Goal: Information Seeking & Learning: Learn about a topic

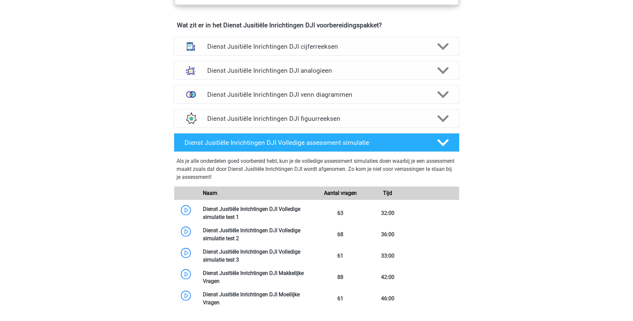
scroll to position [500, 0]
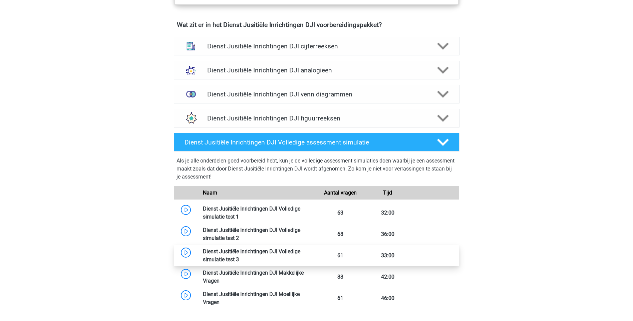
click at [239, 256] on link at bounding box center [239, 259] width 0 height 6
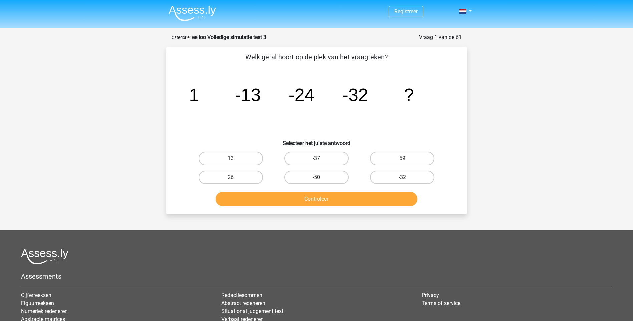
click at [308, 159] on label "-37" at bounding box center [316, 158] width 64 height 13
click at [316, 159] on input "-37" at bounding box center [318, 160] width 4 height 4
radio input "true"
click at [325, 197] on button "Controleer" at bounding box center [316, 199] width 202 height 14
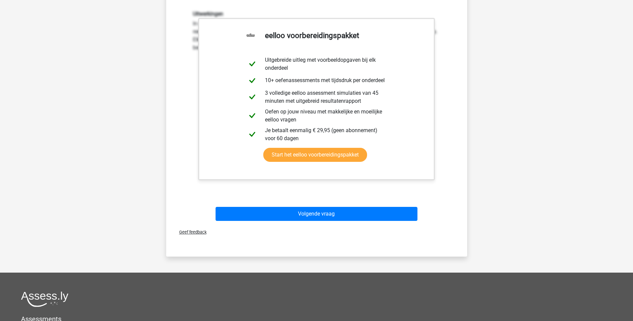
scroll to position [200, 0]
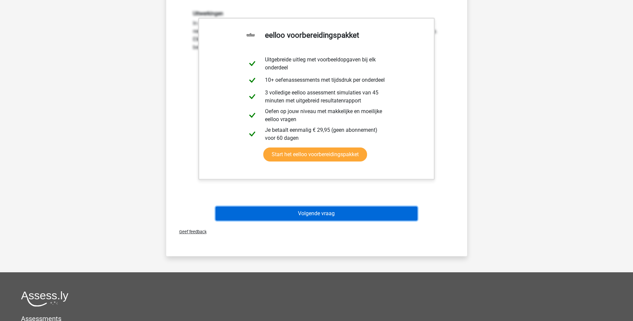
click at [325, 214] on button "Volgende vraag" at bounding box center [316, 213] width 202 height 14
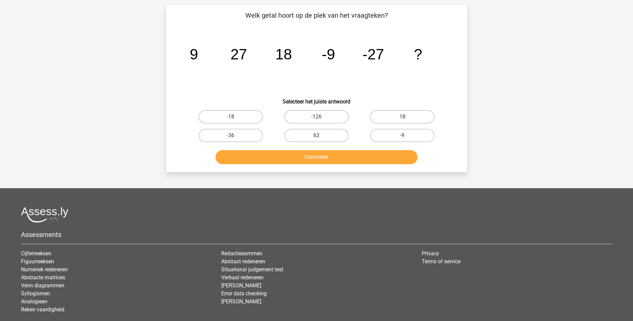
scroll to position [33, 0]
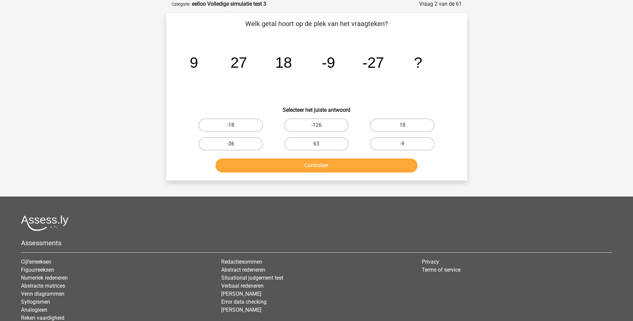
click at [251, 139] on label "-36" at bounding box center [230, 143] width 64 height 13
click at [235, 144] on input "-36" at bounding box center [232, 146] width 4 height 4
radio input "true"
click at [329, 166] on button "Controleer" at bounding box center [316, 165] width 202 height 14
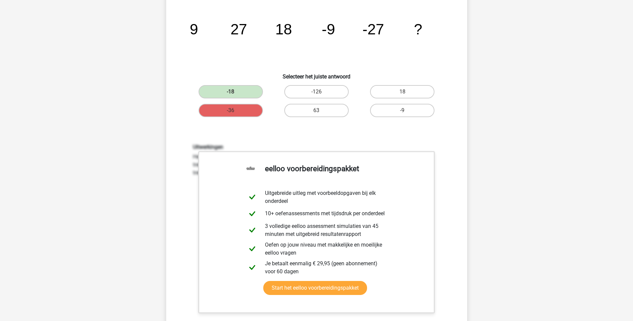
scroll to position [167, 0]
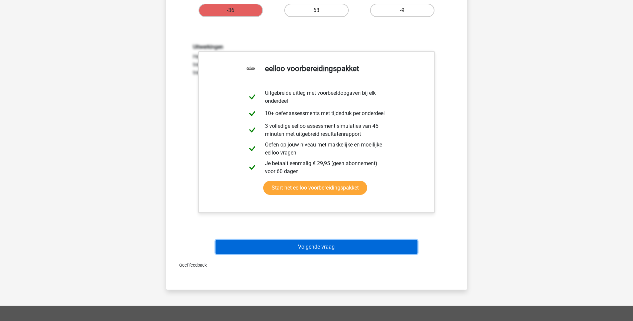
click at [307, 245] on button "Volgende vraag" at bounding box center [316, 247] width 202 height 14
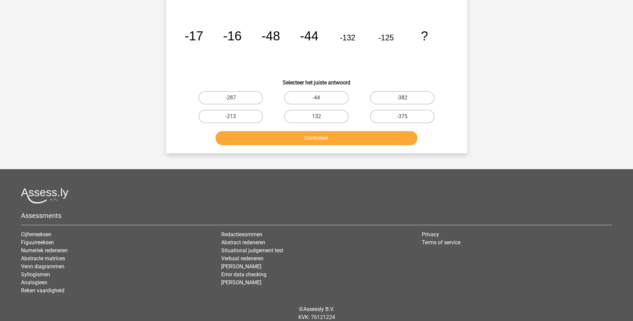
scroll to position [33, 0]
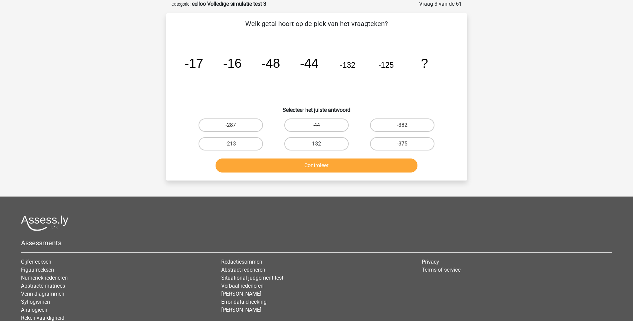
click at [310, 145] on label "132" at bounding box center [316, 143] width 64 height 13
click at [316, 145] on input "132" at bounding box center [318, 146] width 4 height 4
radio input "true"
click at [323, 164] on button "Controleer" at bounding box center [316, 165] width 202 height 14
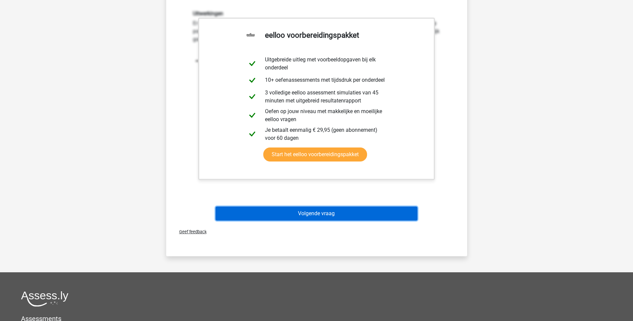
click at [324, 213] on button "Volgende vraag" at bounding box center [316, 213] width 202 height 14
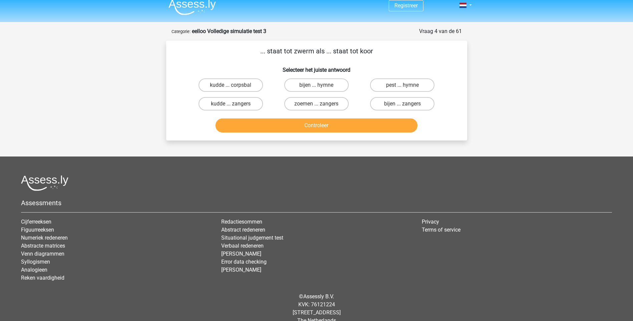
scroll to position [0, 0]
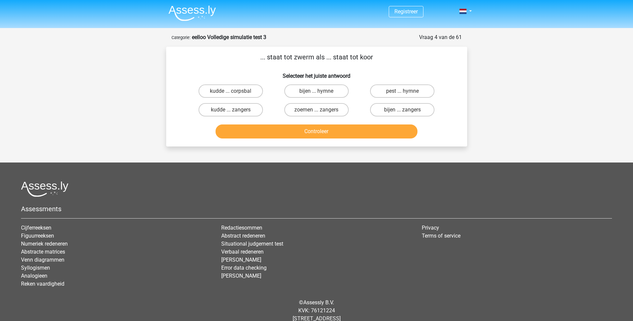
click at [319, 93] on input "bijen ... hymne" at bounding box center [318, 93] width 4 height 4
radio input "true"
click at [317, 133] on button "Controleer" at bounding box center [316, 131] width 202 height 14
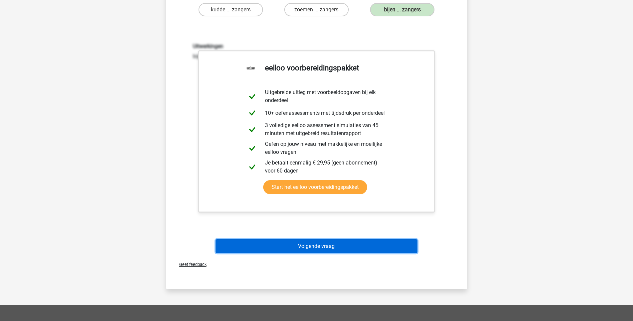
click at [317, 248] on button "Volgende vraag" at bounding box center [316, 246] width 202 height 14
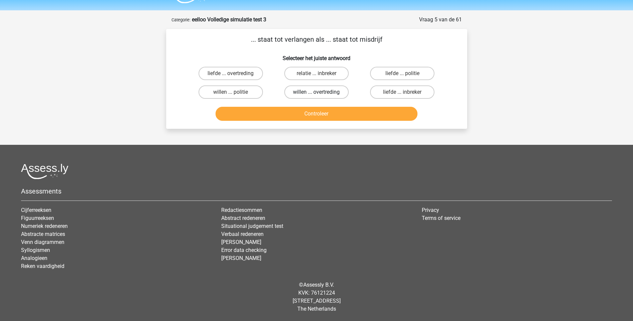
click at [326, 93] on label "willen ... overtreding" at bounding box center [316, 91] width 64 height 13
click at [321, 93] on input "willen ... overtreding" at bounding box center [318, 94] width 4 height 4
radio input "true"
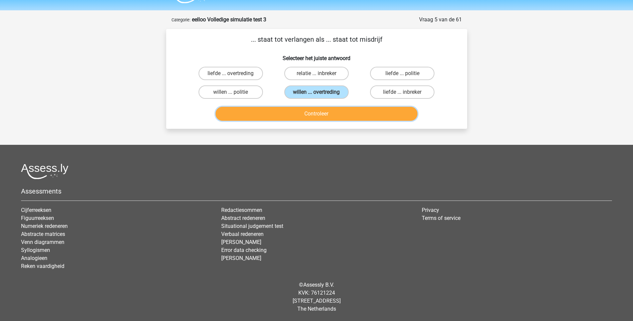
click at [322, 117] on button "Controleer" at bounding box center [316, 114] width 202 height 14
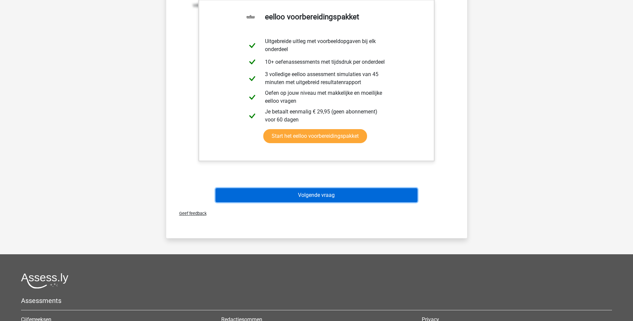
click at [326, 200] on button "Volgende vraag" at bounding box center [316, 195] width 202 height 14
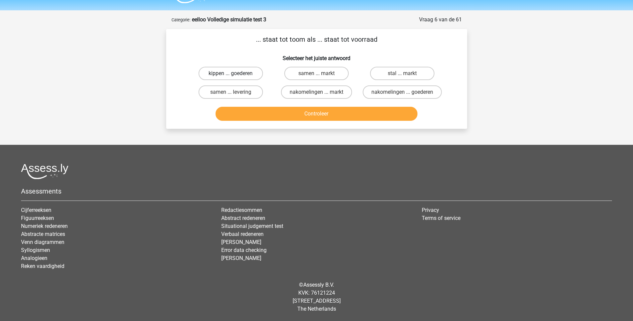
click at [244, 74] on label "kippen ... goederen" at bounding box center [230, 73] width 64 height 13
click at [235, 74] on input "kippen ... goederen" at bounding box center [232, 75] width 4 height 4
radio input "true"
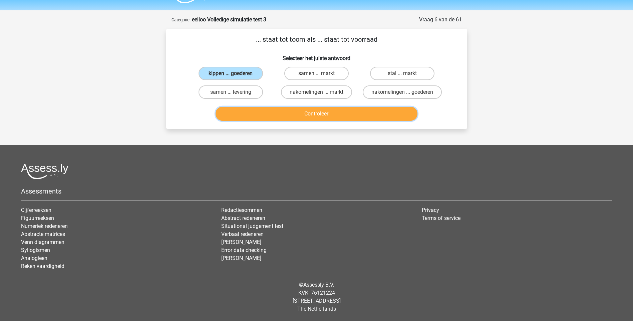
click at [311, 111] on button "Controleer" at bounding box center [316, 114] width 202 height 14
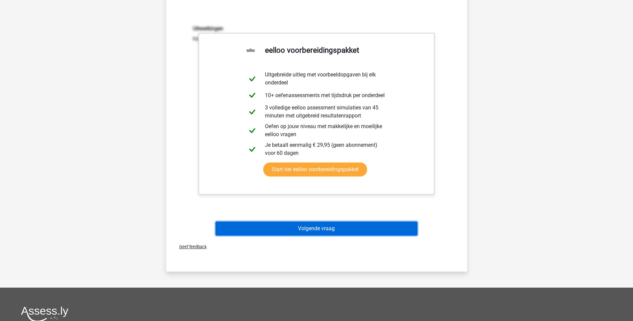
click at [313, 229] on button "Volgende vraag" at bounding box center [316, 228] width 202 height 14
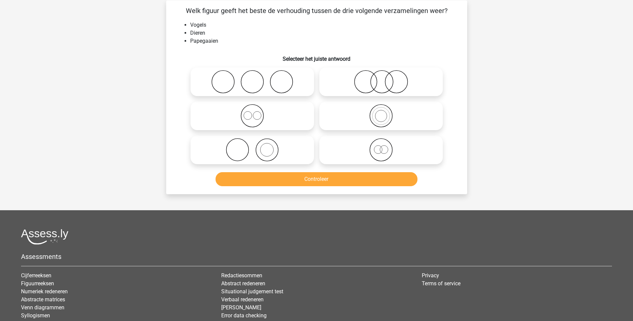
scroll to position [33, 0]
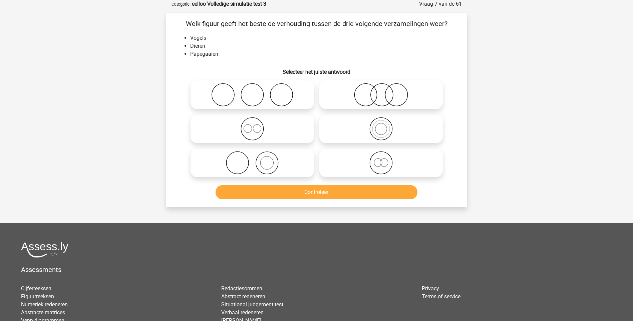
click at [382, 132] on icon at bounding box center [381, 128] width 118 height 23
click at [382, 125] on input "radio" at bounding box center [383, 123] width 4 height 4
radio input "true"
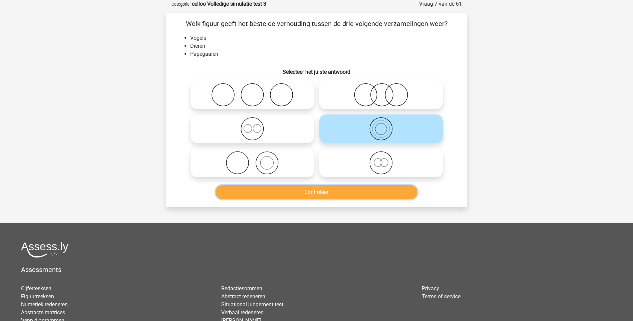
click at [333, 189] on button "Controleer" at bounding box center [316, 192] width 202 height 14
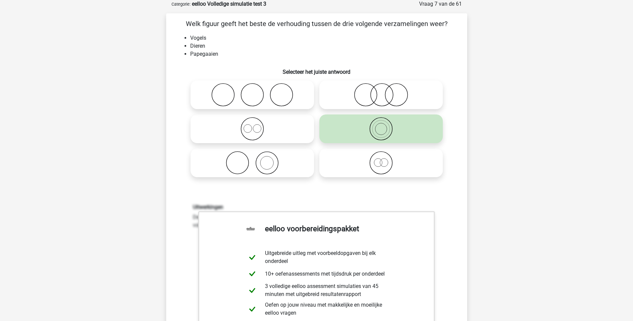
scroll to position [200, 0]
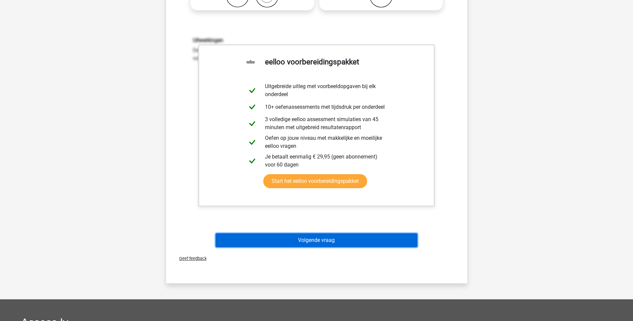
click at [324, 243] on button "Volgende vraag" at bounding box center [316, 240] width 202 height 14
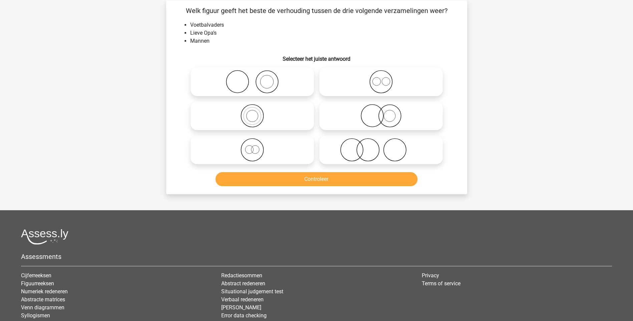
scroll to position [33, 0]
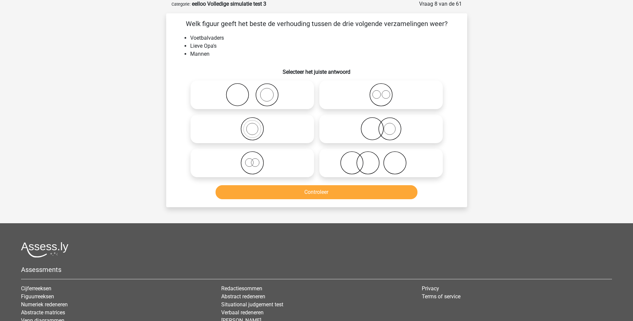
click at [390, 130] on icon at bounding box center [381, 128] width 118 height 23
click at [385, 125] on input "radio" at bounding box center [383, 123] width 4 height 4
radio input "true"
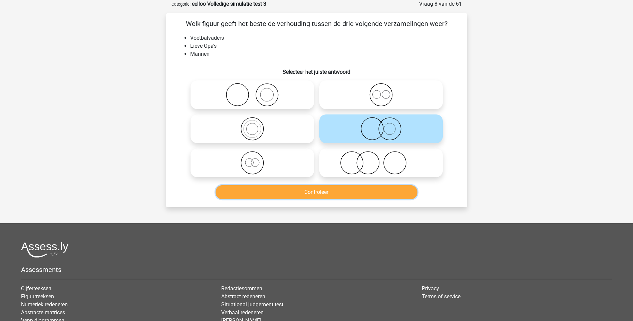
click at [324, 191] on button "Controleer" at bounding box center [316, 192] width 202 height 14
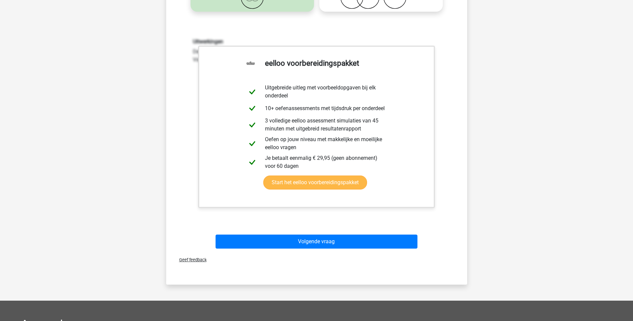
scroll to position [200, 0]
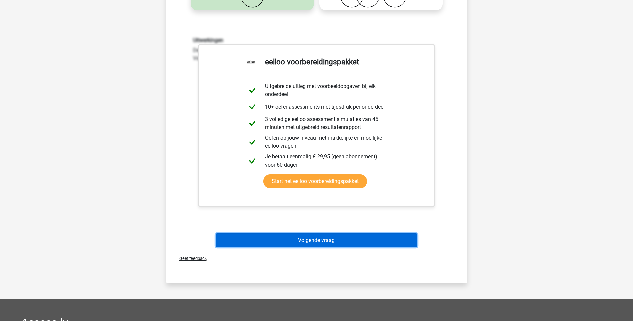
click at [312, 241] on button "Volgende vraag" at bounding box center [316, 240] width 202 height 14
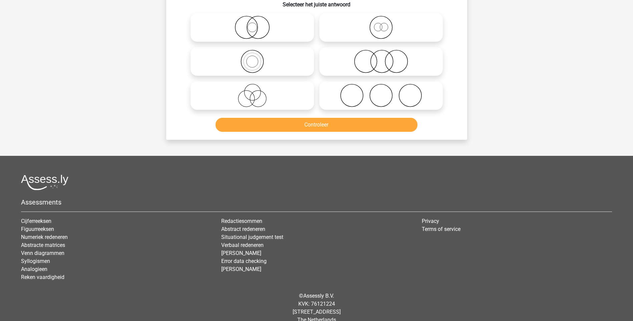
scroll to position [33, 0]
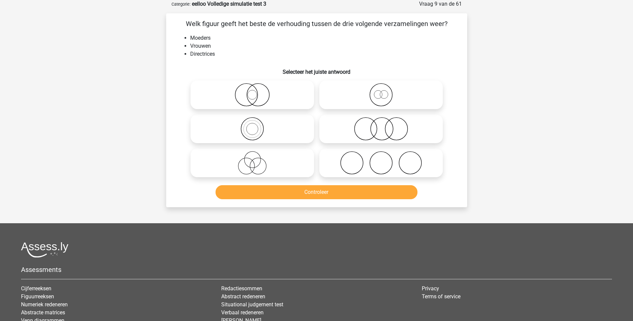
click at [252, 168] on circle at bounding box center [252, 159] width 16 height 16
click at [252, 159] on input "radio" at bounding box center [254, 157] width 4 height 4
radio input "true"
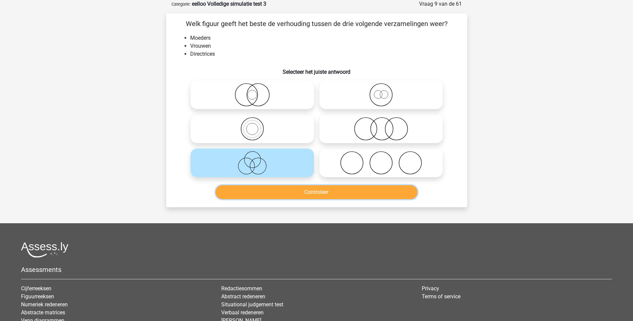
click at [318, 193] on button "Controleer" at bounding box center [316, 192] width 202 height 14
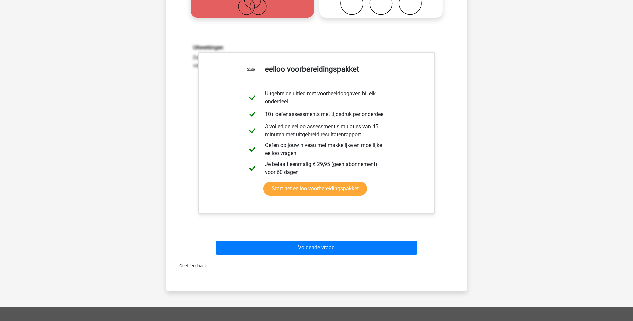
scroll to position [200, 0]
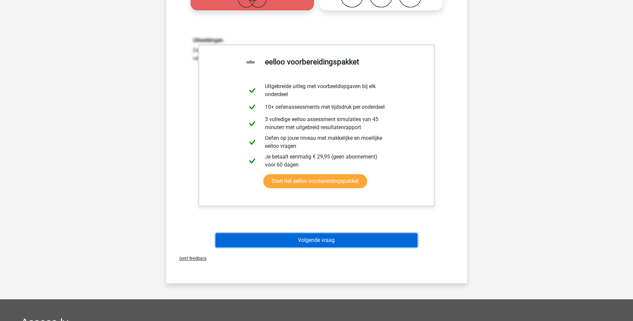
click at [316, 239] on button "Volgende vraag" at bounding box center [316, 240] width 202 height 14
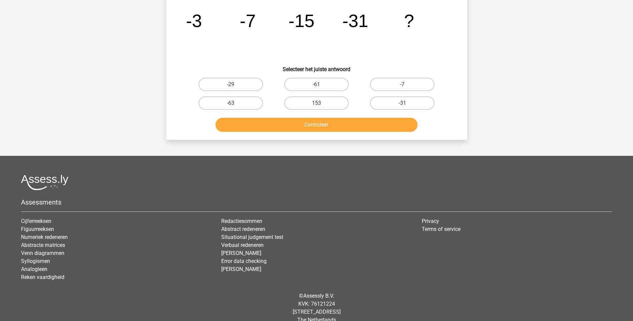
scroll to position [33, 0]
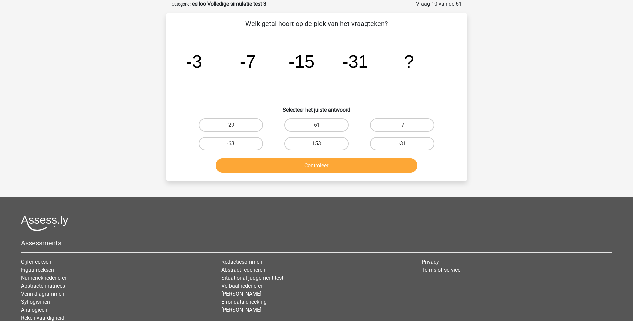
drag, startPoint x: 251, startPoint y: 145, endPoint x: 254, endPoint y: 149, distance: 5.9
click at [251, 144] on label "-63" at bounding box center [230, 143] width 64 height 13
click at [235, 144] on input "-63" at bounding box center [232, 146] width 4 height 4
radio input "true"
click at [309, 164] on button "Controleer" at bounding box center [316, 165] width 202 height 14
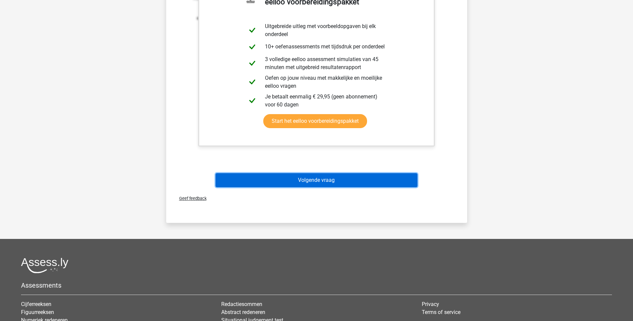
click at [325, 178] on button "Volgende vraag" at bounding box center [316, 180] width 202 height 14
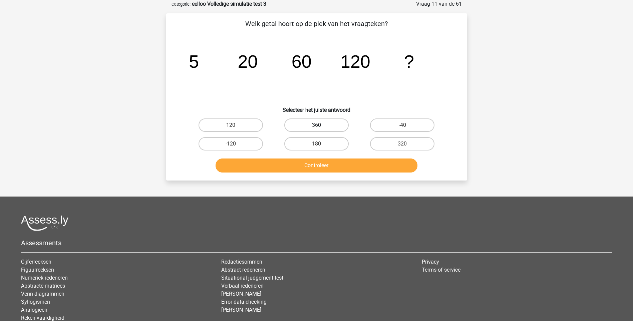
click at [311, 121] on label "360" at bounding box center [316, 124] width 64 height 13
click at [316, 125] on input "360" at bounding box center [318, 127] width 4 height 4
radio input "true"
click at [311, 170] on button "Controleer" at bounding box center [316, 165] width 202 height 14
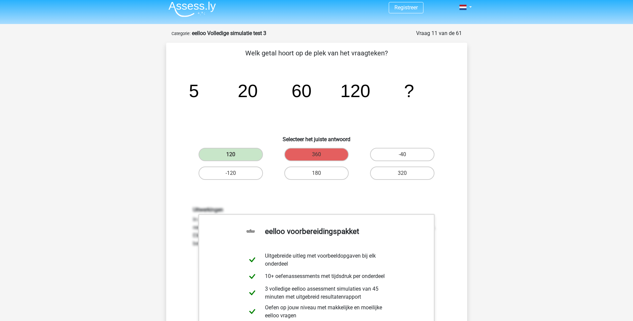
scroll to position [0, 0]
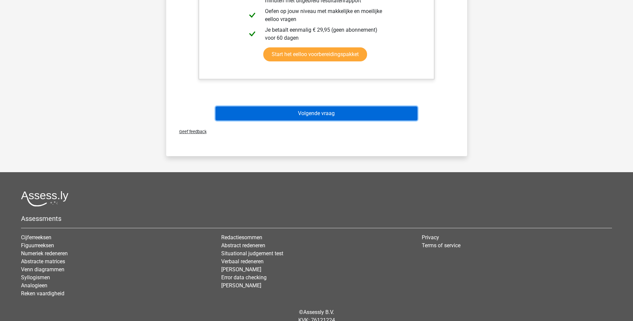
click at [317, 108] on button "Volgende vraag" at bounding box center [316, 113] width 202 height 14
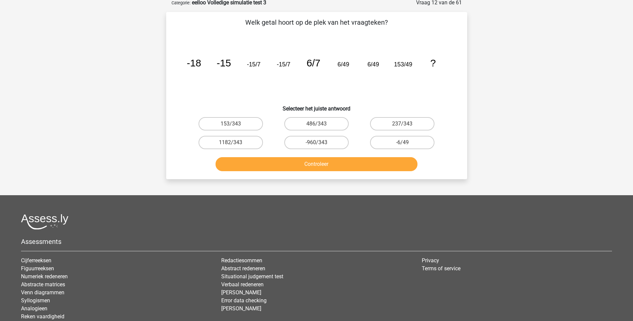
scroll to position [33, 0]
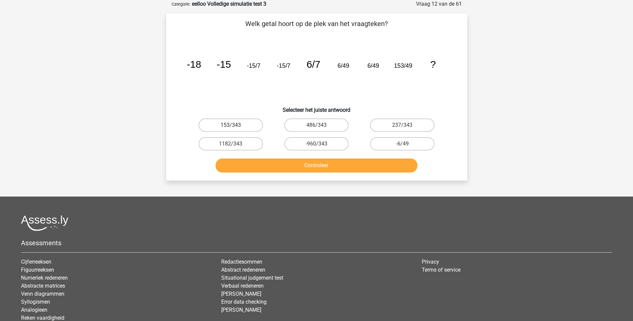
click at [239, 126] on label "153/343" at bounding box center [230, 124] width 64 height 13
click at [235, 126] on input "153/343" at bounding box center [232, 127] width 4 height 4
radio input "true"
click at [318, 162] on button "Controleer" at bounding box center [316, 165] width 202 height 14
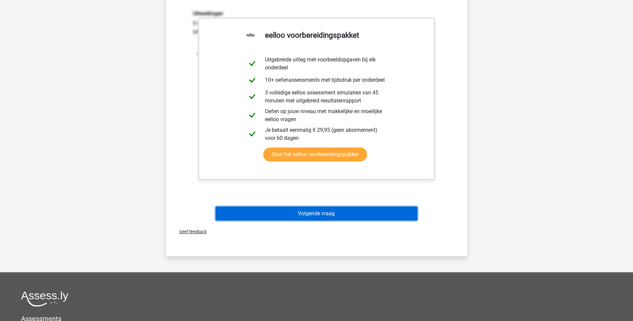
click at [343, 211] on button "Volgende vraag" at bounding box center [316, 213] width 202 height 14
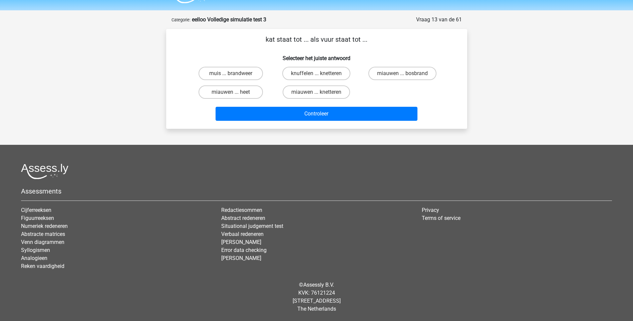
scroll to position [18, 0]
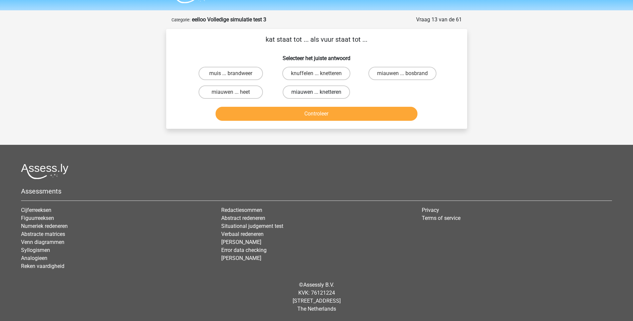
click at [310, 91] on label "miauwen ... knetteren" at bounding box center [316, 91] width 67 height 13
click at [316, 92] on input "miauwen ... knetteren" at bounding box center [318, 94] width 4 height 4
radio input "true"
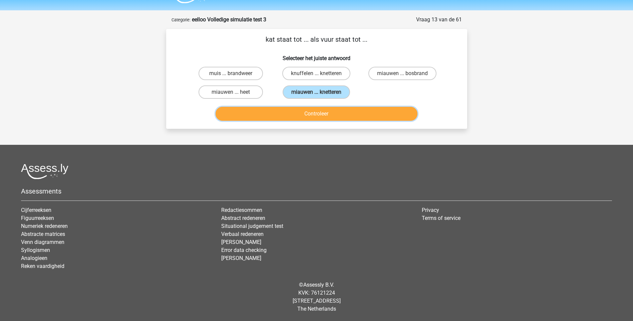
click at [322, 115] on button "Controleer" at bounding box center [316, 114] width 202 height 14
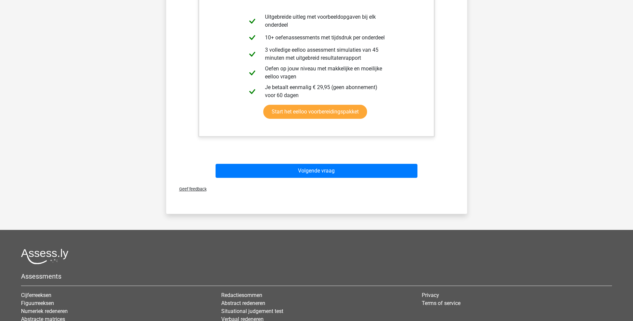
scroll to position [218, 0]
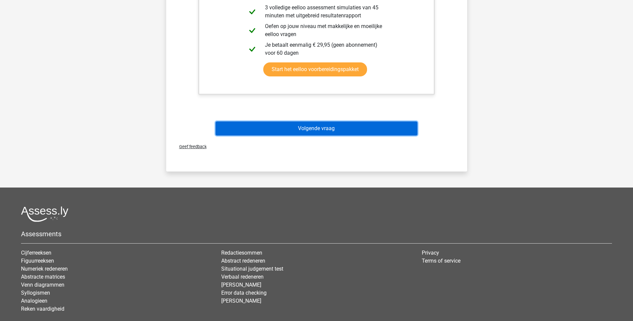
click at [309, 127] on button "Volgende vraag" at bounding box center [316, 128] width 202 height 14
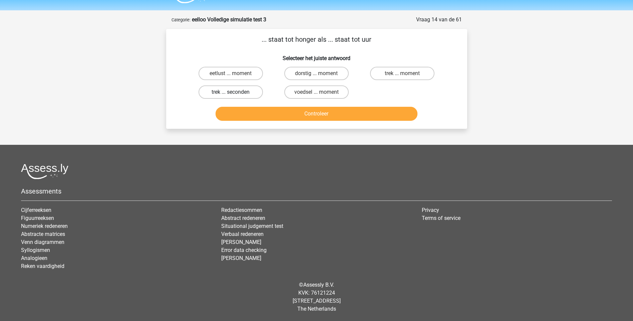
click at [225, 93] on label "trek ... seconden" at bounding box center [230, 91] width 64 height 13
click at [230, 93] on input "trek ... seconden" at bounding box center [232, 94] width 4 height 4
radio input "true"
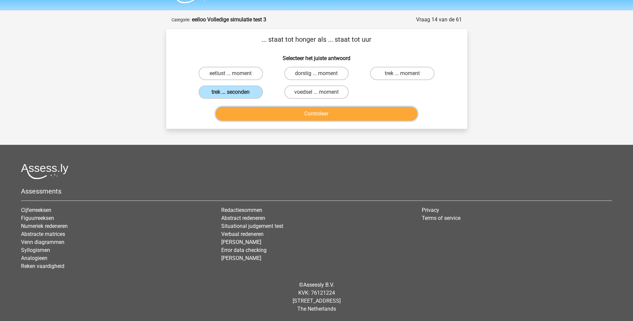
click at [316, 114] on button "Controleer" at bounding box center [316, 114] width 202 height 14
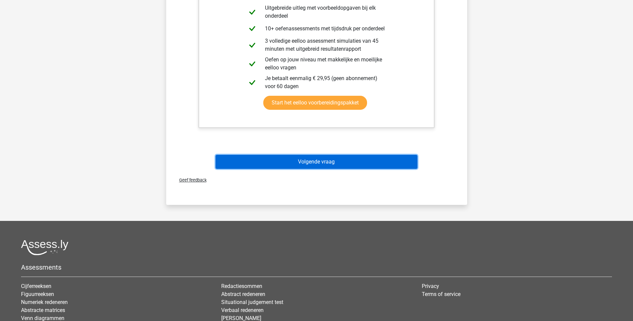
click at [320, 161] on button "Volgende vraag" at bounding box center [316, 162] width 202 height 14
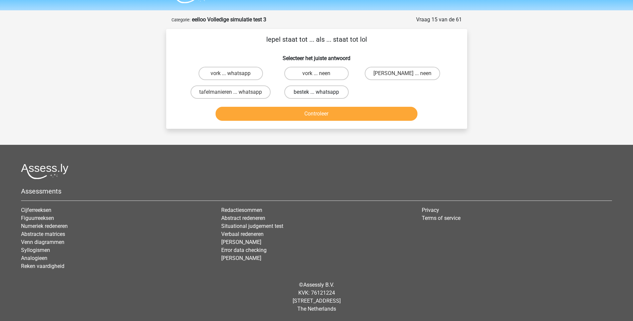
click at [310, 92] on label "bestek ... whatsapp" at bounding box center [316, 91] width 64 height 13
click at [316, 92] on input "bestek ... whatsapp" at bounding box center [318, 94] width 4 height 4
radio input "true"
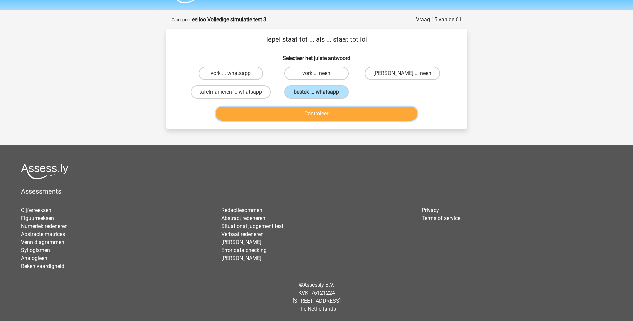
click at [319, 114] on button "Controleer" at bounding box center [316, 114] width 202 height 14
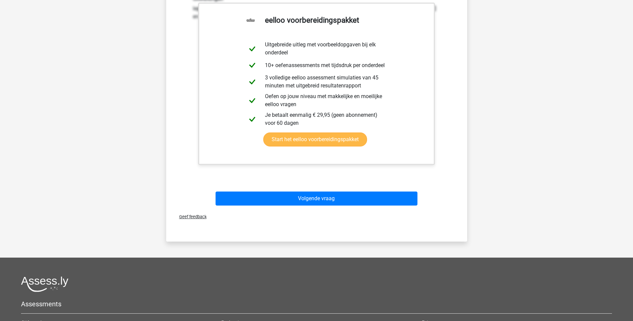
scroll to position [151, 0]
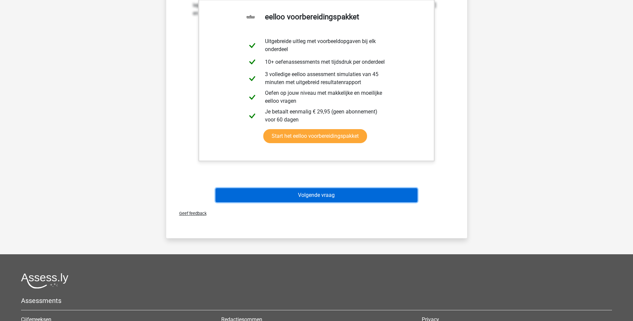
click at [332, 197] on button "Volgende vraag" at bounding box center [316, 195] width 202 height 14
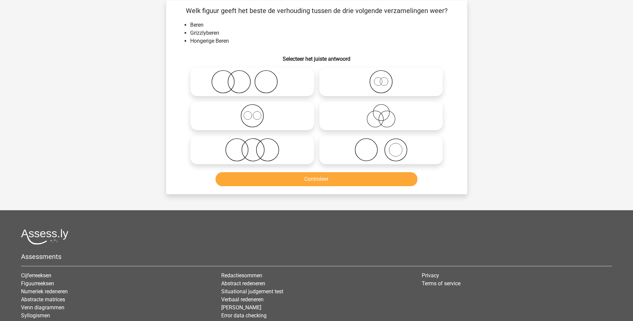
scroll to position [33, 0]
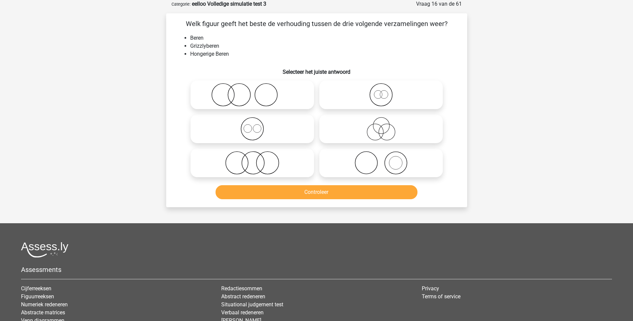
click at [260, 164] on icon at bounding box center [252, 162] width 118 height 23
click at [257, 159] on input "radio" at bounding box center [254, 157] width 4 height 4
radio input "true"
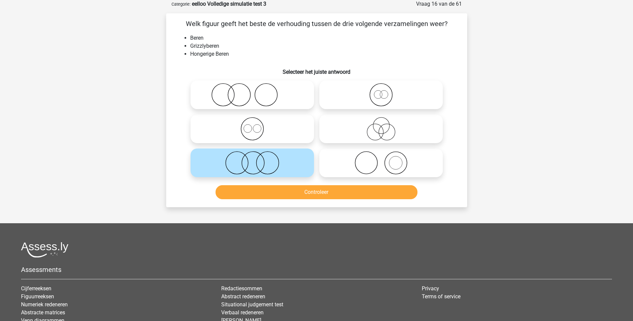
click at [379, 129] on icon at bounding box center [381, 128] width 118 height 23
click at [381, 125] on input "radio" at bounding box center [383, 123] width 4 height 4
radio input "true"
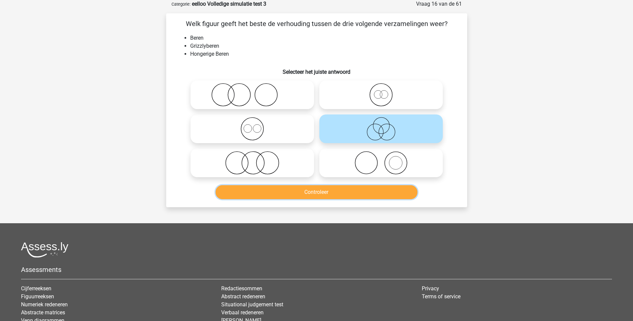
click at [331, 191] on button "Controleer" at bounding box center [316, 192] width 202 height 14
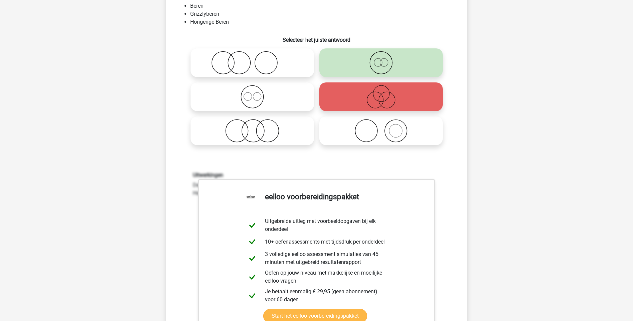
scroll to position [133, 0]
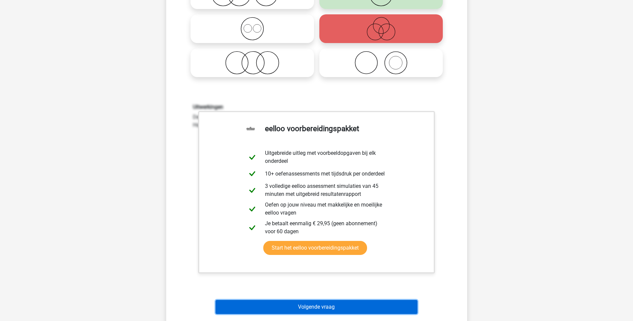
click at [317, 303] on button "Volgende vraag" at bounding box center [316, 307] width 202 height 14
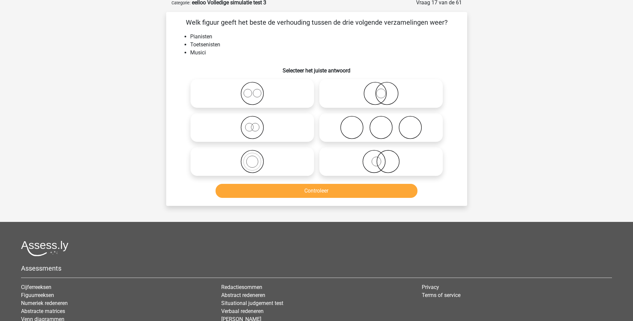
scroll to position [33, 0]
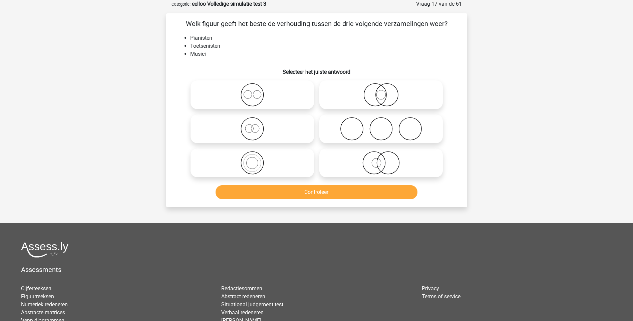
click at [254, 167] on icon at bounding box center [252, 162] width 118 height 23
click at [254, 159] on input "radio" at bounding box center [254, 157] width 4 height 4
radio input "true"
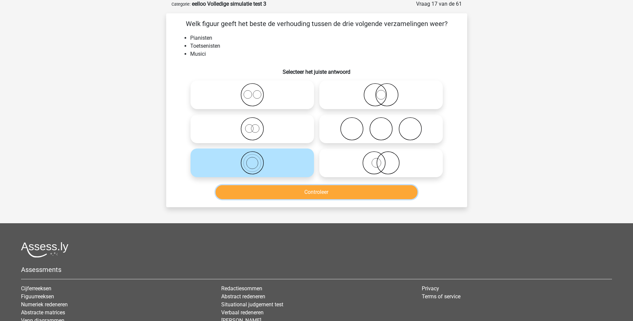
click at [325, 192] on button "Controleer" at bounding box center [316, 192] width 202 height 14
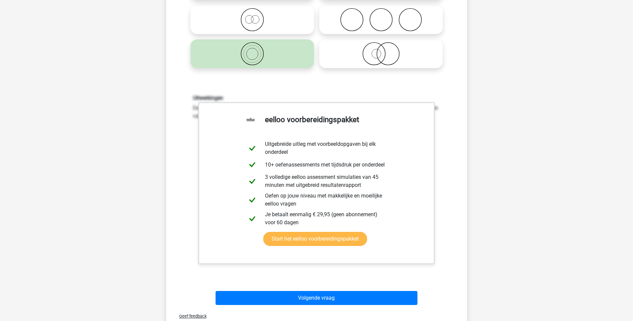
scroll to position [167, 0]
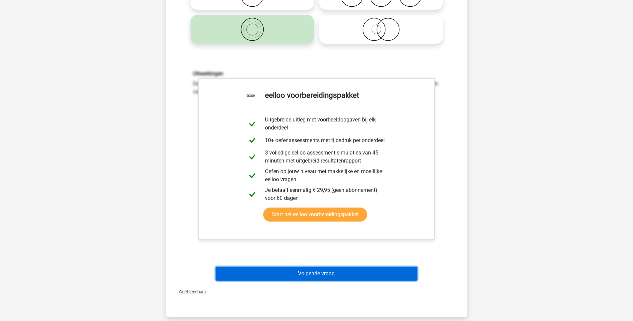
drag, startPoint x: 328, startPoint y: 274, endPoint x: 330, endPoint y: 270, distance: 4.5
click at [330, 272] on button "Volgende vraag" at bounding box center [316, 274] width 202 height 14
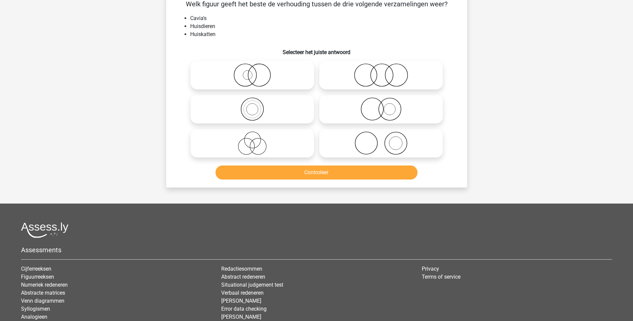
scroll to position [33, 0]
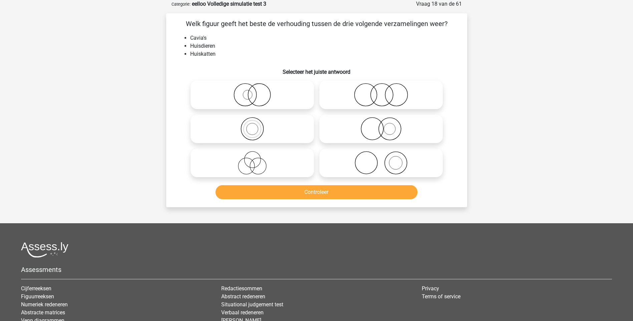
click at [363, 100] on icon at bounding box center [381, 94] width 118 height 23
click at [381, 91] on input "radio" at bounding box center [383, 89] width 4 height 4
radio input "true"
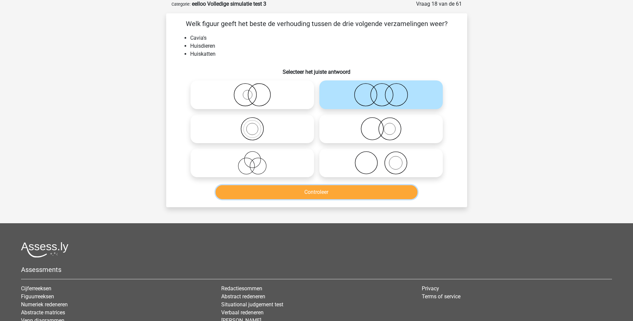
click at [319, 194] on button "Controleer" at bounding box center [316, 192] width 202 height 14
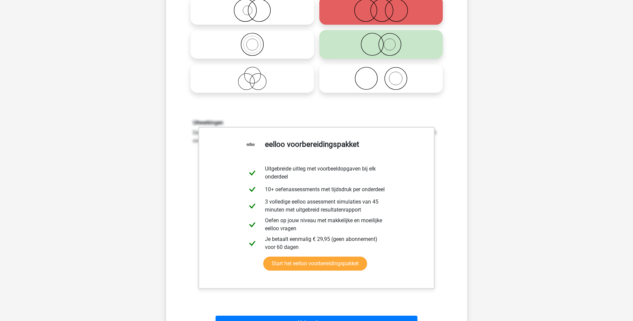
scroll to position [233, 0]
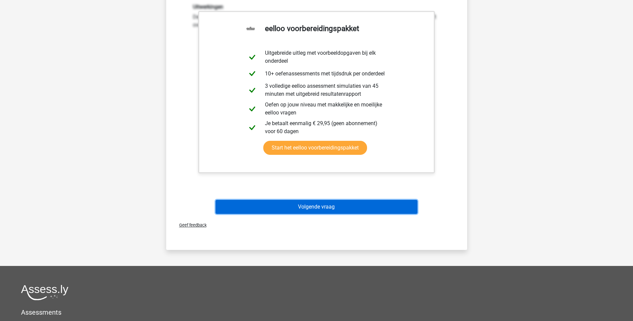
click at [326, 207] on button "Volgende vraag" at bounding box center [316, 207] width 202 height 14
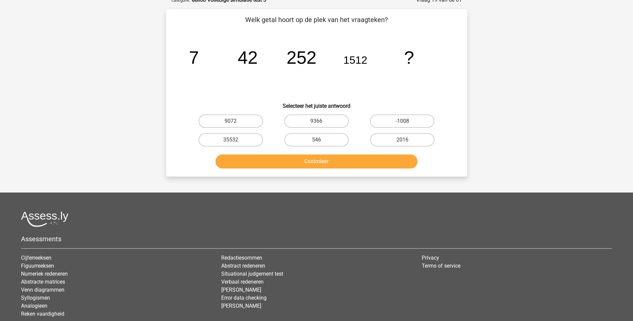
scroll to position [33, 0]
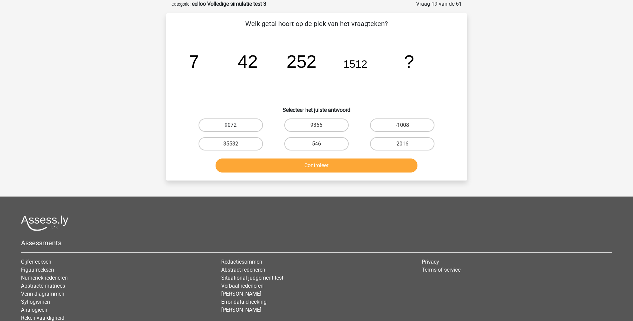
click at [249, 126] on label "9072" at bounding box center [230, 124] width 64 height 13
click at [235, 126] on input "9072" at bounding box center [232, 127] width 4 height 4
radio input "true"
click at [311, 164] on button "Controleer" at bounding box center [316, 165] width 202 height 14
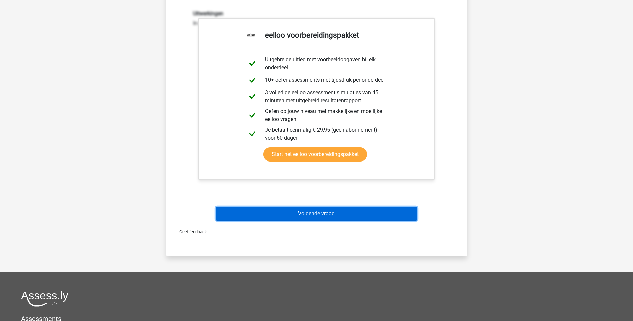
click at [310, 210] on button "Volgende vraag" at bounding box center [316, 213] width 202 height 14
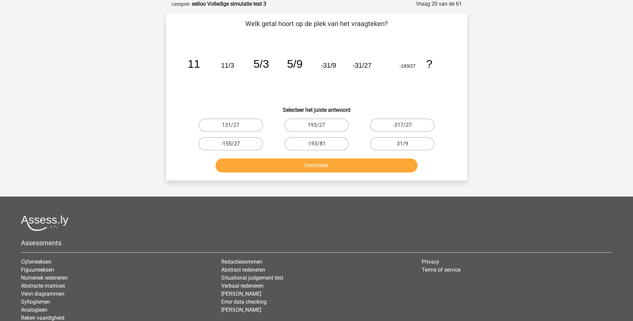
drag, startPoint x: 248, startPoint y: 143, endPoint x: 258, endPoint y: 148, distance: 11.2
click at [248, 143] on label "-155/27" at bounding box center [230, 143] width 64 height 13
click at [235, 144] on input "-155/27" at bounding box center [232, 146] width 4 height 4
radio input "true"
click at [326, 166] on button "Controleer" at bounding box center [316, 165] width 202 height 14
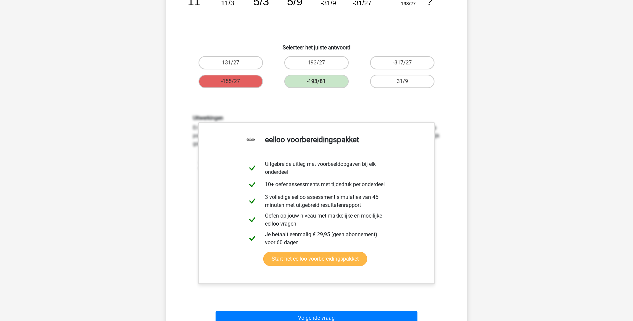
scroll to position [167, 0]
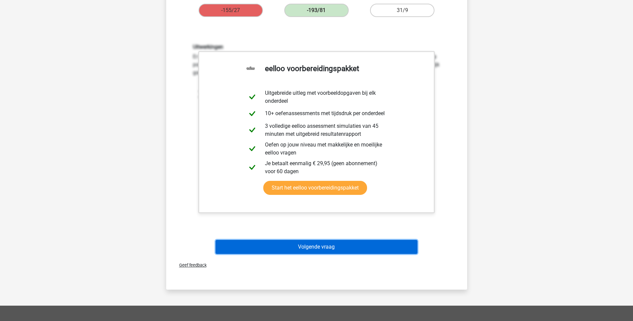
click at [316, 247] on button "Volgende vraag" at bounding box center [316, 247] width 202 height 14
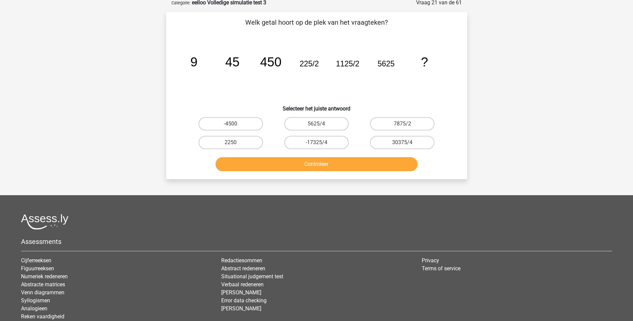
scroll to position [33, 0]
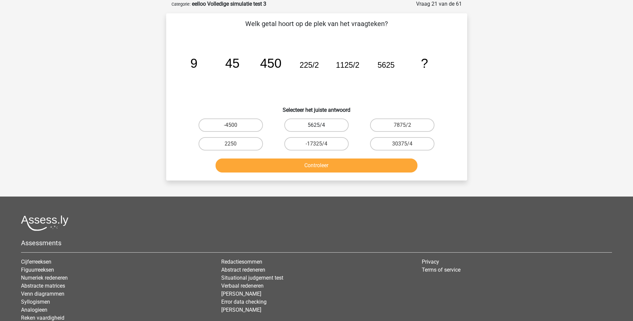
click at [333, 124] on label "5625/4" at bounding box center [316, 124] width 64 height 13
click at [321, 125] on input "5625/4" at bounding box center [318, 127] width 4 height 4
radio input "true"
click at [317, 169] on button "Controleer" at bounding box center [316, 165] width 202 height 14
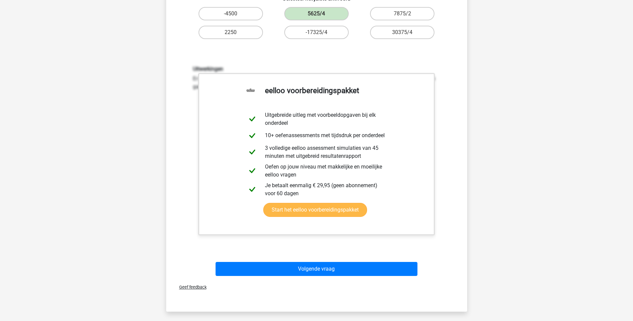
scroll to position [167, 0]
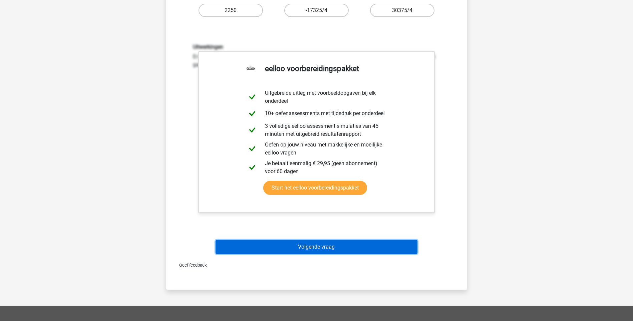
click at [328, 248] on button "Volgende vraag" at bounding box center [316, 247] width 202 height 14
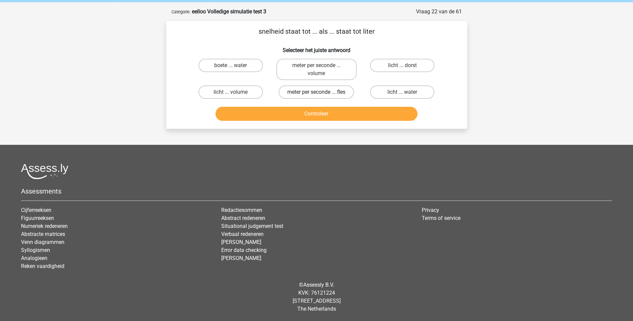
click at [309, 92] on label "meter per seconde ... fles" at bounding box center [316, 91] width 75 height 13
click at [316, 92] on input "meter per seconde ... fles" at bounding box center [318, 94] width 4 height 4
radio input "true"
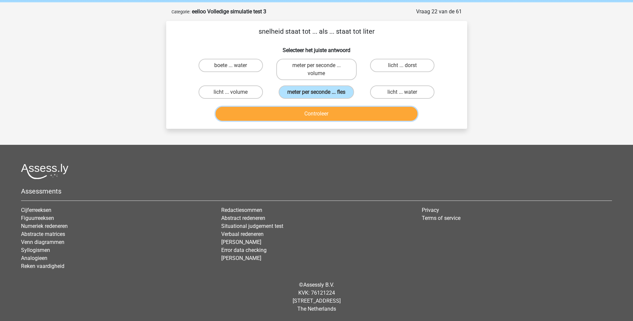
click at [319, 114] on button "Controleer" at bounding box center [316, 114] width 202 height 14
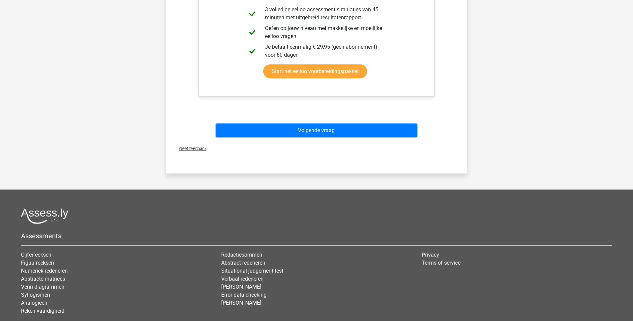
scroll to position [226, 0]
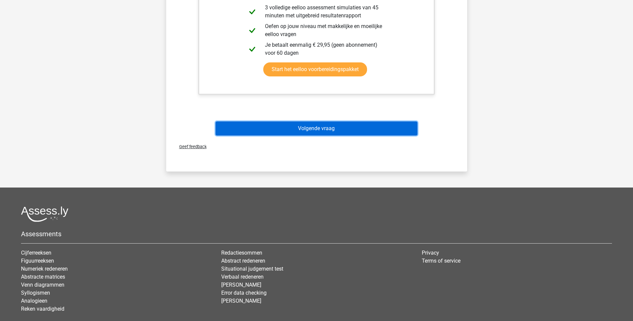
click at [299, 131] on button "Volgende vraag" at bounding box center [316, 128] width 202 height 14
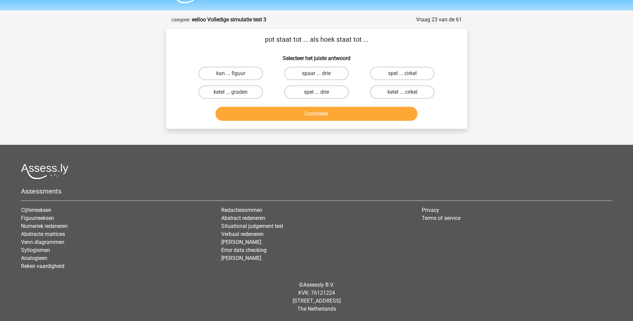
scroll to position [18, 0]
click at [222, 74] on label "kan ... figuur" at bounding box center [230, 73] width 64 height 13
click at [230, 74] on input "kan ... figuur" at bounding box center [232, 75] width 4 height 4
radio input "true"
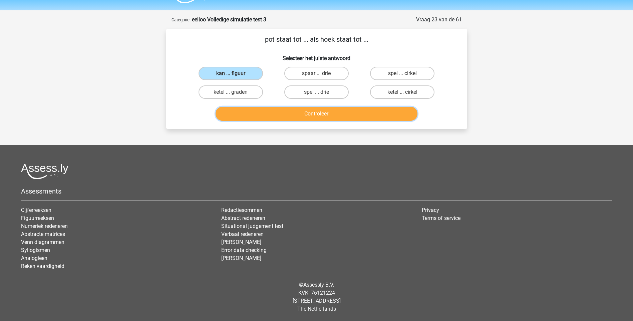
click at [318, 116] on button "Controleer" at bounding box center [316, 114] width 202 height 14
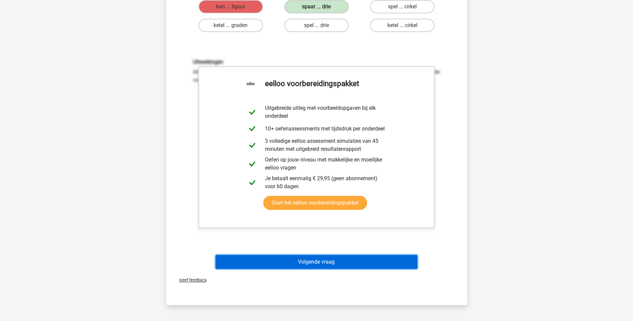
click at [318, 261] on button "Volgende vraag" at bounding box center [316, 262] width 202 height 14
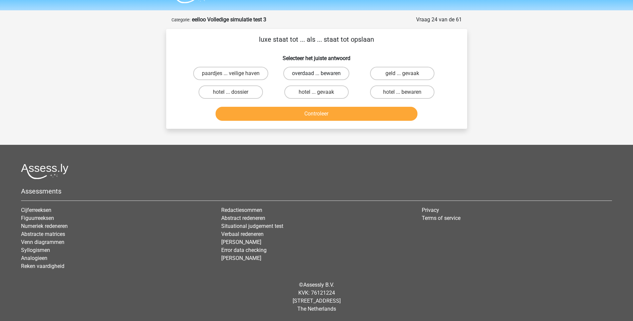
click at [305, 74] on label "overdaad ... bewaren" at bounding box center [316, 73] width 66 height 13
click at [316, 74] on input "overdaad ... bewaren" at bounding box center [318, 75] width 4 height 4
radio input "true"
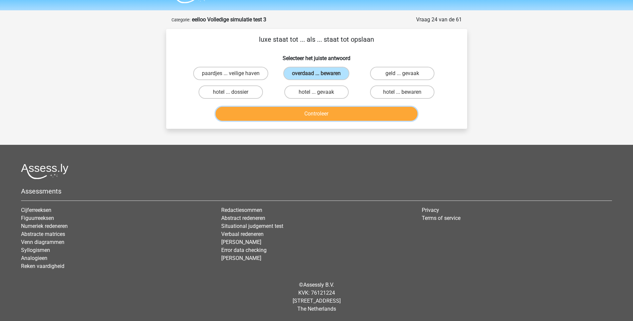
click at [312, 113] on button "Controleer" at bounding box center [316, 114] width 202 height 14
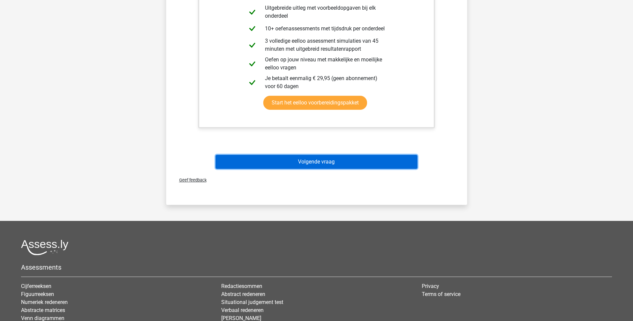
click at [308, 160] on button "Volgende vraag" at bounding box center [316, 162] width 202 height 14
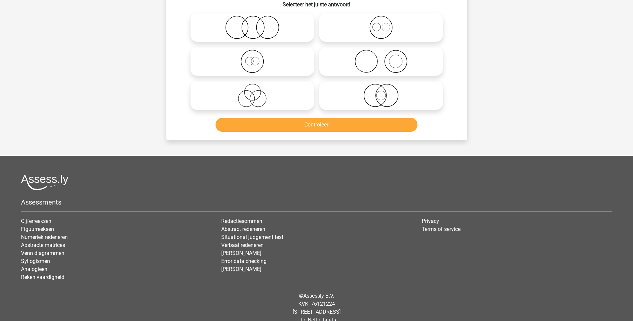
scroll to position [33, 0]
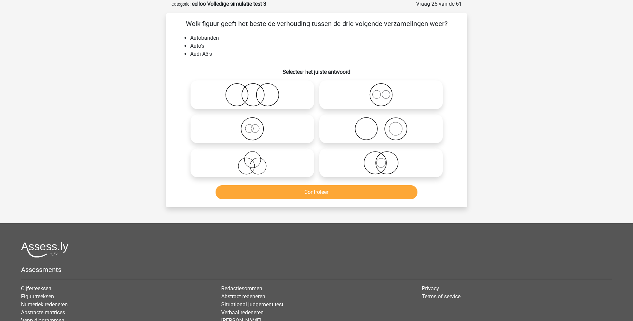
click at [256, 165] on icon at bounding box center [252, 162] width 118 height 23
click at [256, 159] on input "radio" at bounding box center [254, 157] width 4 height 4
radio input "true"
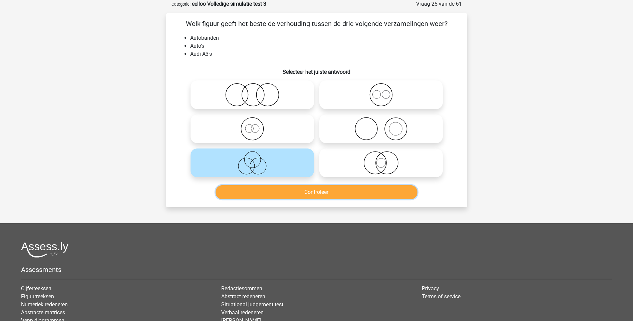
click at [324, 192] on button "Controleer" at bounding box center [316, 192] width 202 height 14
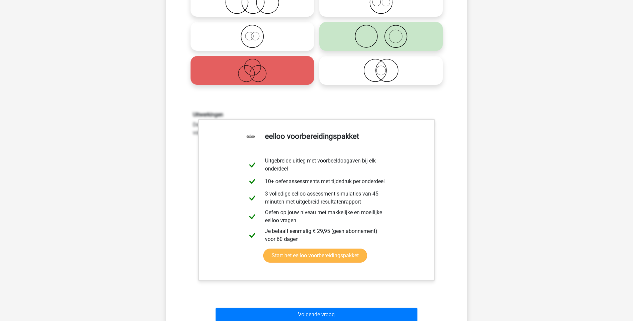
scroll to position [133, 0]
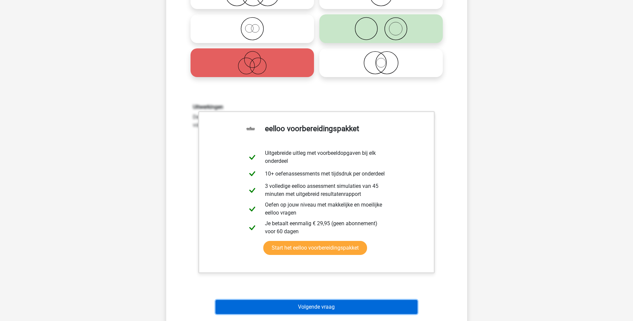
click at [322, 309] on button "Volgende vraag" at bounding box center [316, 307] width 202 height 14
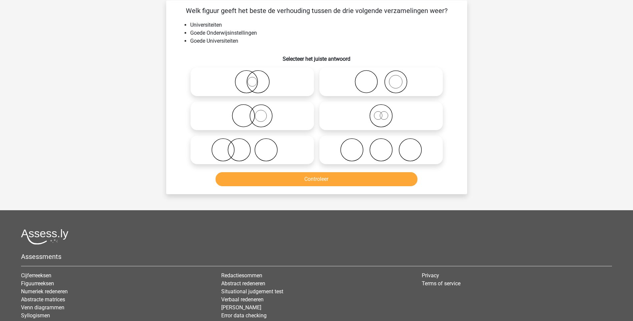
scroll to position [33, 0]
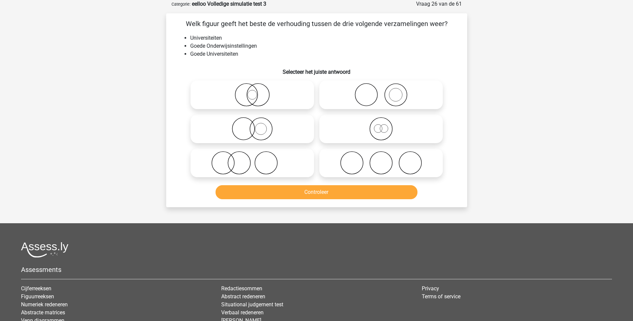
click at [391, 96] on icon at bounding box center [381, 94] width 118 height 23
click at [385, 91] on input "radio" at bounding box center [383, 89] width 4 height 4
radio input "true"
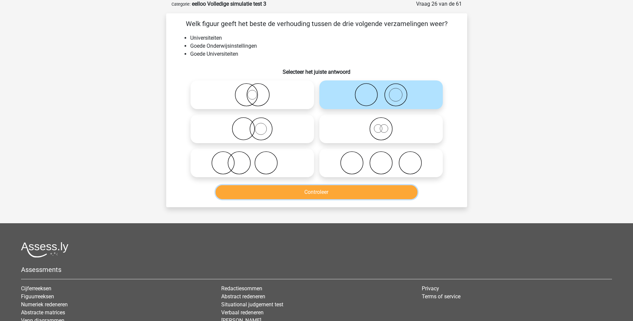
click at [313, 192] on button "Controleer" at bounding box center [316, 192] width 202 height 14
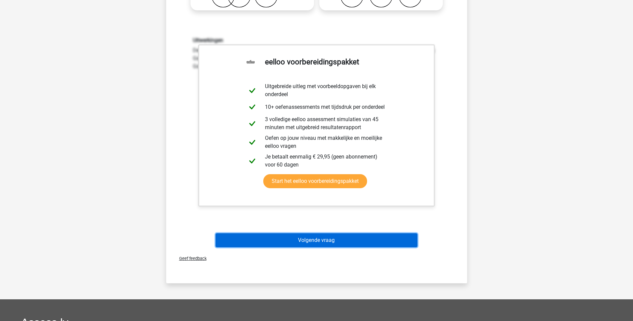
click at [315, 241] on button "Volgende vraag" at bounding box center [316, 240] width 202 height 14
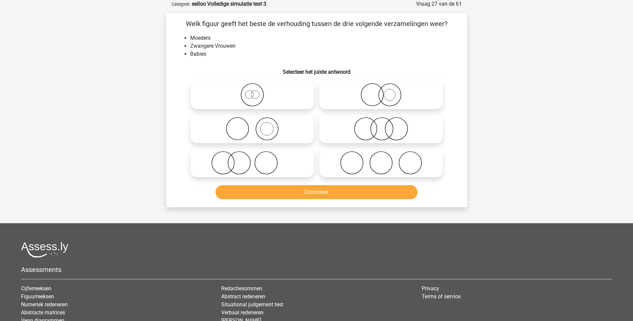
drag, startPoint x: 390, startPoint y: 92, endPoint x: 385, endPoint y: 98, distance: 8.3
click at [390, 92] on icon at bounding box center [381, 94] width 118 height 23
click at [385, 91] on input "radio" at bounding box center [383, 89] width 4 height 4
radio input "true"
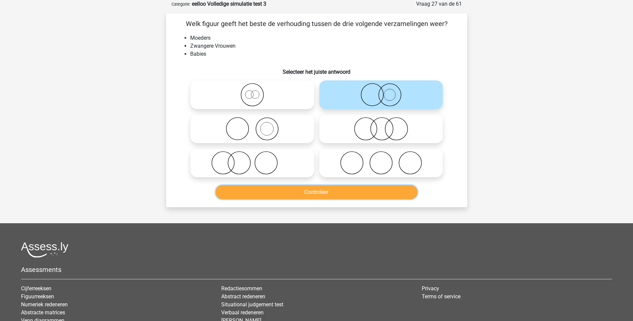
click at [333, 188] on button "Controleer" at bounding box center [316, 192] width 202 height 14
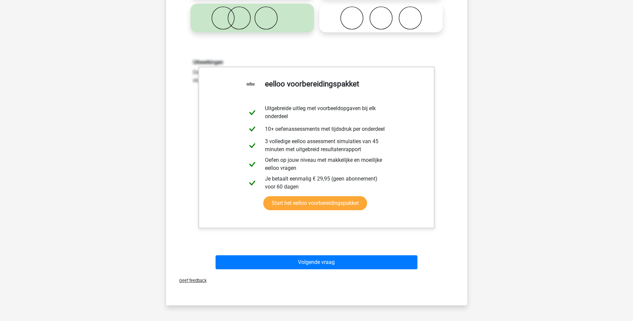
scroll to position [200, 0]
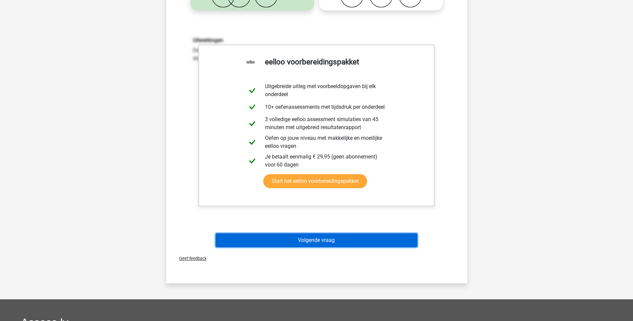
click at [311, 242] on button "Volgende vraag" at bounding box center [316, 240] width 202 height 14
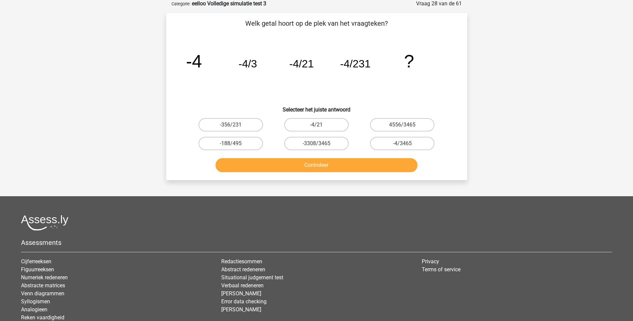
scroll to position [33, 0]
click at [316, 124] on label "-4/21" at bounding box center [316, 124] width 64 height 13
click at [316, 125] on input "-4/21" at bounding box center [318, 127] width 4 height 4
radio input "true"
click at [328, 167] on button "Controleer" at bounding box center [316, 165] width 202 height 14
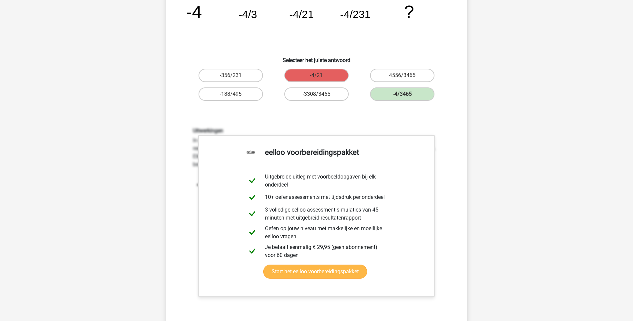
scroll to position [167, 0]
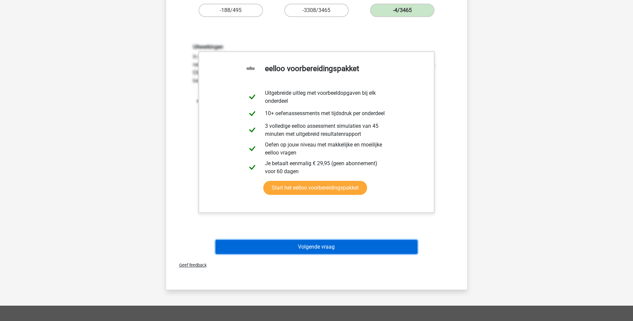
click at [318, 248] on button "Volgende vraag" at bounding box center [316, 247] width 202 height 14
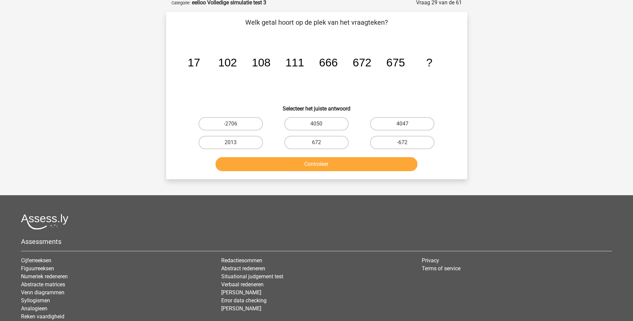
scroll to position [33, 0]
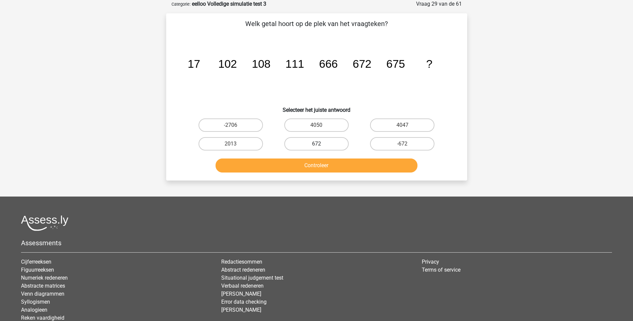
click at [308, 146] on label "672" at bounding box center [316, 143] width 64 height 13
click at [316, 146] on input "672" at bounding box center [318, 146] width 4 height 4
radio input "true"
click at [313, 163] on button "Controleer" at bounding box center [316, 165] width 202 height 14
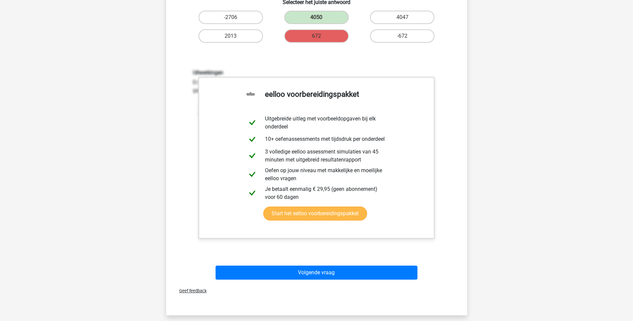
scroll to position [167, 0]
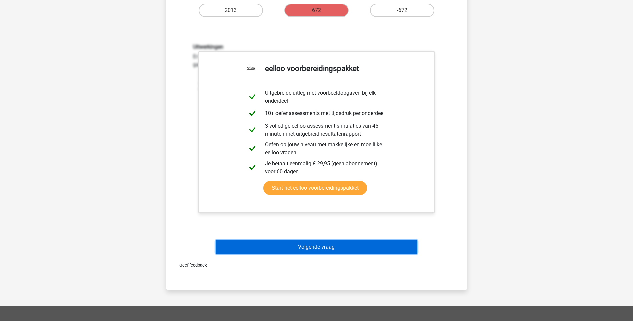
click at [325, 248] on button "Volgende vraag" at bounding box center [316, 247] width 202 height 14
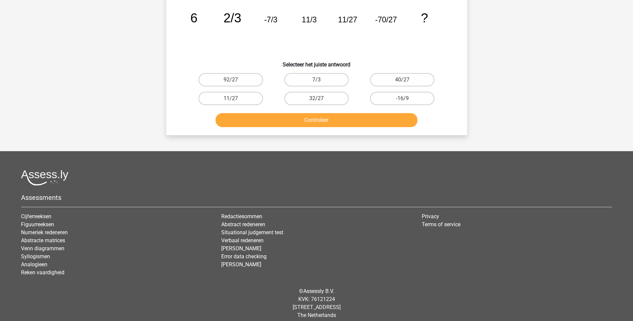
scroll to position [33, 0]
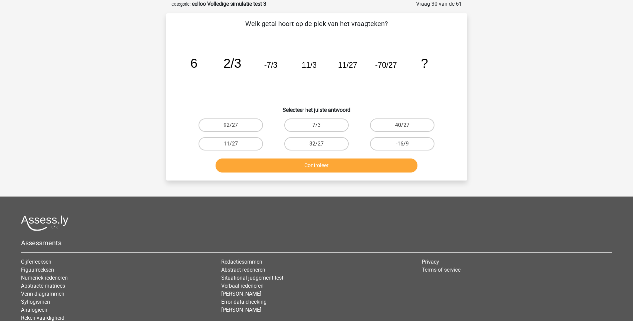
click at [426, 144] on label "-16/9" at bounding box center [402, 143] width 64 height 13
click at [407, 144] on input "-16/9" at bounding box center [404, 146] width 4 height 4
radio input "true"
click at [388, 162] on button "Controleer" at bounding box center [316, 165] width 202 height 14
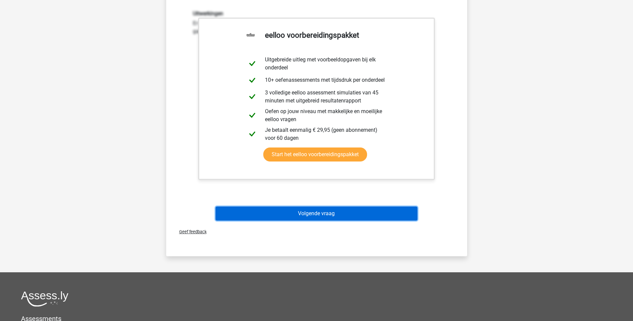
click at [328, 210] on button "Volgende vraag" at bounding box center [316, 213] width 202 height 14
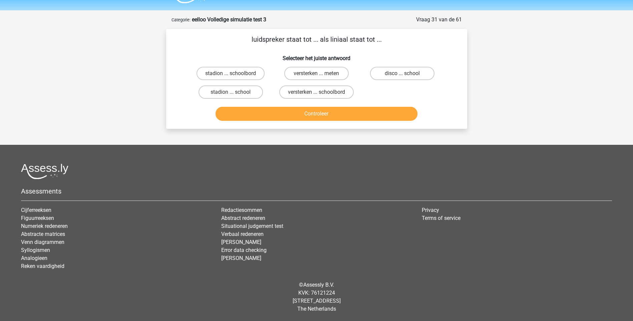
scroll to position [18, 0]
click at [309, 74] on label "versterken ... meten" at bounding box center [316, 73] width 64 height 13
click at [316, 74] on input "versterken ... meten" at bounding box center [318, 75] width 4 height 4
radio input "true"
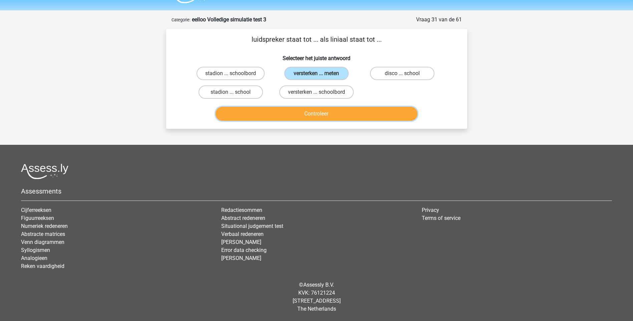
click at [308, 115] on button "Controleer" at bounding box center [316, 114] width 202 height 14
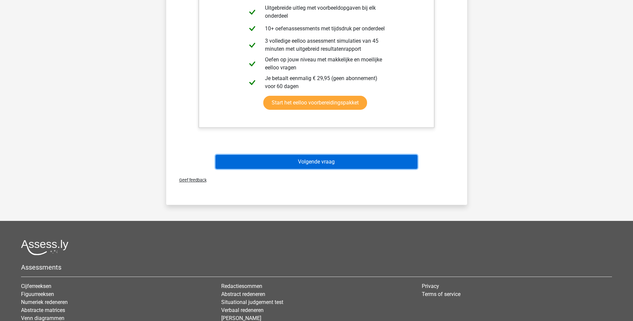
click at [312, 163] on button "Volgende vraag" at bounding box center [316, 162] width 202 height 14
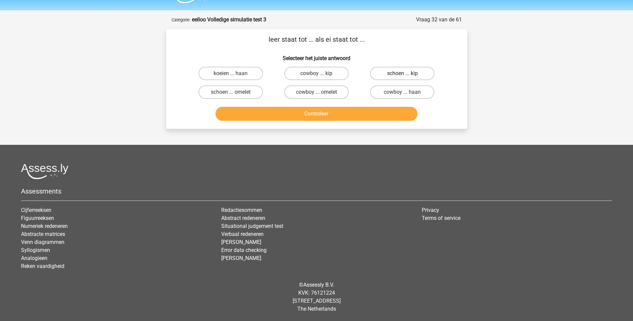
click at [398, 74] on label "schoen ... kip" at bounding box center [402, 73] width 64 height 13
click at [402, 74] on input "schoen ... kip" at bounding box center [404, 75] width 4 height 4
radio input "true"
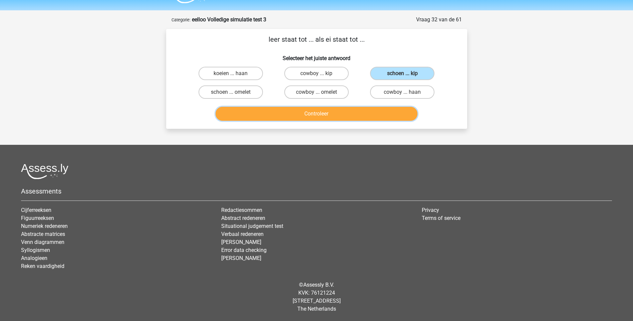
click at [321, 113] on button "Controleer" at bounding box center [316, 114] width 202 height 14
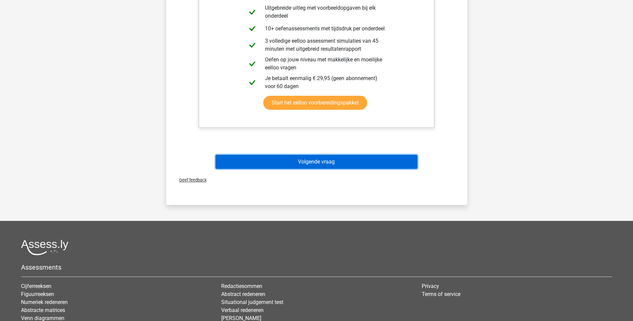
click at [317, 163] on button "Volgende vraag" at bounding box center [316, 162] width 202 height 14
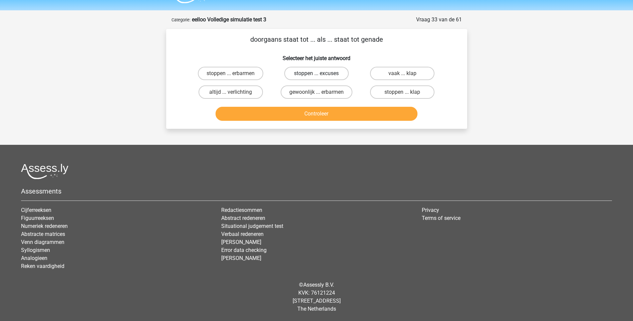
click at [310, 73] on label "stoppen ... excuses" at bounding box center [316, 73] width 64 height 13
click at [316, 73] on input "stoppen ... excuses" at bounding box center [318, 75] width 4 height 4
radio input "true"
click at [393, 73] on label "vaak ... klap" at bounding box center [402, 73] width 64 height 13
click at [402, 73] on input "vaak ... klap" at bounding box center [404, 75] width 4 height 4
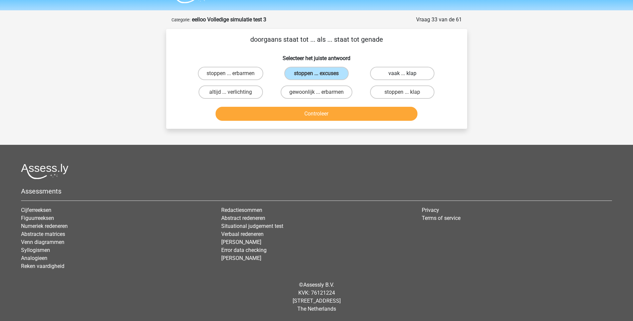
radio input "true"
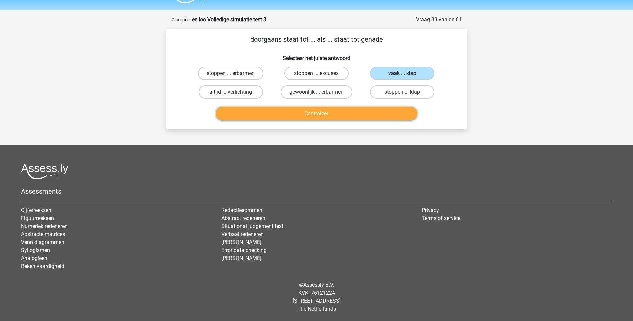
click at [318, 114] on button "Controleer" at bounding box center [316, 114] width 202 height 14
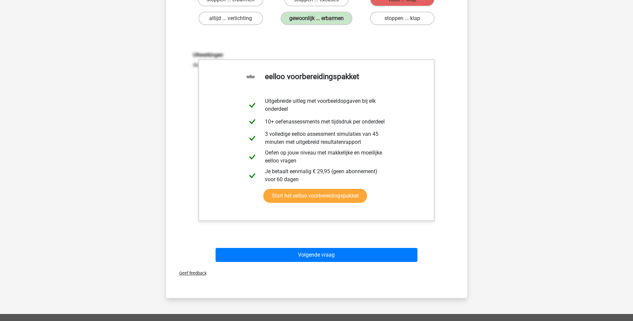
scroll to position [151, 0]
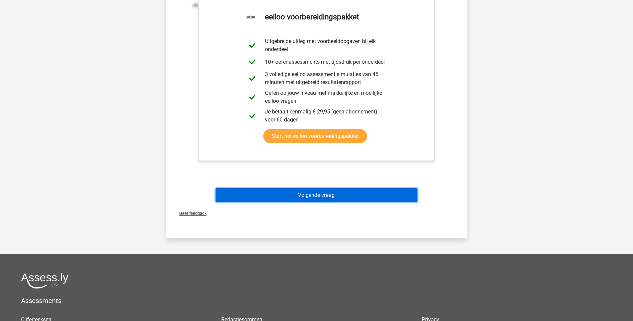
click at [320, 190] on button "Volgende vraag" at bounding box center [316, 195] width 202 height 14
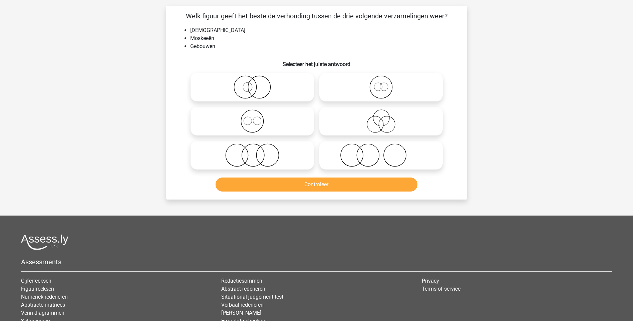
scroll to position [33, 0]
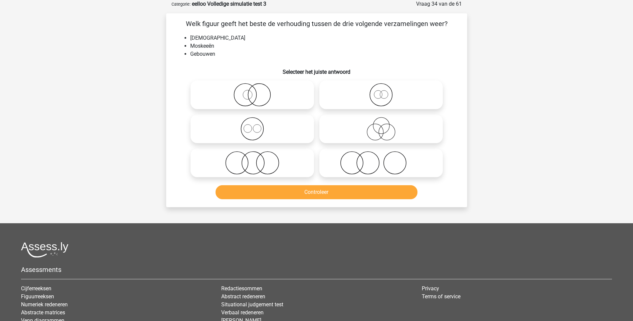
click at [259, 129] on icon at bounding box center [252, 128] width 118 height 23
click at [257, 125] on input "radio" at bounding box center [254, 123] width 4 height 4
radio input "true"
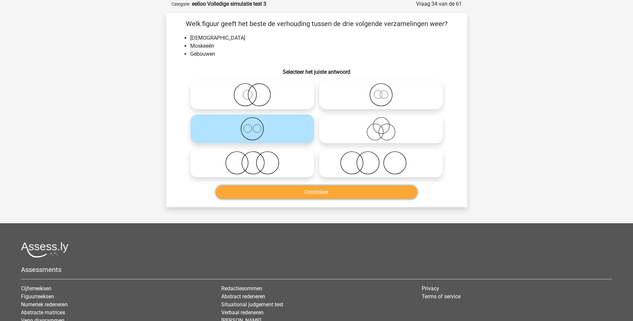
click at [320, 192] on button "Controleer" at bounding box center [316, 192] width 202 height 14
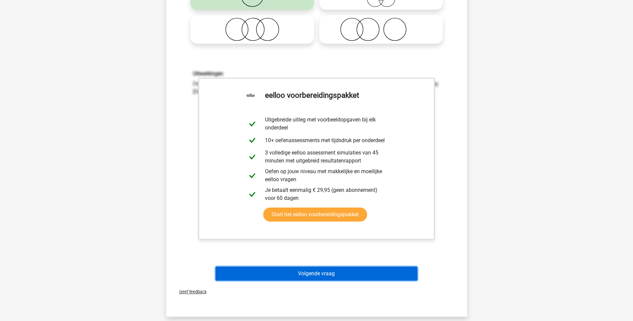
click at [322, 271] on button "Volgende vraag" at bounding box center [316, 274] width 202 height 14
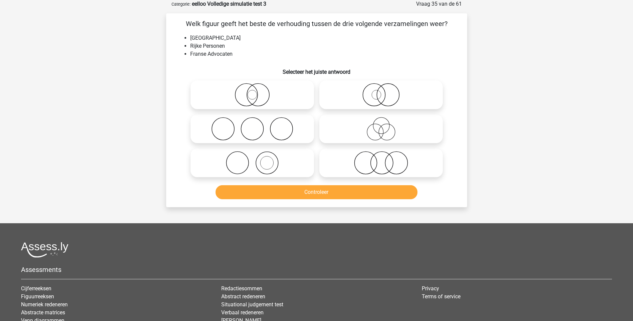
click at [278, 133] on icon at bounding box center [252, 128] width 118 height 23
click at [257, 125] on input "radio" at bounding box center [254, 123] width 4 height 4
radio input "true"
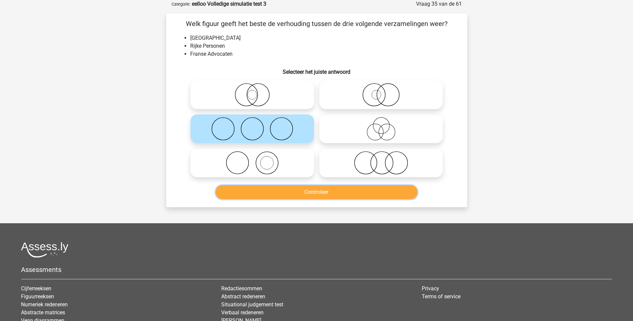
click at [322, 192] on button "Controleer" at bounding box center [316, 192] width 202 height 14
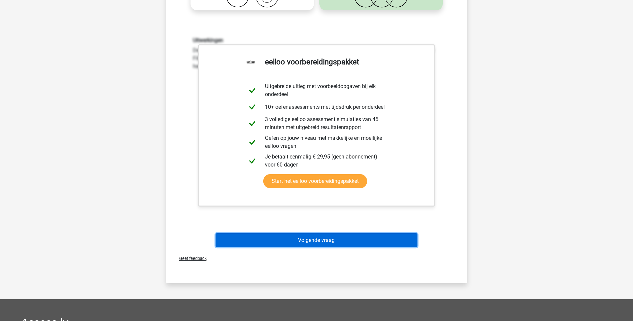
click at [324, 238] on button "Volgende vraag" at bounding box center [316, 240] width 202 height 14
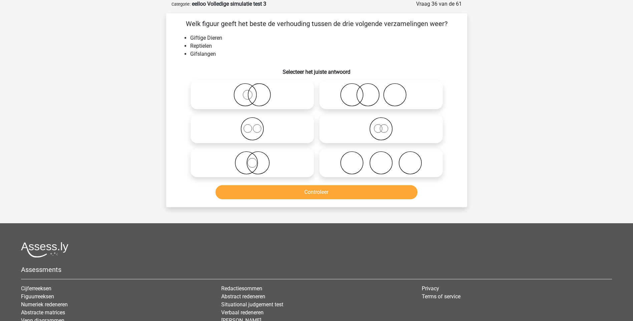
click at [377, 129] on icon at bounding box center [381, 128] width 118 height 23
click at [381, 125] on input "radio" at bounding box center [383, 123] width 4 height 4
radio input "true"
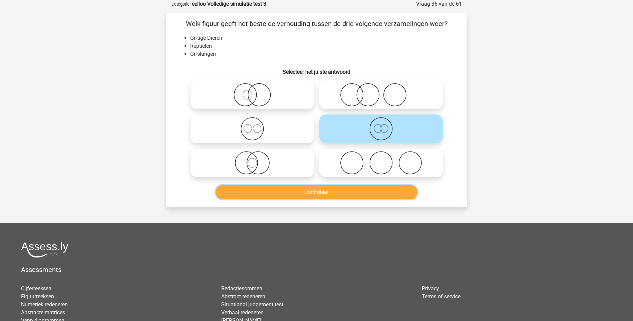
click at [339, 189] on button "Controleer" at bounding box center [316, 192] width 202 height 14
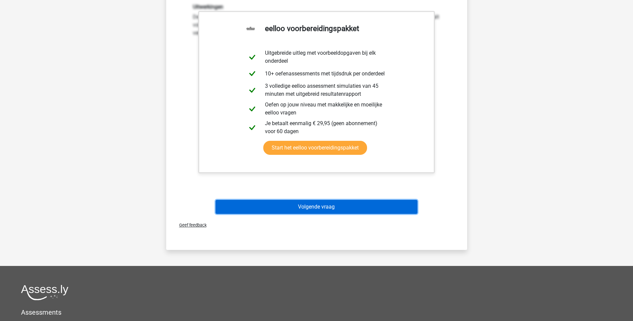
click at [322, 204] on button "Volgende vraag" at bounding box center [316, 207] width 202 height 14
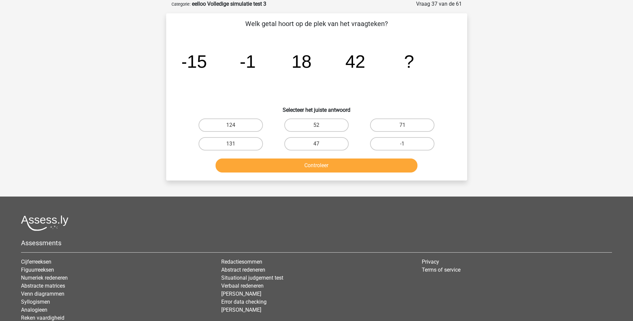
click at [230, 147] on input "131" at bounding box center [232, 146] width 4 height 4
radio input "true"
click at [339, 168] on button "Controleer" at bounding box center [316, 165] width 202 height 14
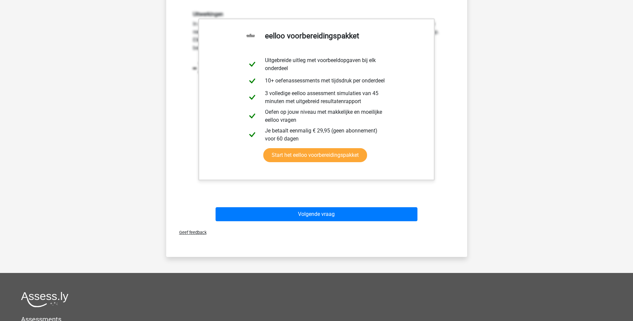
scroll to position [233, 0]
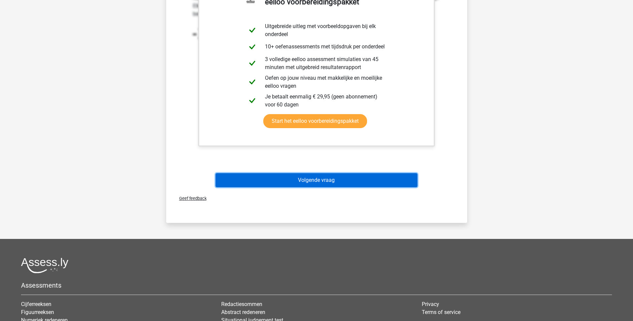
click at [323, 183] on button "Volgende vraag" at bounding box center [316, 180] width 202 height 14
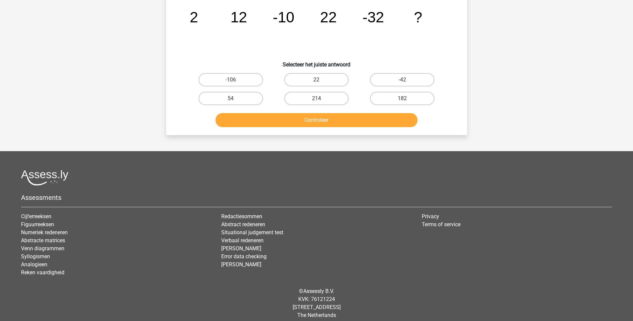
scroll to position [33, 0]
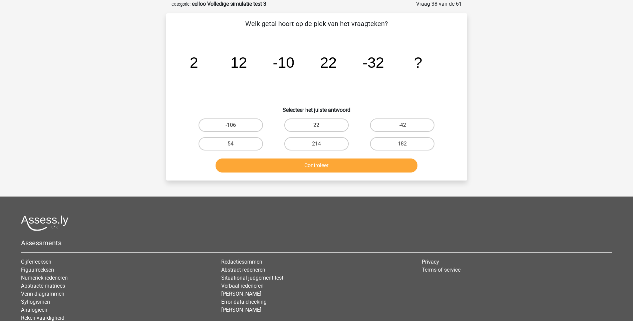
click at [317, 125] on input "22" at bounding box center [318, 127] width 4 height 4
radio input "true"
click at [324, 160] on button "Controleer" at bounding box center [316, 165] width 202 height 14
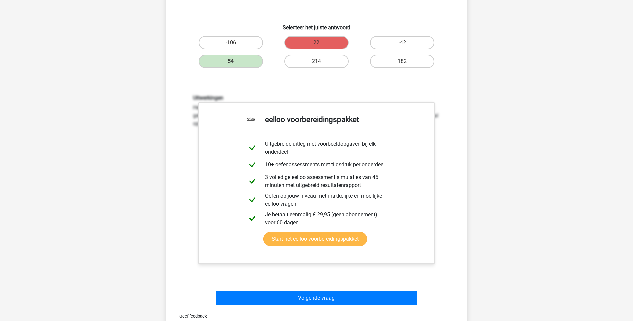
scroll to position [133, 0]
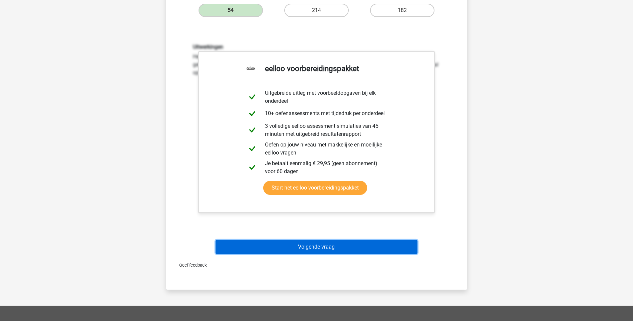
click at [320, 243] on button "Volgende vraag" at bounding box center [316, 247] width 202 height 14
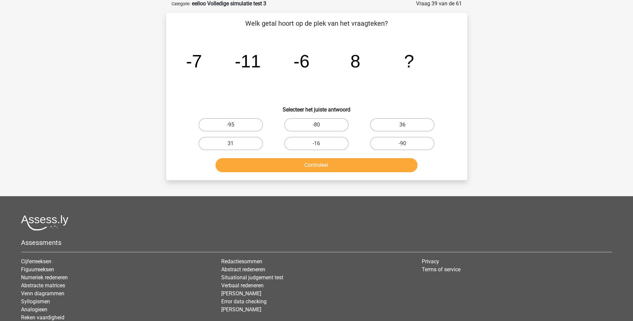
scroll to position [33, 0]
click at [242, 145] on label "31" at bounding box center [230, 143] width 64 height 13
click at [235, 145] on input "31" at bounding box center [232, 146] width 4 height 4
radio input "true"
click at [312, 165] on button "Controleer" at bounding box center [316, 165] width 202 height 14
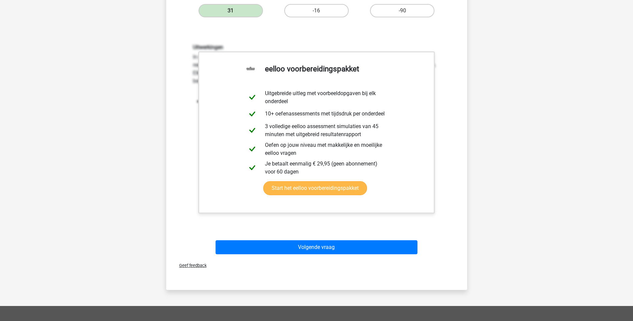
scroll to position [200, 0]
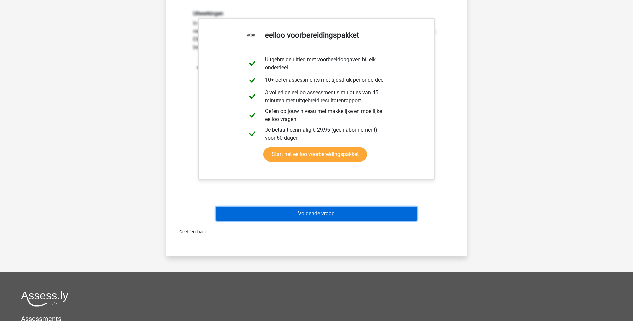
click at [327, 214] on button "Volgende vraag" at bounding box center [316, 213] width 202 height 14
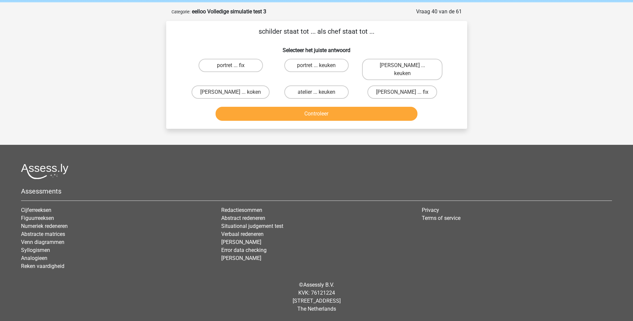
scroll to position [18, 0]
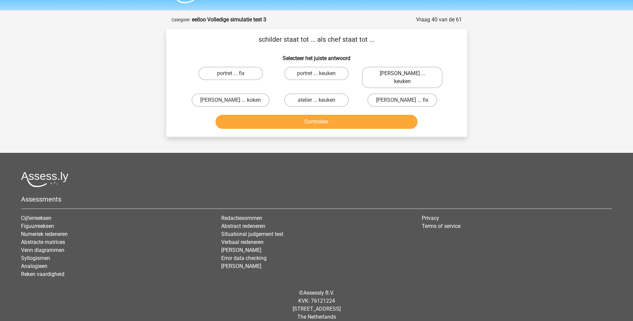
click at [423, 73] on label "Mona Lisa ... keuken" at bounding box center [402, 77] width 80 height 21
click at [407, 73] on input "Mona Lisa ... keuken" at bounding box center [404, 75] width 4 height 4
radio input "true"
click at [312, 93] on label "atelier ... keuken" at bounding box center [316, 99] width 64 height 13
click at [316, 100] on input "atelier ... keuken" at bounding box center [318, 102] width 4 height 4
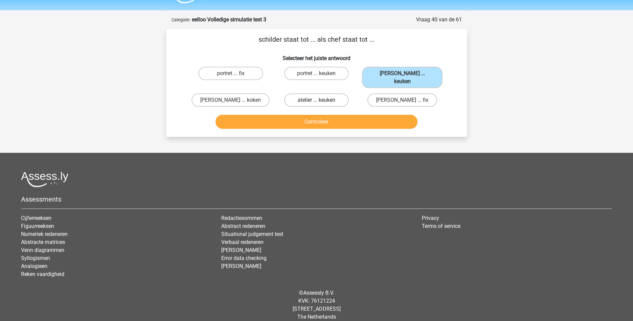
radio input "true"
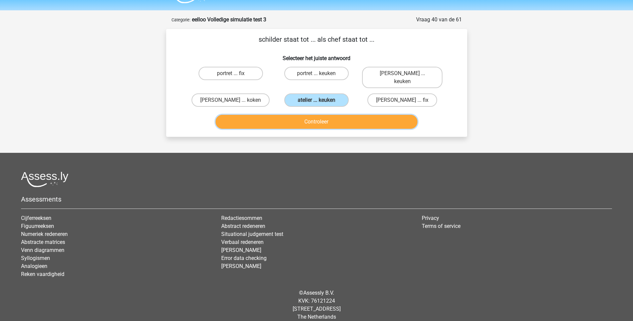
click at [311, 115] on button "Controleer" at bounding box center [316, 122] width 202 height 14
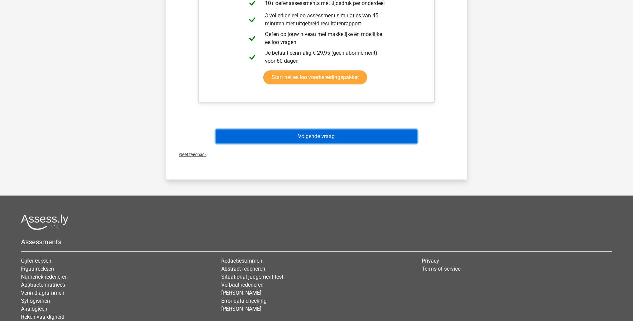
click at [317, 132] on button "Volgende vraag" at bounding box center [316, 136] width 202 height 14
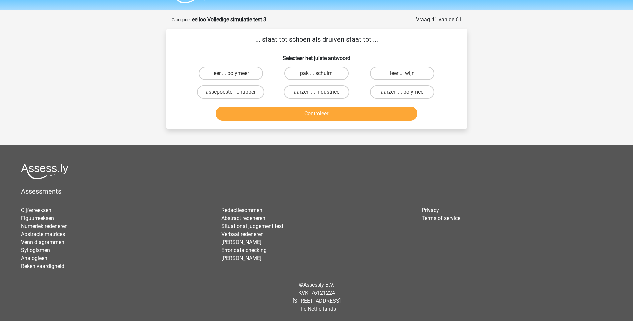
click at [404, 74] on input "leer ... wijn" at bounding box center [404, 75] width 4 height 4
radio input "true"
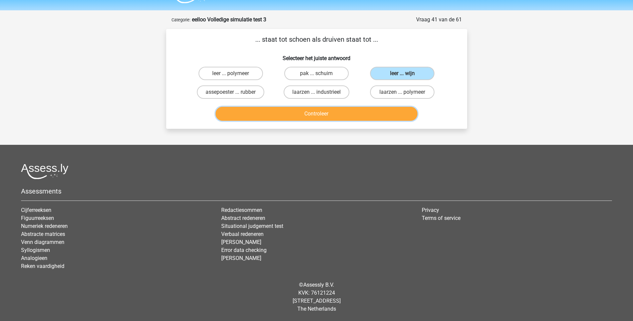
click at [316, 117] on button "Controleer" at bounding box center [316, 114] width 202 height 14
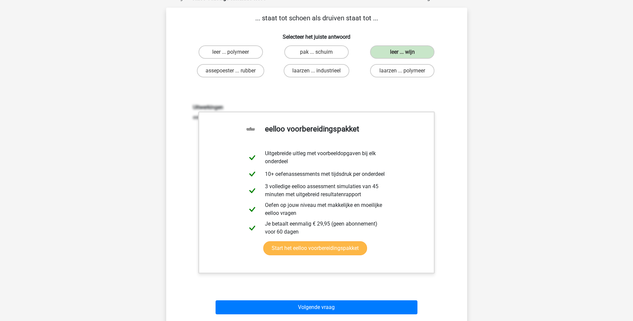
scroll to position [151, 0]
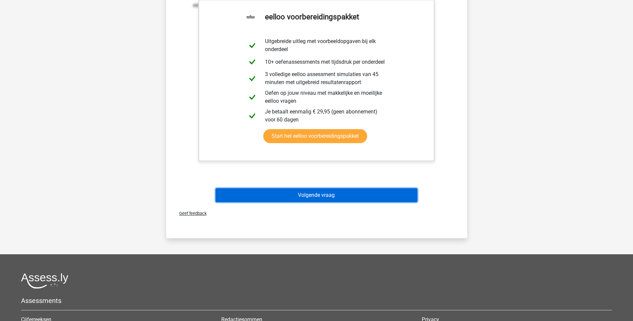
click at [311, 193] on button "Volgende vraag" at bounding box center [316, 195] width 202 height 14
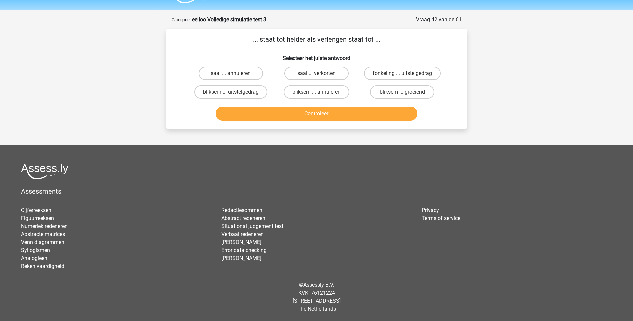
scroll to position [18, 0]
click at [247, 92] on label "bliksem ... uitstelgedrag" at bounding box center [230, 91] width 73 height 13
click at [235, 92] on input "bliksem ... uitstelgedrag" at bounding box center [232, 94] width 4 height 4
radio input "true"
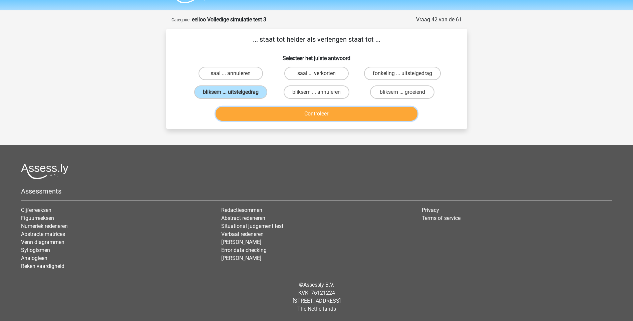
click at [317, 113] on button "Controleer" at bounding box center [316, 114] width 202 height 14
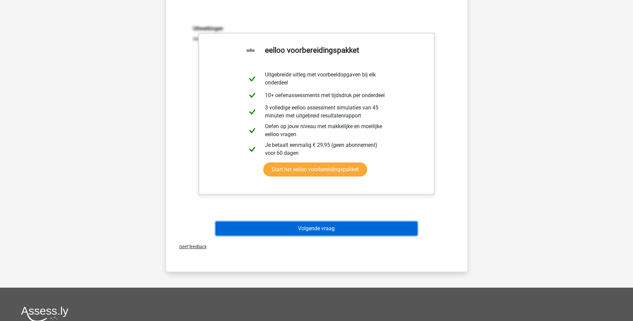
click at [315, 230] on button "Volgende vraag" at bounding box center [316, 228] width 202 height 14
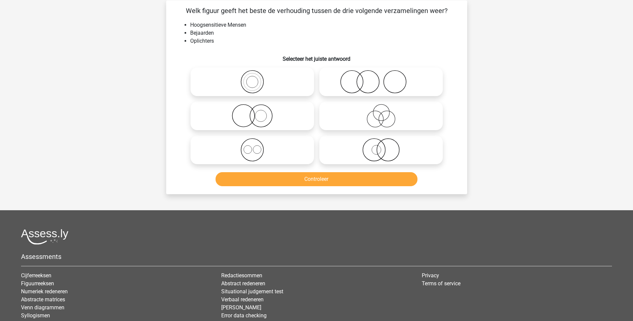
scroll to position [33, 0]
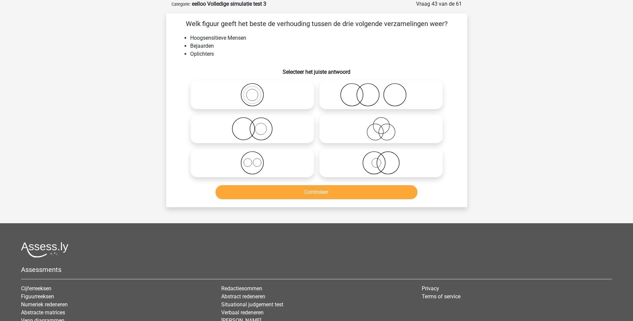
click at [385, 127] on icon at bounding box center [381, 128] width 118 height 23
click at [385, 125] on input "radio" at bounding box center [383, 123] width 4 height 4
radio input "true"
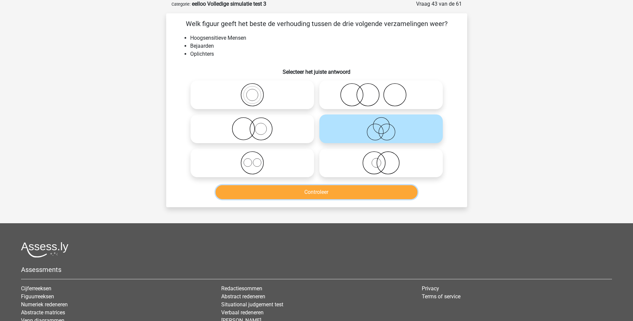
click at [323, 193] on button "Controleer" at bounding box center [316, 192] width 202 height 14
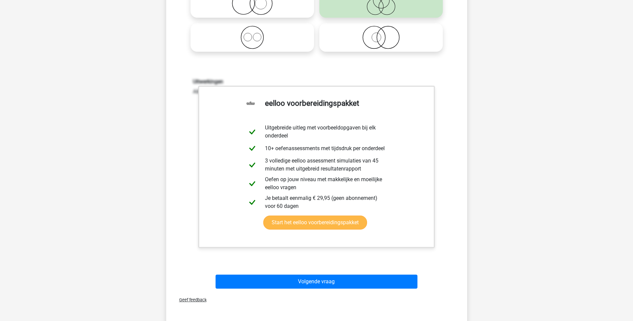
scroll to position [200, 0]
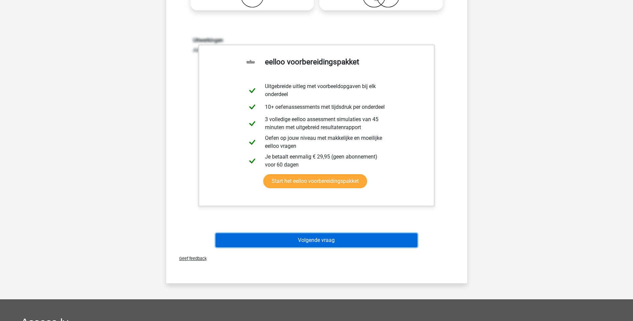
click at [312, 241] on button "Volgende vraag" at bounding box center [316, 240] width 202 height 14
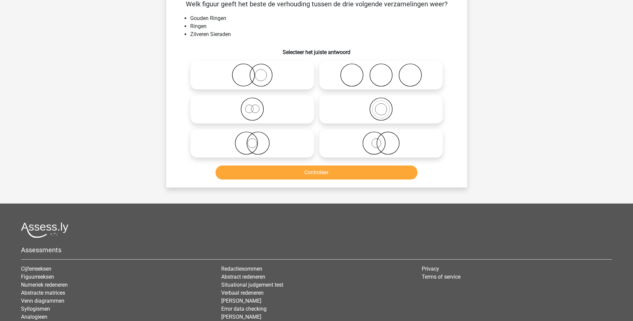
scroll to position [33, 0]
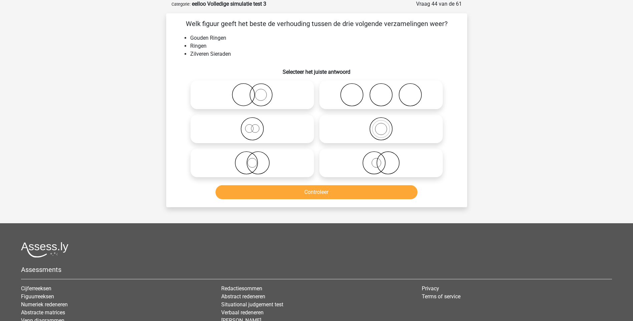
click at [251, 98] on icon at bounding box center [252, 94] width 118 height 23
click at [252, 91] on input "radio" at bounding box center [254, 89] width 4 height 4
radio input "true"
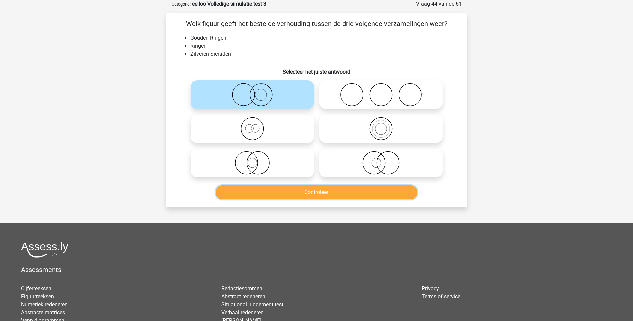
click at [316, 190] on button "Controleer" at bounding box center [316, 192] width 202 height 14
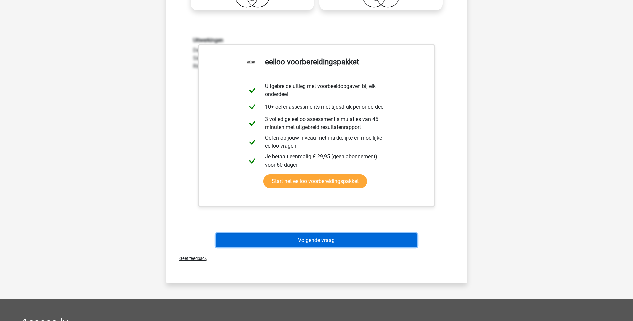
click at [322, 240] on button "Volgende vraag" at bounding box center [316, 240] width 202 height 14
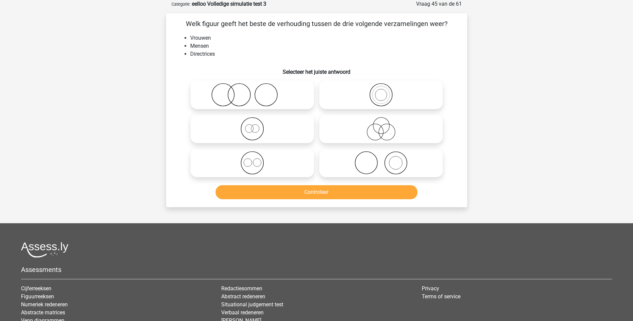
click at [251, 134] on icon at bounding box center [252, 128] width 118 height 23
click at [252, 125] on input "radio" at bounding box center [254, 123] width 4 height 4
radio input "true"
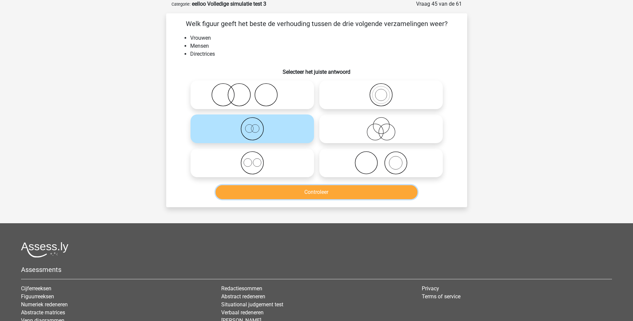
drag, startPoint x: 321, startPoint y: 189, endPoint x: 325, endPoint y: 190, distance: 3.9
click at [322, 190] on button "Controleer" at bounding box center [316, 192] width 202 height 14
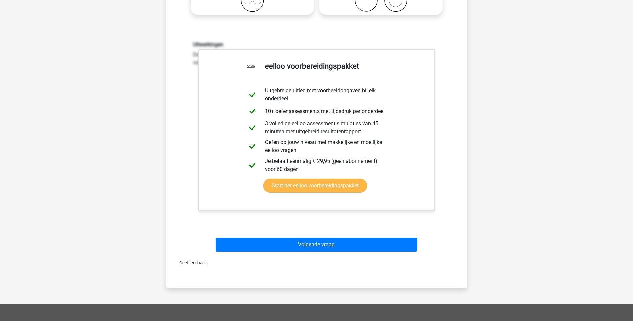
scroll to position [200, 0]
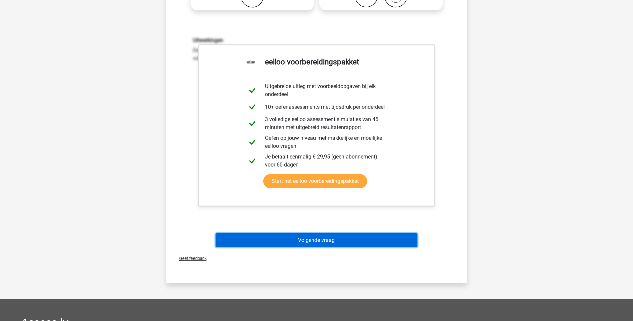
click at [317, 239] on button "Volgende vraag" at bounding box center [316, 240] width 202 height 14
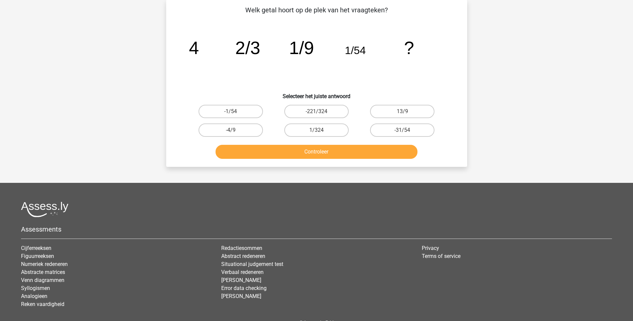
scroll to position [33, 0]
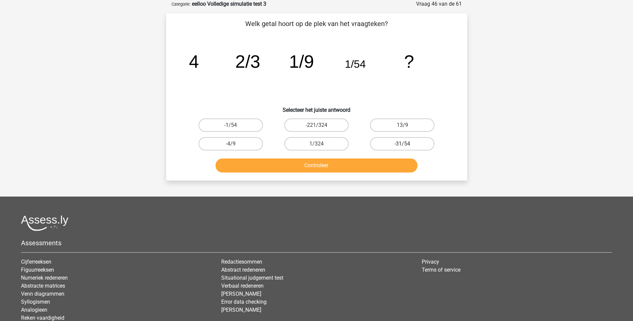
click at [415, 145] on label "-31/54" at bounding box center [402, 143] width 64 height 13
click at [407, 145] on input "-31/54" at bounding box center [404, 146] width 4 height 4
radio input "true"
click at [339, 165] on button "Controleer" at bounding box center [316, 165] width 202 height 14
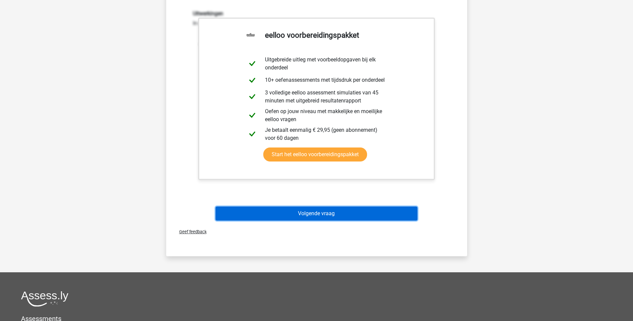
click at [313, 213] on button "Volgende vraag" at bounding box center [316, 213] width 202 height 14
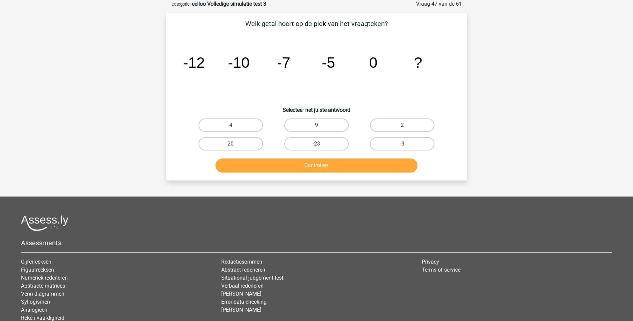
click at [404, 145] on input "-3" at bounding box center [404, 146] width 4 height 4
radio input "true"
click at [329, 167] on button "Controleer" at bounding box center [316, 165] width 202 height 14
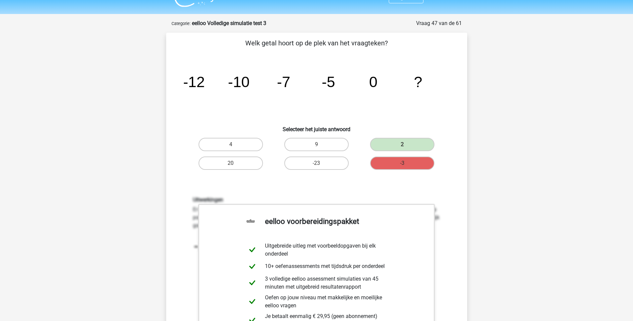
scroll to position [0, 0]
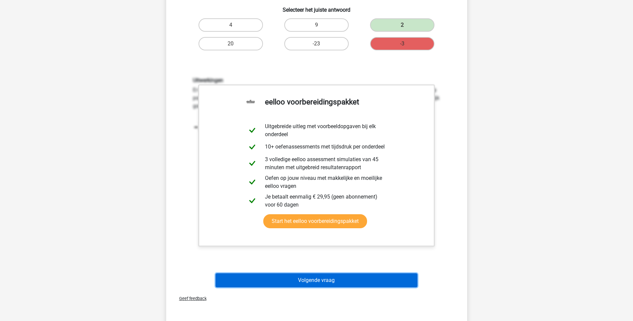
click at [313, 282] on button "Volgende vraag" at bounding box center [316, 280] width 202 height 14
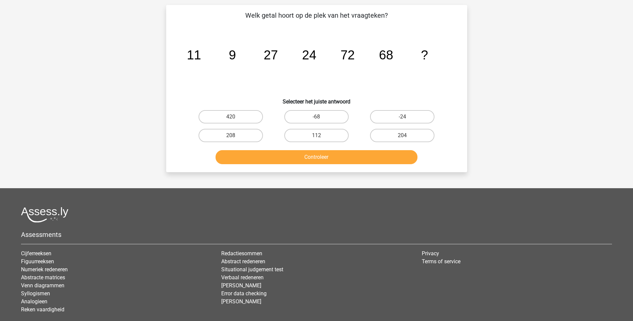
scroll to position [33, 0]
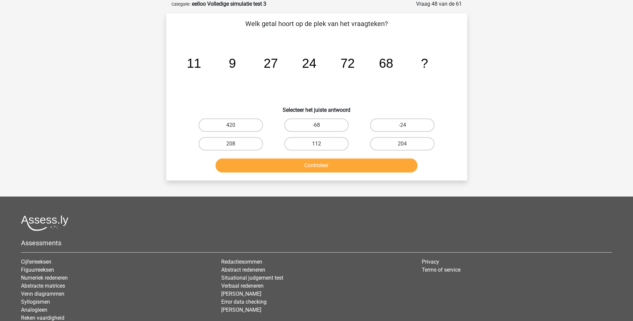
click at [325, 146] on label "112" at bounding box center [316, 143] width 64 height 13
click at [321, 146] on input "112" at bounding box center [318, 146] width 4 height 4
radio input "true"
click at [319, 163] on button "Controleer" at bounding box center [316, 165] width 202 height 14
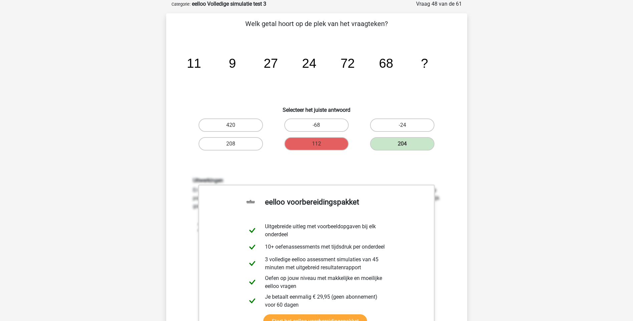
scroll to position [167, 0]
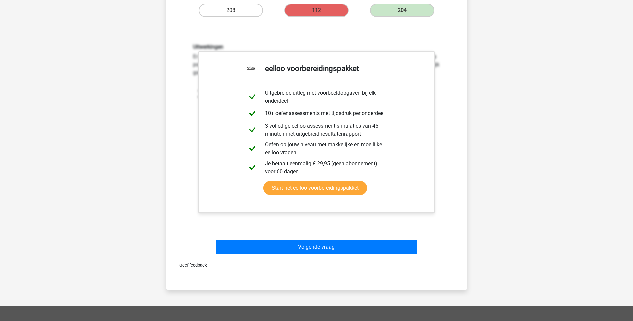
click at [292, 257] on div "Geef feedback" at bounding box center [317, 265] width 296 height 17
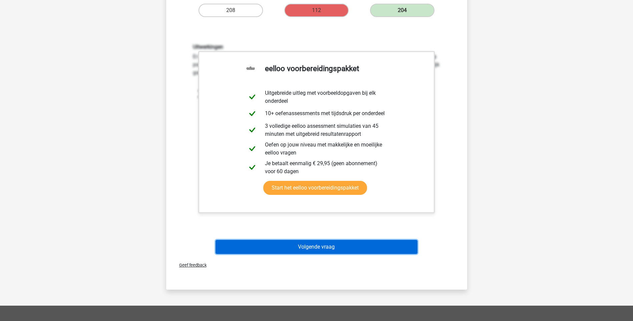
click at [317, 246] on button "Volgende vraag" at bounding box center [316, 247] width 202 height 14
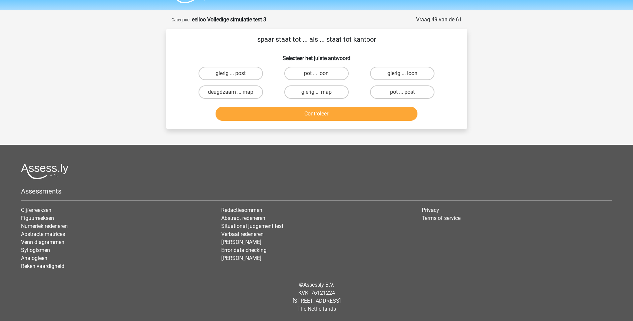
scroll to position [18, 0]
click at [402, 94] on label "pot ... post" at bounding box center [402, 91] width 64 height 13
click at [402, 94] on input "pot ... post" at bounding box center [404, 94] width 4 height 4
radio input "true"
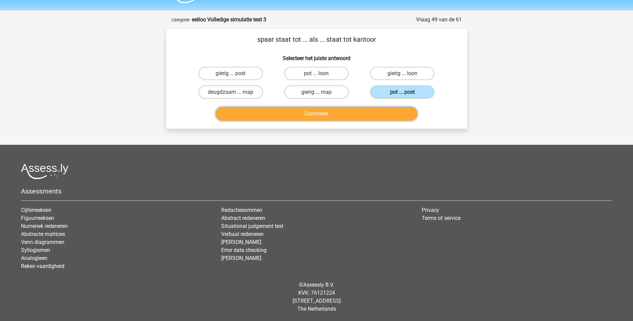
click at [306, 111] on button "Controleer" at bounding box center [316, 114] width 202 height 14
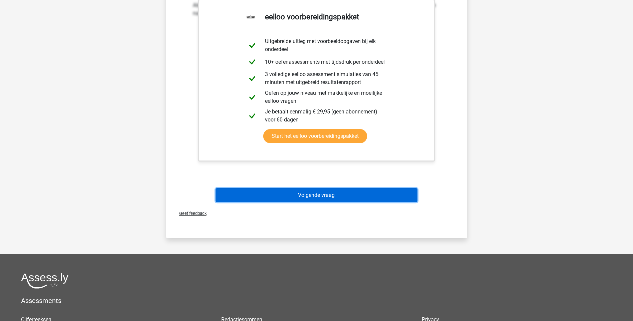
click at [323, 193] on button "Volgende vraag" at bounding box center [316, 195] width 202 height 14
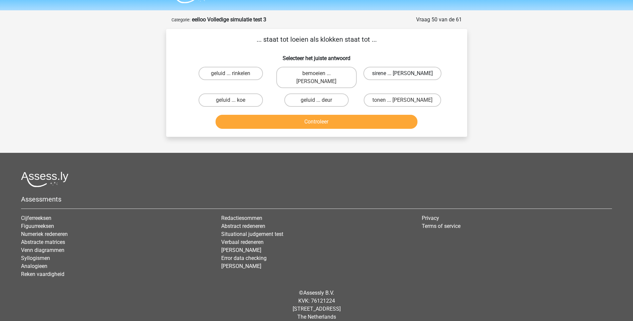
click at [394, 73] on label "sirene ... luiden" at bounding box center [402, 73] width 78 height 13
click at [402, 73] on input "sirene ... luiden" at bounding box center [404, 75] width 4 height 4
radio input "true"
click at [326, 115] on button "Controleer" at bounding box center [316, 122] width 202 height 14
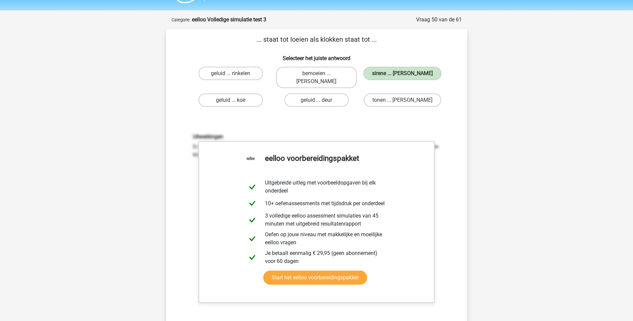
scroll to position [184, 0]
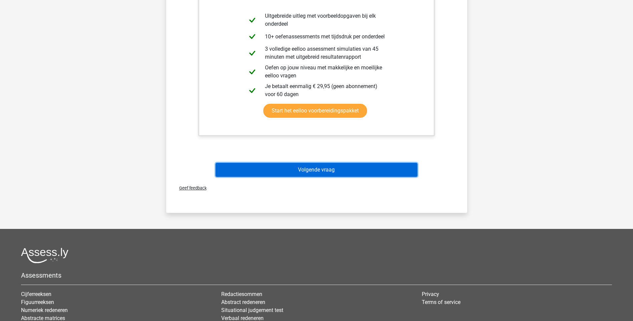
click at [315, 163] on button "Volgende vraag" at bounding box center [316, 170] width 202 height 14
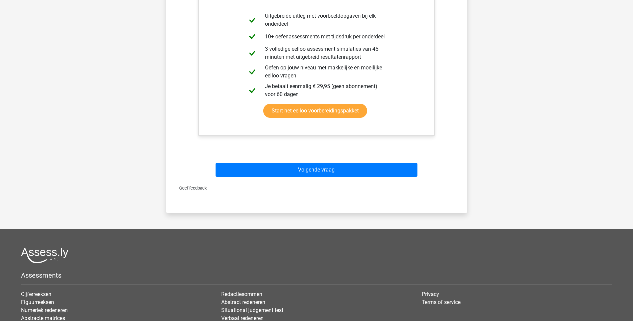
scroll to position [18, 0]
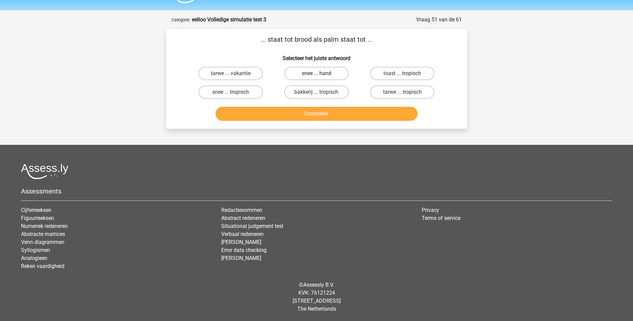
click at [326, 74] on label "snee ... hand" at bounding box center [316, 73] width 64 height 13
click at [321, 74] on input "snee ... hand" at bounding box center [318, 75] width 4 height 4
radio input "true"
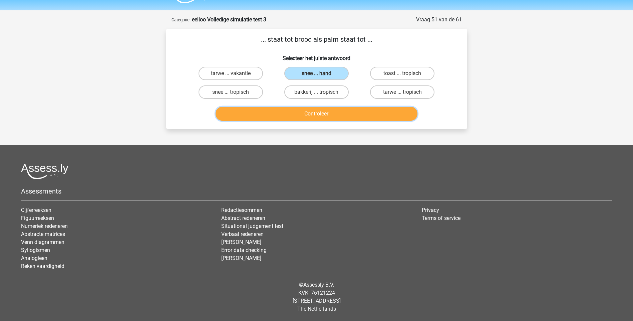
click at [326, 112] on button "Controleer" at bounding box center [316, 114] width 202 height 14
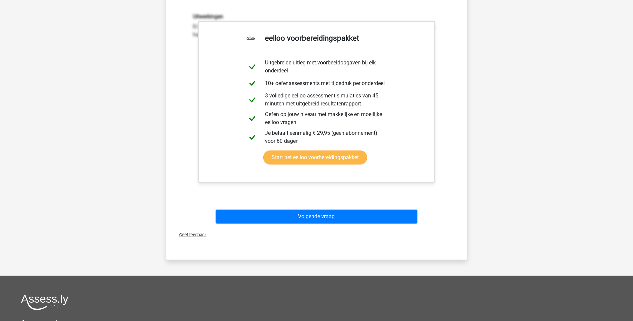
scroll to position [151, 0]
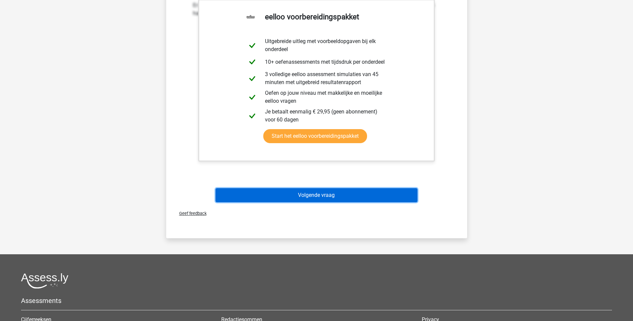
click at [314, 195] on button "Volgende vraag" at bounding box center [316, 195] width 202 height 14
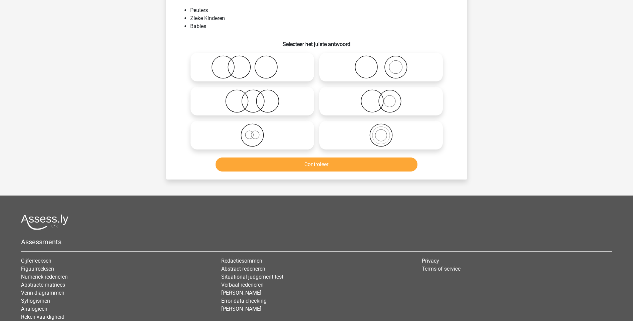
scroll to position [33, 0]
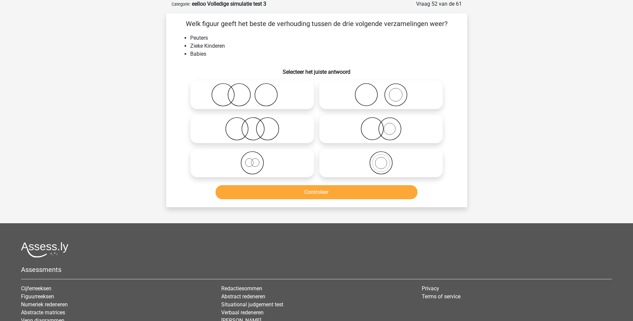
click at [258, 130] on icon at bounding box center [252, 128] width 118 height 23
click at [257, 125] on input "radio" at bounding box center [254, 123] width 4 height 4
radio input "true"
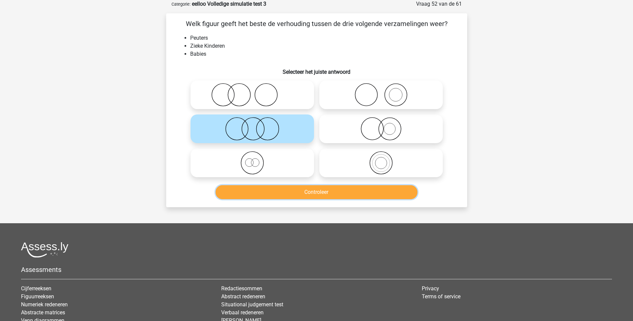
click at [307, 192] on button "Controleer" at bounding box center [316, 192] width 202 height 14
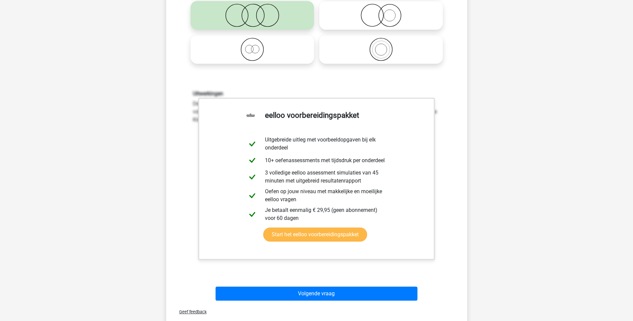
scroll to position [167, 0]
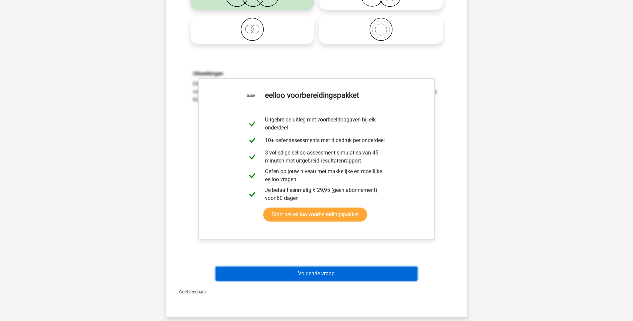
click at [320, 272] on button "Volgende vraag" at bounding box center [316, 274] width 202 height 14
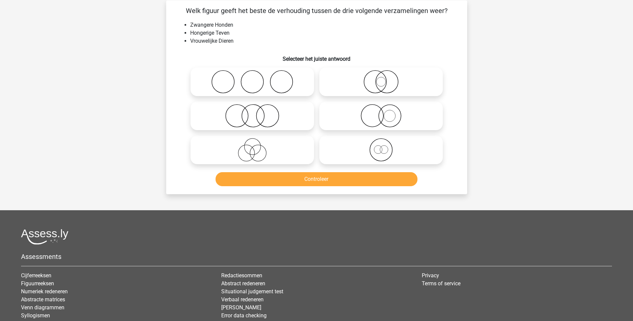
scroll to position [33, 0]
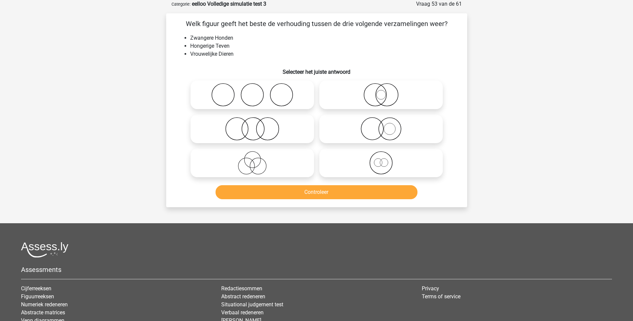
click at [386, 97] on icon at bounding box center [381, 94] width 118 height 23
click at [385, 91] on input "radio" at bounding box center [383, 89] width 4 height 4
radio input "true"
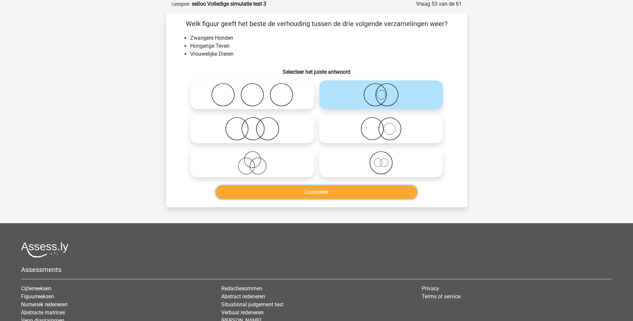
click at [335, 192] on button "Controleer" at bounding box center [316, 192] width 202 height 14
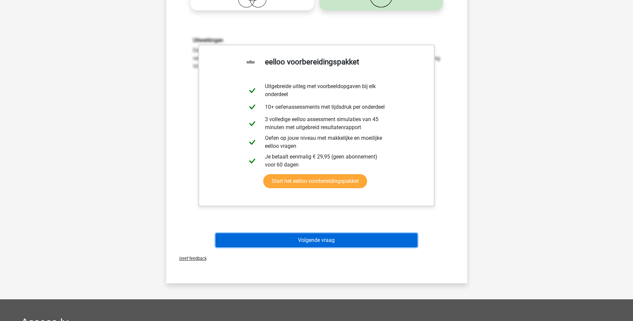
click at [314, 240] on button "Volgende vraag" at bounding box center [316, 240] width 202 height 14
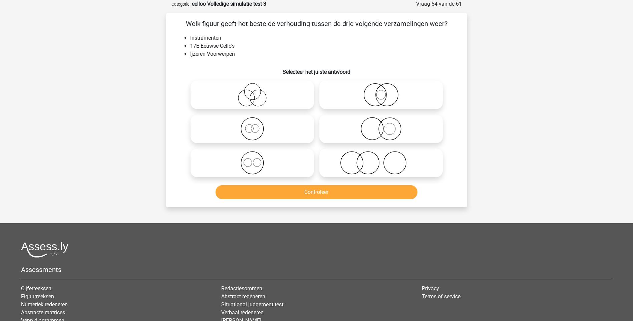
click at [388, 136] on icon at bounding box center [381, 128] width 118 height 23
click at [385, 125] on input "radio" at bounding box center [383, 123] width 4 height 4
radio input "true"
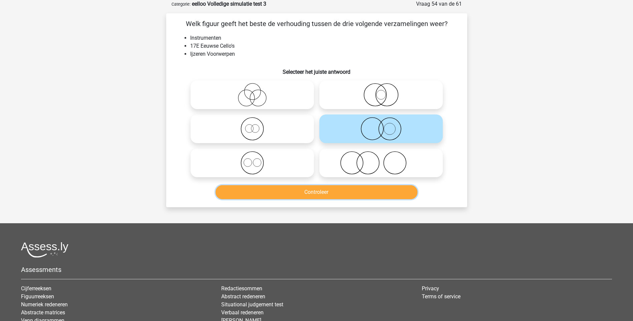
click at [317, 191] on button "Controleer" at bounding box center [316, 192] width 202 height 14
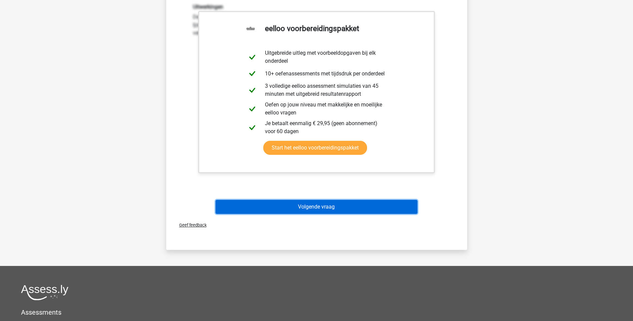
click at [310, 206] on button "Volgende vraag" at bounding box center [316, 207] width 202 height 14
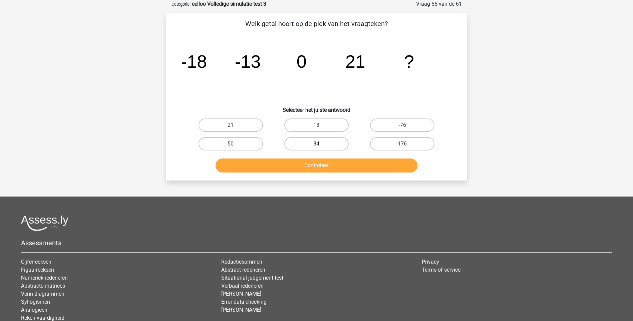
click at [305, 141] on label "84" at bounding box center [316, 143] width 64 height 13
click at [316, 144] on input "84" at bounding box center [318, 146] width 4 height 4
radio input "true"
click at [321, 164] on button "Controleer" at bounding box center [316, 165] width 202 height 14
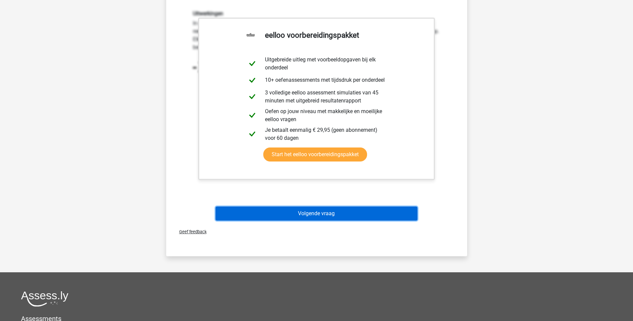
click at [328, 212] on button "Volgende vraag" at bounding box center [316, 213] width 202 height 14
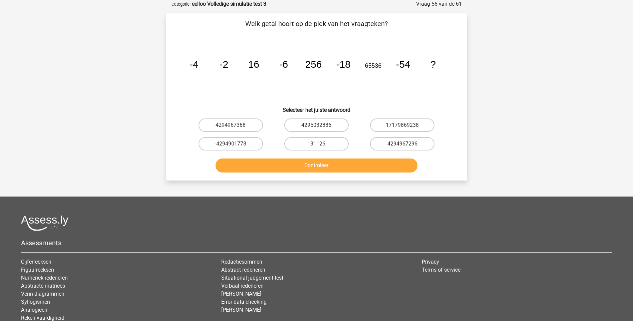
drag, startPoint x: 397, startPoint y: 142, endPoint x: 378, endPoint y: 147, distance: 19.8
click at [398, 142] on label "4294967296" at bounding box center [402, 143] width 64 height 13
click at [402, 144] on input "4294967296" at bounding box center [404, 146] width 4 height 4
radio input "true"
click at [319, 167] on button "Controleer" at bounding box center [316, 165] width 202 height 14
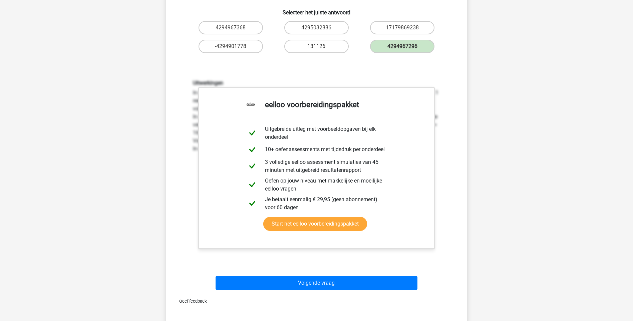
scroll to position [200, 0]
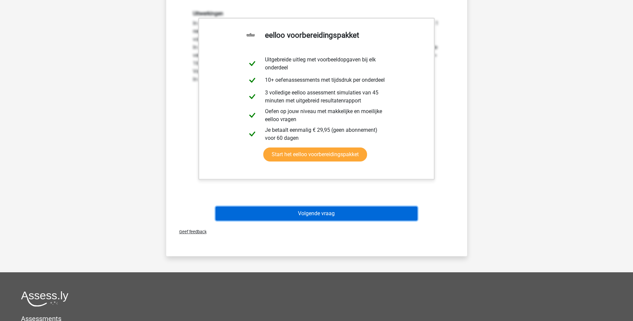
click at [310, 213] on button "Volgende vraag" at bounding box center [316, 213] width 202 height 14
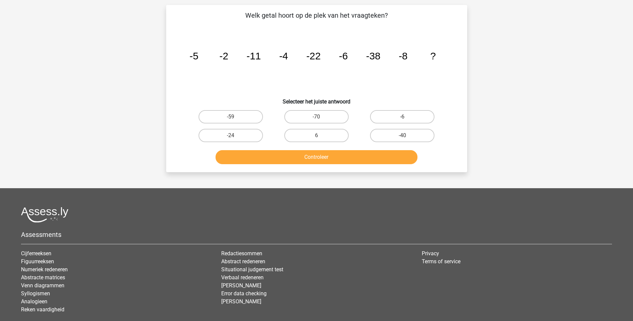
scroll to position [33, 0]
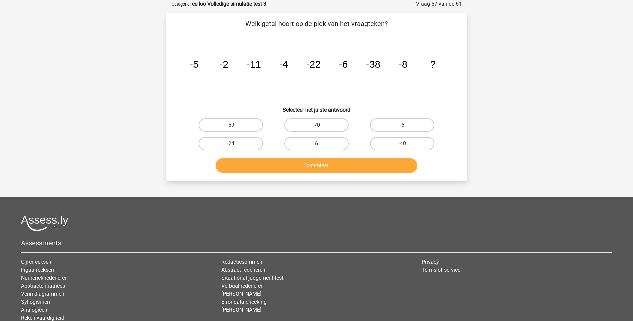
drag, startPoint x: 410, startPoint y: 144, endPoint x: 400, endPoint y: 158, distance: 16.9
click at [410, 146] on label "-40" at bounding box center [402, 143] width 64 height 13
click at [407, 146] on input "-40" at bounding box center [404, 146] width 4 height 4
radio input "true"
click at [336, 163] on button "Controleer" at bounding box center [316, 165] width 202 height 14
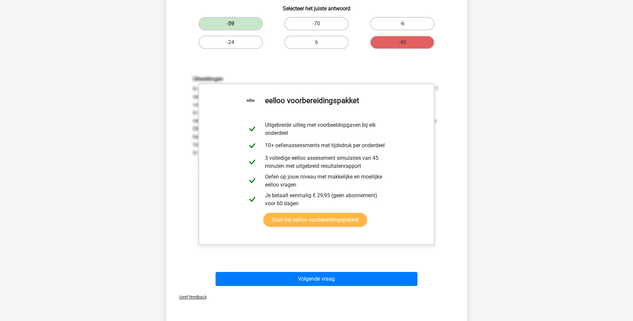
scroll to position [200, 0]
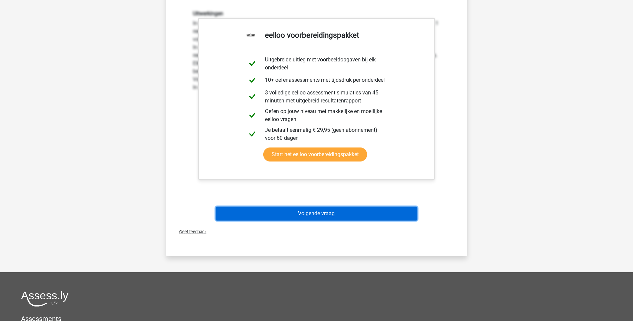
click at [311, 212] on button "Volgende vraag" at bounding box center [316, 213] width 202 height 14
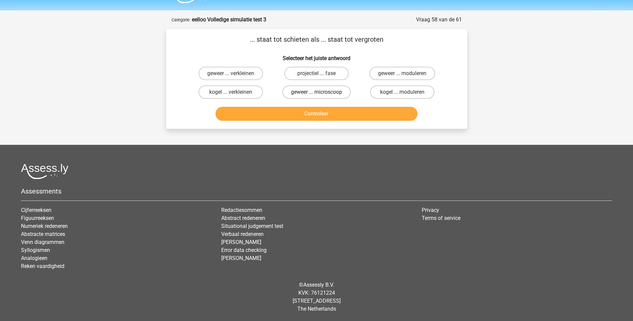
click at [329, 93] on label "geweer ... microscoop" at bounding box center [316, 91] width 68 height 13
click at [321, 93] on input "geweer ... microscoop" at bounding box center [318, 94] width 4 height 4
radio input "true"
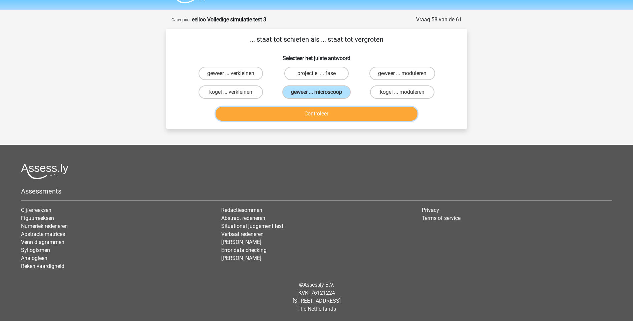
click at [316, 114] on button "Controleer" at bounding box center [316, 114] width 202 height 14
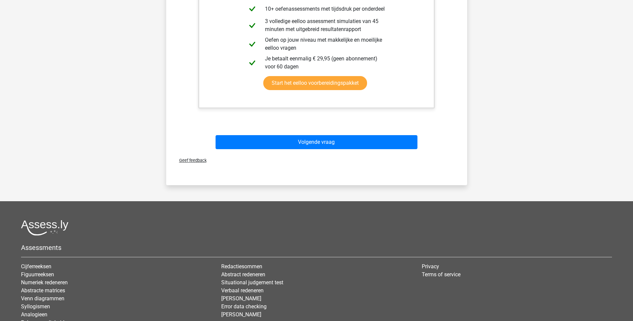
scroll to position [218, 0]
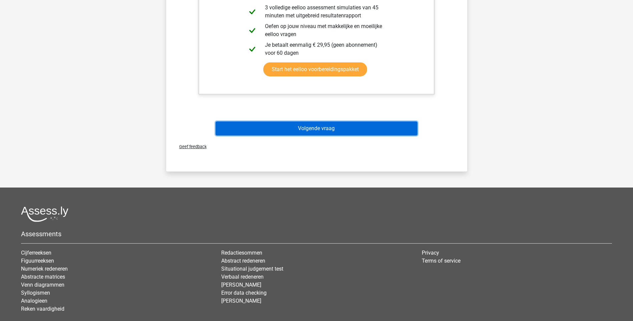
click at [312, 128] on button "Volgende vraag" at bounding box center [316, 128] width 202 height 14
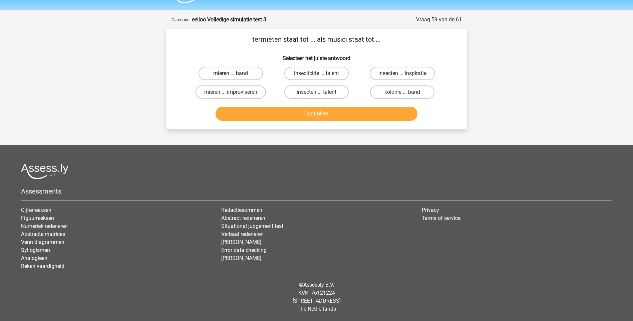
click at [246, 73] on label "mieren ... band" at bounding box center [230, 73] width 64 height 13
click at [235, 73] on input "mieren ... band" at bounding box center [232, 75] width 4 height 4
radio input "true"
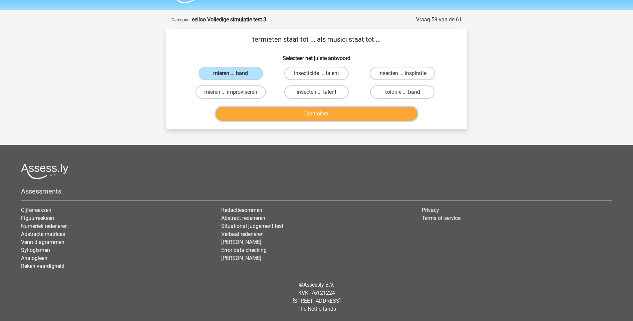
click at [313, 110] on button "Controleer" at bounding box center [316, 114] width 202 height 14
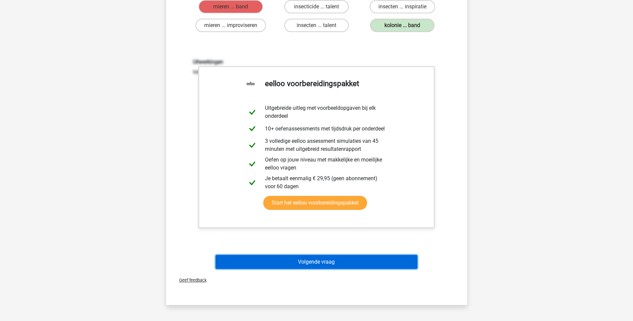
click at [323, 261] on button "Volgende vraag" at bounding box center [316, 262] width 202 height 14
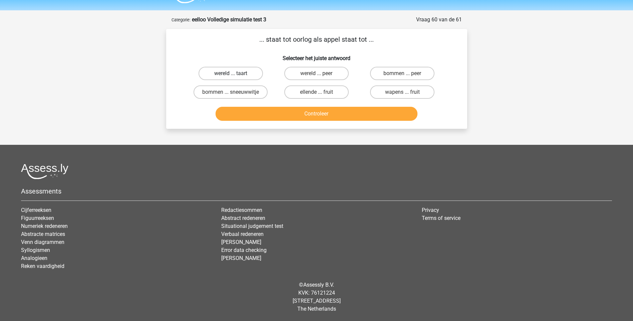
click at [238, 73] on label "wereld ... taart" at bounding box center [230, 73] width 64 height 13
click at [235, 73] on input "wereld ... taart" at bounding box center [232, 75] width 4 height 4
radio input "true"
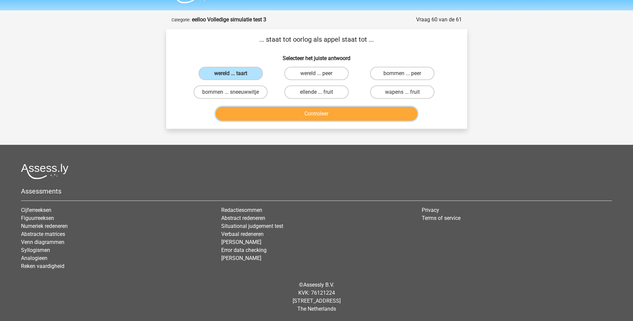
click at [315, 111] on button "Controleer" at bounding box center [316, 114] width 202 height 14
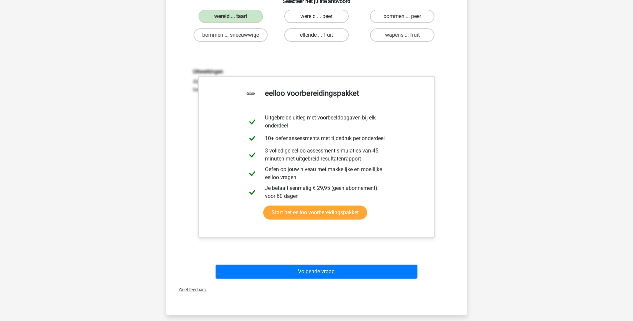
scroll to position [218, 0]
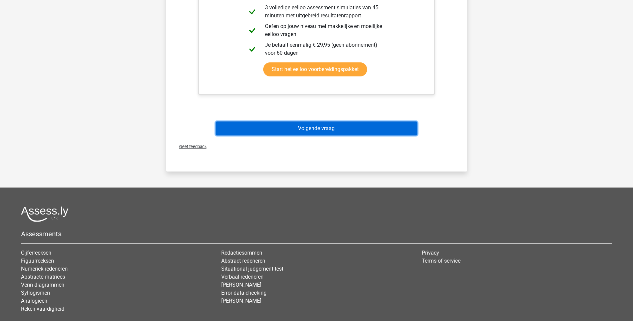
click at [317, 129] on button "Volgende vraag" at bounding box center [316, 128] width 202 height 14
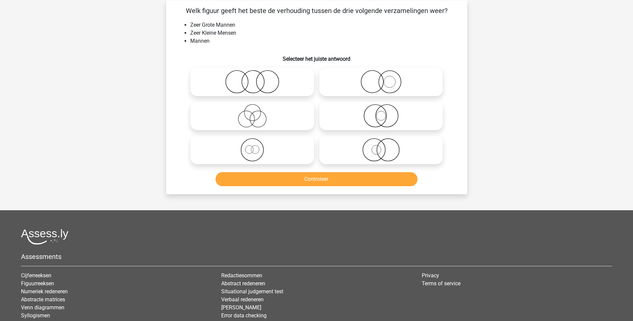
scroll to position [33, 0]
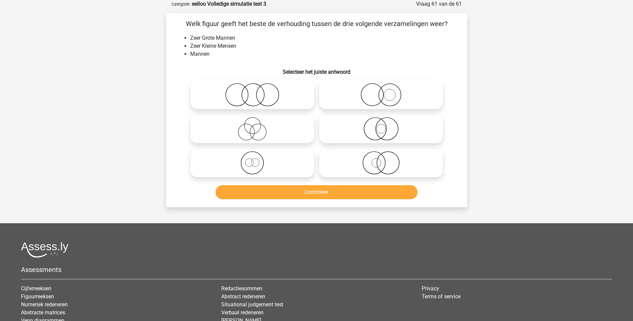
click at [389, 97] on icon at bounding box center [381, 94] width 118 height 23
click at [385, 91] on input "radio" at bounding box center [383, 89] width 4 height 4
radio input "true"
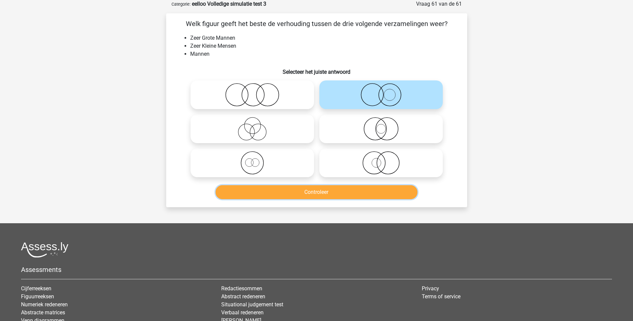
click at [317, 192] on button "Controleer" at bounding box center [316, 192] width 202 height 14
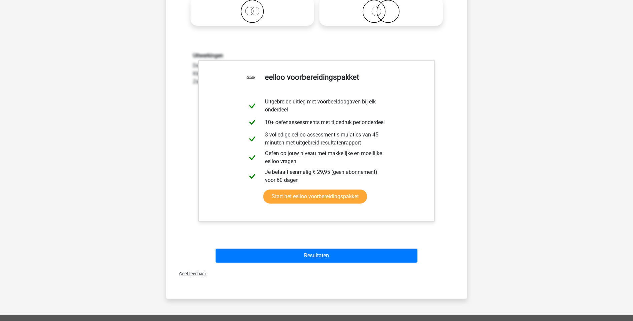
scroll to position [200, 0]
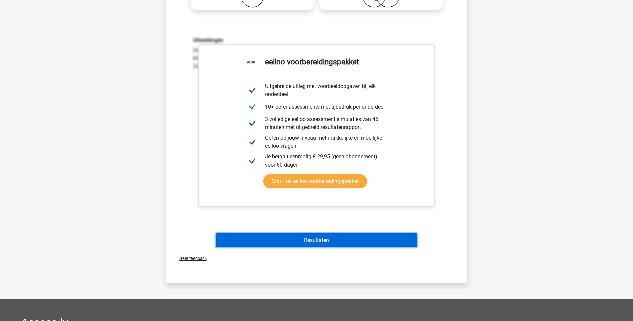
click at [335, 236] on button "Resultaten" at bounding box center [316, 240] width 202 height 14
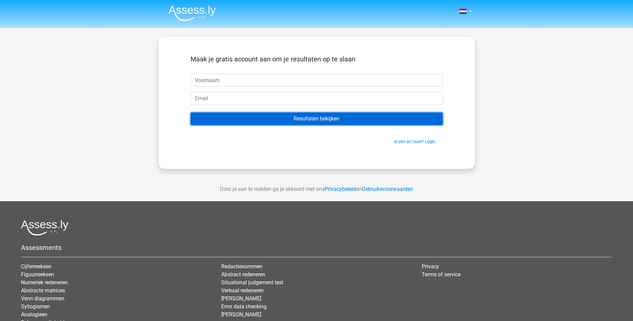
click at [328, 118] on input "Resultaten bekijken" at bounding box center [316, 118] width 252 height 13
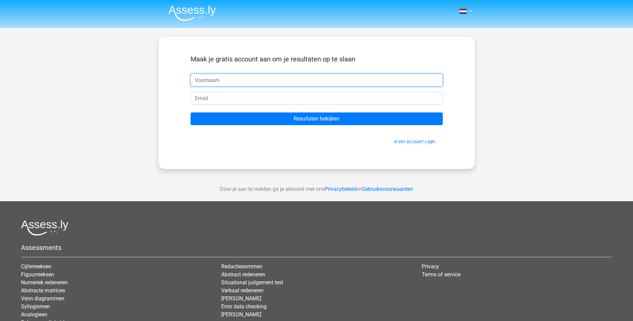
click at [250, 77] on input "text" at bounding box center [316, 80] width 252 height 13
type input "Pauline"
type input "pauline.spaargaren@gmail.com"
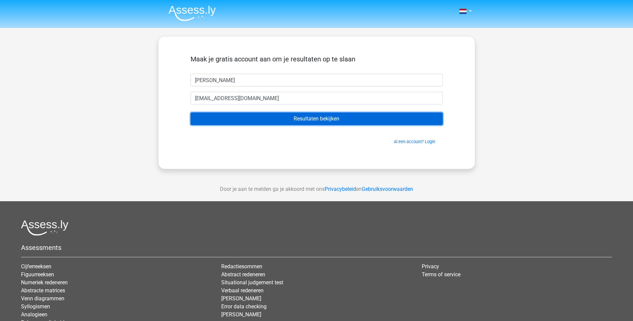
click at [315, 119] on input "Resultaten bekijken" at bounding box center [316, 118] width 252 height 13
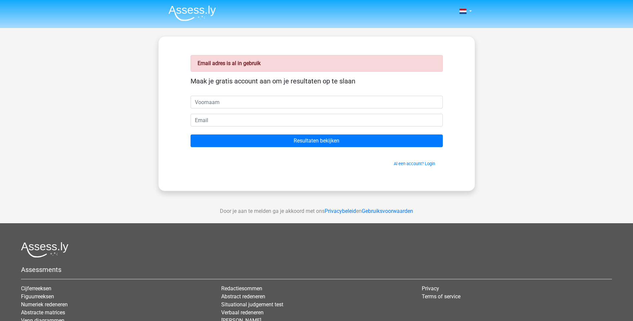
click at [261, 101] on input "text" at bounding box center [316, 102] width 252 height 13
type input "[PERSON_NAME]"
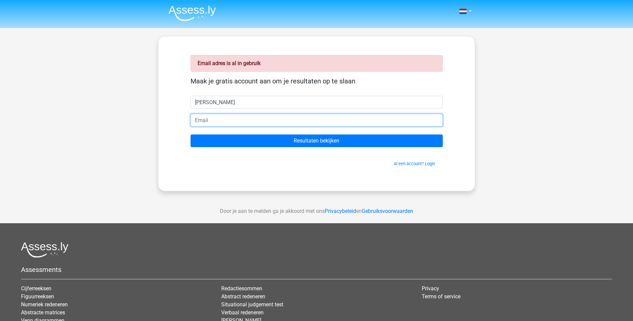
type input "[EMAIL_ADDRESS][DOMAIN_NAME]"
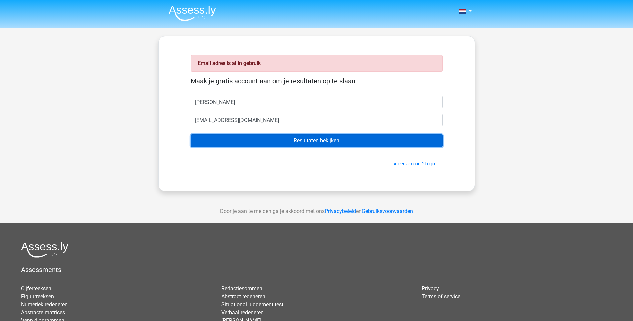
click at [311, 141] on input "Resultaten bekijken" at bounding box center [316, 140] width 252 height 13
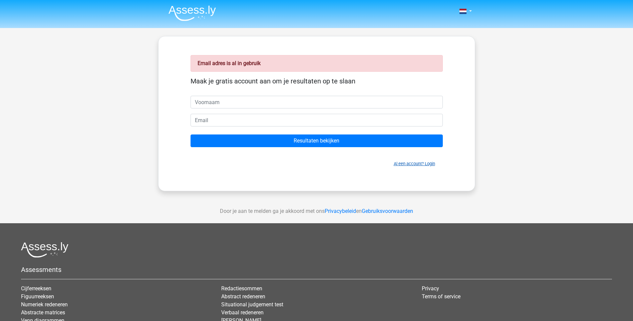
click at [412, 164] on link "Al een account? Login" at bounding box center [414, 163] width 41 height 5
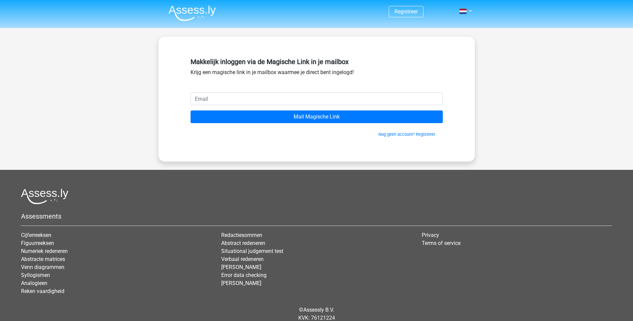
click at [294, 99] on input "email" at bounding box center [316, 98] width 252 height 13
type input "pauline.spaargaren@gmail.com"
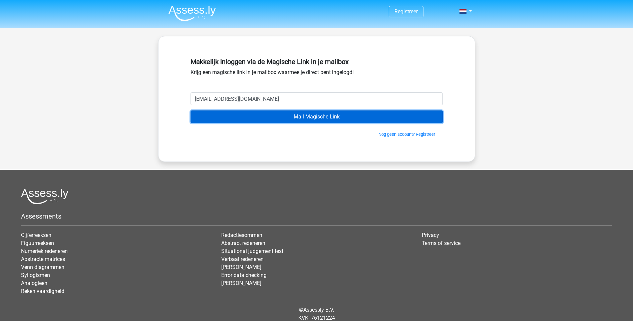
click at [317, 117] on input "Mail Magische Link" at bounding box center [316, 116] width 252 height 13
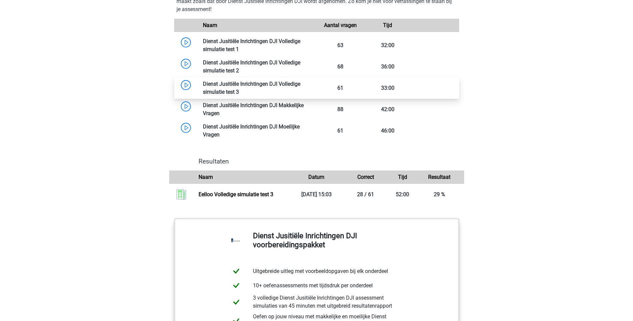
scroll to position [667, 0]
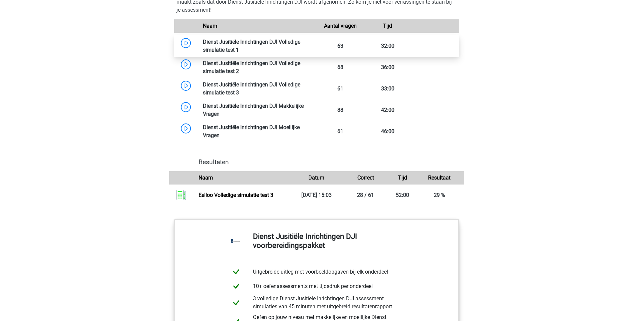
click at [239, 47] on link at bounding box center [239, 50] width 0 height 6
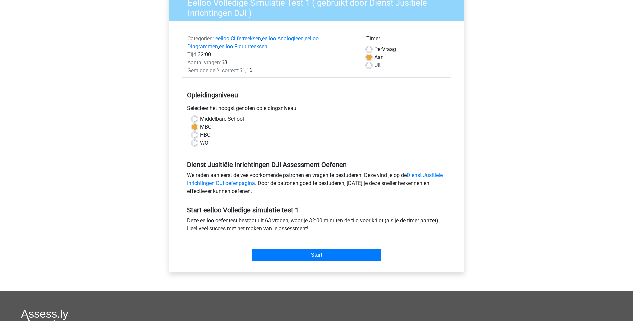
scroll to position [67, 0]
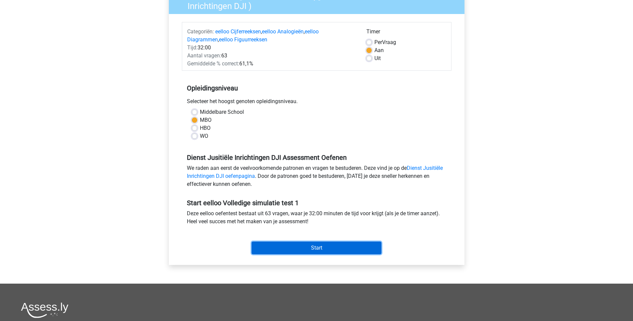
click at [314, 245] on input "Start" at bounding box center [317, 247] width 130 height 13
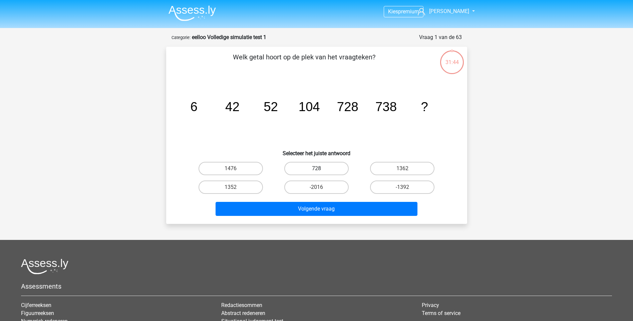
click at [311, 165] on label "728" at bounding box center [316, 168] width 64 height 13
click at [316, 168] on input "728" at bounding box center [318, 170] width 4 height 4
radio input "true"
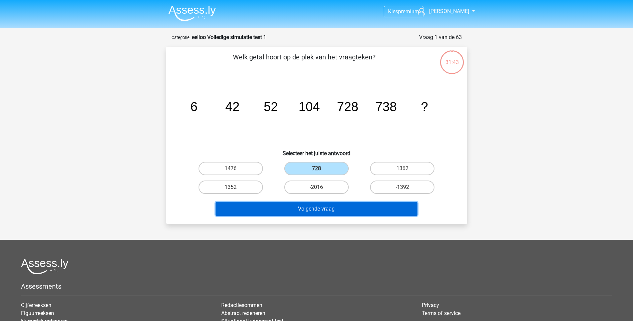
click at [309, 206] on button "Volgende vraag" at bounding box center [316, 209] width 202 height 14
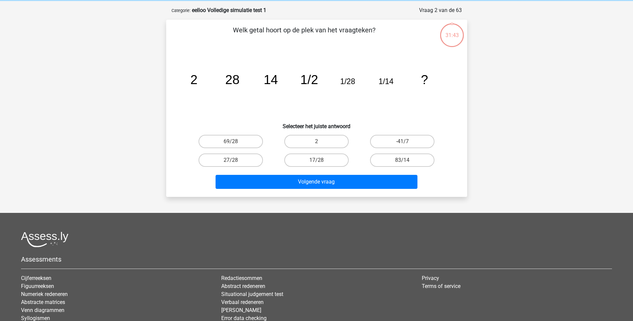
scroll to position [33, 0]
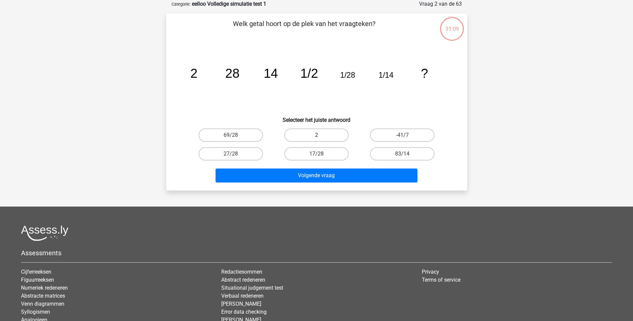
click at [320, 131] on label "2" at bounding box center [316, 134] width 64 height 13
click at [320, 135] on input "2" at bounding box center [318, 137] width 4 height 4
radio input "true"
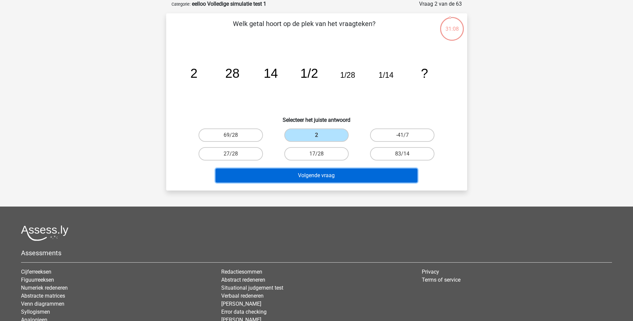
click at [323, 175] on button "Volgende vraag" at bounding box center [316, 175] width 202 height 14
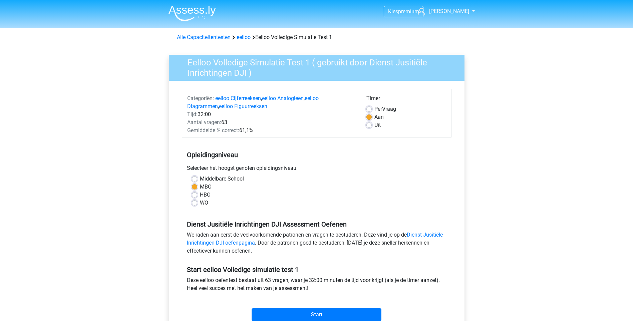
scroll to position [67, 0]
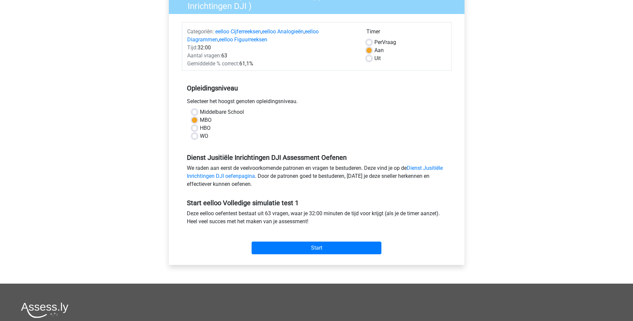
click at [374, 58] on label "Uit" at bounding box center [377, 58] width 6 height 8
click at [369, 58] on input "Uit" at bounding box center [368, 57] width 5 height 7
radio input "true"
click at [314, 248] on input "Start" at bounding box center [317, 247] width 130 height 13
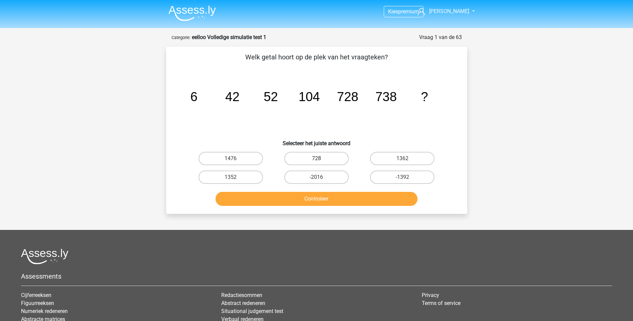
click at [326, 157] on label "728" at bounding box center [316, 158] width 64 height 13
click at [321, 158] on input "728" at bounding box center [318, 160] width 4 height 4
radio input "true"
click at [316, 199] on button "Controleer" at bounding box center [316, 199] width 202 height 14
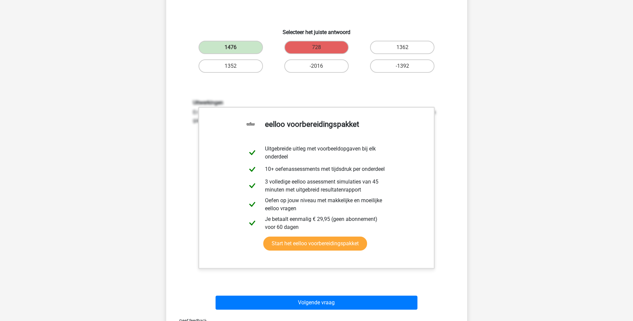
scroll to position [167, 0]
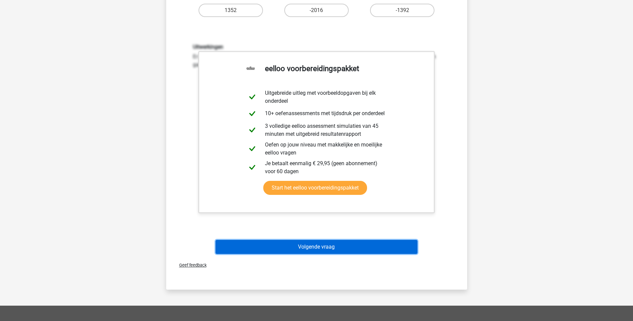
click at [316, 245] on button "Volgende vraag" at bounding box center [316, 247] width 202 height 14
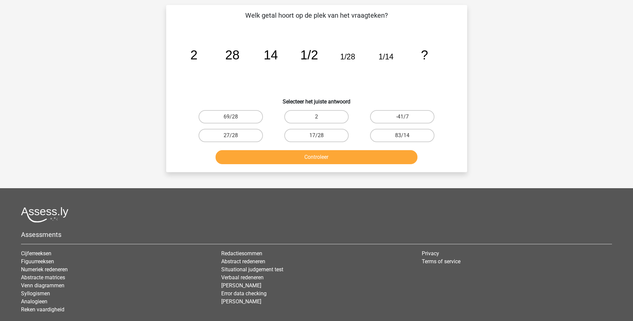
scroll to position [33, 0]
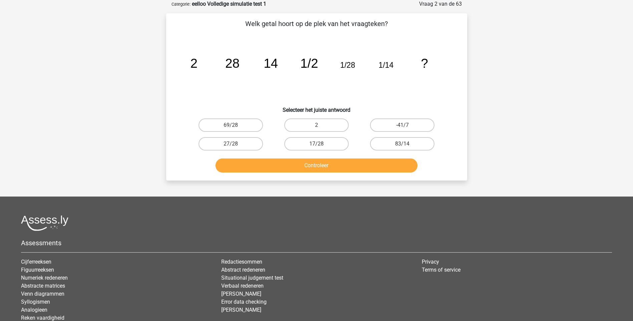
click at [317, 126] on input "2" at bounding box center [318, 127] width 4 height 4
radio input "true"
click at [322, 166] on button "Controleer" at bounding box center [316, 165] width 202 height 14
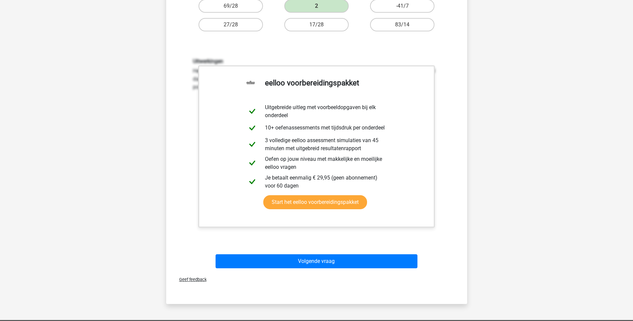
scroll to position [67, 0]
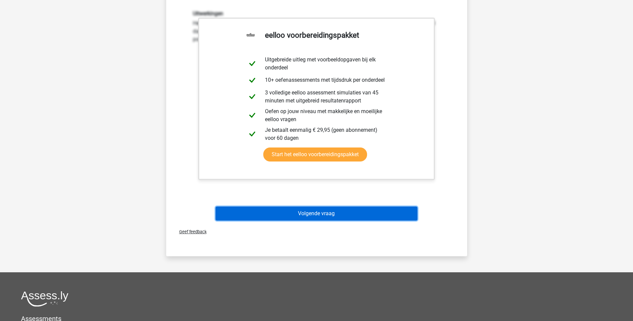
click at [324, 216] on button "Volgende vraag" at bounding box center [316, 213] width 202 height 14
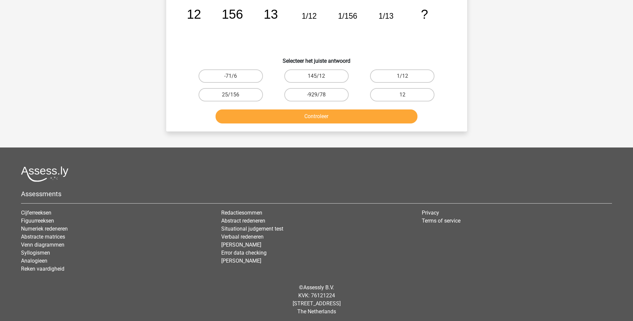
scroll to position [33, 0]
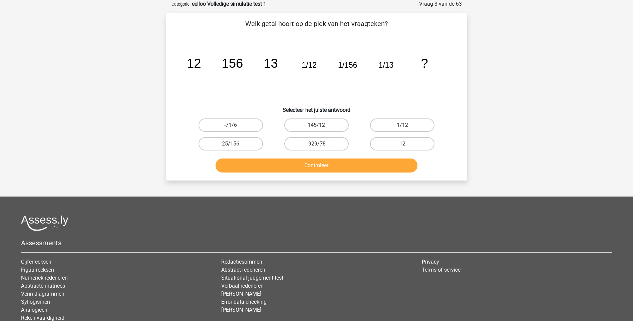
click at [402, 145] on input "12" at bounding box center [404, 146] width 4 height 4
radio input "true"
click at [275, 75] on icon "image/svg+xml 12 156 13 1/12 1/156 1/13 ?" at bounding box center [316, 67] width 269 height 67
click at [413, 125] on label "1/12" at bounding box center [402, 124] width 64 height 13
click at [407, 125] on input "1/12" at bounding box center [404, 127] width 4 height 4
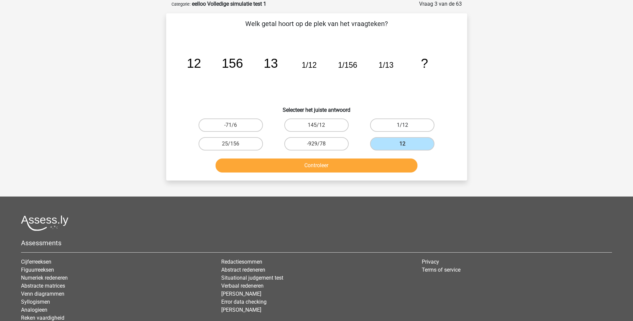
radio input "true"
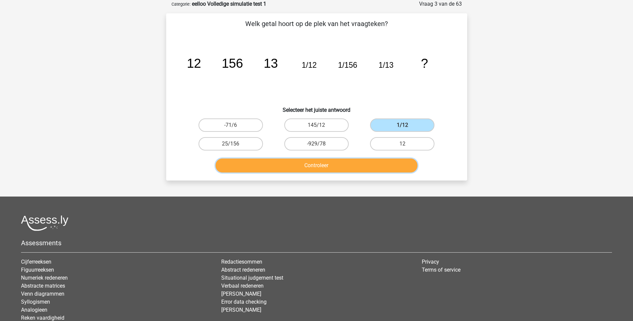
click at [316, 164] on button "Controleer" at bounding box center [316, 165] width 202 height 14
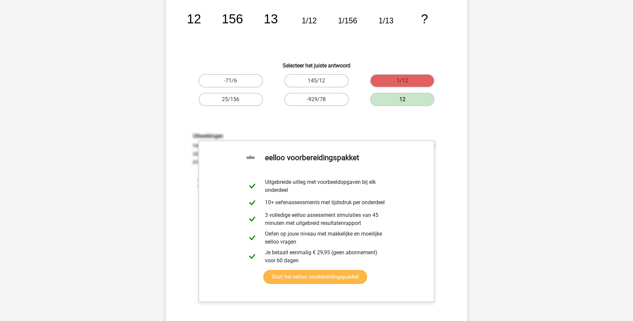
scroll to position [167, 0]
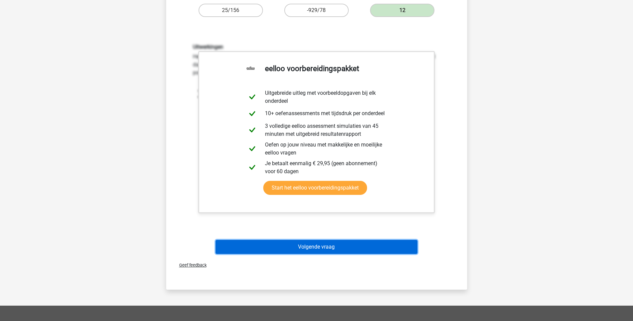
click at [330, 246] on button "Volgende vraag" at bounding box center [316, 247] width 202 height 14
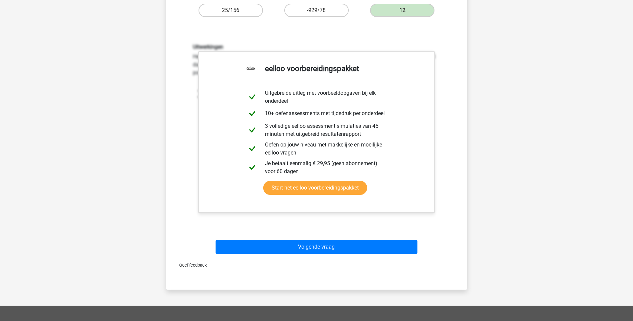
scroll to position [18, 0]
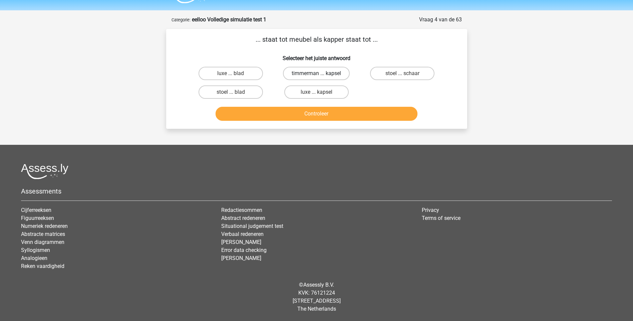
click at [334, 72] on label "timmerman ... kapsel" at bounding box center [316, 73] width 67 height 13
click at [321, 73] on input "timmerman ... kapsel" at bounding box center [318, 75] width 4 height 4
radio input "true"
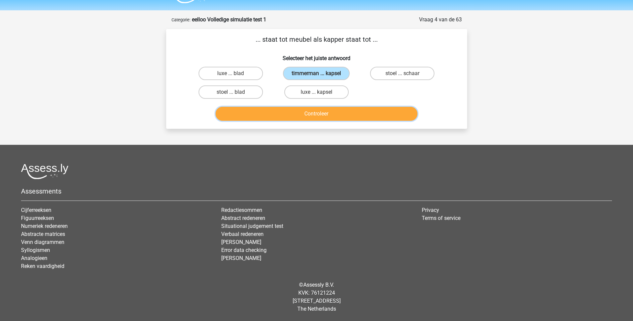
click at [327, 114] on button "Controleer" at bounding box center [316, 114] width 202 height 14
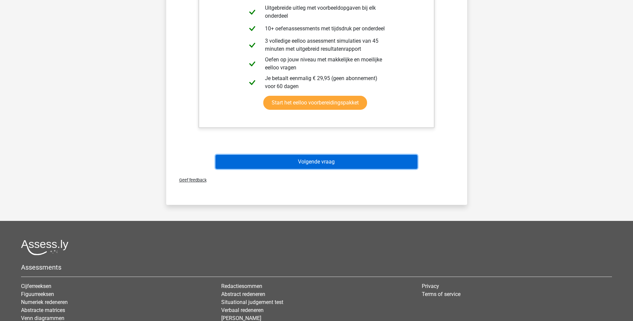
click at [323, 163] on button "Volgende vraag" at bounding box center [316, 162] width 202 height 14
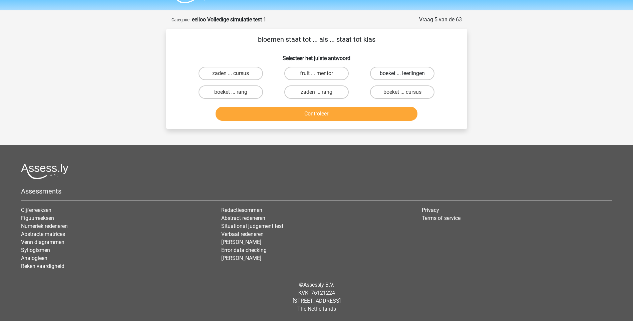
click at [389, 74] on label "boeket ... leerlingen" at bounding box center [402, 73] width 64 height 13
click at [402, 74] on input "boeket ... leerlingen" at bounding box center [404, 75] width 4 height 4
radio input "true"
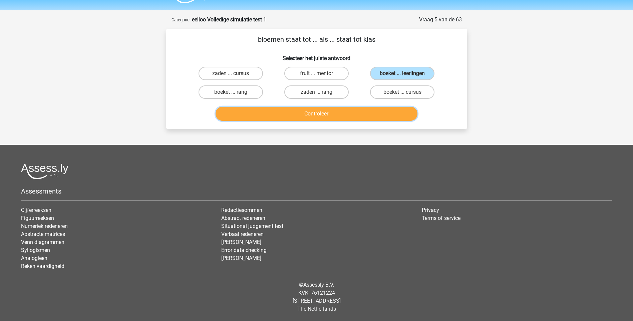
click at [353, 115] on button "Controleer" at bounding box center [316, 114] width 202 height 14
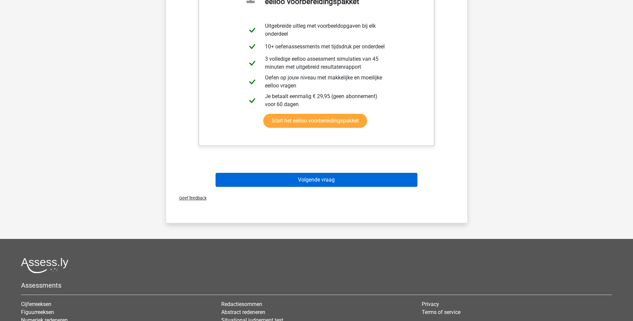
scroll to position [184, 0]
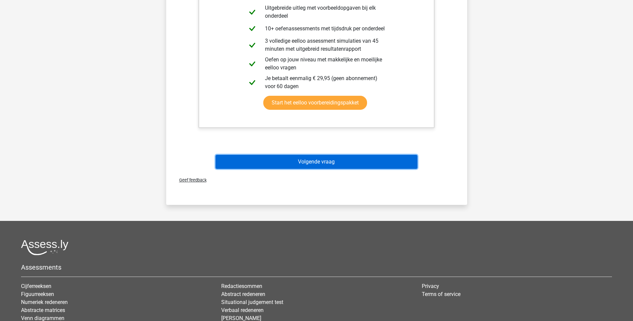
click at [321, 158] on button "Volgende vraag" at bounding box center [316, 162] width 202 height 14
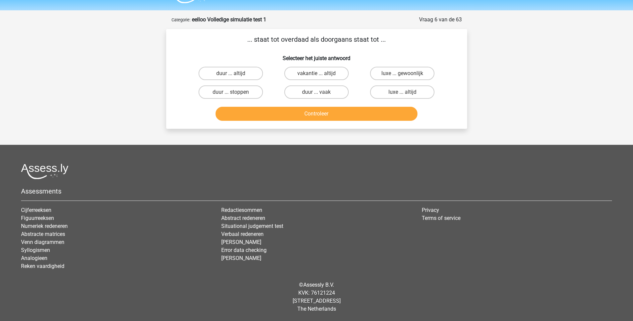
scroll to position [18, 0]
click at [400, 73] on label "luxe ... gewoonlijk" at bounding box center [402, 73] width 64 height 13
click at [402, 73] on input "luxe ... gewoonlijk" at bounding box center [404, 75] width 4 height 4
radio input "true"
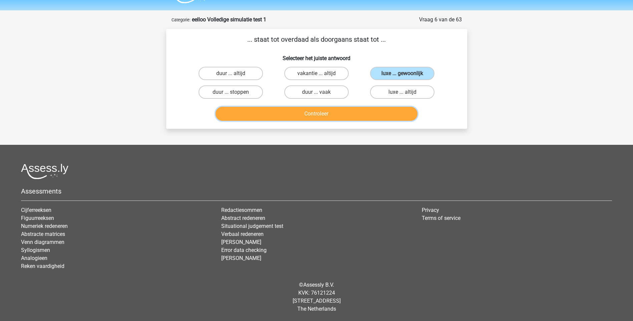
click at [320, 114] on button "Controleer" at bounding box center [316, 114] width 202 height 14
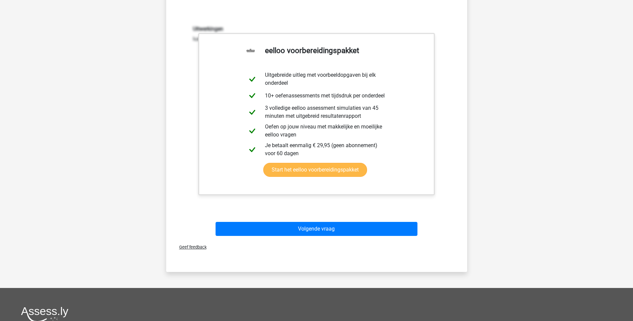
scroll to position [118, 0]
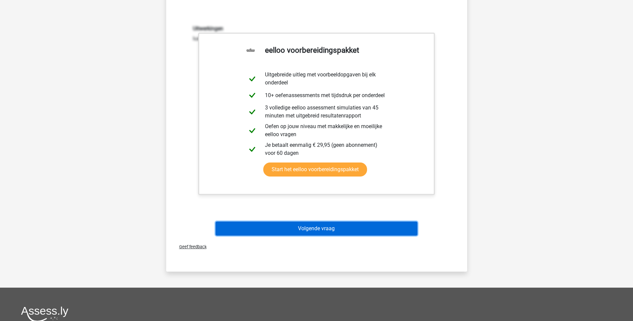
click at [312, 229] on button "Volgende vraag" at bounding box center [316, 228] width 202 height 14
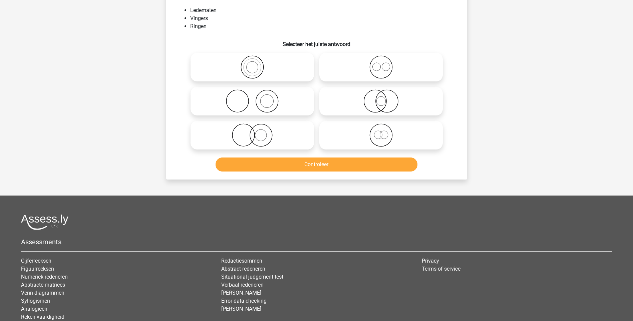
scroll to position [33, 0]
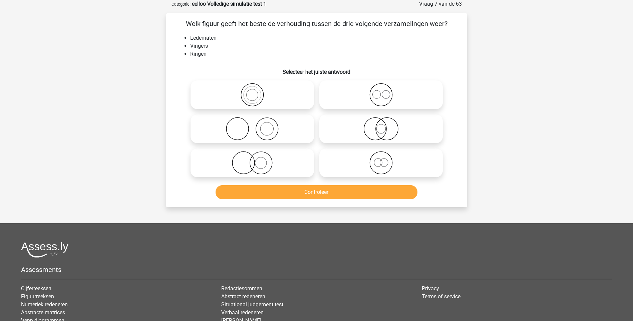
click at [251, 163] on icon at bounding box center [252, 162] width 118 height 23
click at [252, 159] on input "radio" at bounding box center [254, 157] width 4 height 4
radio input "true"
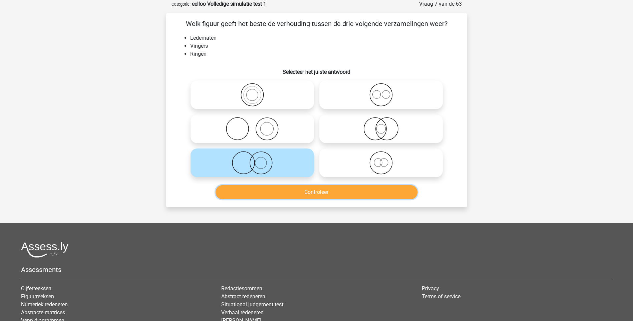
click at [315, 192] on button "Controleer" at bounding box center [316, 192] width 202 height 14
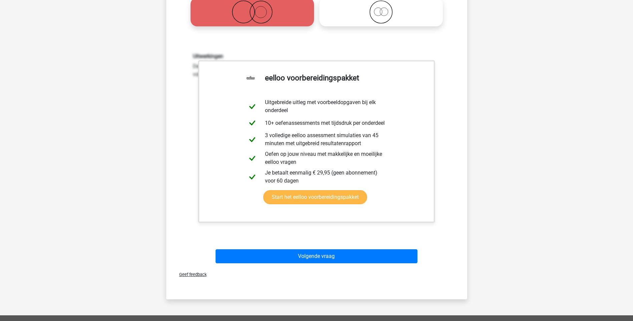
scroll to position [200, 0]
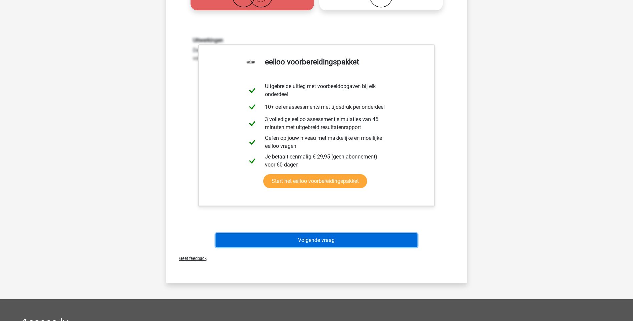
click at [318, 235] on button "Volgende vraag" at bounding box center [316, 240] width 202 height 14
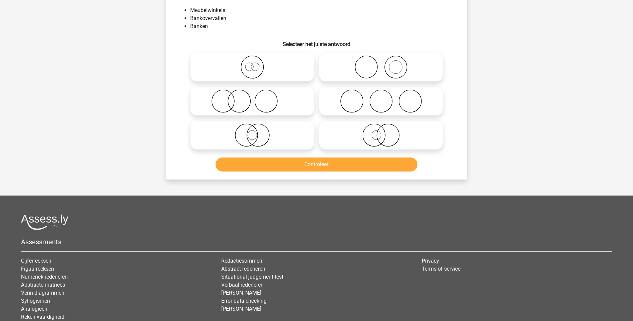
scroll to position [33, 0]
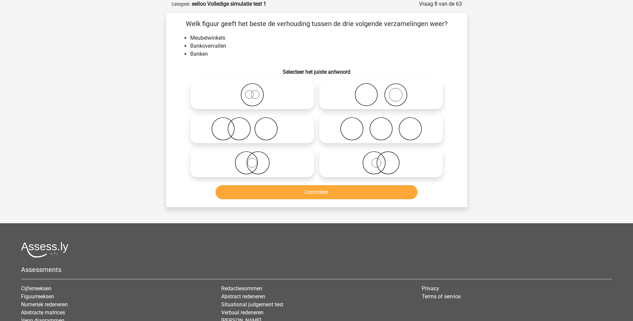
click at [238, 131] on icon at bounding box center [252, 128] width 118 height 23
click at [252, 125] on input "radio" at bounding box center [254, 123] width 4 height 4
radio input "true"
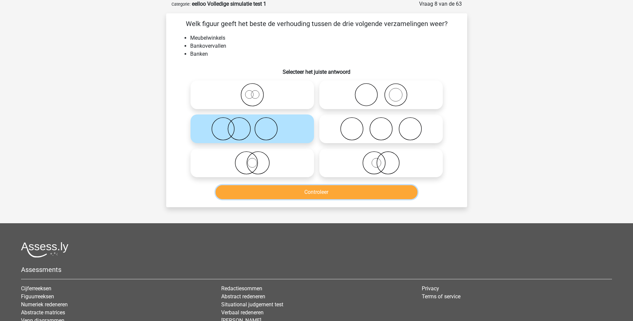
click at [330, 191] on button "Controleer" at bounding box center [316, 192] width 202 height 14
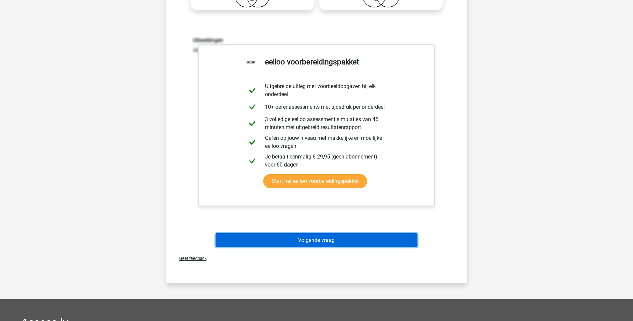
click at [340, 238] on button "Volgende vraag" at bounding box center [316, 240] width 202 height 14
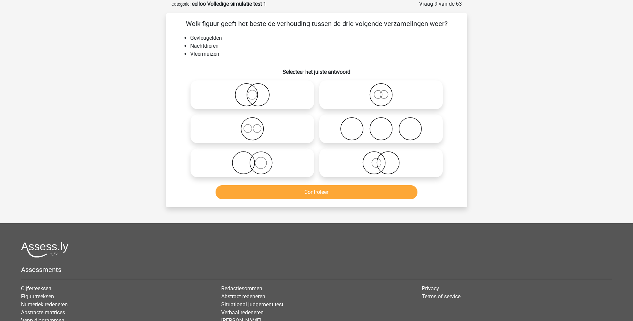
click at [247, 166] on icon at bounding box center [252, 162] width 118 height 23
click at [252, 159] on input "radio" at bounding box center [254, 157] width 4 height 4
radio input "true"
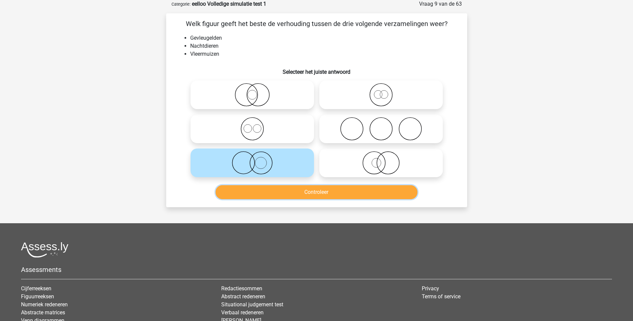
click at [323, 193] on button "Controleer" at bounding box center [316, 192] width 202 height 14
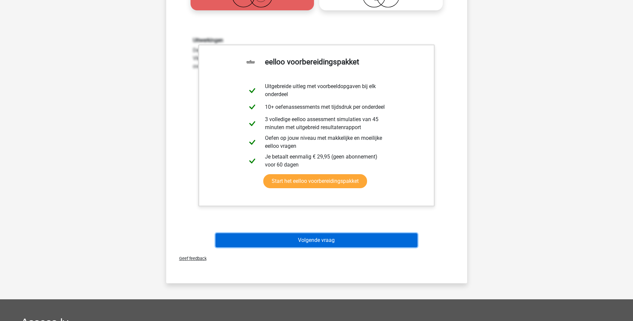
click at [327, 242] on button "Volgende vraag" at bounding box center [316, 240] width 202 height 14
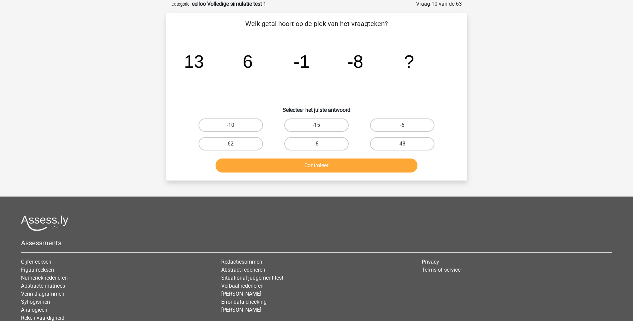
click at [250, 145] on label "62" at bounding box center [230, 143] width 64 height 13
click at [235, 145] on input "62" at bounding box center [232, 146] width 4 height 4
radio input "true"
click at [323, 163] on button "Controleer" at bounding box center [316, 165] width 202 height 14
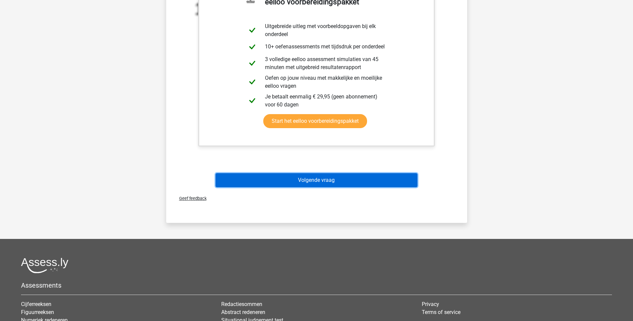
click at [327, 183] on button "Volgende vraag" at bounding box center [316, 180] width 202 height 14
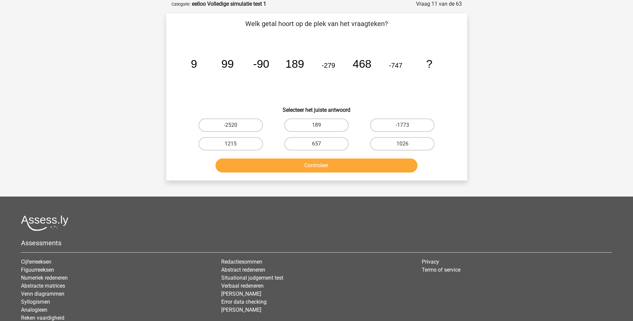
click at [406, 144] on input "1026" at bounding box center [404, 146] width 4 height 4
radio input "true"
click at [323, 166] on button "Controleer" at bounding box center [316, 165] width 202 height 14
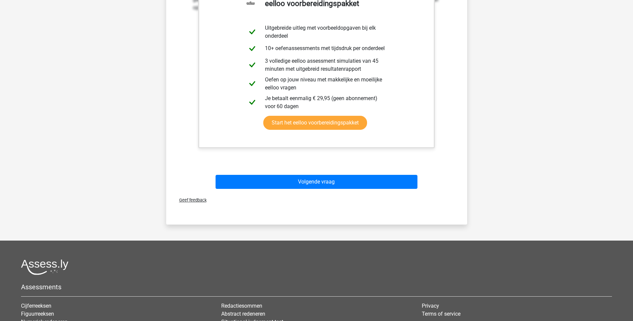
scroll to position [233, 0]
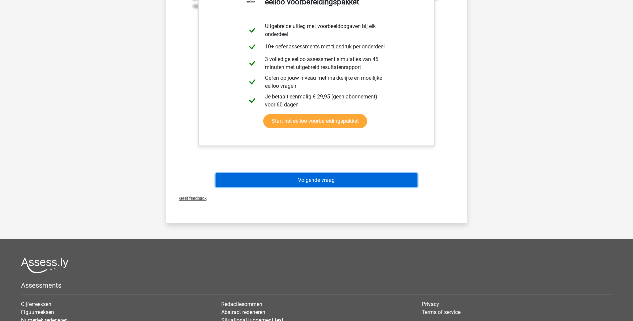
click at [320, 184] on button "Volgende vraag" at bounding box center [316, 180] width 202 height 14
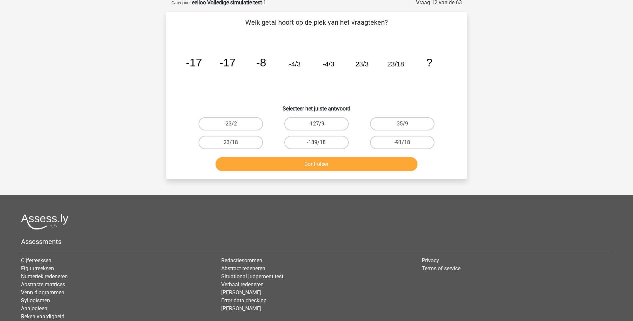
scroll to position [33, 0]
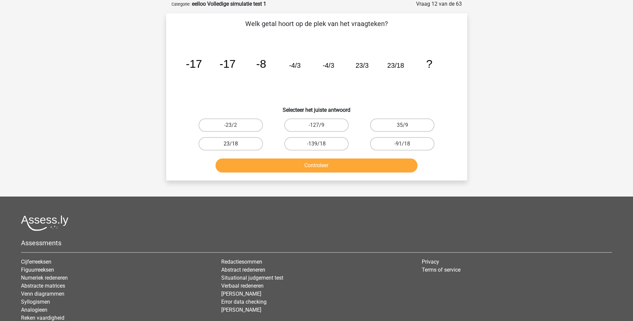
click at [236, 143] on label "23/18" at bounding box center [230, 143] width 64 height 13
click at [235, 144] on input "23/18" at bounding box center [232, 146] width 4 height 4
radio input "true"
click at [302, 164] on button "Controleer" at bounding box center [316, 165] width 202 height 14
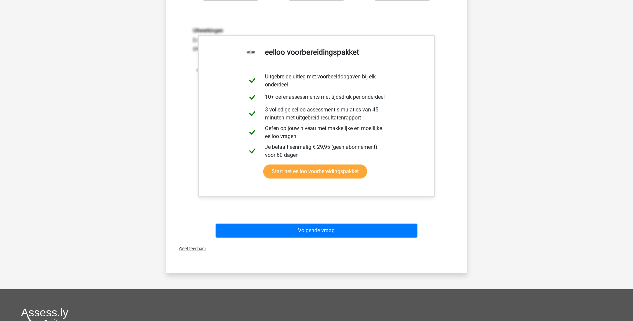
scroll to position [200, 0]
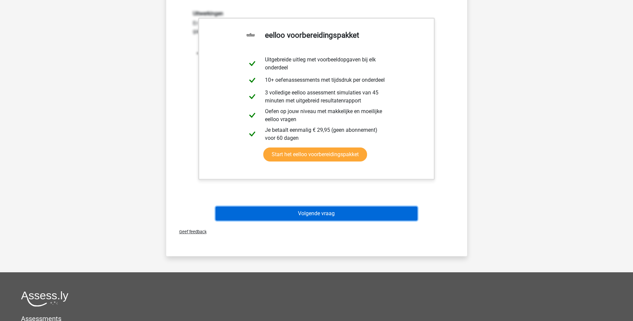
click at [310, 213] on button "Volgende vraag" at bounding box center [316, 213] width 202 height 14
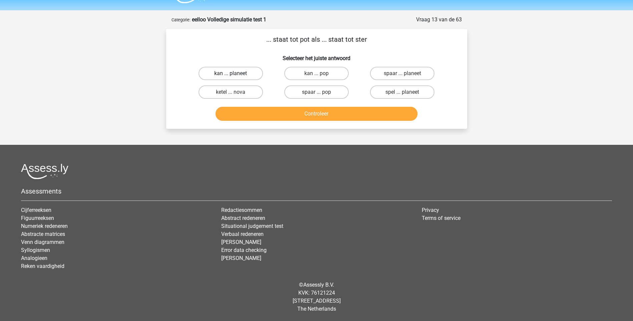
click at [219, 75] on label "kan ... planeet" at bounding box center [230, 73] width 64 height 13
click at [230, 75] on input "kan ... planeet" at bounding box center [232, 75] width 4 height 4
radio input "true"
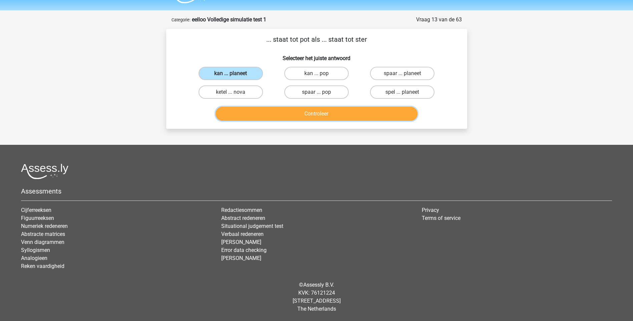
click at [326, 114] on button "Controleer" at bounding box center [316, 114] width 202 height 14
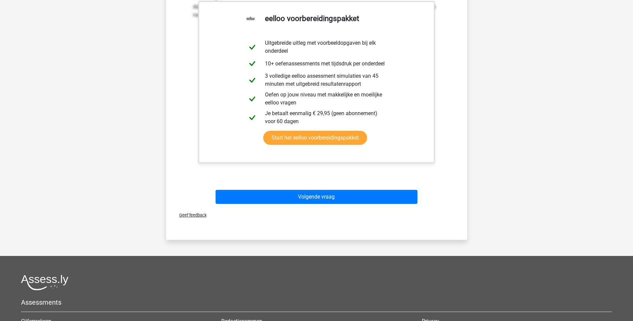
scroll to position [151, 0]
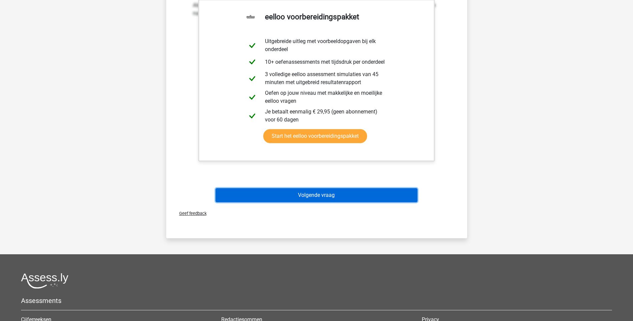
click at [308, 194] on button "Volgende vraag" at bounding box center [316, 195] width 202 height 14
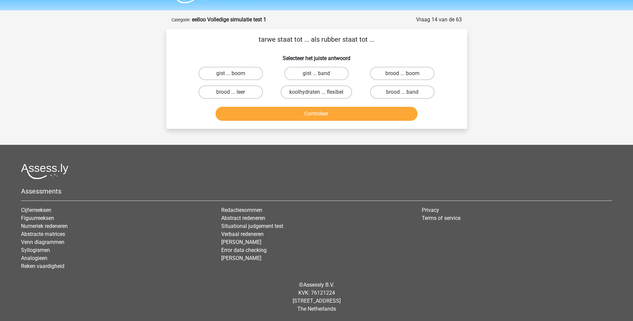
scroll to position [18, 0]
click at [394, 93] on label "brood ... band" at bounding box center [402, 91] width 64 height 13
click at [402, 93] on input "brood ... band" at bounding box center [404, 94] width 4 height 4
radio input "true"
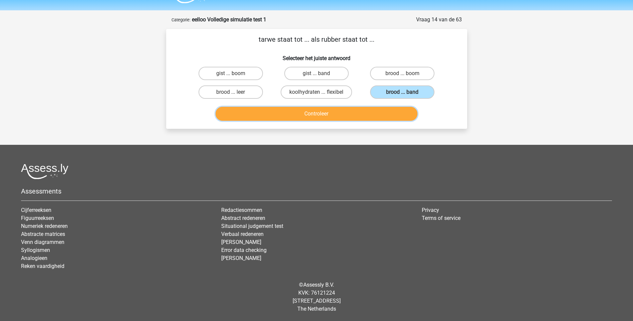
click at [325, 109] on button "Controleer" at bounding box center [316, 114] width 202 height 14
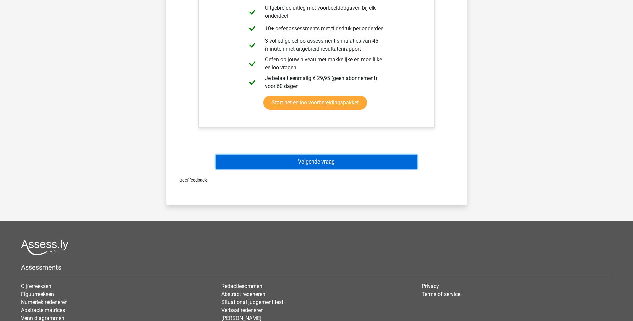
click at [314, 156] on button "Volgende vraag" at bounding box center [316, 162] width 202 height 14
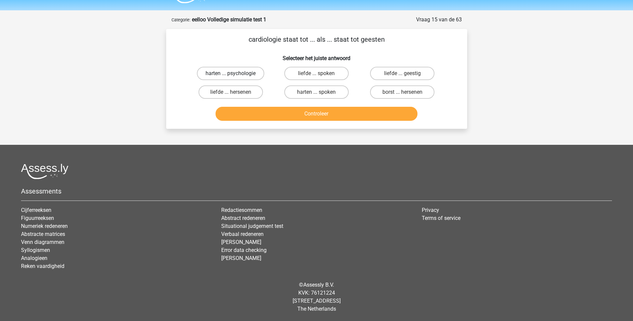
click at [242, 74] on label "harten ... psychologie" at bounding box center [230, 73] width 67 height 13
click at [235, 74] on input "harten ... psychologie" at bounding box center [232, 75] width 4 height 4
radio input "true"
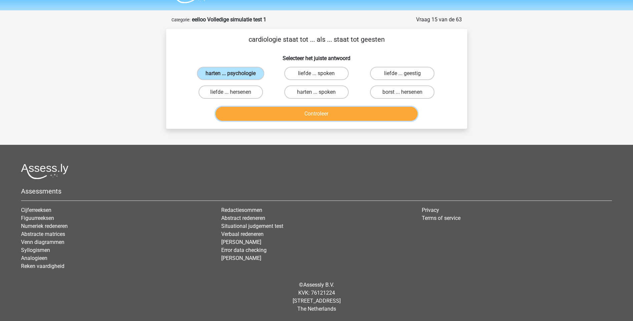
click at [316, 113] on button "Controleer" at bounding box center [316, 114] width 202 height 14
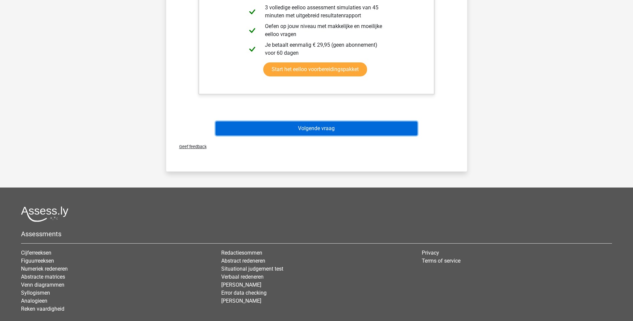
click at [313, 125] on button "Volgende vraag" at bounding box center [316, 128] width 202 height 14
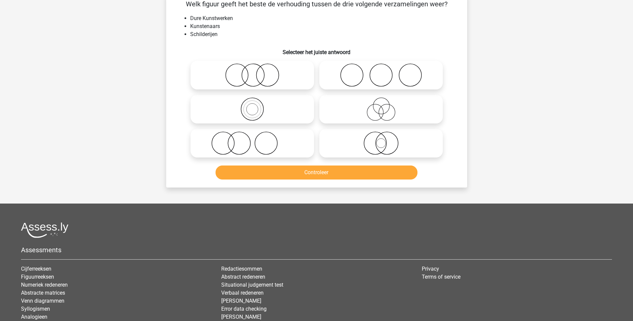
scroll to position [33, 0]
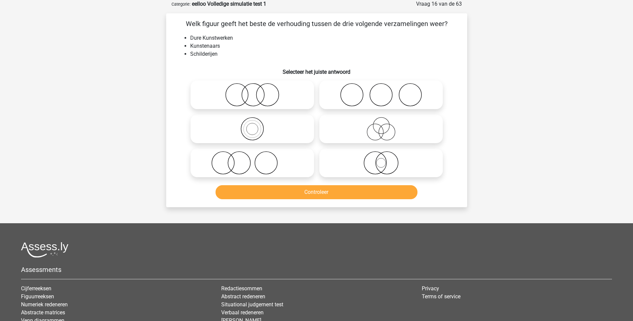
click at [236, 164] on icon at bounding box center [252, 162] width 118 height 23
click at [252, 159] on input "radio" at bounding box center [254, 157] width 4 height 4
radio input "true"
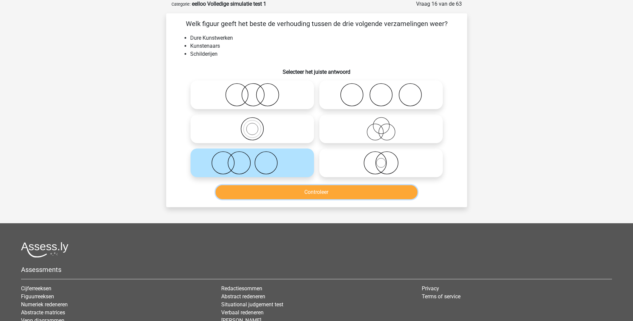
click at [312, 192] on button "Controleer" at bounding box center [316, 192] width 202 height 14
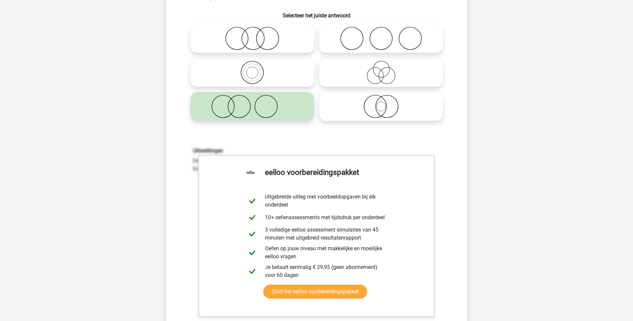
scroll to position [200, 0]
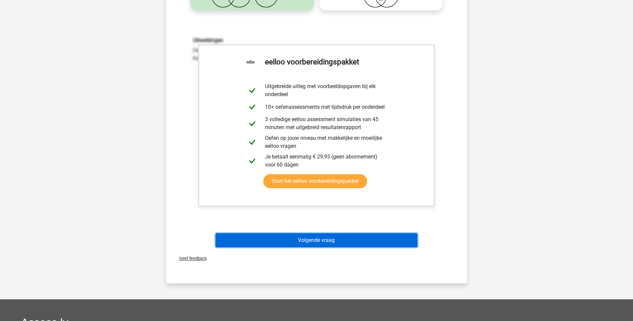
click at [323, 241] on button "Volgende vraag" at bounding box center [316, 240] width 202 height 14
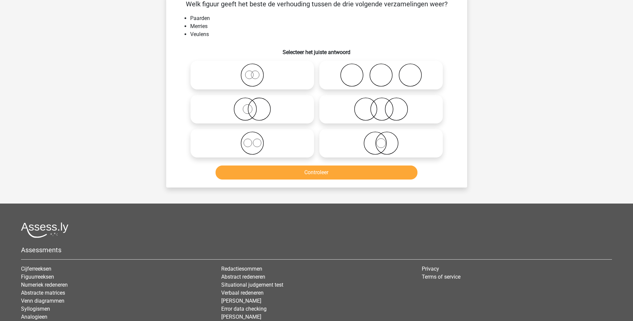
scroll to position [33, 0]
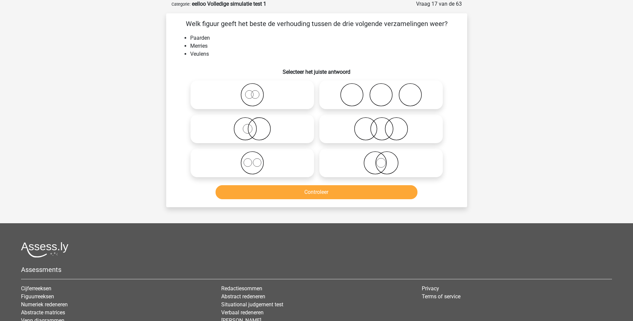
click at [251, 129] on icon at bounding box center [252, 128] width 118 height 23
click at [252, 125] on input "radio" at bounding box center [254, 123] width 4 height 4
radio input "true"
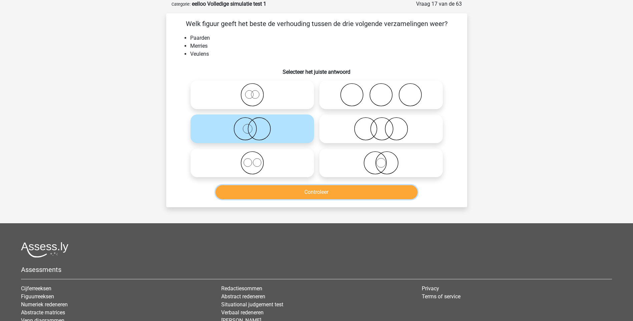
click at [314, 189] on button "Controleer" at bounding box center [316, 192] width 202 height 14
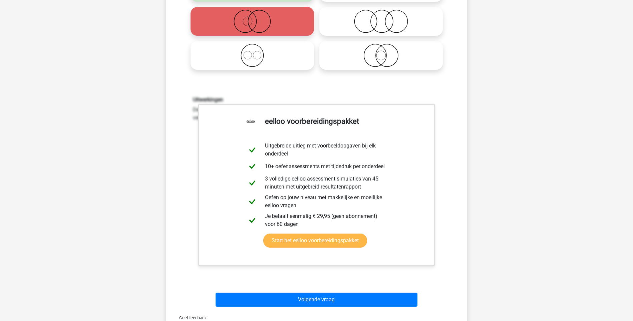
scroll to position [200, 0]
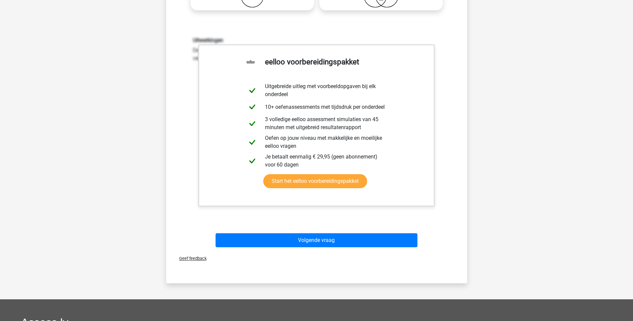
click at [307, 249] on div "Volgende vraag" at bounding box center [317, 241] width 258 height 17
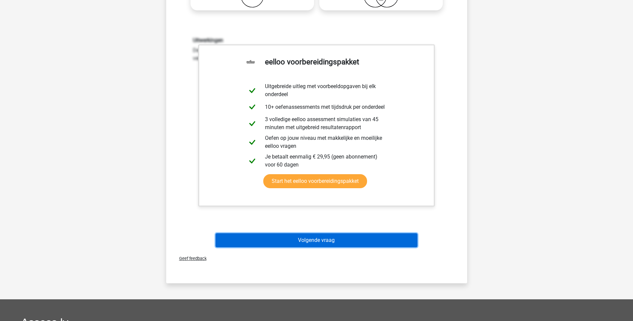
click at [308, 242] on button "Volgende vraag" at bounding box center [316, 240] width 202 height 14
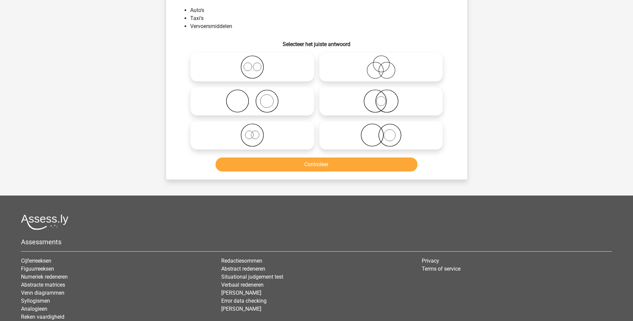
scroll to position [33, 0]
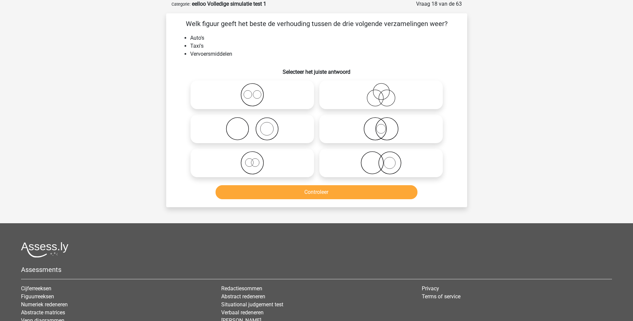
click at [266, 132] on icon at bounding box center [252, 128] width 118 height 23
click at [257, 125] on input "radio" at bounding box center [254, 123] width 4 height 4
radio input "true"
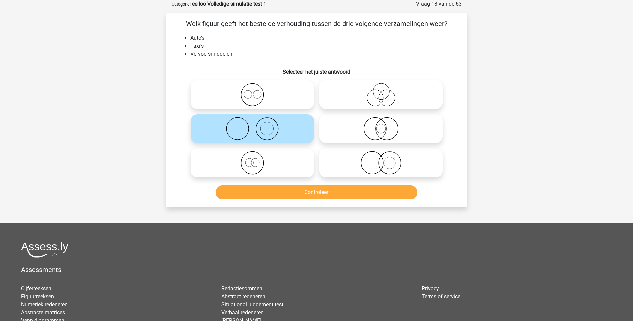
click at [381, 162] on icon at bounding box center [381, 162] width 118 height 23
click at [381, 159] on input "radio" at bounding box center [383, 157] width 4 height 4
radio input "true"
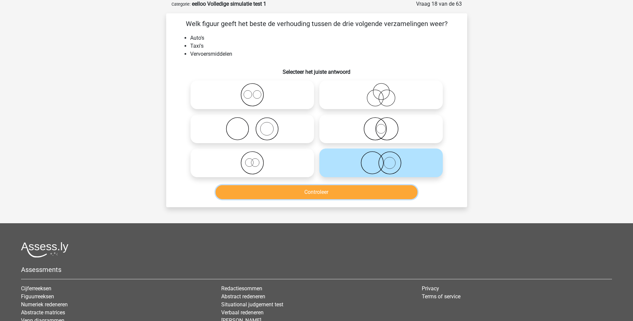
click at [347, 195] on button "Controleer" at bounding box center [316, 192] width 202 height 14
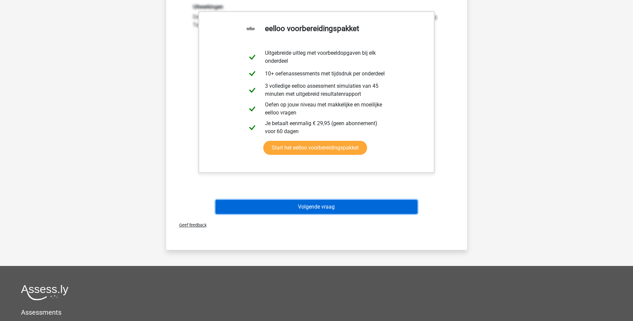
click at [315, 206] on button "Volgende vraag" at bounding box center [316, 207] width 202 height 14
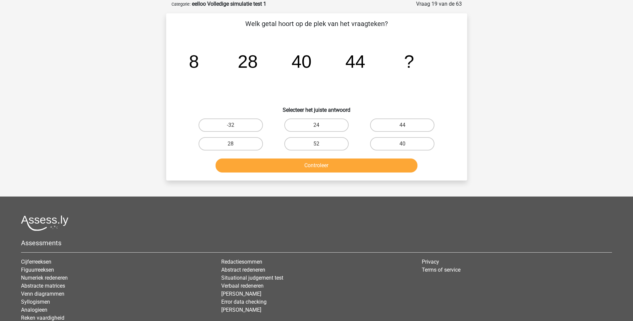
click at [317, 145] on input "52" at bounding box center [318, 146] width 4 height 4
radio input "true"
click at [321, 164] on button "Controleer" at bounding box center [316, 165] width 202 height 14
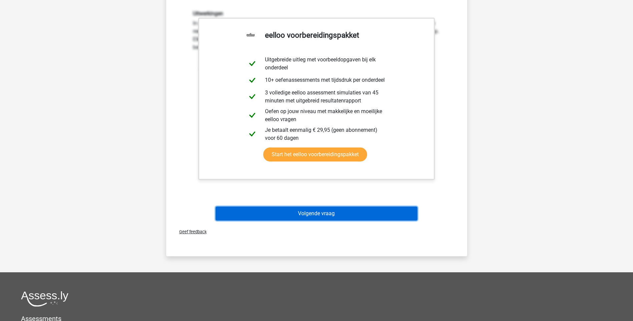
click at [329, 213] on button "Volgende vraag" at bounding box center [316, 213] width 202 height 14
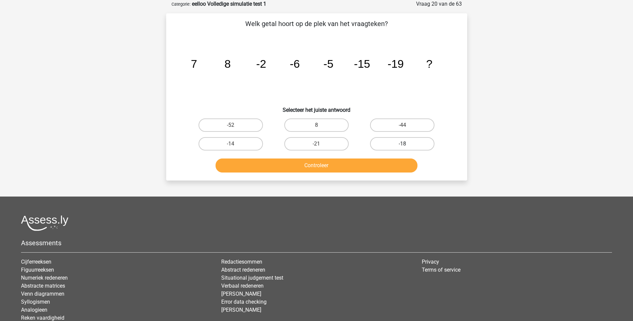
click at [414, 143] on label "-18" at bounding box center [402, 143] width 64 height 13
click at [407, 144] on input "-18" at bounding box center [404, 146] width 4 height 4
radio input "true"
click at [376, 165] on button "Controleer" at bounding box center [316, 165] width 202 height 14
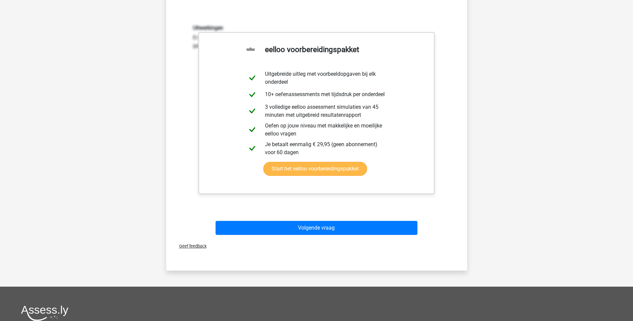
scroll to position [200, 0]
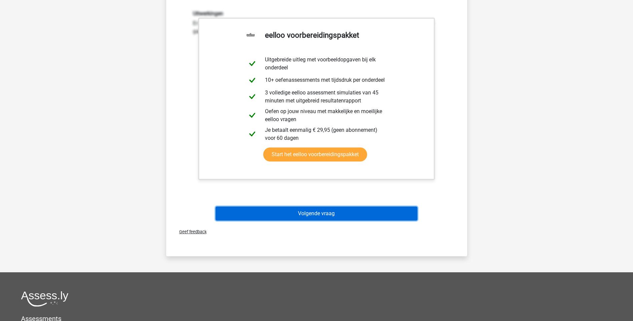
click at [323, 214] on button "Volgende vraag" at bounding box center [316, 213] width 202 height 14
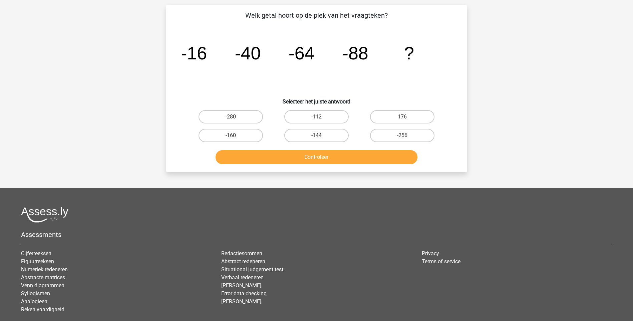
scroll to position [33, 0]
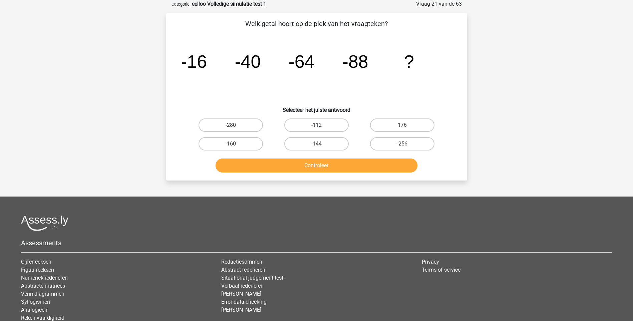
click at [313, 122] on label "-112" at bounding box center [316, 124] width 64 height 13
click at [316, 125] on input "-112" at bounding box center [318, 127] width 4 height 4
radio input "true"
click at [331, 167] on button "Controleer" at bounding box center [316, 165] width 202 height 14
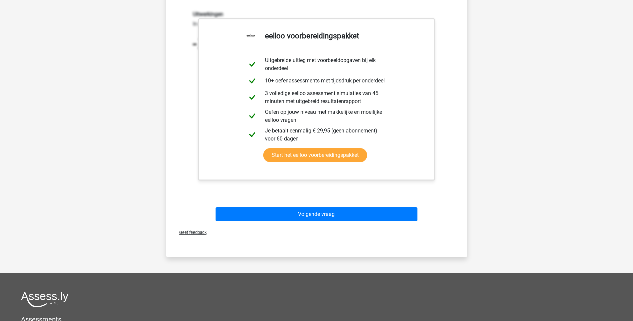
scroll to position [200, 0]
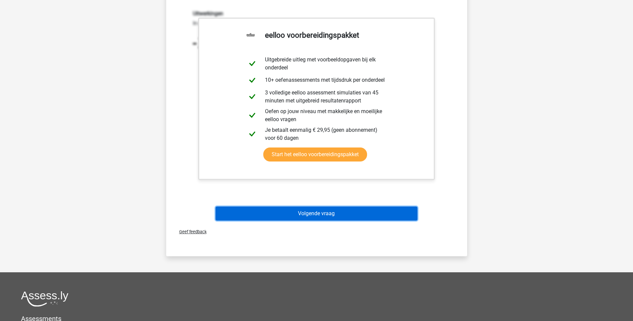
click at [332, 213] on button "Volgende vraag" at bounding box center [316, 213] width 202 height 14
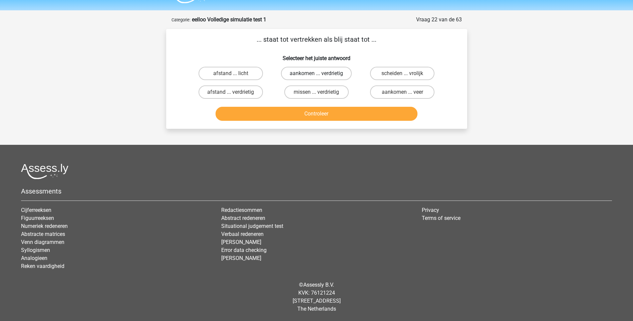
click at [304, 74] on label "aankomen ... verdrietig" at bounding box center [316, 73] width 71 height 13
click at [316, 74] on input "aankomen ... verdrietig" at bounding box center [318, 75] width 4 height 4
radio input "true"
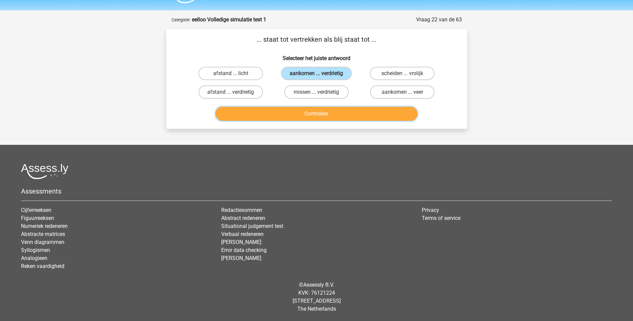
click at [333, 111] on button "Controleer" at bounding box center [316, 114] width 202 height 14
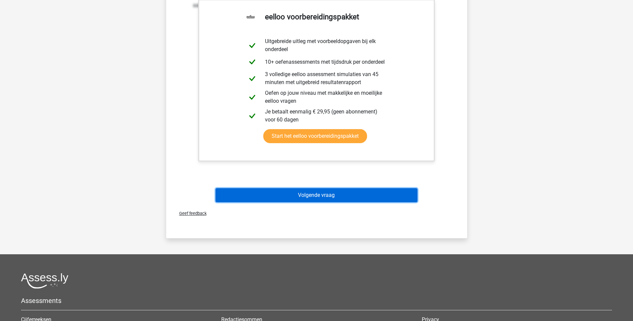
click at [313, 192] on button "Volgende vraag" at bounding box center [316, 195] width 202 height 14
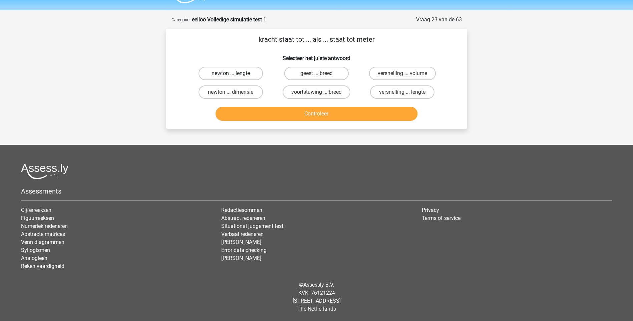
click at [240, 73] on label "newton ... lengte" at bounding box center [230, 73] width 64 height 13
click at [235, 73] on input "newton ... lengte" at bounding box center [232, 75] width 4 height 4
radio input "true"
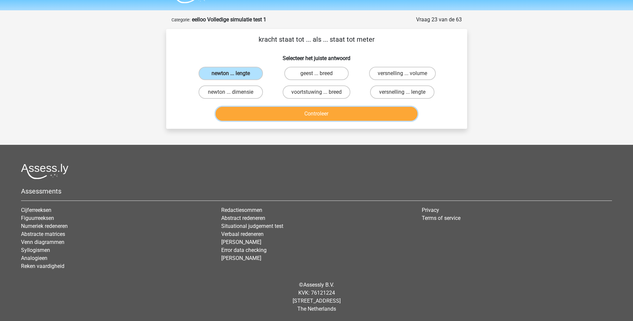
click at [305, 112] on button "Controleer" at bounding box center [316, 114] width 202 height 14
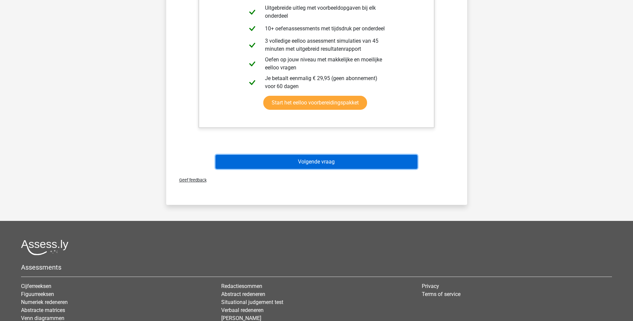
click at [312, 160] on button "Volgende vraag" at bounding box center [316, 162] width 202 height 14
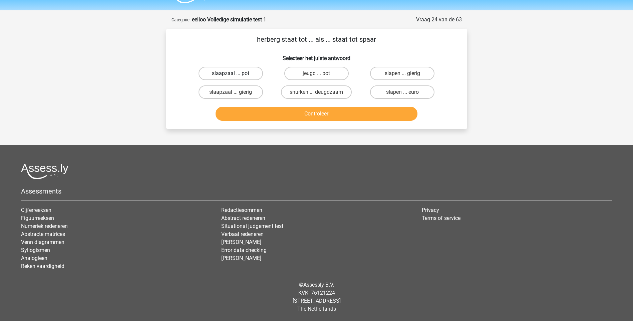
click at [249, 74] on label "slaapzaal ... pot" at bounding box center [230, 73] width 64 height 13
click at [235, 74] on input "slaapzaal ... pot" at bounding box center [232, 75] width 4 height 4
radio input "true"
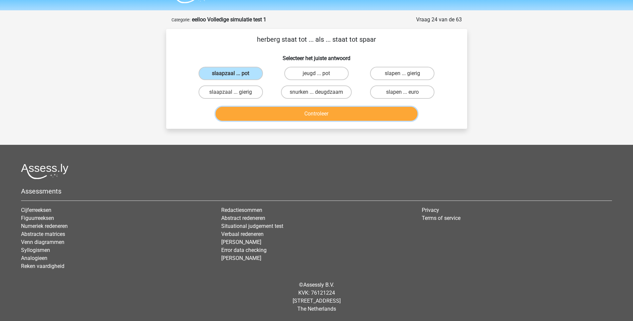
click at [316, 111] on button "Controleer" at bounding box center [316, 114] width 202 height 14
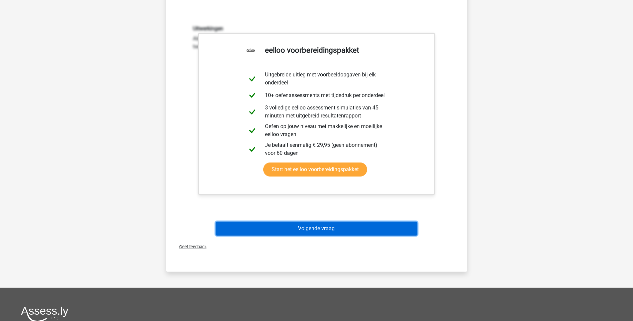
click at [321, 226] on button "Volgende vraag" at bounding box center [316, 228] width 202 height 14
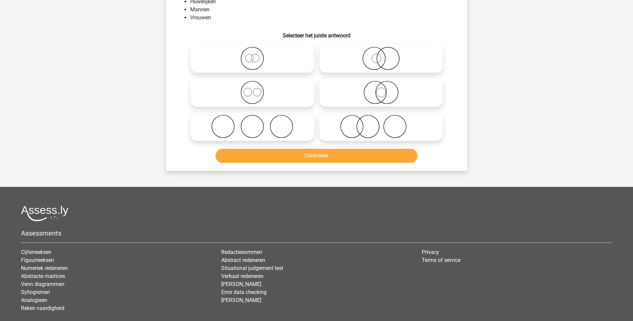
scroll to position [33, 0]
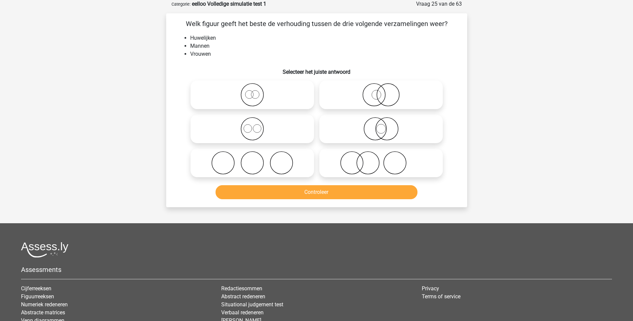
click at [252, 136] on icon at bounding box center [252, 128] width 118 height 23
click at [252, 125] on input "radio" at bounding box center [254, 123] width 4 height 4
radio input "true"
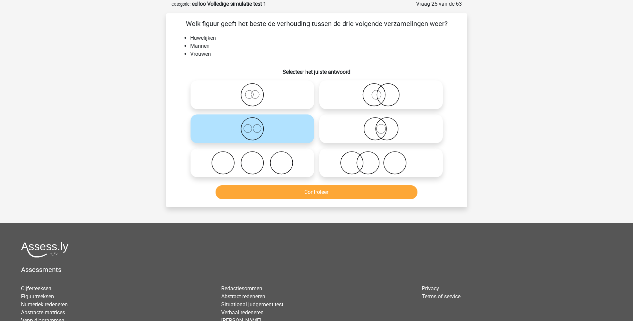
click at [252, 167] on icon at bounding box center [252, 162] width 118 height 23
click at [252, 159] on input "radio" at bounding box center [254, 157] width 4 height 4
radio input "true"
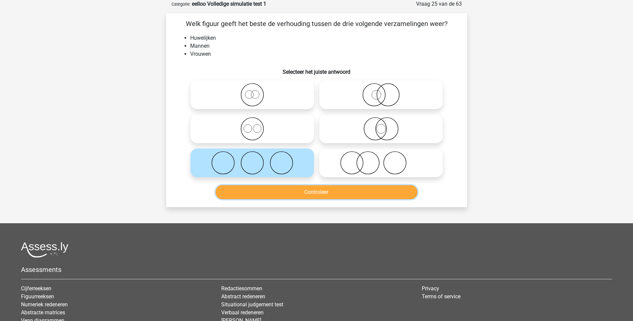
click at [341, 193] on button "Controleer" at bounding box center [316, 192] width 202 height 14
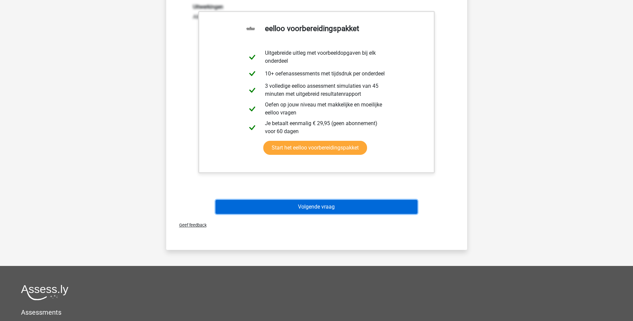
click at [338, 205] on button "Volgende vraag" at bounding box center [316, 207] width 202 height 14
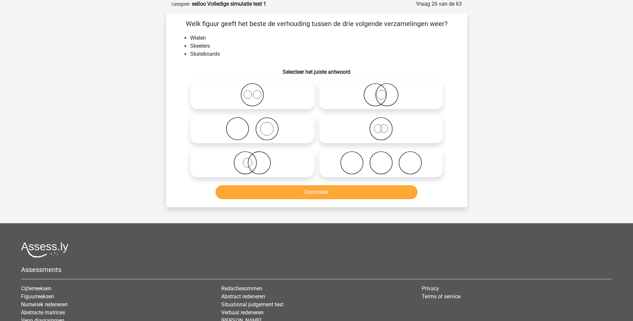
click at [382, 96] on icon at bounding box center [381, 94] width 118 height 23
click at [382, 91] on input "radio" at bounding box center [383, 89] width 4 height 4
radio input "true"
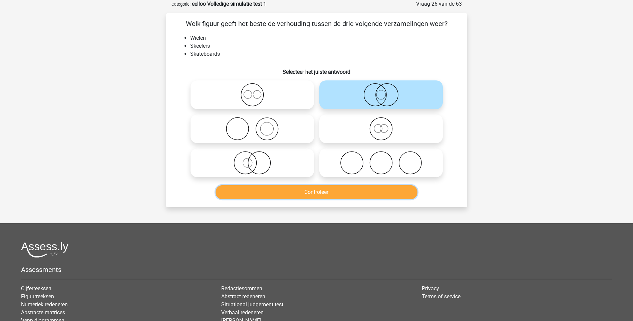
click at [340, 194] on button "Controleer" at bounding box center [316, 192] width 202 height 14
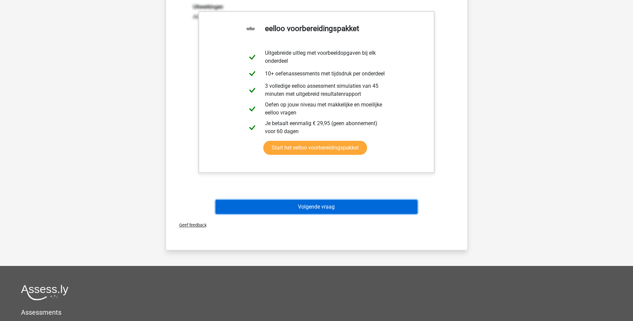
click at [318, 208] on button "Volgende vraag" at bounding box center [316, 207] width 202 height 14
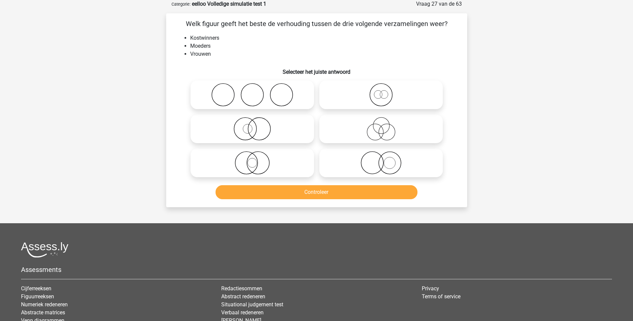
click at [248, 162] on icon at bounding box center [252, 162] width 118 height 23
click at [252, 159] on input "radio" at bounding box center [254, 157] width 4 height 4
radio input "true"
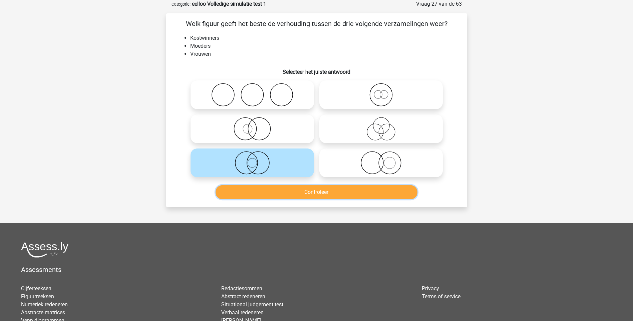
click at [312, 194] on button "Controleer" at bounding box center [316, 192] width 202 height 14
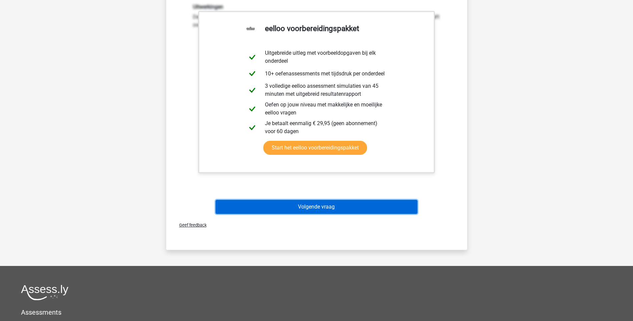
click at [321, 210] on button "Volgende vraag" at bounding box center [316, 207] width 202 height 14
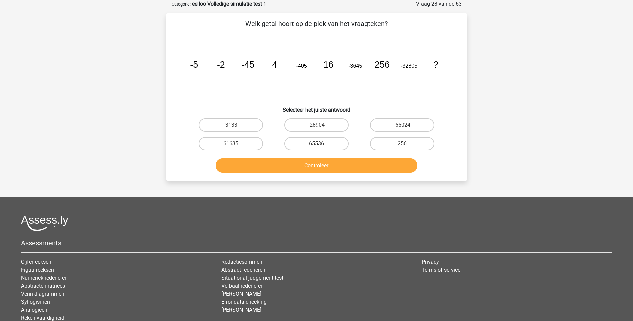
click at [320, 144] on input "65536" at bounding box center [318, 146] width 4 height 4
radio input "true"
click at [329, 166] on button "Controleer" at bounding box center [316, 165] width 202 height 14
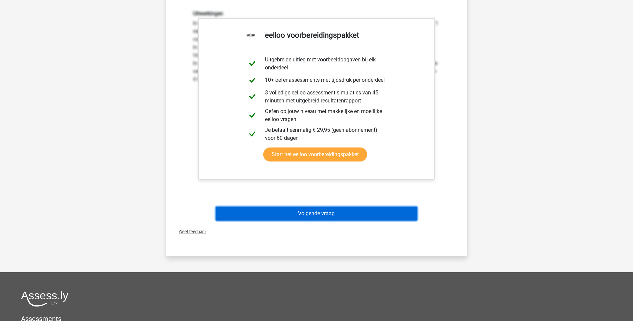
click at [318, 211] on button "Volgende vraag" at bounding box center [316, 213] width 202 height 14
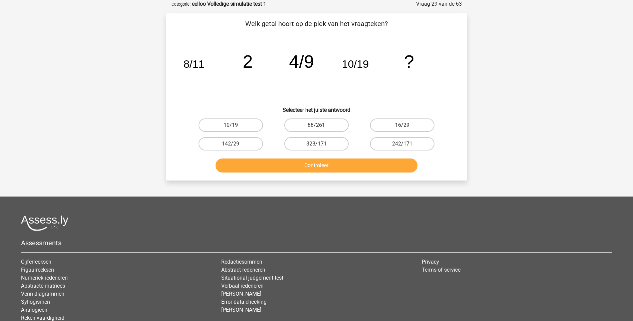
click at [394, 126] on label "16/29" at bounding box center [402, 124] width 64 height 13
click at [402, 126] on input "16/29" at bounding box center [404, 127] width 4 height 4
radio input "true"
click at [329, 159] on button "Controleer" at bounding box center [316, 165] width 202 height 14
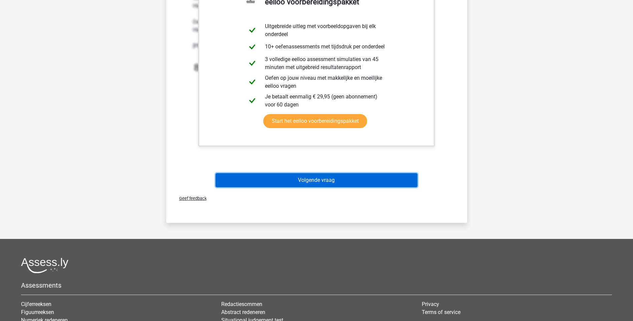
click at [334, 180] on button "Volgende vraag" at bounding box center [316, 180] width 202 height 14
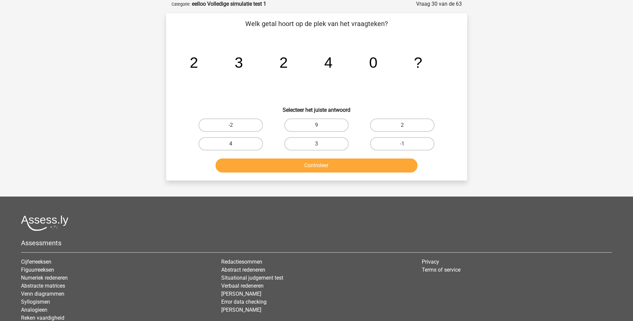
click at [253, 142] on label "4" at bounding box center [230, 143] width 64 height 13
click at [235, 144] on input "4" at bounding box center [232, 146] width 4 height 4
radio input "true"
click at [319, 166] on button "Controleer" at bounding box center [316, 165] width 202 height 14
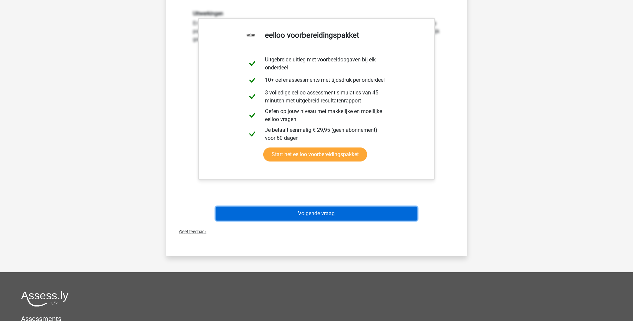
click at [308, 212] on button "Volgende vraag" at bounding box center [316, 213] width 202 height 14
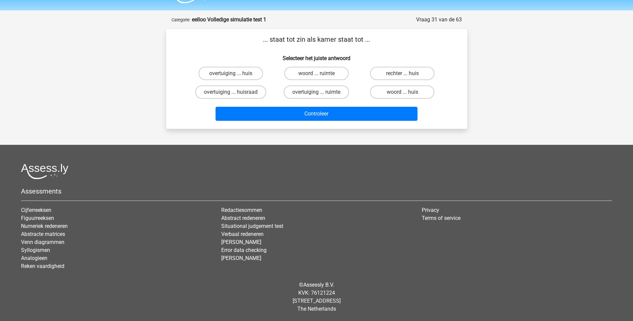
scroll to position [18, 0]
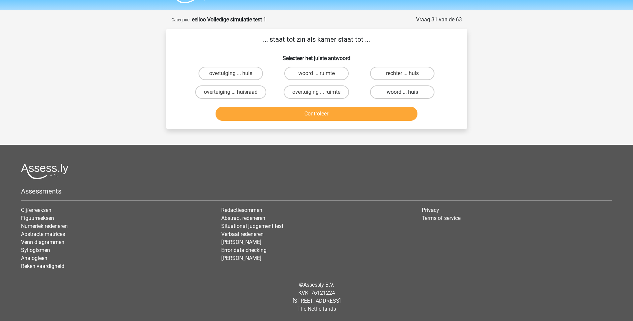
click at [394, 94] on label "woord ... huis" at bounding box center [402, 91] width 64 height 13
click at [402, 94] on input "woord ... huis" at bounding box center [404, 94] width 4 height 4
radio input "true"
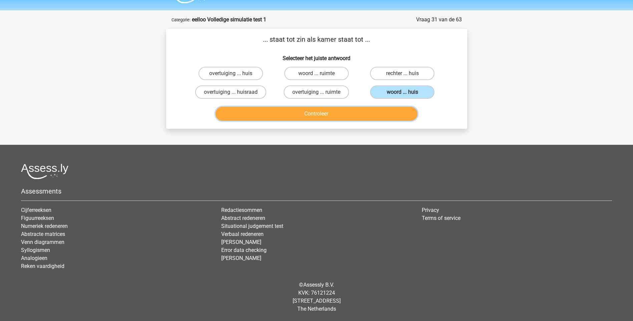
click at [319, 112] on button "Controleer" at bounding box center [316, 114] width 202 height 14
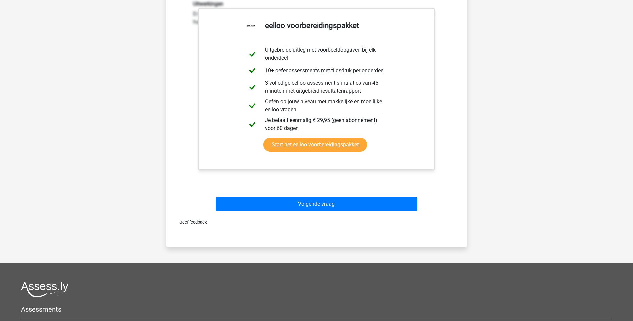
scroll to position [218, 0]
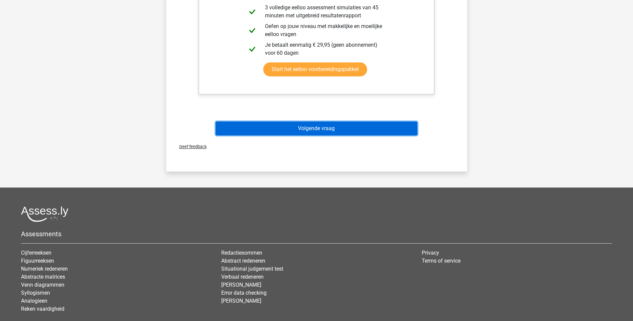
click at [301, 131] on button "Volgende vraag" at bounding box center [316, 128] width 202 height 14
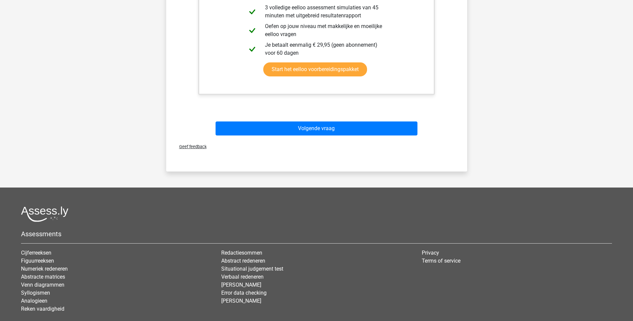
scroll to position [18, 0]
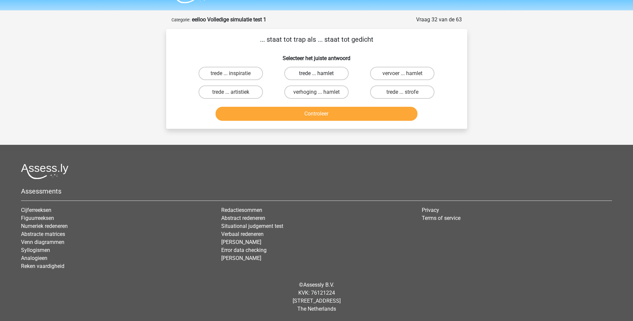
click at [326, 74] on label "trede ... hamlet" at bounding box center [316, 73] width 64 height 13
click at [321, 74] on input "trede ... hamlet" at bounding box center [318, 75] width 4 height 4
radio input "true"
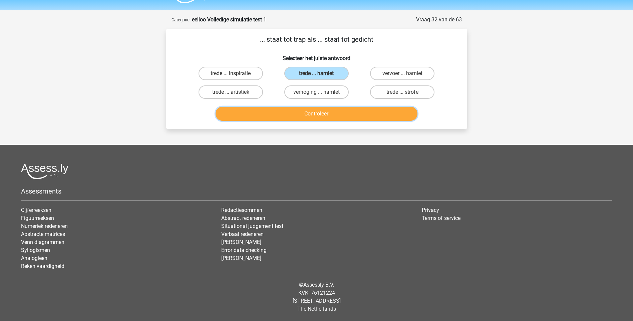
click at [315, 114] on button "Controleer" at bounding box center [316, 114] width 202 height 14
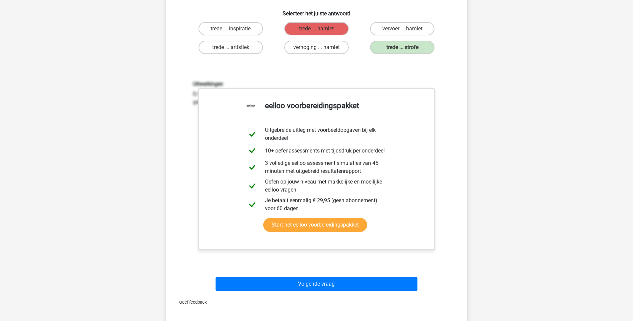
scroll to position [251, 0]
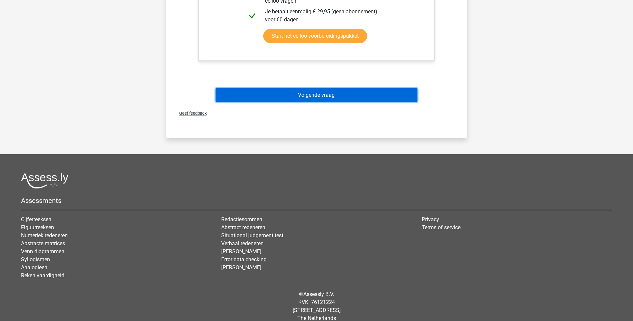
click at [319, 94] on button "Volgende vraag" at bounding box center [316, 95] width 202 height 14
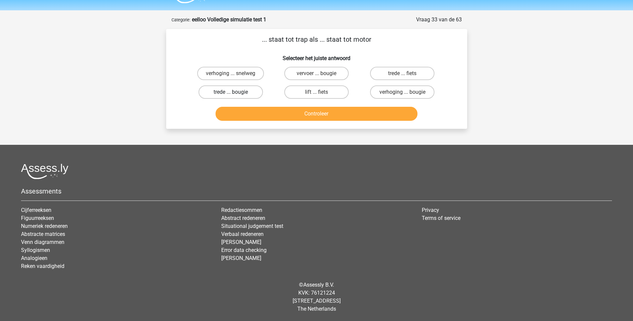
click at [223, 92] on label "trede ... bougie" at bounding box center [230, 91] width 64 height 13
click at [230, 92] on input "trede ... bougie" at bounding box center [232, 94] width 4 height 4
radio input "true"
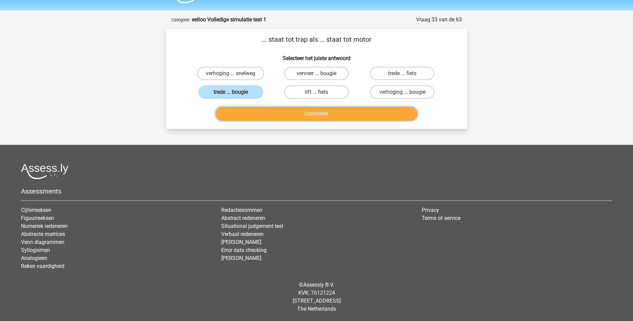
click at [314, 111] on button "Controleer" at bounding box center [316, 114] width 202 height 14
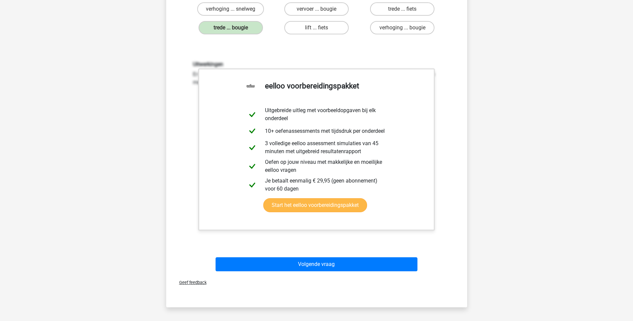
scroll to position [118, 0]
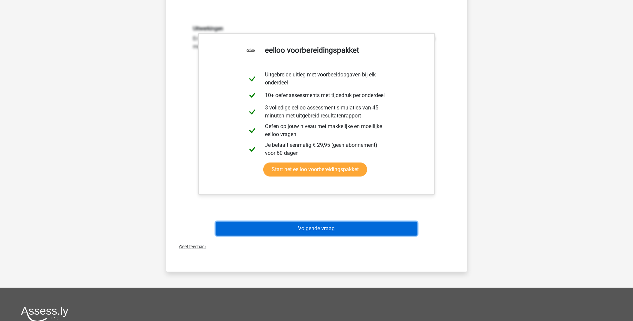
click at [313, 226] on button "Volgende vraag" at bounding box center [316, 228] width 202 height 14
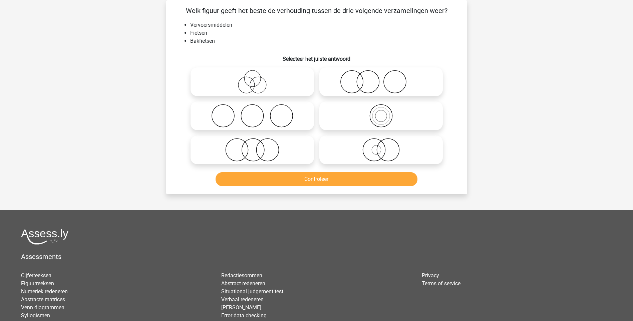
scroll to position [33, 0]
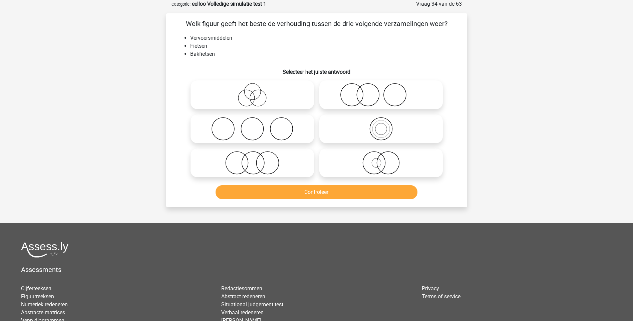
click at [376, 166] on icon at bounding box center [381, 162] width 118 height 23
click at [381, 159] on input "radio" at bounding box center [383, 157] width 4 height 4
radio input "true"
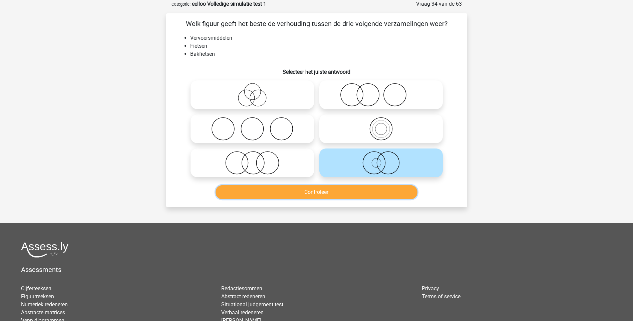
click at [324, 193] on button "Controleer" at bounding box center [316, 192] width 202 height 14
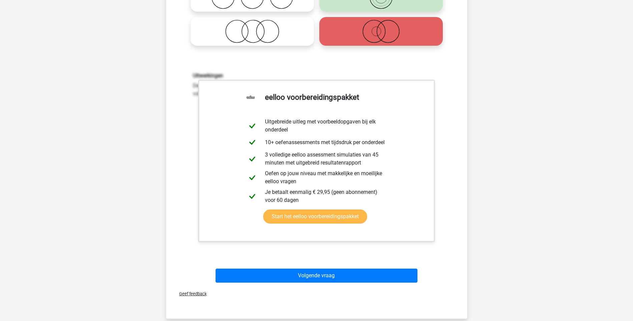
scroll to position [200, 0]
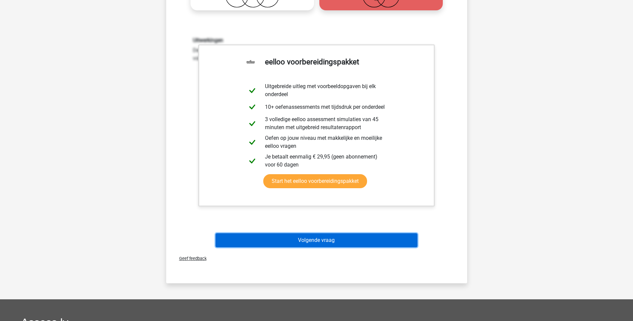
click at [316, 240] on button "Volgende vraag" at bounding box center [316, 240] width 202 height 14
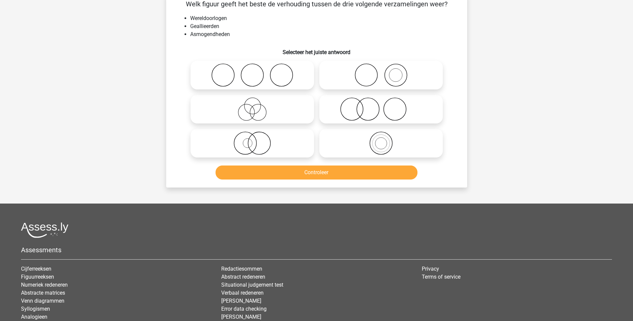
scroll to position [33, 0]
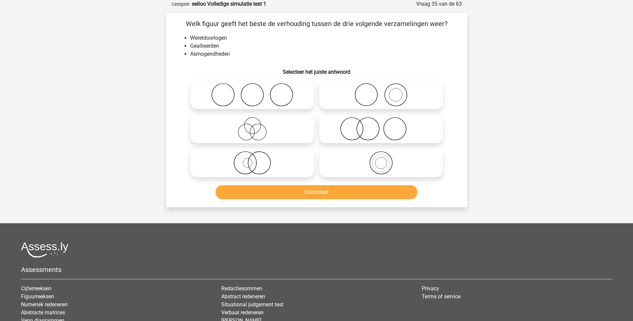
click at [381, 166] on icon at bounding box center [381, 162] width 118 height 23
click at [381, 159] on input "radio" at bounding box center [383, 157] width 4 height 4
radio input "true"
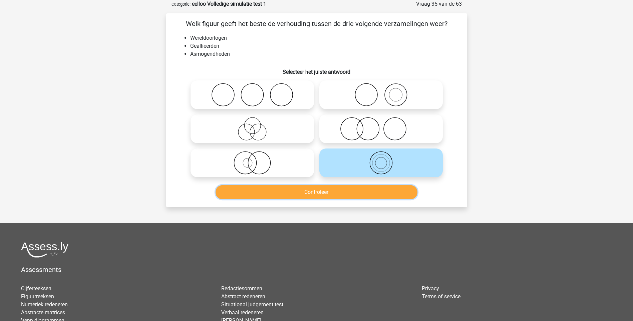
click at [318, 194] on button "Controleer" at bounding box center [316, 192] width 202 height 14
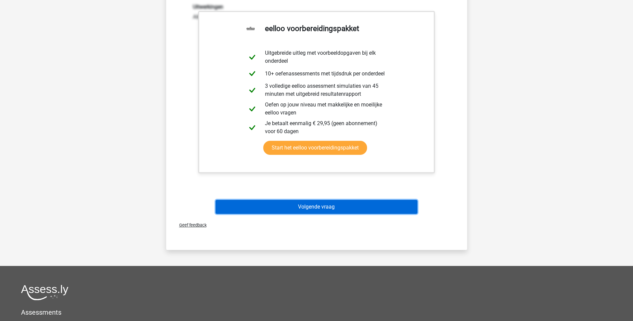
click at [322, 205] on button "Volgende vraag" at bounding box center [316, 207] width 202 height 14
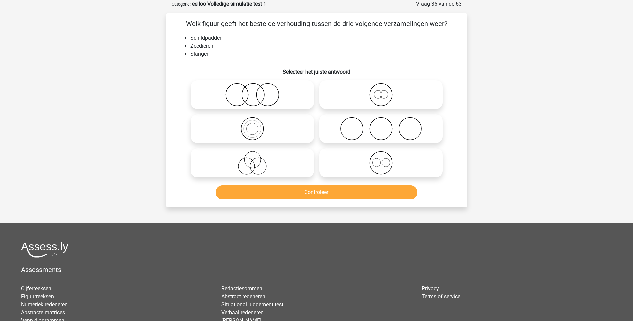
click at [382, 168] on icon at bounding box center [381, 162] width 118 height 23
click at [382, 159] on input "radio" at bounding box center [383, 157] width 4 height 4
radio input "true"
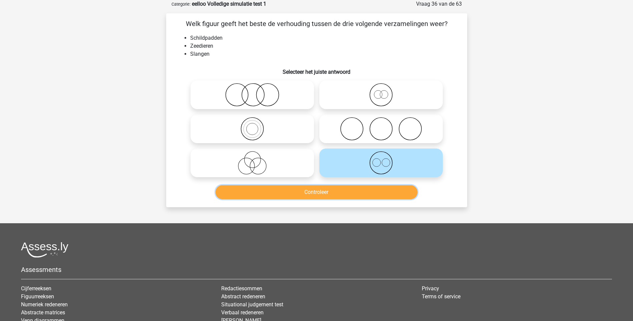
click at [328, 192] on button "Controleer" at bounding box center [316, 192] width 202 height 14
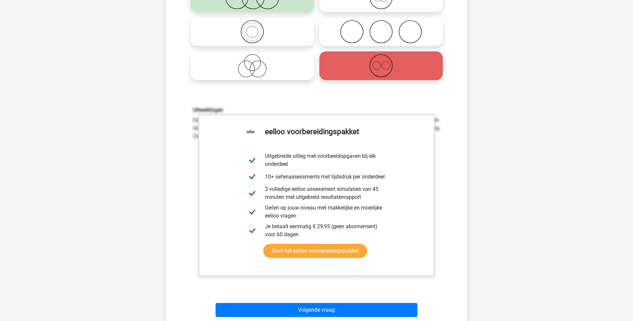
scroll to position [167, 0]
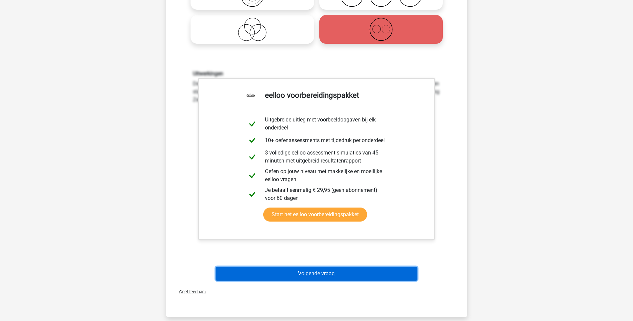
click at [327, 272] on button "Volgende vraag" at bounding box center [316, 274] width 202 height 14
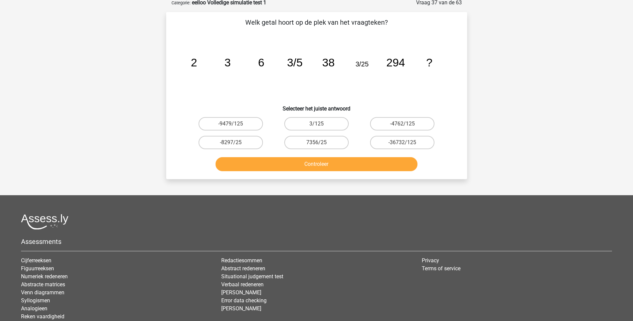
scroll to position [33, 0]
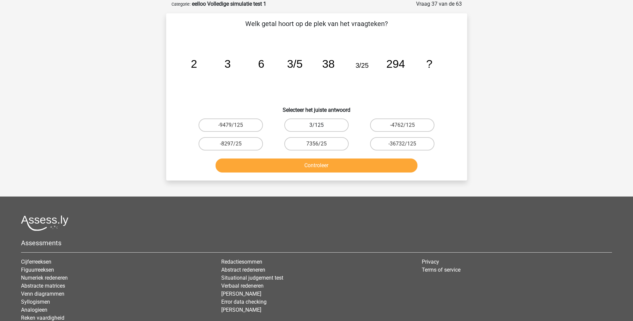
click at [313, 126] on label "3/125" at bounding box center [316, 124] width 64 height 13
click at [316, 126] on input "3/125" at bounding box center [318, 127] width 4 height 4
radio input "true"
click at [311, 165] on button "Controleer" at bounding box center [316, 165] width 202 height 14
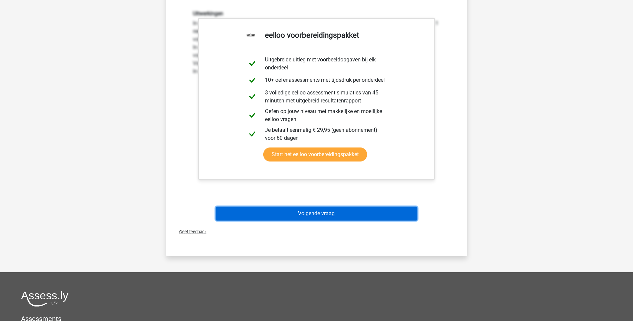
click at [321, 212] on button "Volgende vraag" at bounding box center [316, 213] width 202 height 14
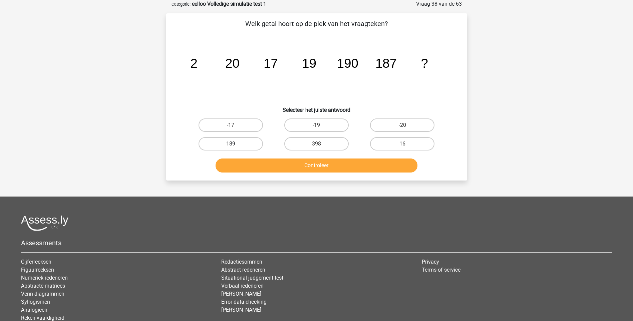
click at [232, 141] on label "189" at bounding box center [230, 143] width 64 height 13
click at [232, 144] on input "189" at bounding box center [232, 146] width 4 height 4
radio input "true"
click at [315, 162] on button "Controleer" at bounding box center [316, 165] width 202 height 14
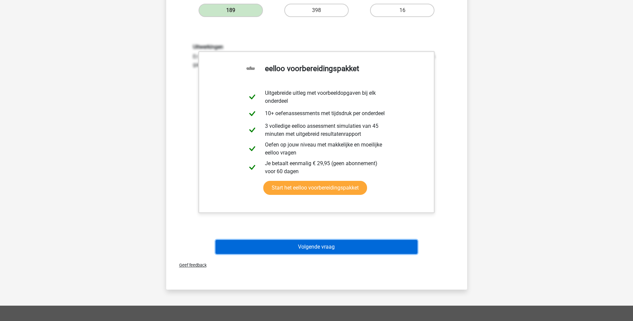
click at [331, 246] on button "Volgende vraag" at bounding box center [316, 247] width 202 height 14
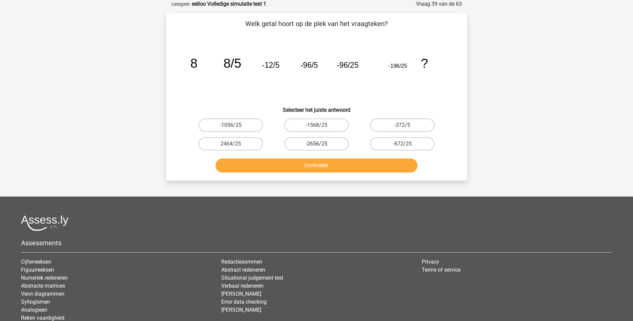
click at [317, 143] on label "-2656/25" at bounding box center [316, 143] width 64 height 13
click at [317, 144] on input "-2656/25" at bounding box center [318, 146] width 4 height 4
radio input "true"
click at [318, 169] on button "Controleer" at bounding box center [316, 165] width 202 height 14
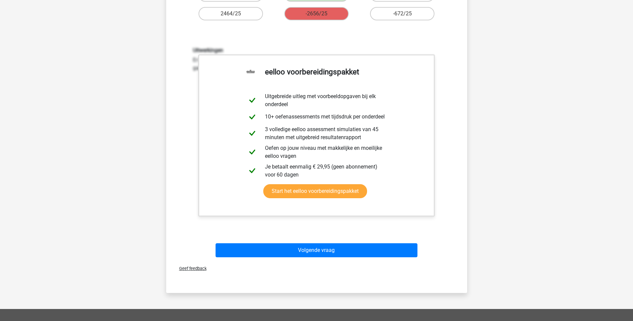
scroll to position [167, 0]
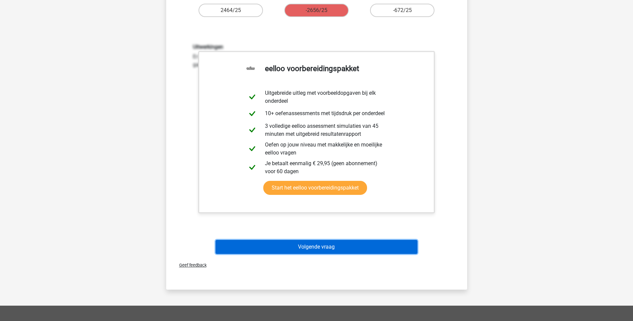
click at [316, 248] on button "Volgende vraag" at bounding box center [316, 247] width 202 height 14
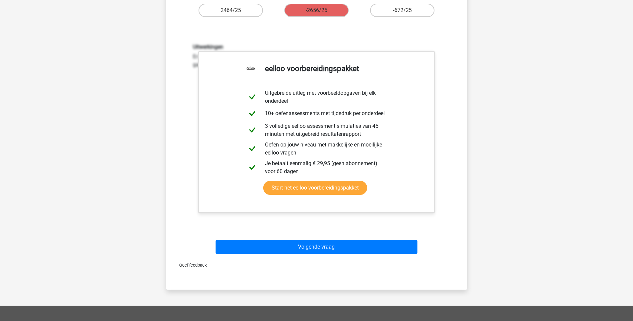
scroll to position [18, 0]
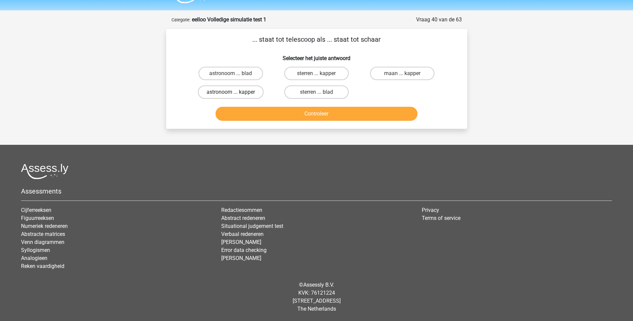
click at [244, 93] on label "astronoom ... kapper" at bounding box center [231, 91] width 66 height 13
click at [235, 93] on input "astronoom ... kapper" at bounding box center [232, 94] width 4 height 4
radio input "true"
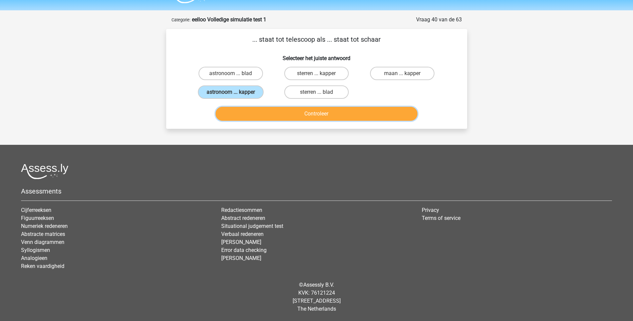
click at [316, 110] on button "Controleer" at bounding box center [316, 114] width 202 height 14
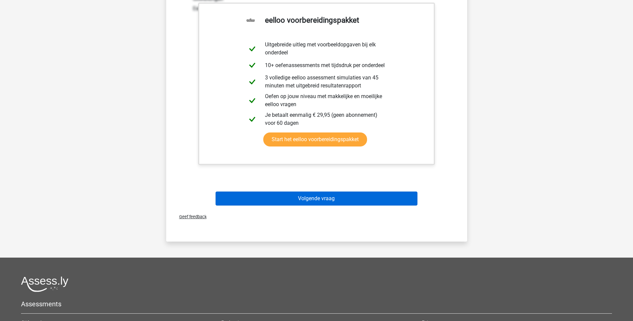
scroll to position [151, 0]
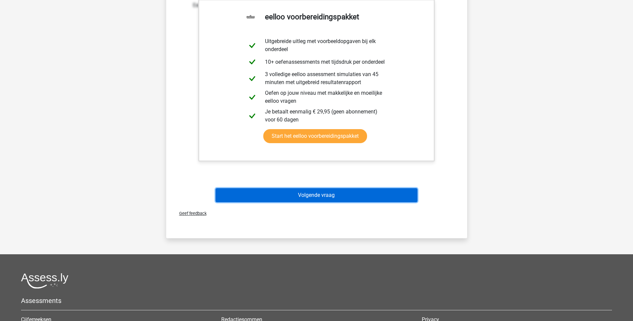
click at [321, 197] on button "Volgende vraag" at bounding box center [316, 195] width 202 height 14
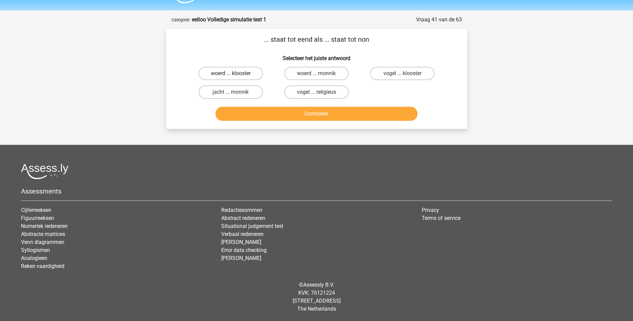
click at [216, 75] on label "woerd ... klooster" at bounding box center [230, 73] width 64 height 13
click at [230, 75] on input "woerd ... klooster" at bounding box center [232, 75] width 4 height 4
radio input "true"
click at [325, 75] on label "woerd ... monnik" at bounding box center [316, 73] width 64 height 13
click at [321, 75] on input "woerd ... monnik" at bounding box center [318, 75] width 4 height 4
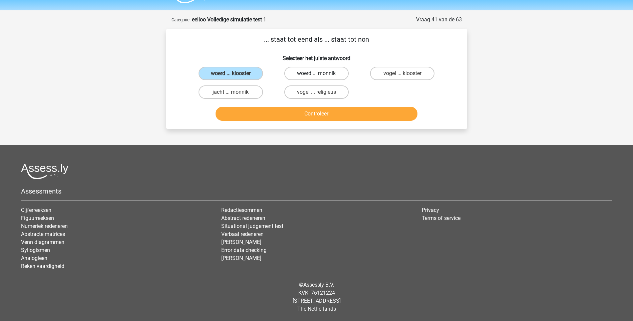
radio input "true"
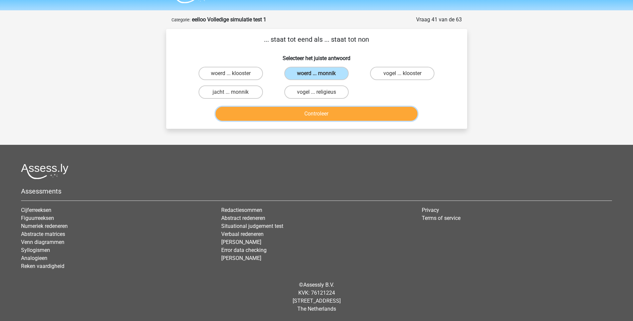
click at [316, 115] on button "Controleer" at bounding box center [316, 114] width 202 height 14
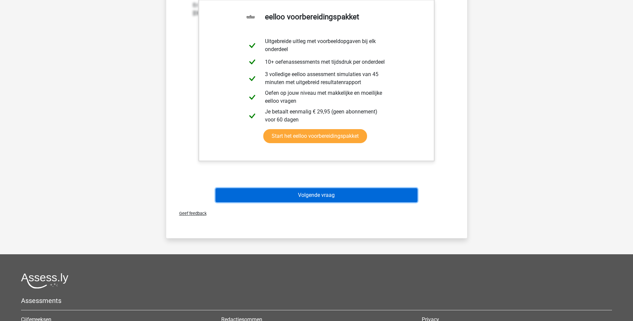
click at [309, 193] on button "Volgende vraag" at bounding box center [316, 195] width 202 height 14
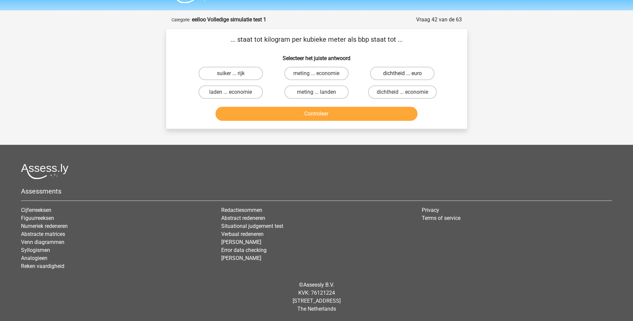
click at [392, 73] on label "dichtheid ... euro" at bounding box center [402, 73] width 64 height 13
click at [402, 73] on input "dichtheid ... euro" at bounding box center [404, 75] width 4 height 4
radio input "true"
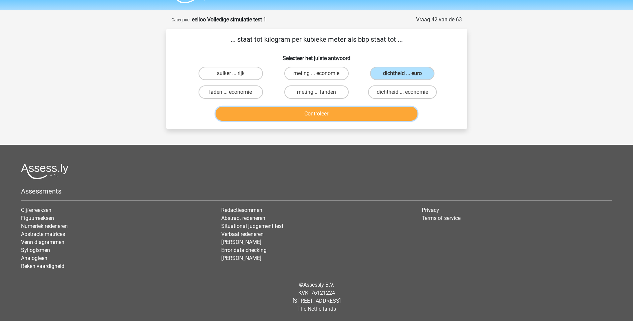
click at [317, 114] on button "Controleer" at bounding box center [316, 114] width 202 height 14
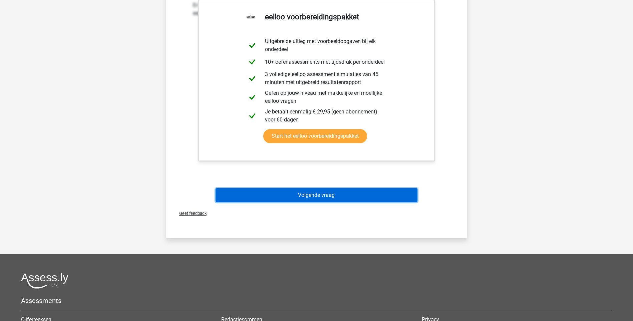
click at [305, 198] on button "Volgende vraag" at bounding box center [316, 195] width 202 height 14
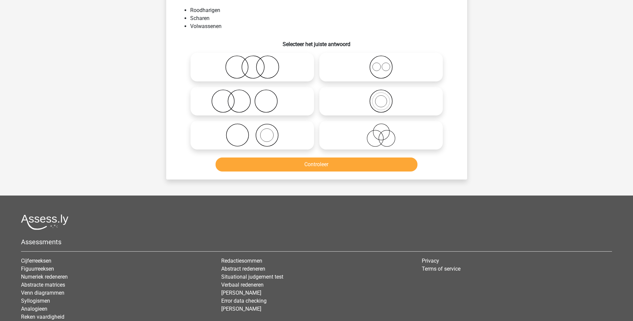
scroll to position [33, 0]
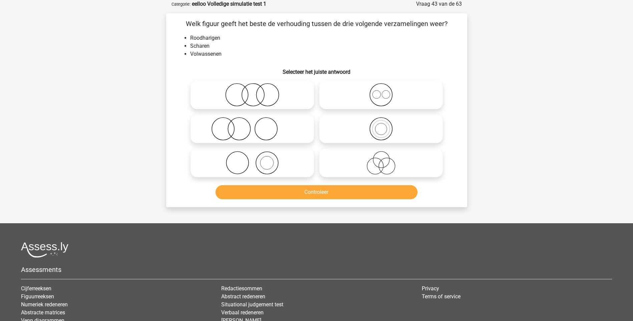
click at [242, 122] on icon at bounding box center [252, 128] width 118 height 23
click at [252, 122] on input "radio" at bounding box center [254, 123] width 4 height 4
radio input "true"
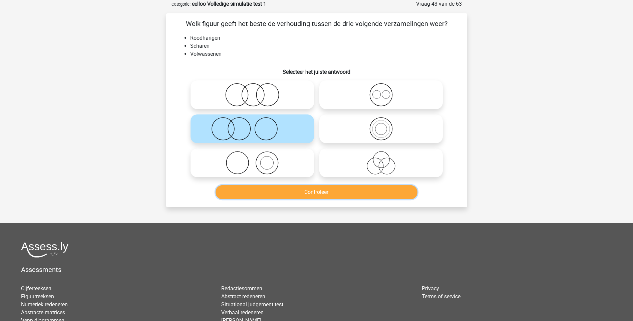
click at [319, 191] on button "Controleer" at bounding box center [316, 192] width 202 height 14
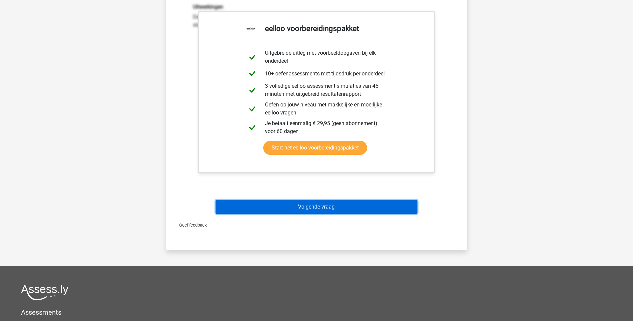
click at [321, 208] on button "Volgende vraag" at bounding box center [316, 207] width 202 height 14
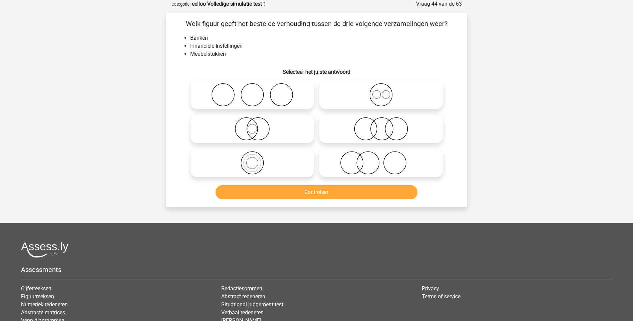
click at [365, 165] on icon at bounding box center [381, 162] width 118 height 23
click at [381, 159] on input "radio" at bounding box center [383, 157] width 4 height 4
radio input "true"
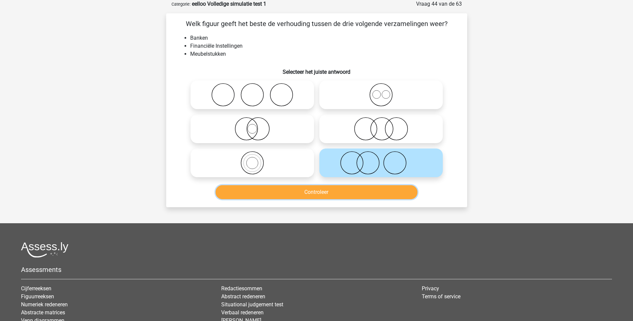
click at [320, 197] on button "Controleer" at bounding box center [316, 192] width 202 height 14
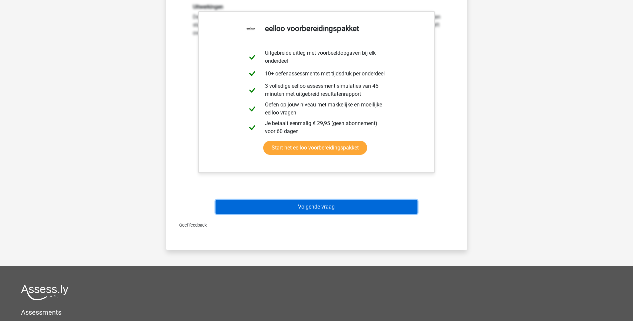
click at [317, 205] on button "Volgende vraag" at bounding box center [316, 207] width 202 height 14
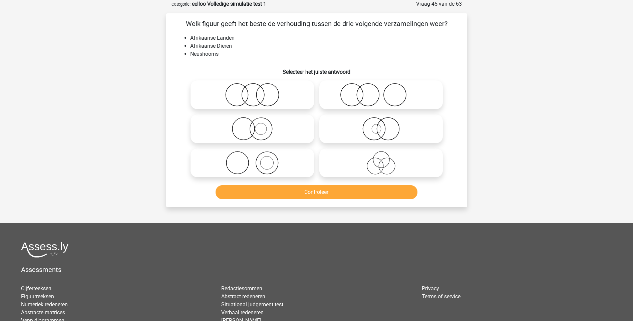
click at [252, 133] on icon at bounding box center [252, 128] width 118 height 23
click at [252, 125] on input "radio" at bounding box center [254, 123] width 4 height 4
radio input "true"
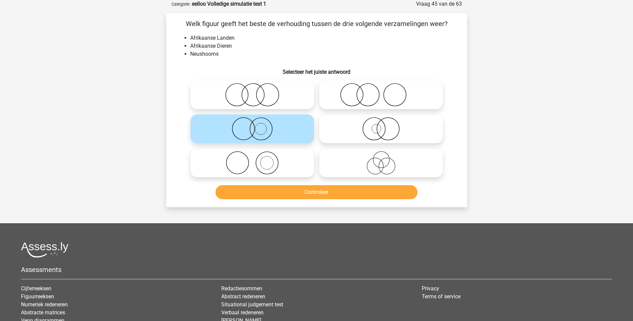
click at [264, 173] on circle at bounding box center [267, 163] width 22 height 22
click at [257, 159] on input "radio" at bounding box center [254, 157] width 4 height 4
radio input "true"
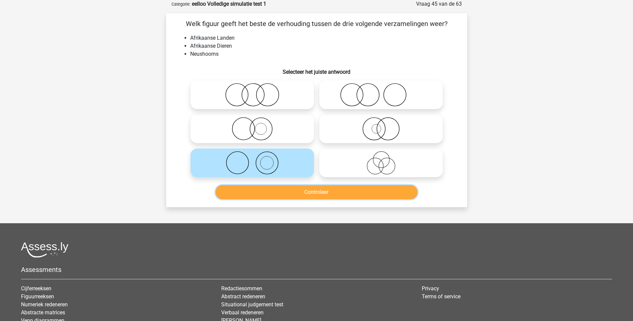
click at [325, 191] on button "Controleer" at bounding box center [316, 192] width 202 height 14
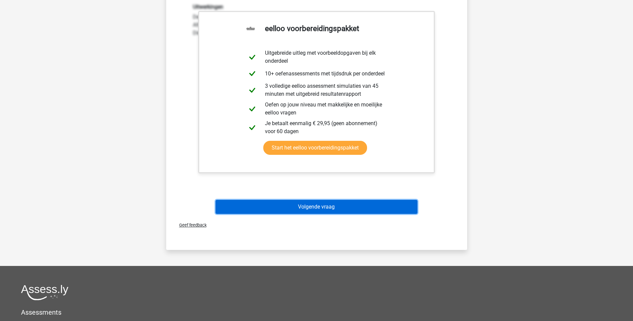
click at [316, 207] on button "Volgende vraag" at bounding box center [316, 207] width 202 height 14
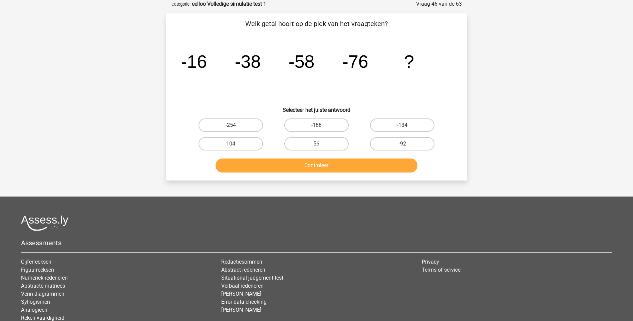
click at [400, 145] on label "-92" at bounding box center [402, 143] width 64 height 13
click at [402, 145] on input "-92" at bounding box center [404, 146] width 4 height 4
radio input "true"
click at [332, 164] on button "Controleer" at bounding box center [316, 165] width 202 height 14
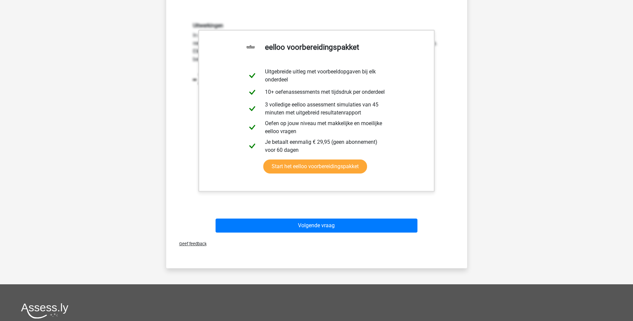
scroll to position [200, 0]
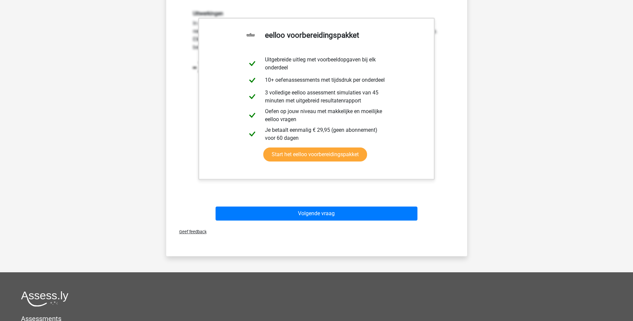
click at [348, 199] on div "Uitwerkingen In deze reeks vind je het tweede getal in de reeks door het eerste…" at bounding box center [317, 97] width 280 height 207
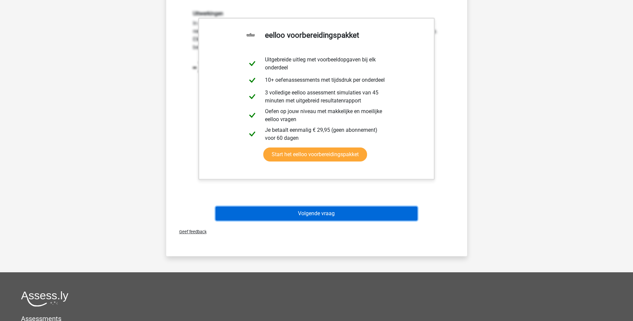
click at [339, 211] on button "Volgende vraag" at bounding box center [316, 213] width 202 height 14
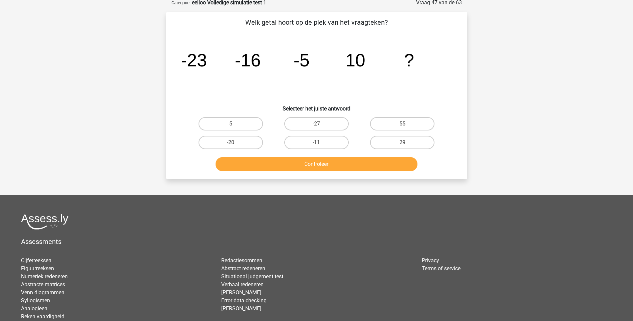
scroll to position [33, 0]
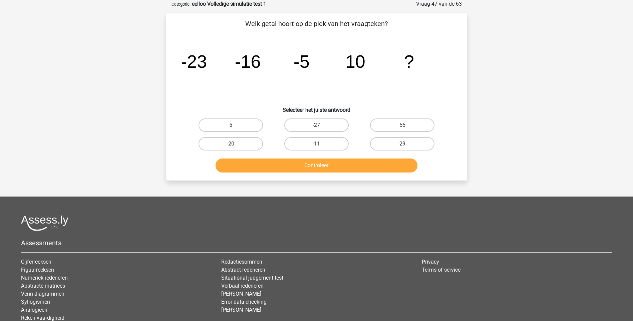
click at [394, 144] on label "29" at bounding box center [402, 143] width 64 height 13
click at [402, 144] on input "29" at bounding box center [404, 146] width 4 height 4
radio input "true"
click at [330, 166] on button "Controleer" at bounding box center [316, 165] width 202 height 14
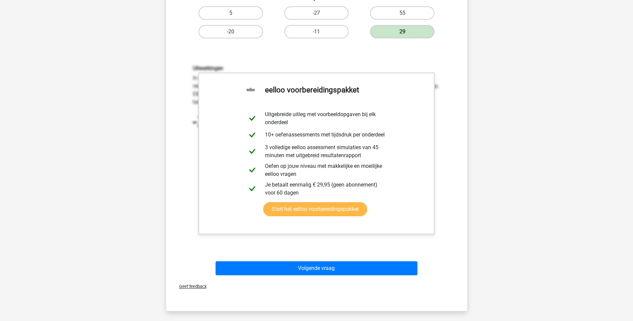
scroll to position [167, 0]
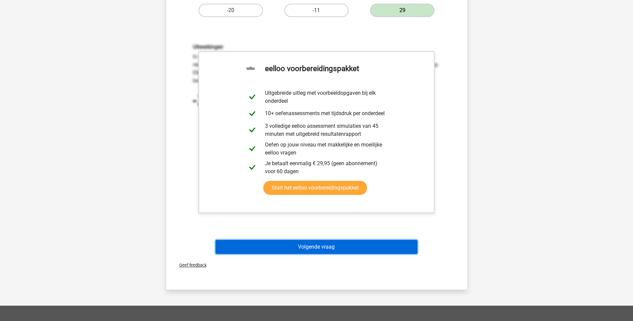
click at [318, 245] on button "Volgende vraag" at bounding box center [316, 247] width 202 height 14
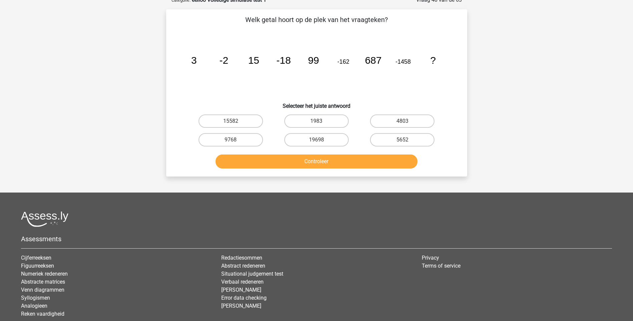
scroll to position [33, 0]
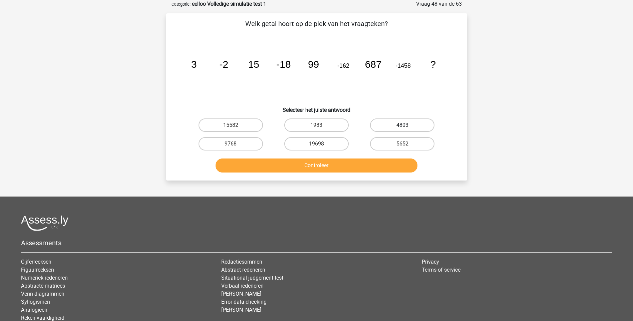
click at [410, 125] on label "4803" at bounding box center [402, 124] width 64 height 13
click at [407, 125] on input "4803" at bounding box center [404, 127] width 4 height 4
radio input "true"
click at [329, 163] on button "Controleer" at bounding box center [316, 165] width 202 height 14
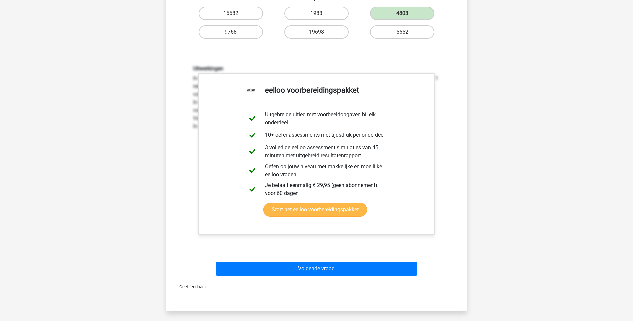
scroll to position [133, 0]
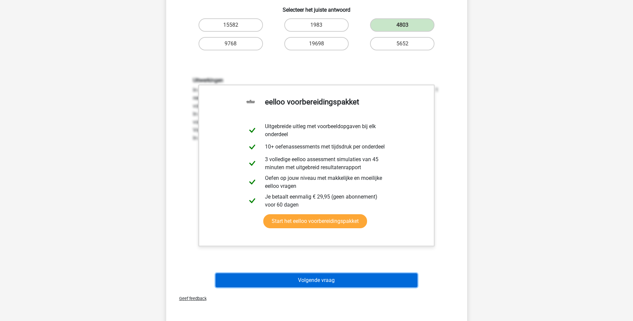
click at [331, 278] on button "Volgende vraag" at bounding box center [316, 280] width 202 height 14
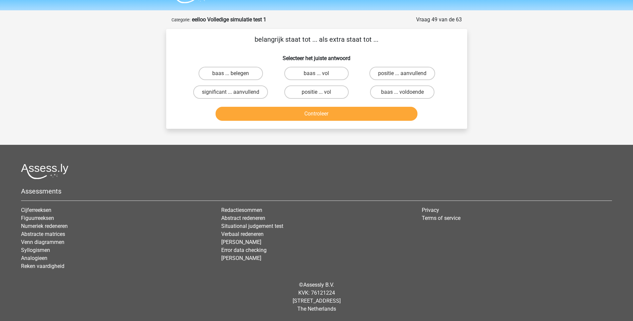
scroll to position [18, 0]
click at [214, 94] on label "significant ... aanvullend" at bounding box center [230, 91] width 75 height 13
click at [230, 94] on input "significant ... aanvullend" at bounding box center [232, 94] width 4 height 4
radio input "true"
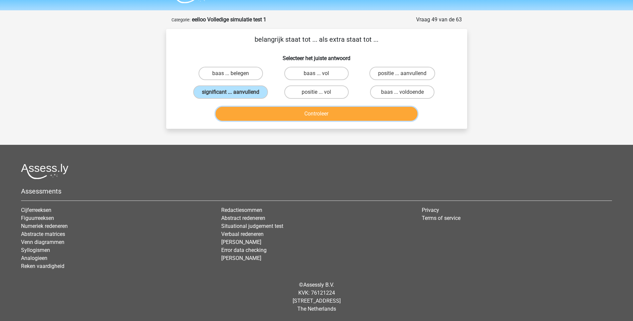
click at [315, 113] on button "Controleer" at bounding box center [316, 114] width 202 height 14
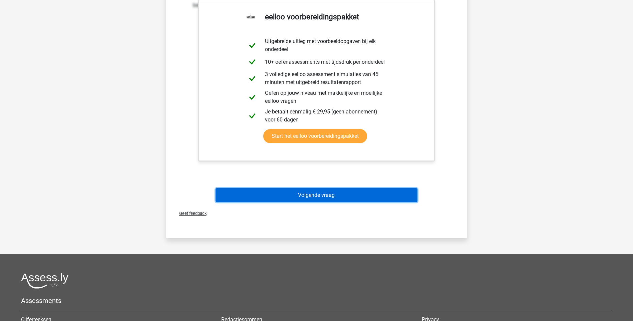
click at [331, 194] on button "Volgende vraag" at bounding box center [316, 195] width 202 height 14
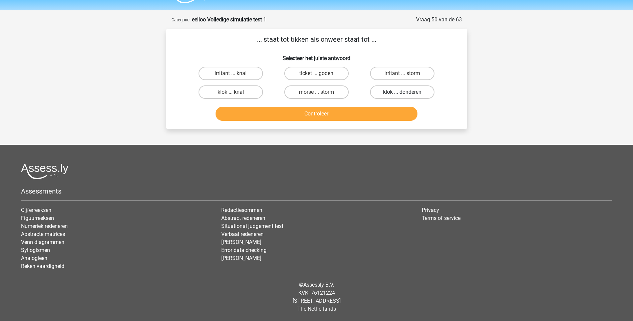
click at [389, 93] on label "klok ... donderen" at bounding box center [402, 91] width 64 height 13
click at [402, 93] on input "klok ... donderen" at bounding box center [404, 94] width 4 height 4
radio input "true"
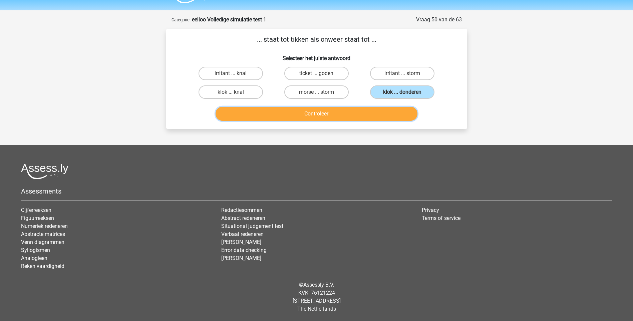
click at [313, 114] on button "Controleer" at bounding box center [316, 114] width 202 height 14
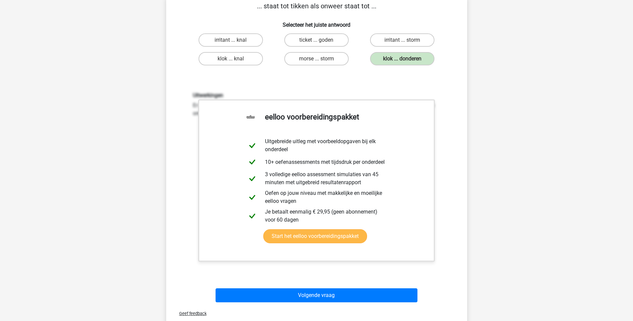
scroll to position [184, 0]
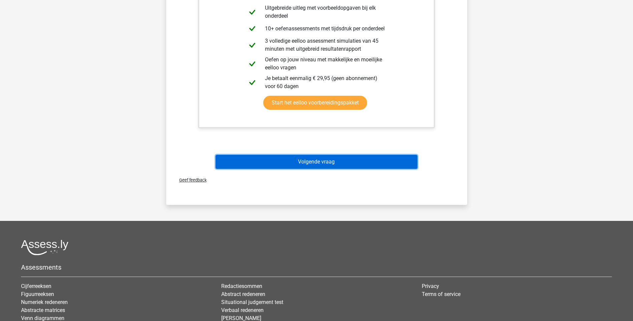
click at [311, 163] on button "Volgende vraag" at bounding box center [316, 162] width 202 height 14
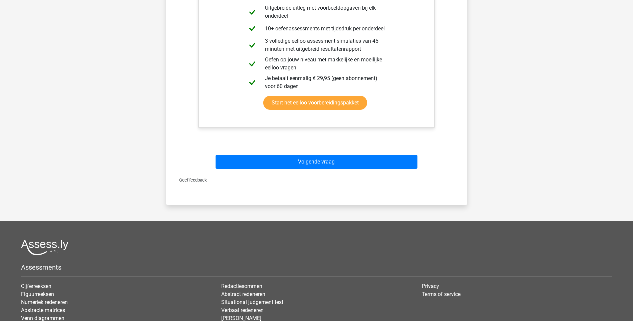
scroll to position [18, 0]
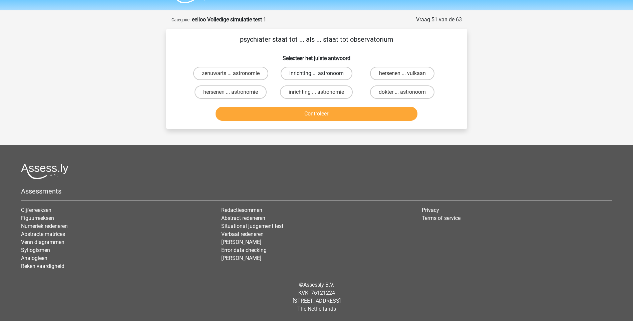
click at [298, 76] on label "inrichting ... astronoom" at bounding box center [317, 73] width 72 height 13
click at [316, 76] on input "inrichting ... astronoom" at bounding box center [318, 75] width 4 height 4
radio input "true"
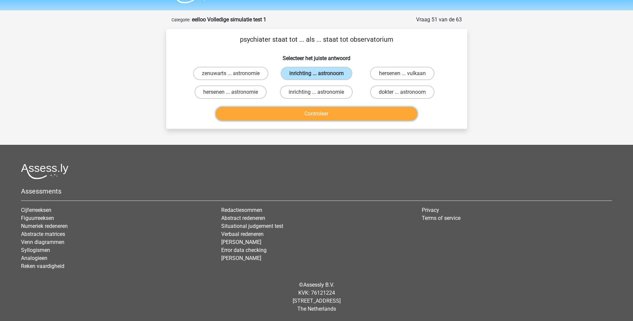
click at [330, 111] on button "Controleer" at bounding box center [316, 114] width 202 height 14
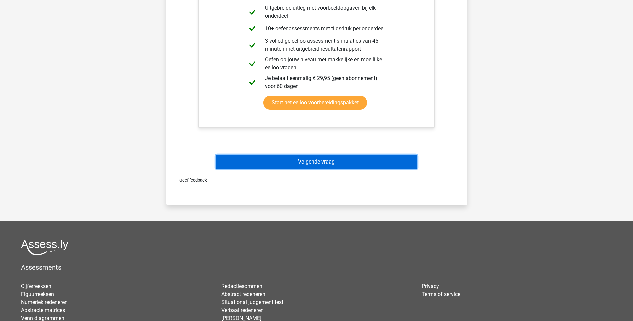
click at [316, 160] on button "Volgende vraag" at bounding box center [316, 162] width 202 height 14
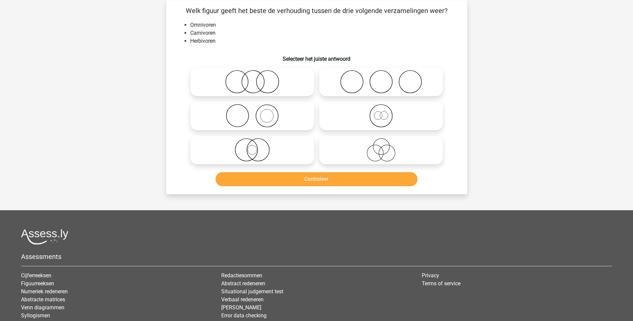
scroll to position [33, 0]
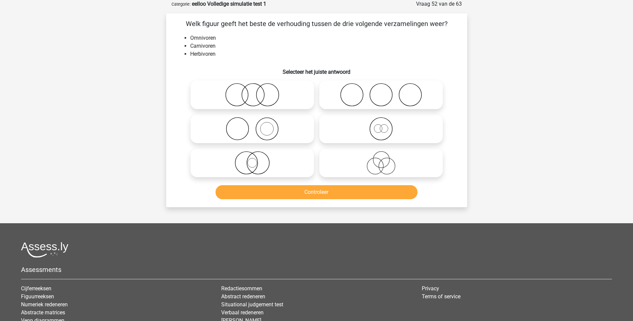
click at [362, 98] on circle at bounding box center [351, 95] width 22 height 22
click at [381, 91] on input "radio" at bounding box center [383, 89] width 4 height 4
radio input "true"
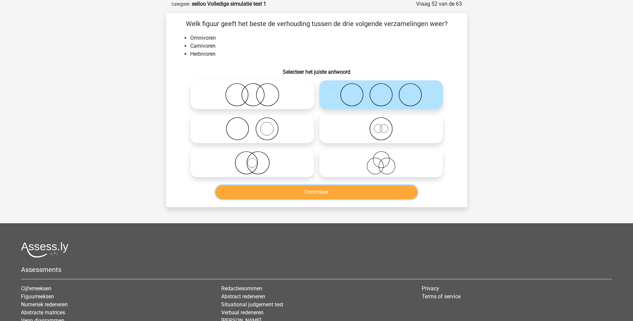
click at [322, 189] on button "Controleer" at bounding box center [316, 192] width 202 height 14
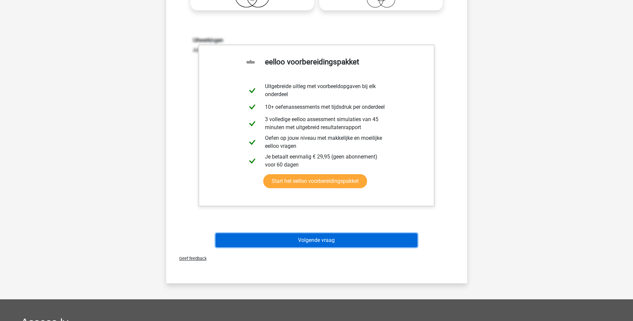
click at [328, 239] on button "Volgende vraag" at bounding box center [316, 240] width 202 height 14
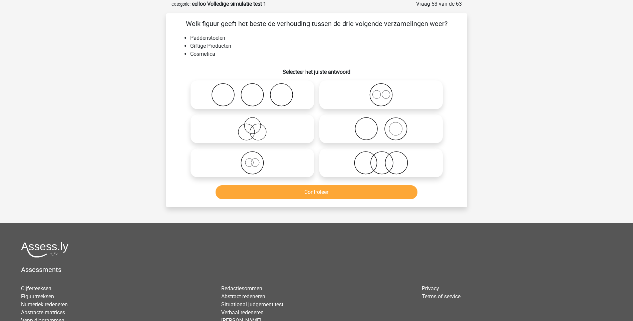
click at [219, 96] on icon at bounding box center [252, 94] width 118 height 23
click at [252, 91] on input "radio" at bounding box center [254, 89] width 4 height 4
radio input "true"
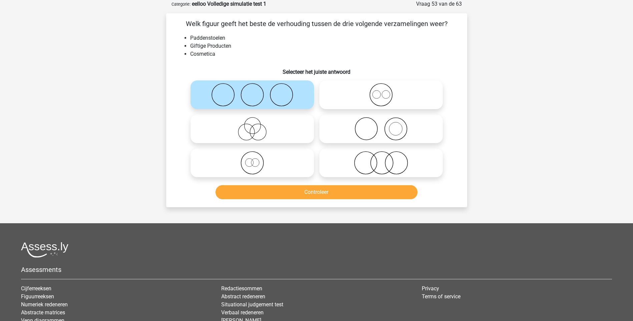
drag, startPoint x: 374, startPoint y: 168, endPoint x: 369, endPoint y: 174, distance: 8.0
click at [374, 168] on icon at bounding box center [381, 162] width 118 height 23
click at [381, 159] on input "radio" at bounding box center [383, 157] width 4 height 4
radio input "true"
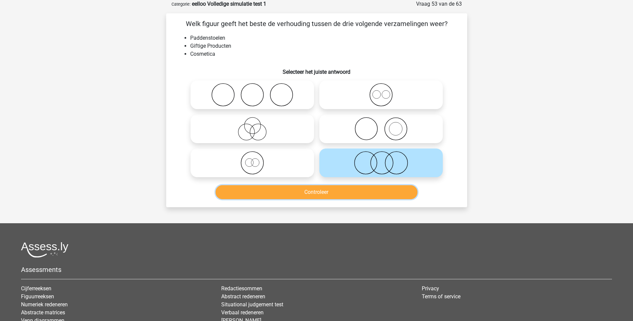
click at [339, 197] on button "Controleer" at bounding box center [316, 192] width 202 height 14
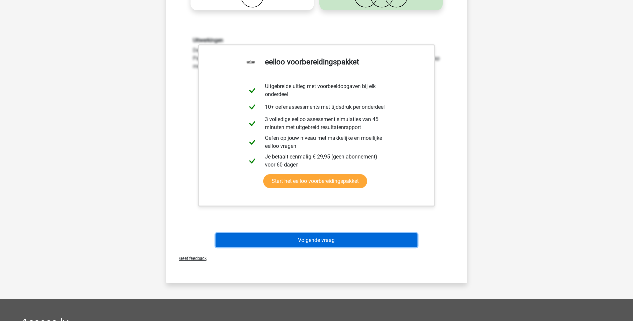
click at [314, 240] on button "Volgende vraag" at bounding box center [316, 240] width 202 height 14
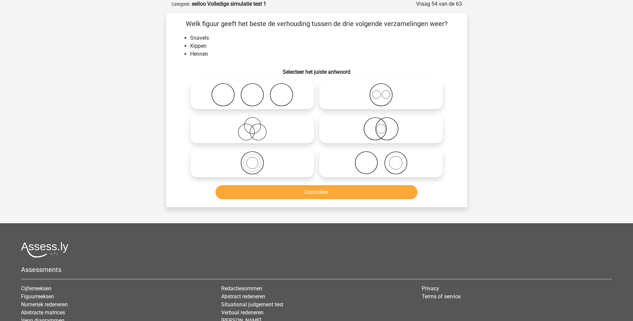
click at [252, 162] on icon at bounding box center [252, 162] width 118 height 23
click at [252, 159] on input "radio" at bounding box center [254, 157] width 4 height 4
radio input "true"
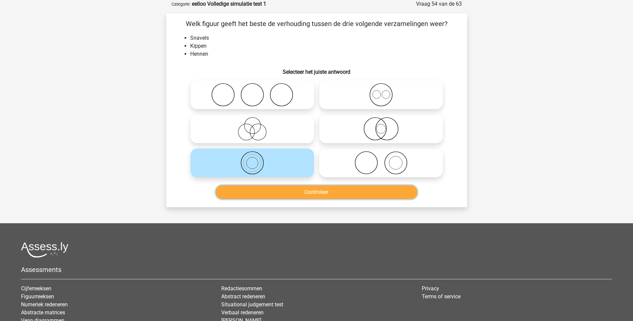
click at [315, 193] on button "Controleer" at bounding box center [316, 192] width 202 height 14
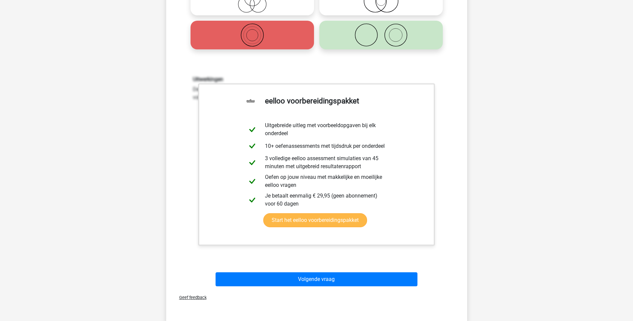
scroll to position [167, 0]
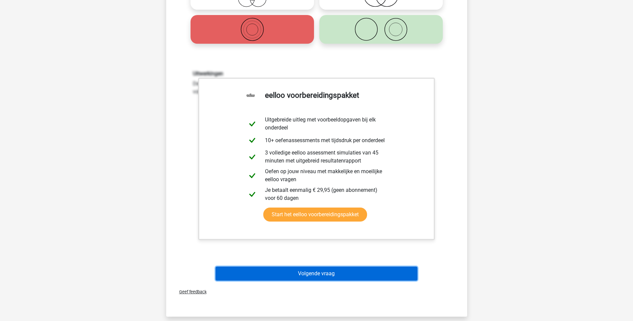
click at [325, 272] on button "Volgende vraag" at bounding box center [316, 274] width 202 height 14
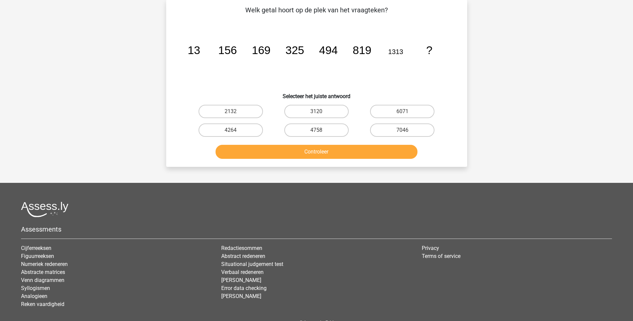
scroll to position [33, 0]
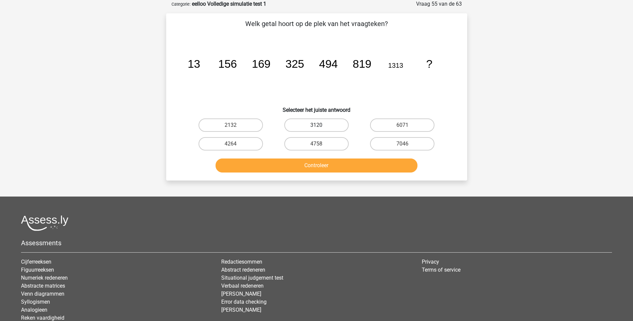
click at [329, 125] on label "3120" at bounding box center [316, 124] width 64 height 13
click at [321, 125] on input "3120" at bounding box center [318, 127] width 4 height 4
radio input "true"
click at [320, 166] on button "Controleer" at bounding box center [316, 165] width 202 height 14
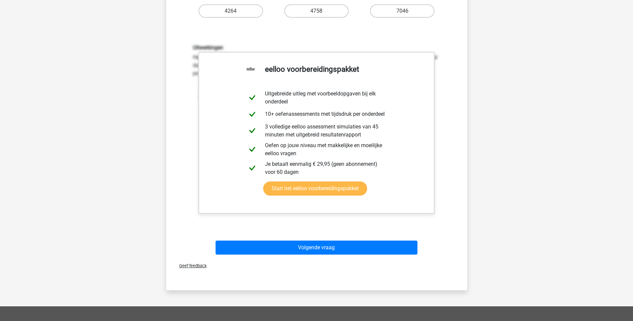
scroll to position [167, 0]
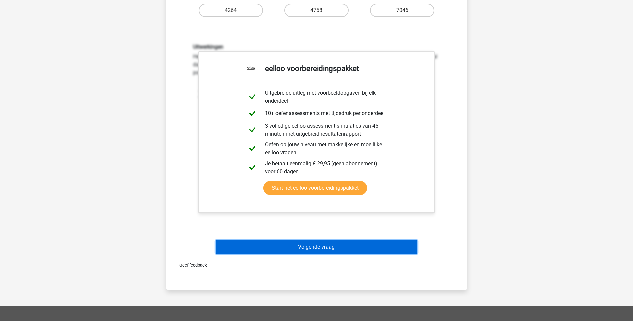
click at [320, 249] on button "Volgende vraag" at bounding box center [316, 247] width 202 height 14
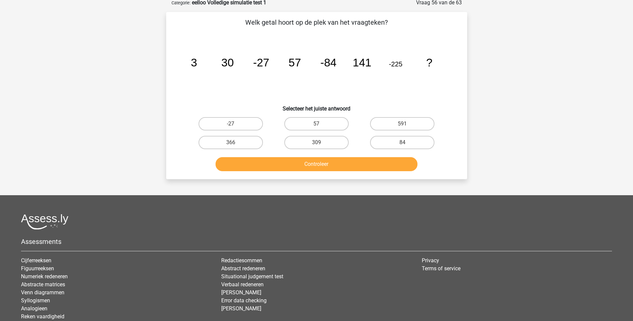
scroll to position [33, 0]
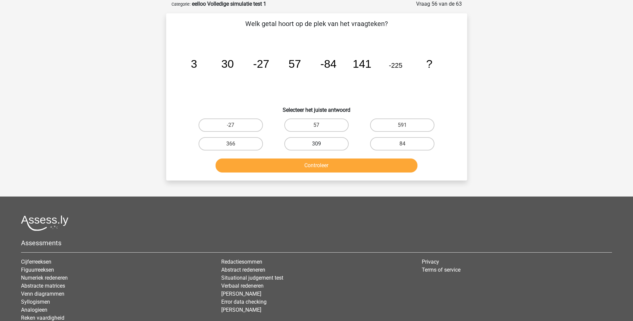
click at [330, 145] on label "309" at bounding box center [316, 143] width 64 height 13
click at [321, 145] on input "309" at bounding box center [318, 146] width 4 height 4
radio input "true"
click at [323, 166] on button "Controleer" at bounding box center [316, 165] width 202 height 14
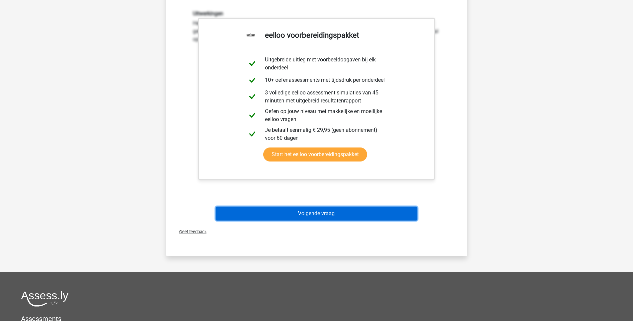
click at [302, 212] on button "Volgende vraag" at bounding box center [316, 213] width 202 height 14
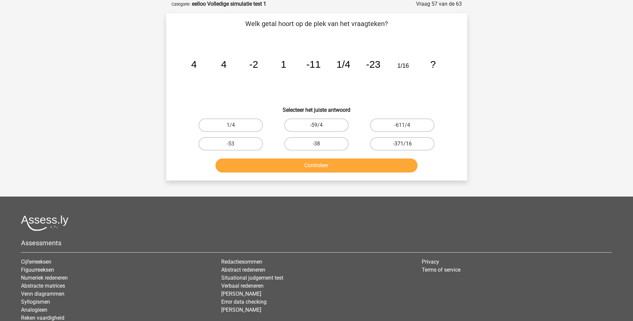
click at [408, 143] on label "-371/16" at bounding box center [402, 143] width 64 height 13
click at [407, 144] on input "-371/16" at bounding box center [404, 146] width 4 height 4
radio input "true"
click at [334, 167] on button "Controleer" at bounding box center [316, 165] width 202 height 14
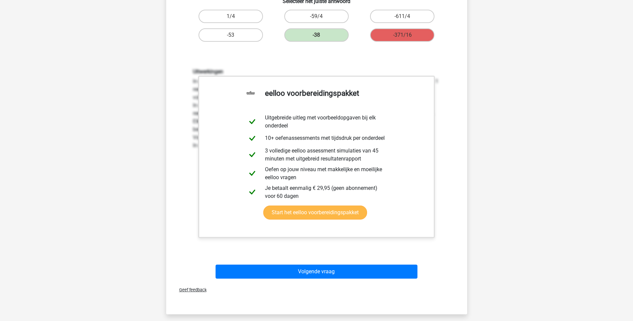
scroll to position [167, 0]
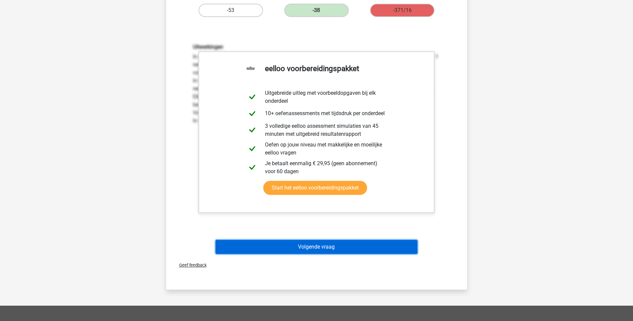
click at [327, 243] on button "Volgende vraag" at bounding box center [316, 247] width 202 height 14
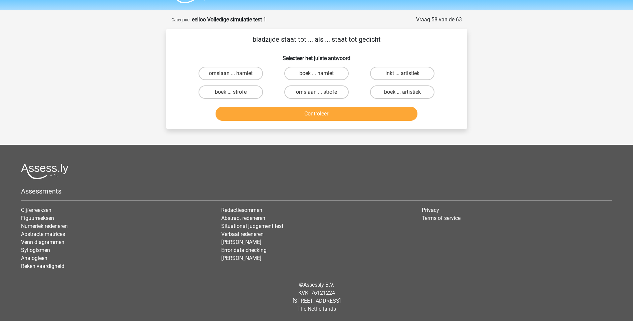
scroll to position [18, 0]
click at [246, 91] on label "boek ... strofe" at bounding box center [230, 91] width 64 height 13
click at [235, 92] on input "boek ... strofe" at bounding box center [232, 94] width 4 height 4
radio input "true"
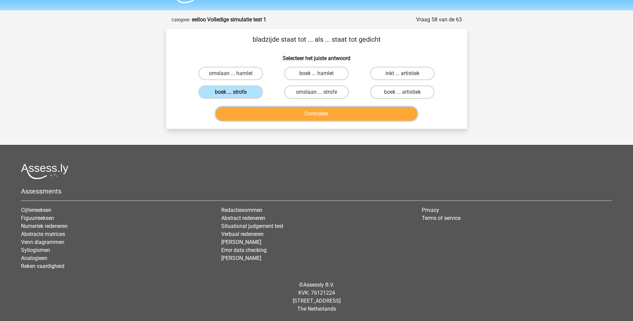
click at [312, 111] on button "Controleer" at bounding box center [316, 114] width 202 height 14
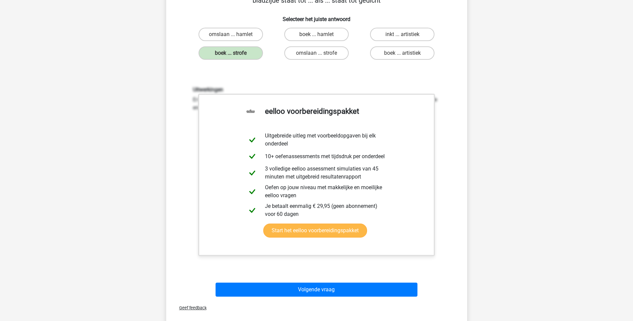
scroll to position [118, 0]
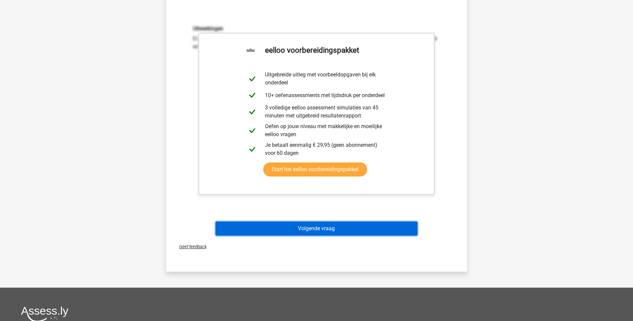
click at [321, 228] on button "Volgende vraag" at bounding box center [316, 228] width 202 height 14
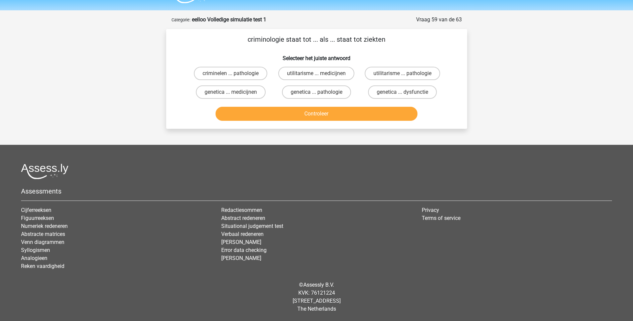
scroll to position [18, 0]
click at [213, 73] on label "criminelen ... pathologie" at bounding box center [230, 73] width 73 height 13
click at [230, 73] on input "criminelen ... pathologie" at bounding box center [232, 75] width 4 height 4
radio input "true"
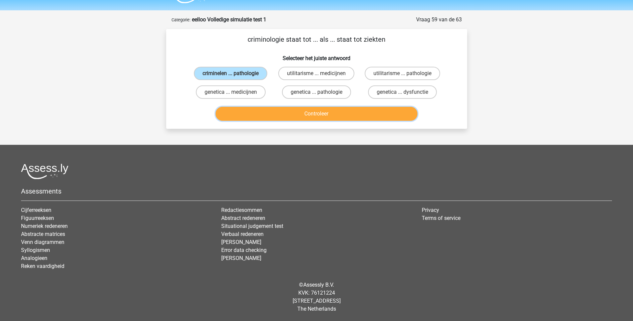
click at [321, 115] on button "Controleer" at bounding box center [316, 114] width 202 height 14
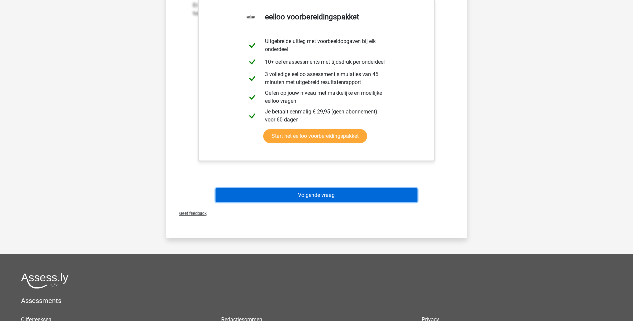
click at [318, 193] on button "Volgende vraag" at bounding box center [316, 195] width 202 height 14
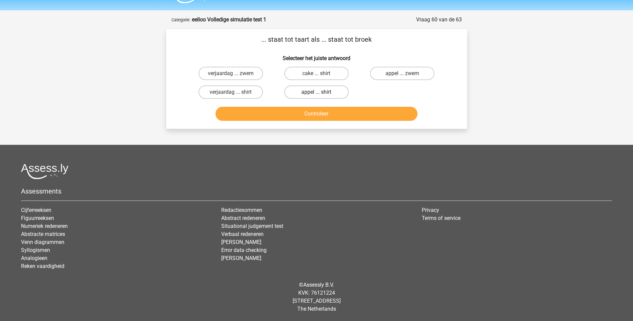
click at [307, 90] on label "appel ... shirt" at bounding box center [316, 91] width 64 height 13
click at [316, 92] on input "appel ... shirt" at bounding box center [318, 94] width 4 height 4
radio input "true"
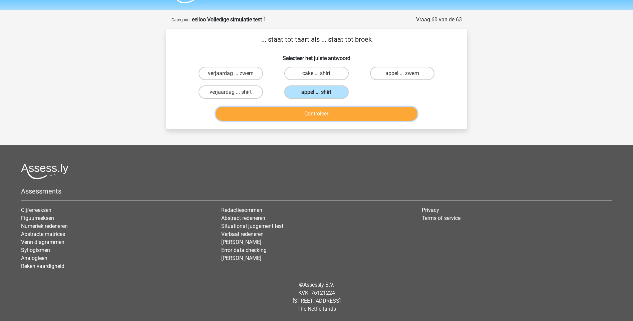
click at [321, 112] on button "Controleer" at bounding box center [316, 114] width 202 height 14
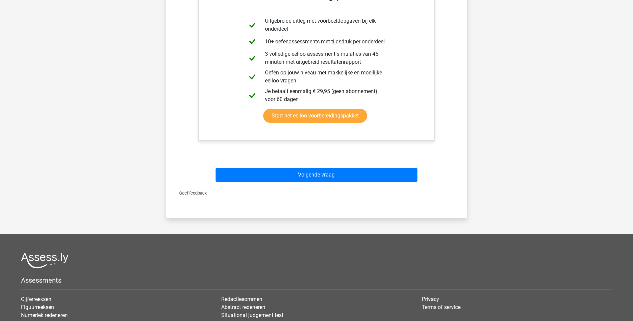
scroll to position [184, 0]
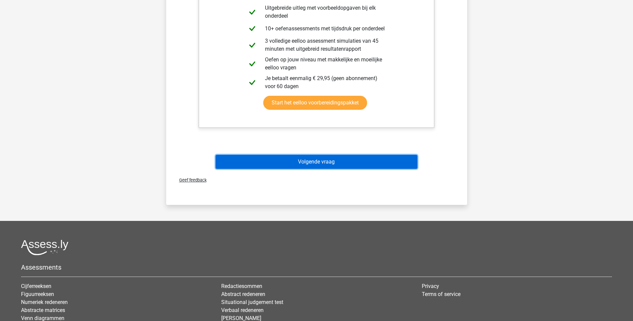
click at [310, 165] on button "Volgende vraag" at bounding box center [316, 162] width 202 height 14
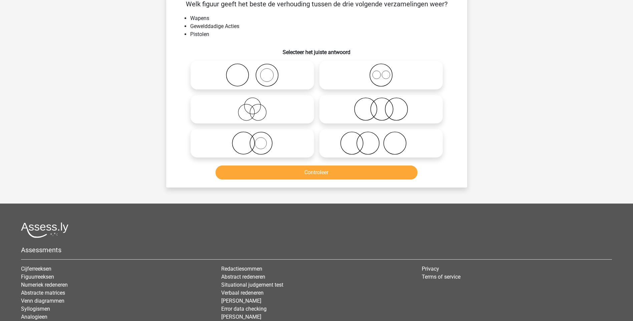
scroll to position [33, 0]
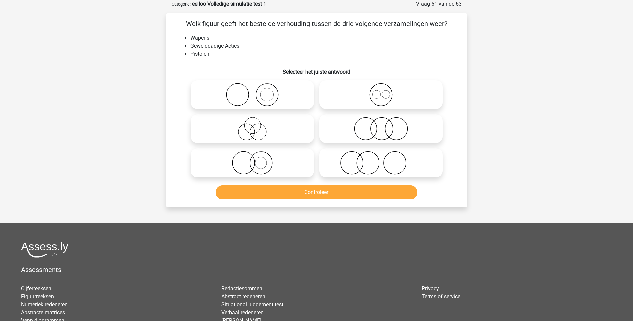
click at [390, 171] on icon at bounding box center [381, 162] width 118 height 23
click at [385, 159] on input "radio" at bounding box center [383, 157] width 4 height 4
radio input "true"
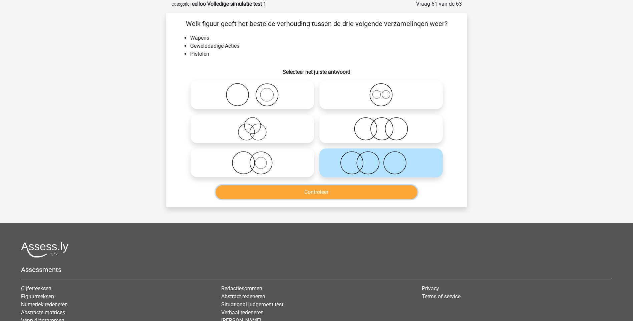
click at [340, 193] on button "Controleer" at bounding box center [316, 192] width 202 height 14
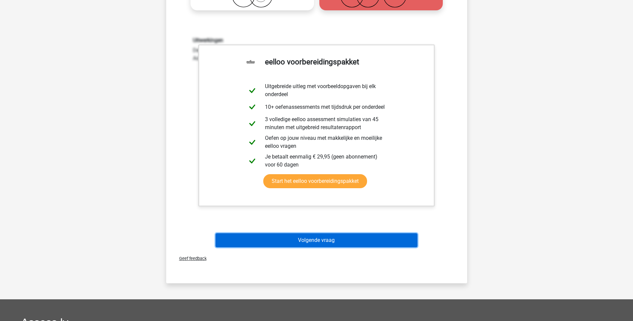
click at [315, 242] on button "Volgende vraag" at bounding box center [316, 240] width 202 height 14
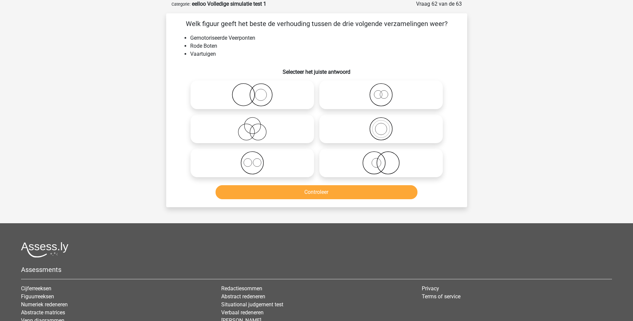
click at [376, 166] on icon at bounding box center [381, 162] width 118 height 23
click at [381, 159] on input "radio" at bounding box center [383, 157] width 4 height 4
radio input "true"
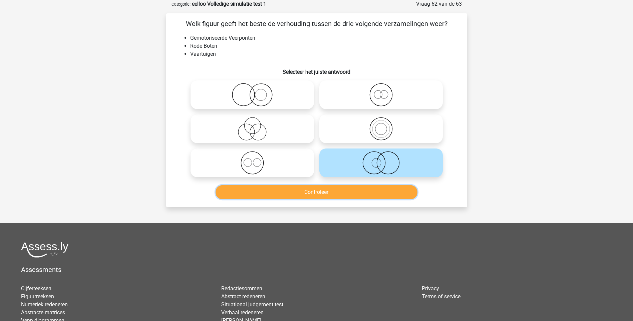
click at [327, 192] on button "Controleer" at bounding box center [316, 192] width 202 height 14
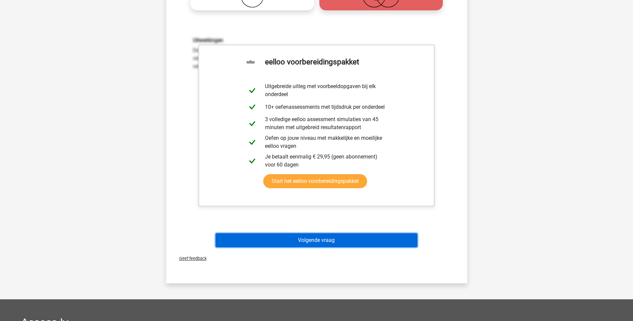
drag, startPoint x: 322, startPoint y: 241, endPoint x: 322, endPoint y: 238, distance: 3.7
click at [322, 241] on button "Volgende vraag" at bounding box center [316, 240] width 202 height 14
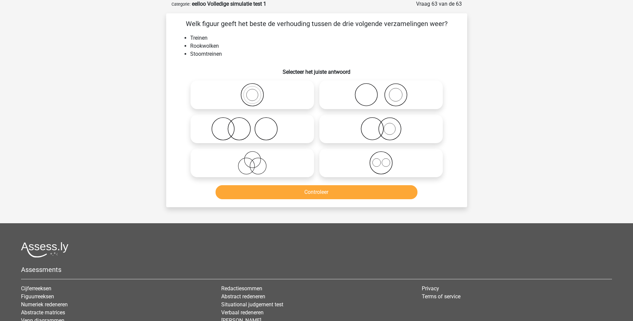
click at [389, 130] on icon at bounding box center [381, 128] width 118 height 23
click at [385, 125] on input "radio" at bounding box center [383, 123] width 4 height 4
radio input "true"
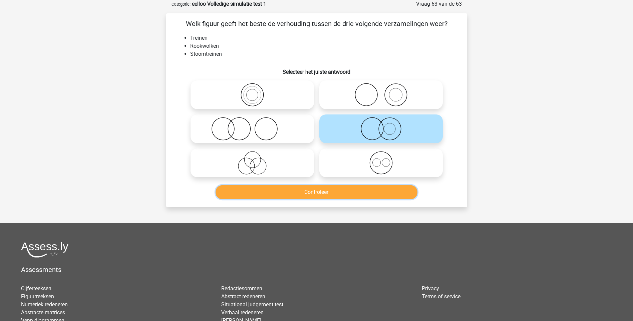
click at [324, 193] on button "Controleer" at bounding box center [316, 192] width 202 height 14
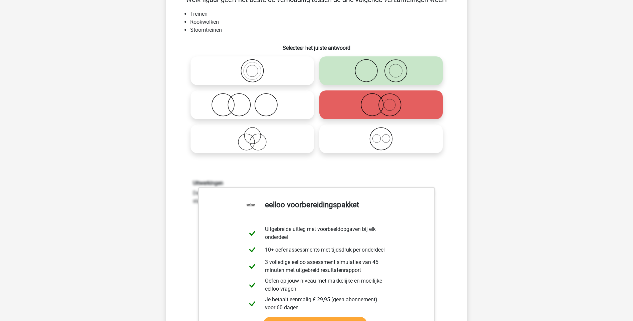
scroll to position [233, 0]
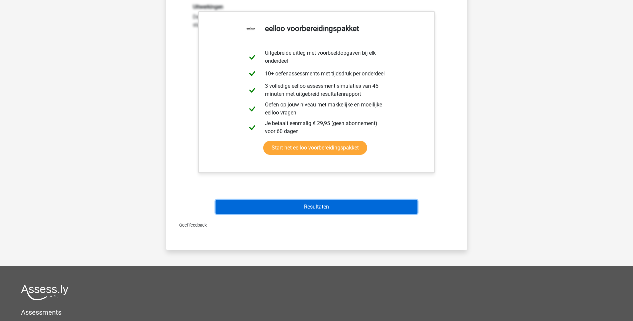
click at [322, 208] on button "Resultaten" at bounding box center [316, 207] width 202 height 14
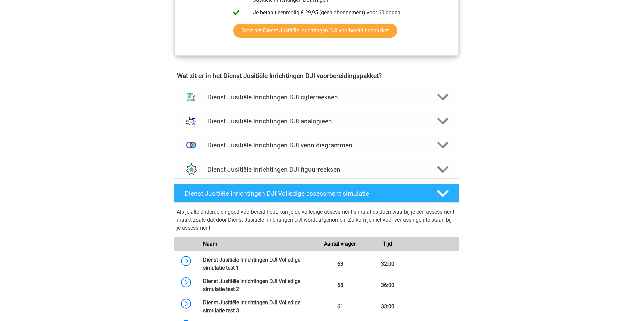
scroll to position [467, 0]
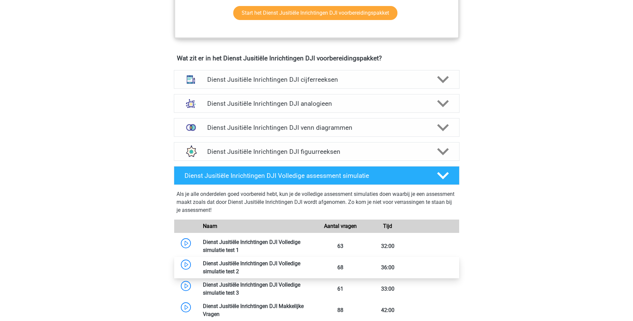
click at [239, 268] on link at bounding box center [239, 271] width 0 height 6
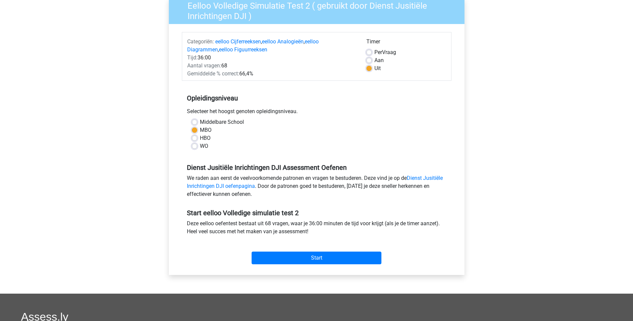
scroll to position [100, 0]
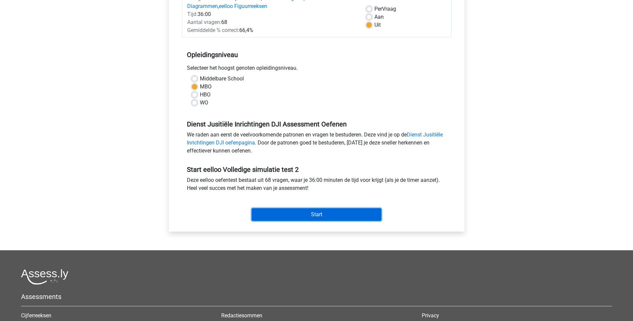
click at [321, 211] on input "Start" at bounding box center [317, 214] width 130 height 13
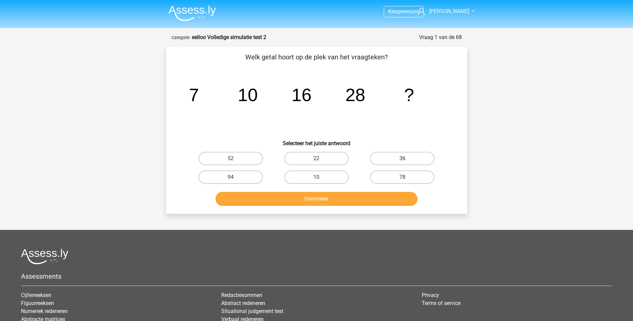
click at [409, 159] on label "36" at bounding box center [402, 158] width 64 height 13
click at [407, 159] on input "36" at bounding box center [404, 160] width 4 height 4
radio input "true"
click at [318, 197] on button "Controleer" at bounding box center [316, 199] width 202 height 14
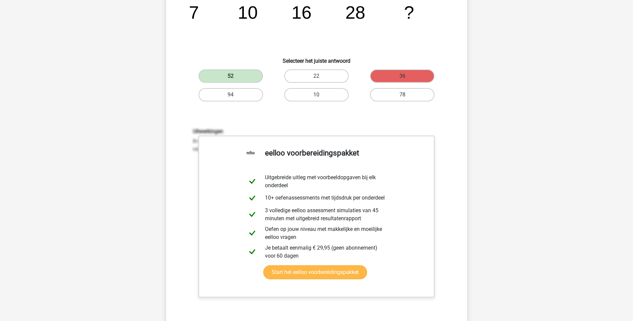
scroll to position [133, 0]
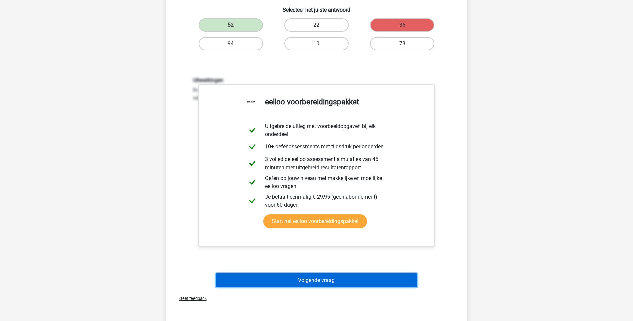
click at [301, 280] on button "Volgende vraag" at bounding box center [316, 280] width 202 height 14
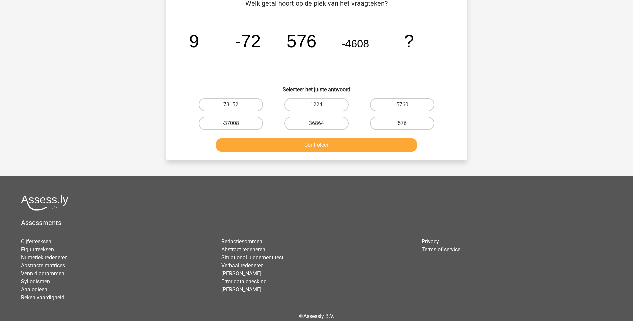
scroll to position [33, 0]
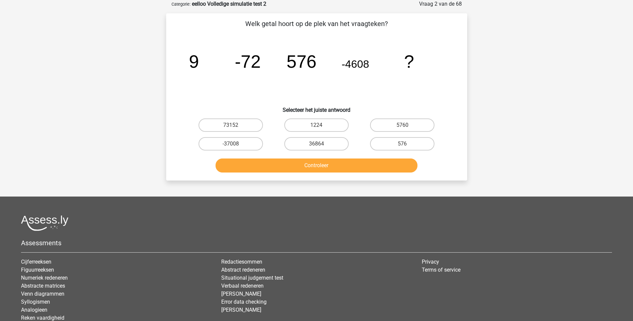
drag, startPoint x: 317, startPoint y: 146, endPoint x: 315, endPoint y: 154, distance: 8.3
click at [318, 147] on input "36864" at bounding box center [318, 146] width 4 height 4
radio input "true"
click at [317, 160] on button "Controleer" at bounding box center [316, 165] width 202 height 14
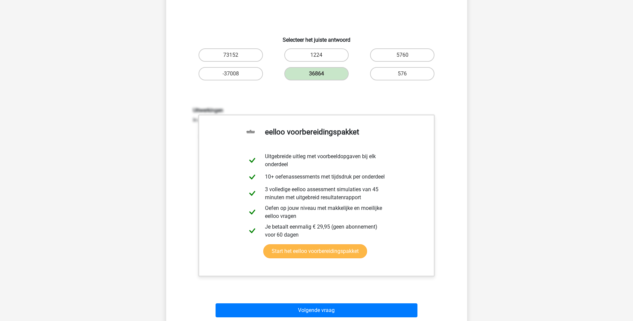
scroll to position [200, 0]
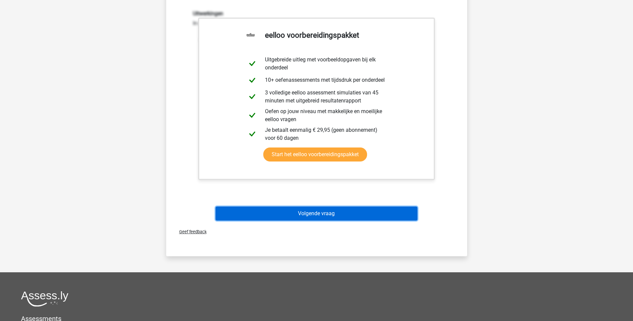
click at [324, 214] on button "Volgende vraag" at bounding box center [316, 213] width 202 height 14
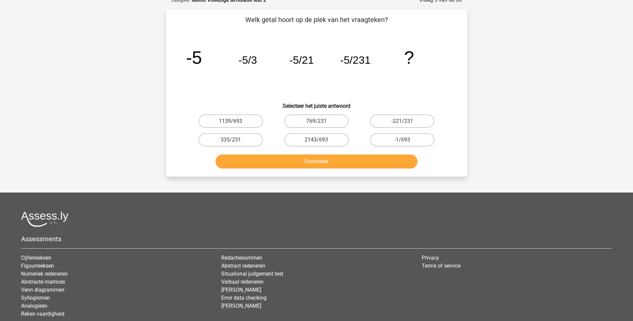
scroll to position [33, 0]
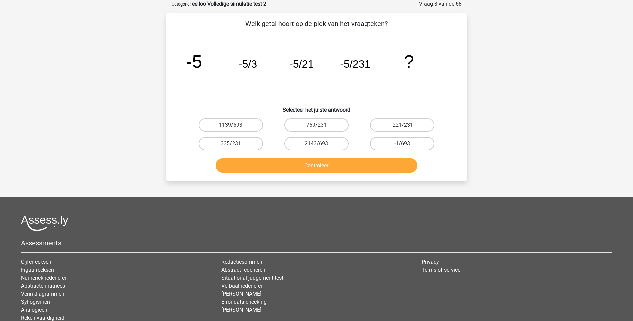
click at [419, 141] on label "-1/693" at bounding box center [402, 143] width 64 height 13
click at [407, 144] on input "-1/693" at bounding box center [404, 146] width 4 height 4
radio input "true"
click at [332, 166] on button "Controleer" at bounding box center [316, 165] width 202 height 14
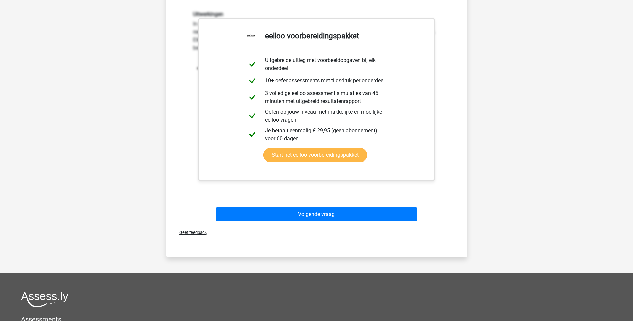
scroll to position [200, 0]
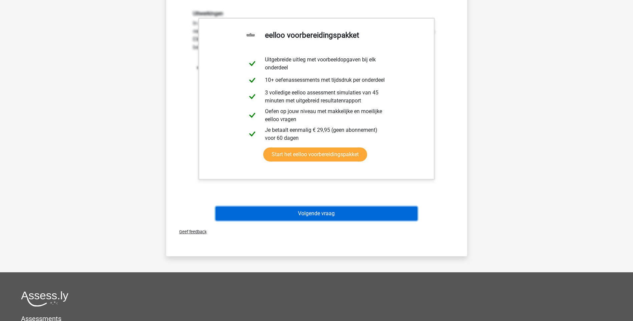
click at [326, 211] on button "Volgende vraag" at bounding box center [316, 213] width 202 height 14
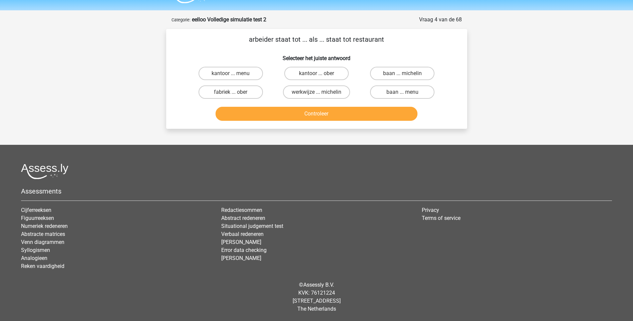
scroll to position [18, 0]
click at [240, 91] on label "fabriek ... ober" at bounding box center [230, 91] width 64 height 13
click at [235, 92] on input "fabriek ... ober" at bounding box center [232, 94] width 4 height 4
radio input "true"
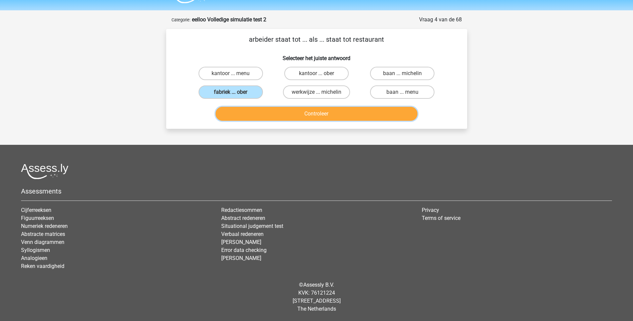
click at [321, 114] on button "Controleer" at bounding box center [316, 114] width 202 height 14
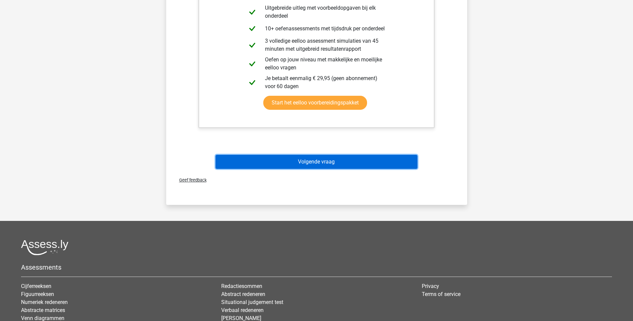
click at [318, 162] on button "Volgende vraag" at bounding box center [316, 162] width 202 height 14
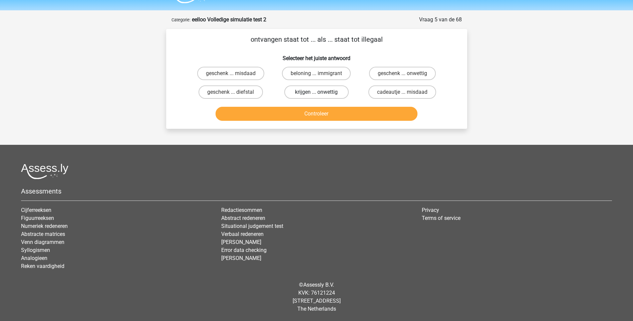
click at [303, 92] on label "krijgen ... onwettig" at bounding box center [316, 91] width 64 height 13
click at [316, 92] on input "krijgen ... onwettig" at bounding box center [318, 94] width 4 height 4
radio input "true"
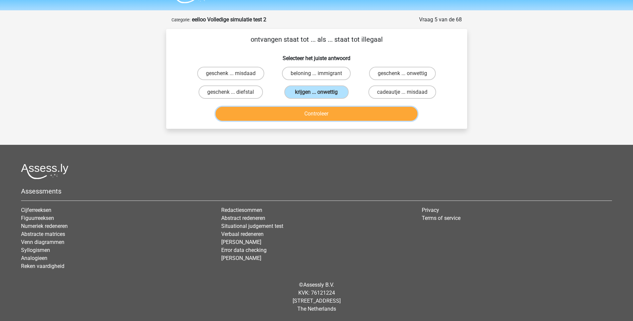
click at [318, 112] on button "Controleer" at bounding box center [316, 114] width 202 height 14
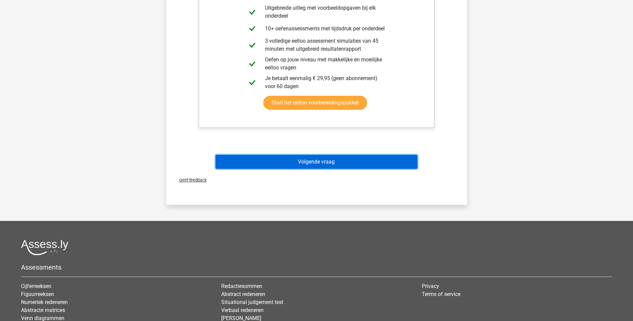
click at [313, 160] on button "Volgende vraag" at bounding box center [316, 162] width 202 height 14
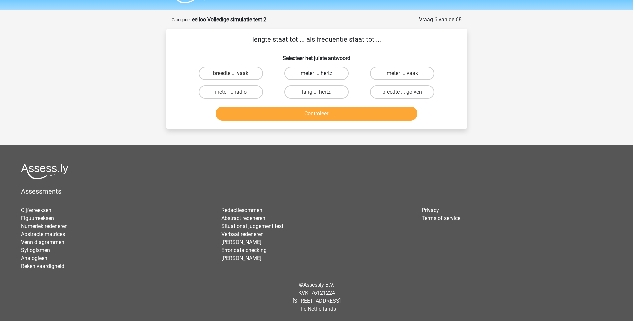
click at [312, 73] on label "meter ... hertz" at bounding box center [316, 73] width 64 height 13
click at [316, 73] on input "meter ... hertz" at bounding box center [318, 75] width 4 height 4
radio input "true"
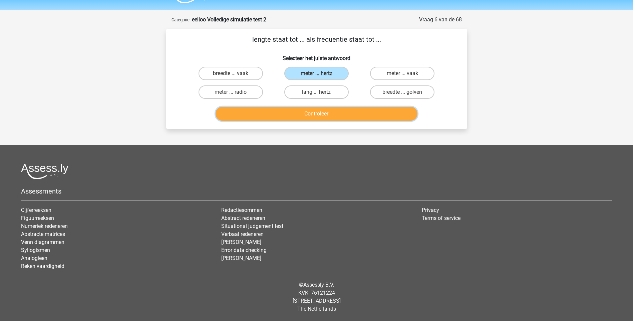
click at [329, 116] on button "Controleer" at bounding box center [316, 114] width 202 height 14
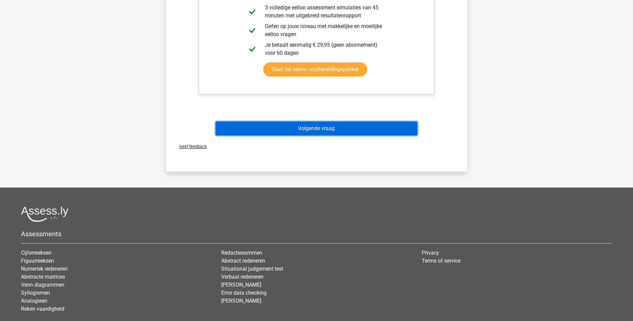
drag, startPoint x: 310, startPoint y: 130, endPoint x: 307, endPoint y: 131, distance: 3.4
click at [309, 130] on button "Volgende vraag" at bounding box center [316, 128] width 202 height 14
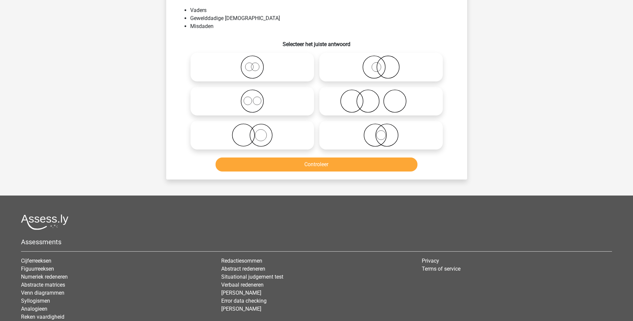
scroll to position [33, 0]
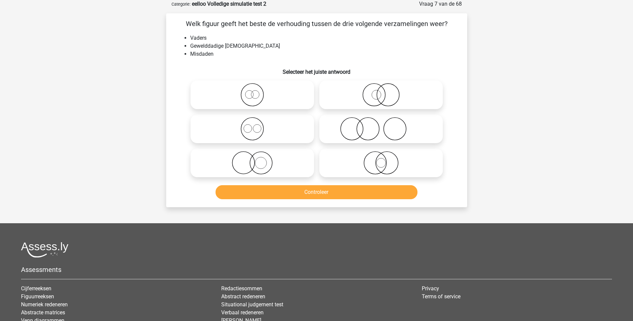
click at [252, 162] on icon at bounding box center [252, 162] width 118 height 23
click at [252, 159] on input "radio" at bounding box center [254, 157] width 4 height 4
radio input "true"
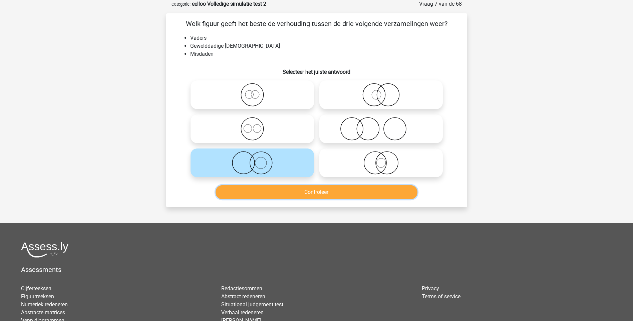
click at [318, 190] on button "Controleer" at bounding box center [316, 192] width 202 height 14
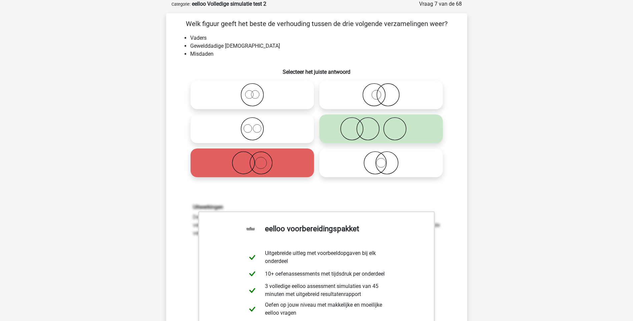
scroll to position [167, 0]
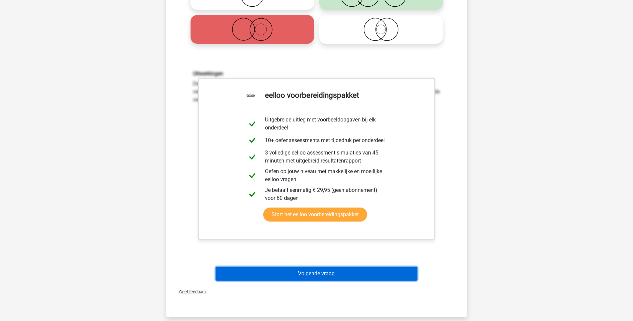
click at [326, 274] on button "Volgende vraag" at bounding box center [316, 274] width 202 height 14
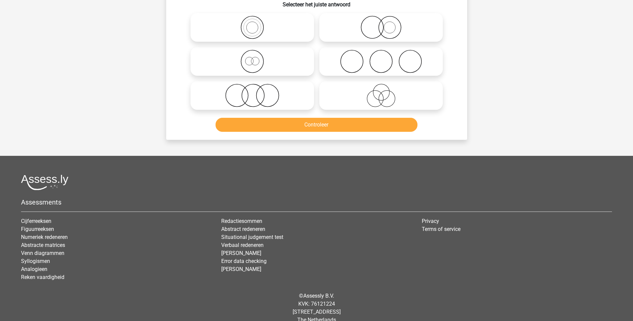
scroll to position [33, 0]
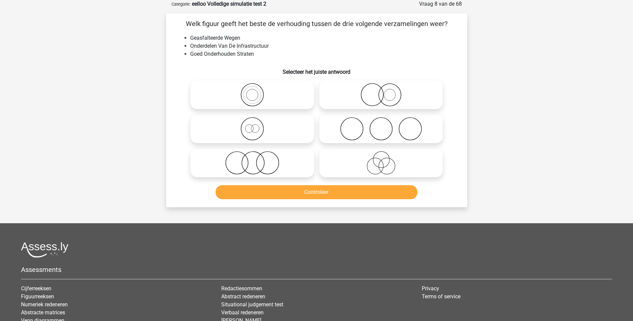
click at [380, 99] on icon at bounding box center [381, 94] width 118 height 23
click at [381, 91] on input "radio" at bounding box center [383, 89] width 4 height 4
radio input "true"
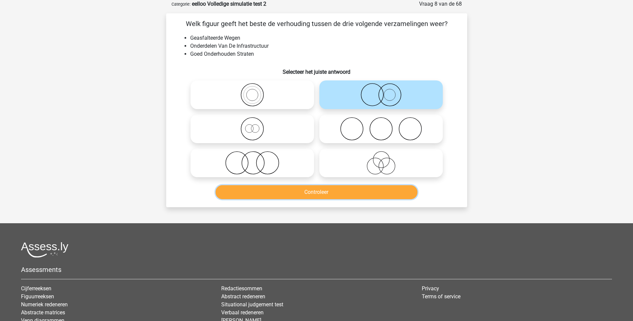
click at [328, 192] on button "Controleer" at bounding box center [316, 192] width 202 height 14
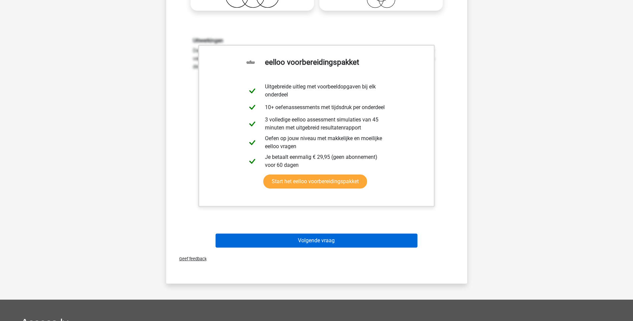
scroll to position [200, 0]
click at [309, 238] on button "Volgende vraag" at bounding box center [316, 240] width 202 height 14
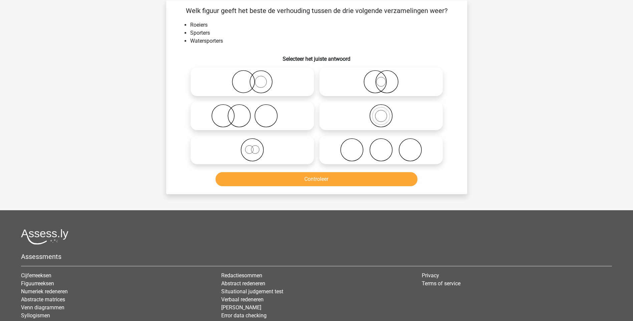
scroll to position [33, 0]
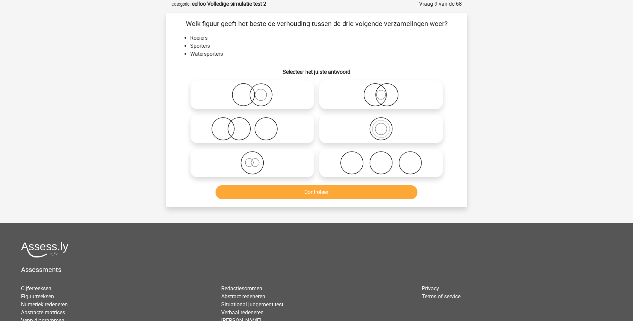
click at [253, 96] on icon at bounding box center [252, 94] width 118 height 23
click at [253, 91] on input "radio" at bounding box center [254, 89] width 4 height 4
radio input "true"
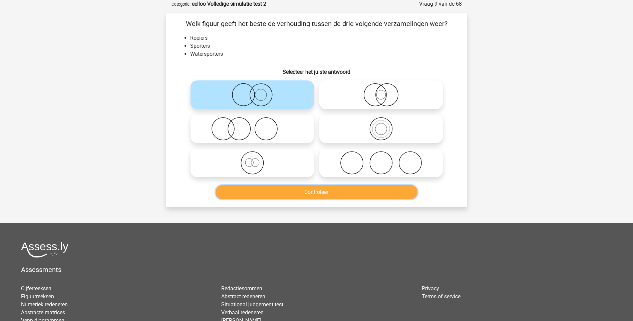
click at [311, 194] on button "Controleer" at bounding box center [316, 192] width 202 height 14
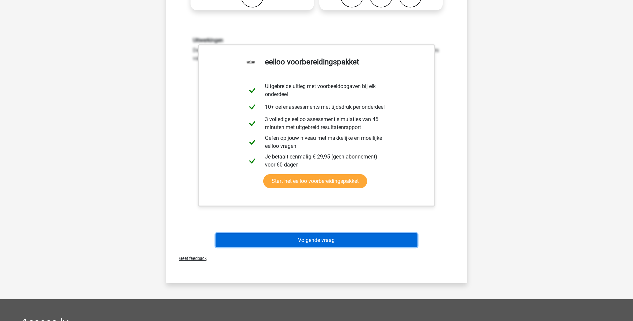
click at [323, 242] on button "Volgende vraag" at bounding box center [316, 240] width 202 height 14
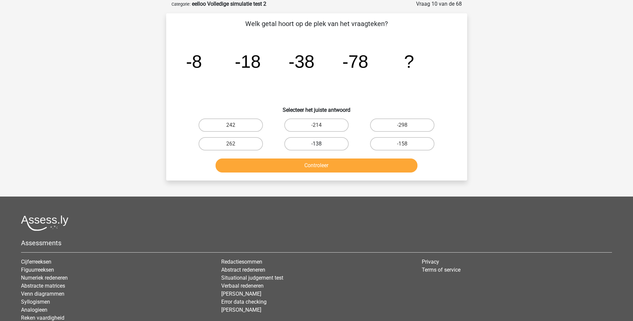
click at [324, 144] on label "-138" at bounding box center [316, 143] width 64 height 13
click at [321, 144] on input "-138" at bounding box center [318, 146] width 4 height 4
radio input "true"
click at [319, 167] on button "Controleer" at bounding box center [316, 165] width 202 height 14
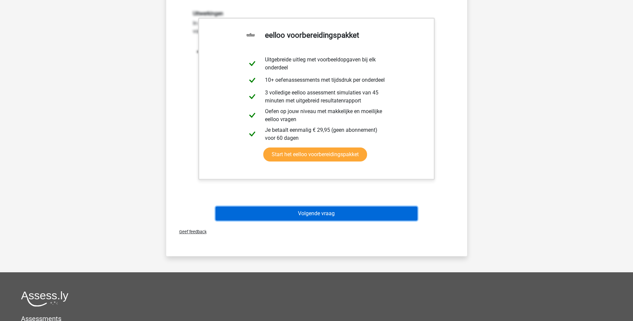
click at [322, 211] on button "Volgende vraag" at bounding box center [316, 213] width 202 height 14
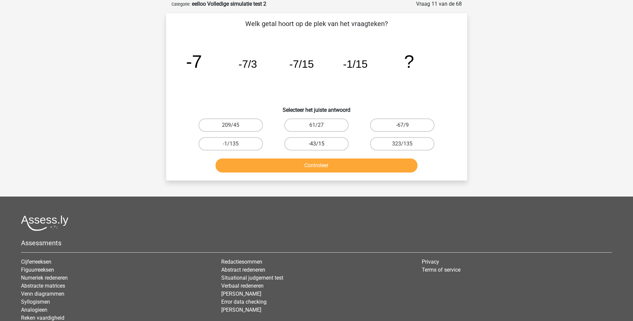
click at [341, 144] on label "-43/15" at bounding box center [316, 143] width 64 height 13
click at [321, 144] on input "-43/15" at bounding box center [318, 146] width 4 height 4
radio input "true"
click at [330, 165] on button "Controleer" at bounding box center [316, 165] width 202 height 14
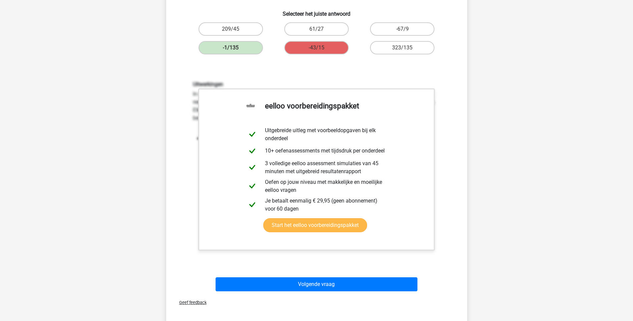
scroll to position [133, 0]
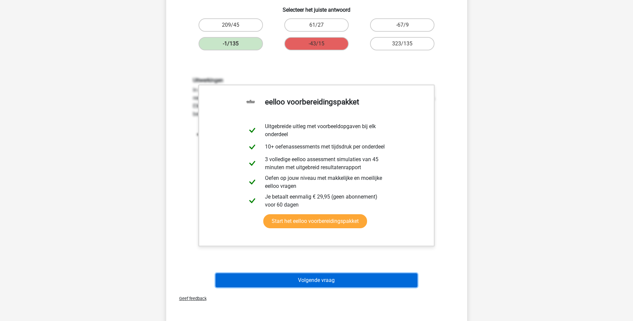
click at [326, 282] on button "Volgende vraag" at bounding box center [316, 280] width 202 height 14
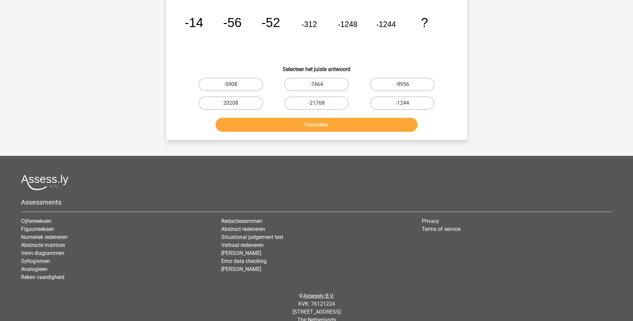
scroll to position [33, 0]
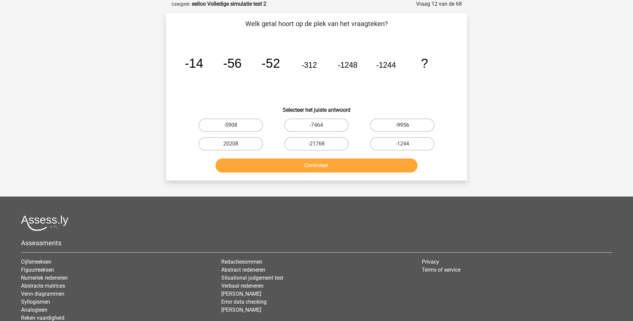
click at [399, 127] on label "-9956" at bounding box center [402, 124] width 64 height 13
click at [402, 127] on input "-9956" at bounding box center [404, 127] width 4 height 4
radio input "true"
click at [336, 164] on button "Controleer" at bounding box center [316, 165] width 202 height 14
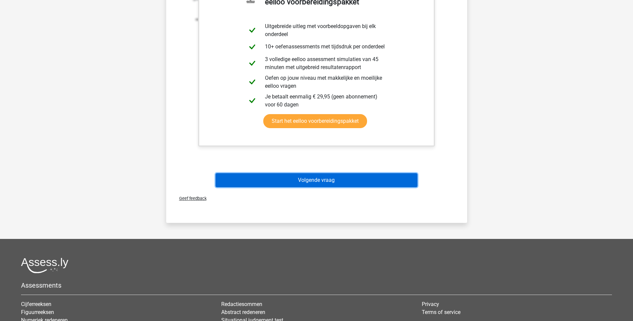
click at [320, 182] on button "Volgende vraag" at bounding box center [316, 180] width 202 height 14
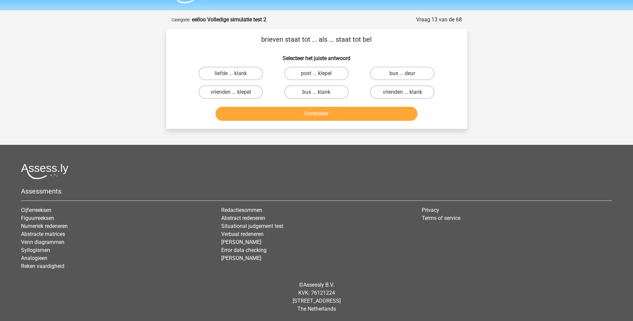
scroll to position [18, 0]
click at [390, 72] on label "bus ... deur" at bounding box center [402, 73] width 64 height 13
click at [402, 73] on input "bus ... deur" at bounding box center [404, 75] width 4 height 4
radio input "true"
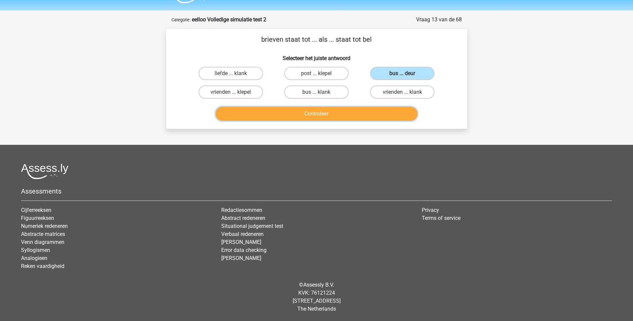
click at [324, 121] on button "Controleer" at bounding box center [316, 114] width 202 height 14
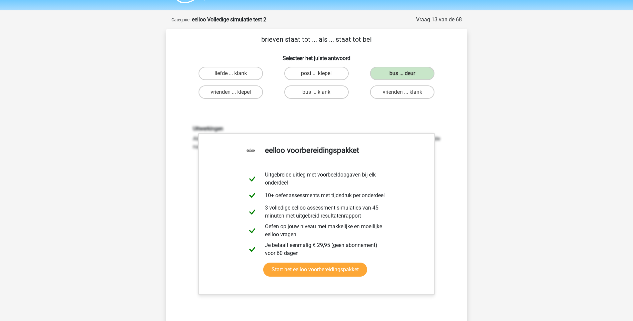
click at [332, 111] on div "Uitwerkingen Als het tweede na het eerste woord geplaatst wordt, onstaat een ni…" at bounding box center [317, 212] width 280 height 207
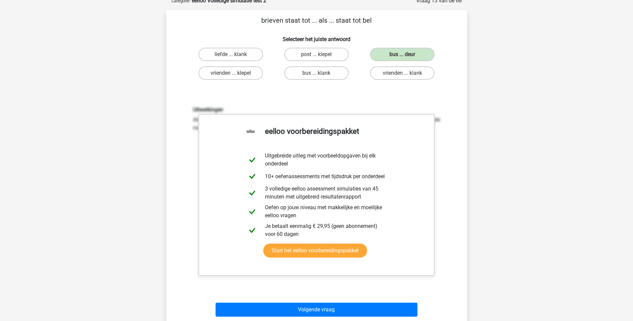
scroll to position [118, 0]
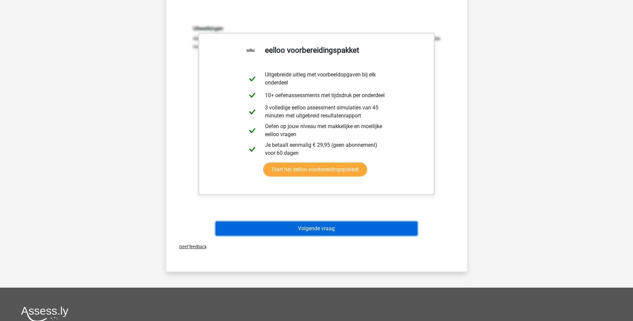
click at [319, 227] on button "Volgende vraag" at bounding box center [316, 228] width 202 height 14
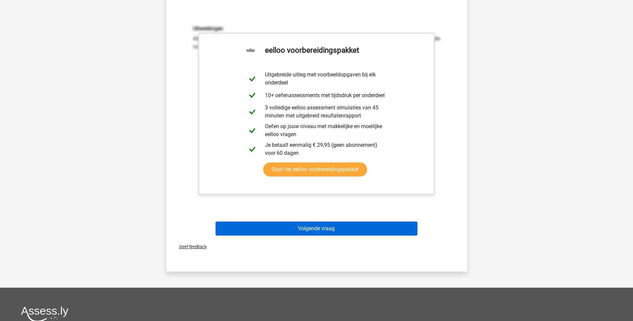
scroll to position [18, 0]
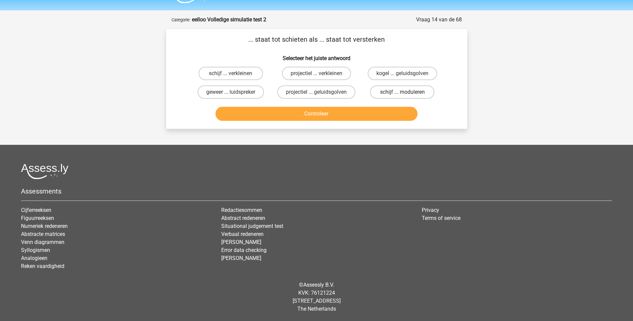
click at [397, 93] on label "schijf ... moduleren" at bounding box center [402, 91] width 64 height 13
click at [402, 93] on input "schijf ... moduleren" at bounding box center [404, 94] width 4 height 4
radio input "true"
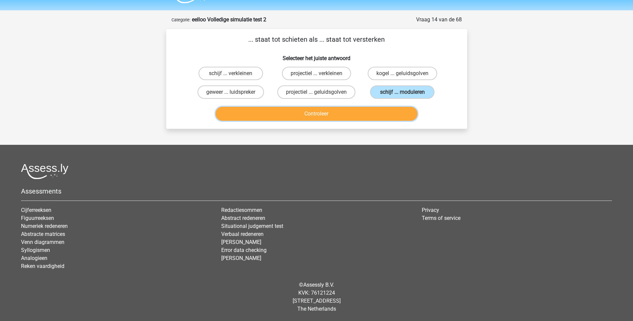
click at [319, 117] on button "Controleer" at bounding box center [316, 114] width 202 height 14
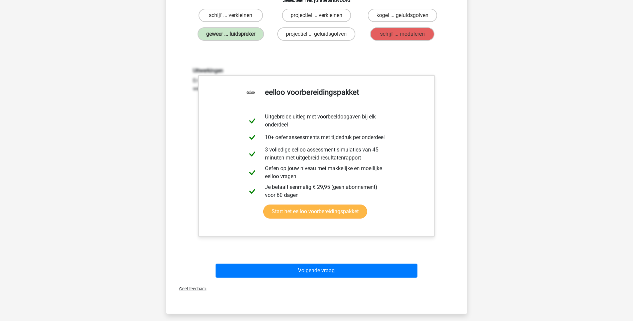
scroll to position [184, 0]
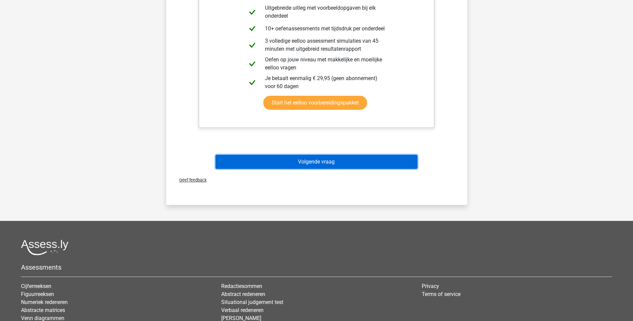
click at [319, 164] on button "Volgende vraag" at bounding box center [316, 162] width 202 height 14
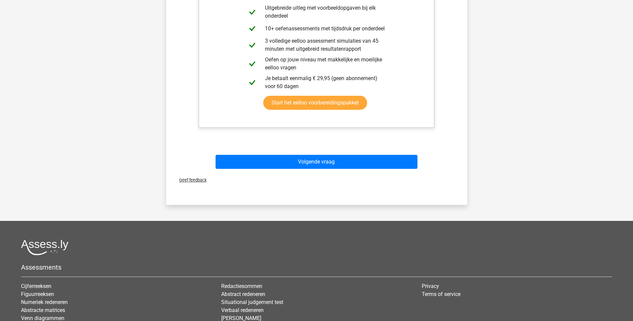
scroll to position [18, 0]
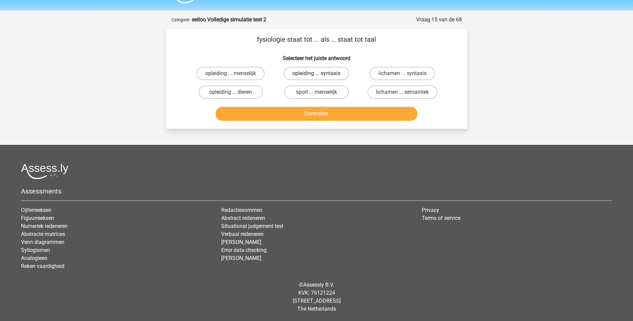
click at [330, 73] on label "opleiding ... syntaxis" at bounding box center [316, 73] width 65 height 13
click at [321, 73] on input "opleiding ... syntaxis" at bounding box center [318, 75] width 4 height 4
radio input "true"
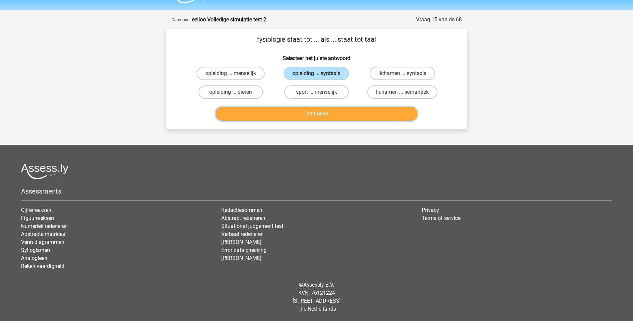
click at [325, 116] on button "Controleer" at bounding box center [316, 114] width 202 height 14
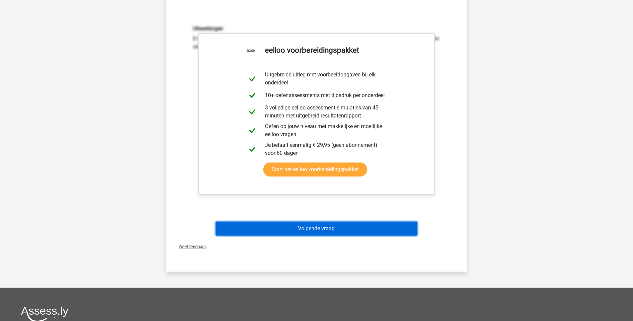
click at [313, 230] on button "Volgende vraag" at bounding box center [316, 228] width 202 height 14
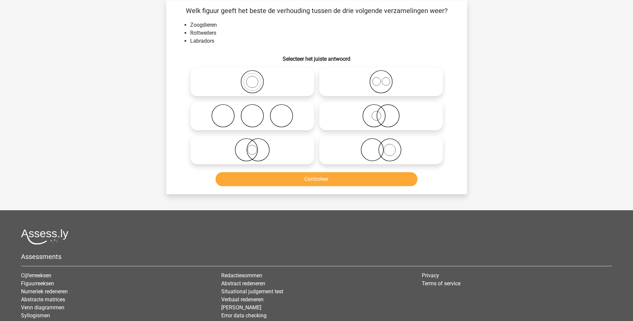
scroll to position [33, 0]
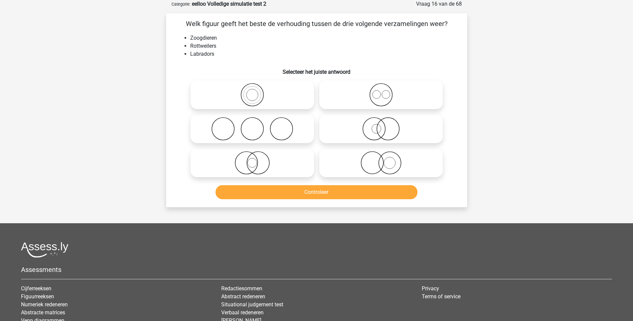
click at [252, 163] on icon at bounding box center [252, 162] width 118 height 23
click at [252, 159] on input "radio" at bounding box center [254, 157] width 4 height 4
radio input "true"
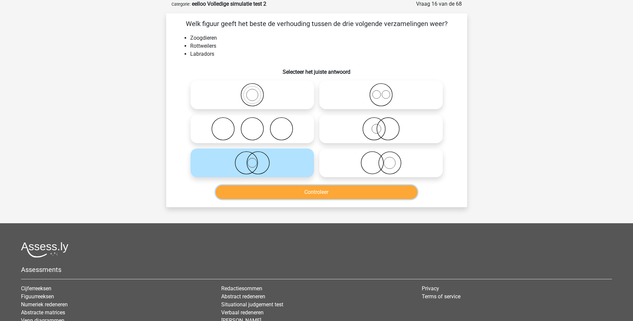
click at [303, 190] on button "Controleer" at bounding box center [316, 192] width 202 height 14
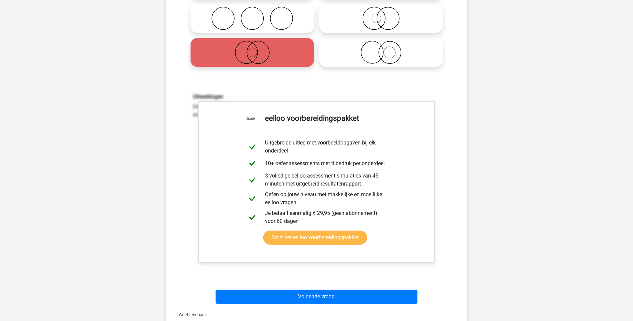
scroll to position [167, 0]
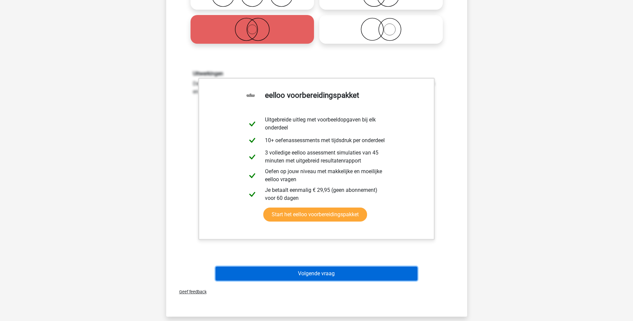
click at [312, 271] on button "Volgende vraag" at bounding box center [316, 274] width 202 height 14
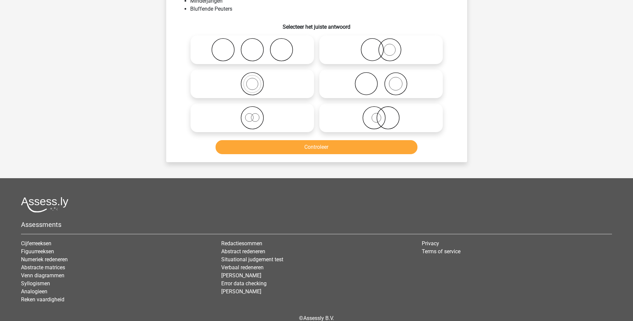
scroll to position [33, 0]
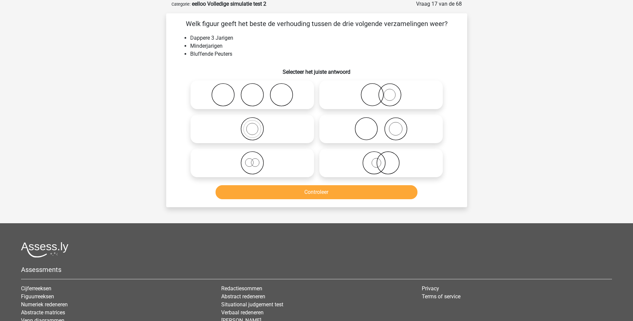
click at [255, 164] on icon at bounding box center [252, 162] width 118 height 23
click at [255, 159] on input "radio" at bounding box center [254, 157] width 4 height 4
radio input "true"
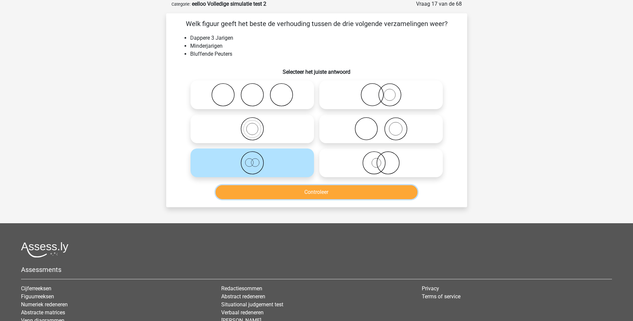
click at [321, 192] on button "Controleer" at bounding box center [316, 192] width 202 height 14
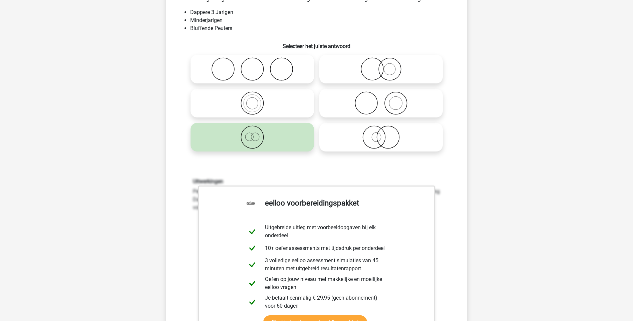
scroll to position [167, 0]
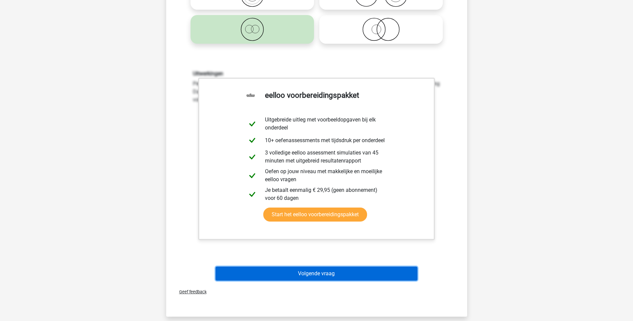
click at [327, 270] on button "Volgende vraag" at bounding box center [316, 274] width 202 height 14
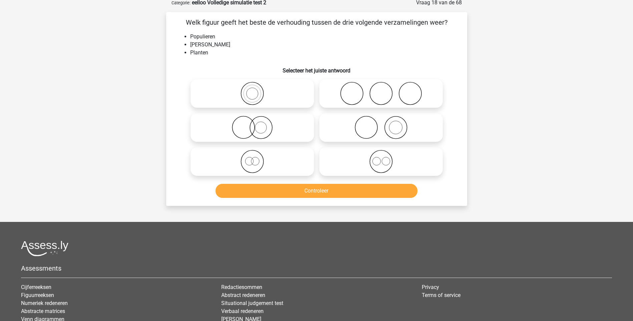
scroll to position [33, 0]
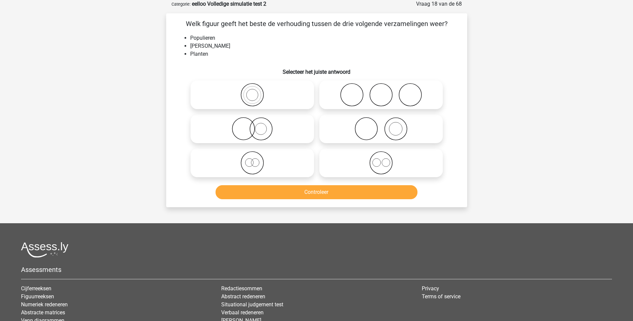
click at [396, 130] on icon at bounding box center [381, 128] width 118 height 23
click at [385, 125] on input "radio" at bounding box center [383, 123] width 4 height 4
radio input "true"
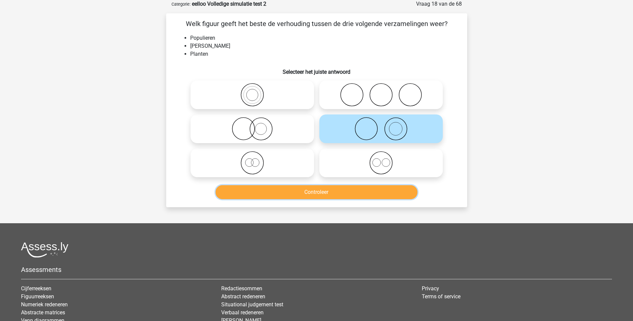
click at [336, 196] on button "Controleer" at bounding box center [316, 192] width 202 height 14
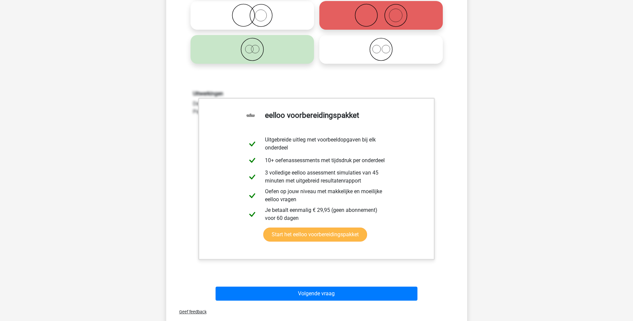
scroll to position [200, 0]
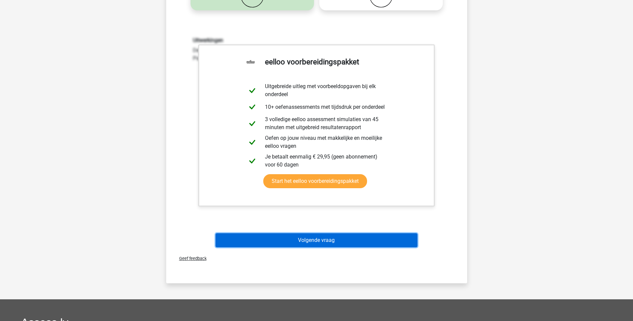
click at [317, 241] on button "Volgende vraag" at bounding box center [316, 240] width 202 height 14
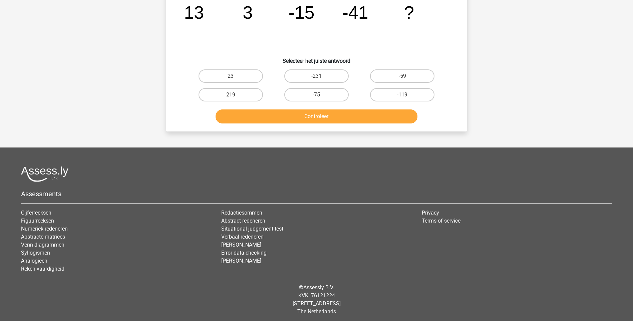
scroll to position [33, 0]
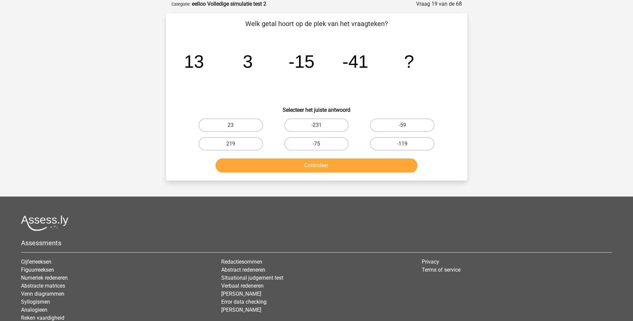
click at [324, 145] on label "-75" at bounding box center [316, 143] width 64 height 13
click at [321, 145] on input "-75" at bounding box center [318, 146] width 4 height 4
radio input "true"
click at [323, 167] on button "Controleer" at bounding box center [316, 165] width 202 height 14
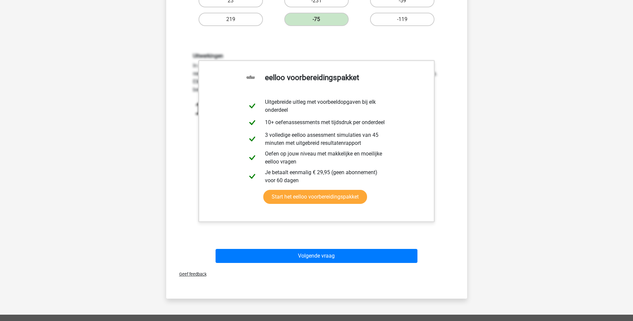
scroll to position [167, 0]
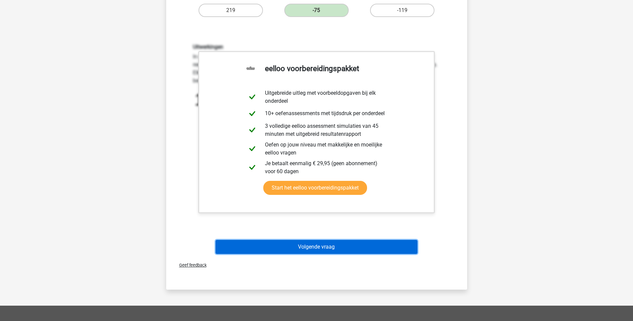
click at [319, 249] on button "Volgende vraag" at bounding box center [316, 247] width 202 height 14
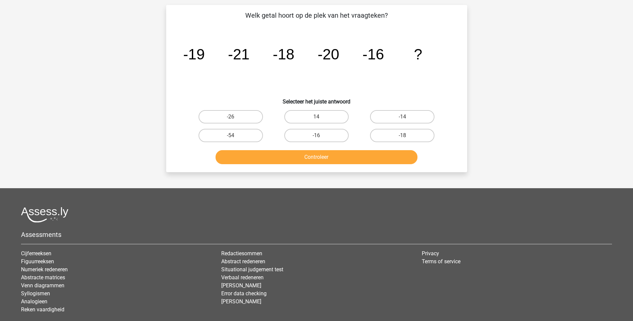
scroll to position [33, 0]
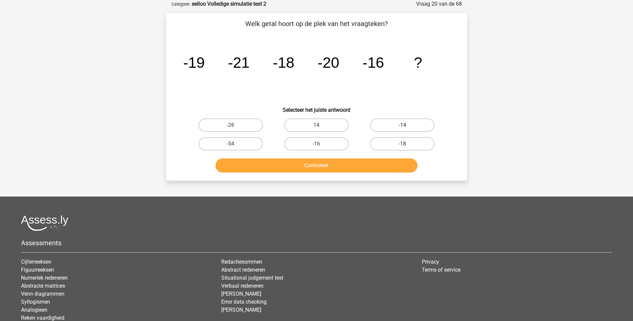
click at [413, 126] on label "-14" at bounding box center [402, 124] width 64 height 13
click at [407, 126] on input "-14" at bounding box center [404, 127] width 4 height 4
radio input "true"
click at [367, 167] on button "Controleer" at bounding box center [316, 165] width 202 height 14
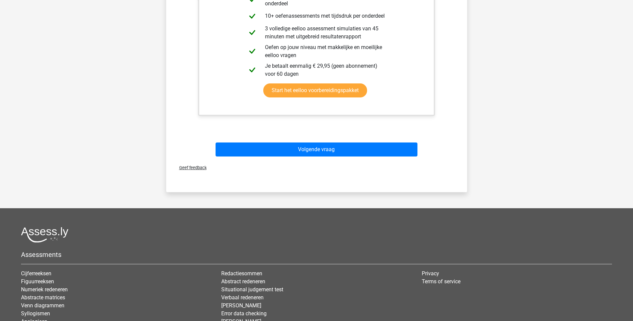
scroll to position [267, 0]
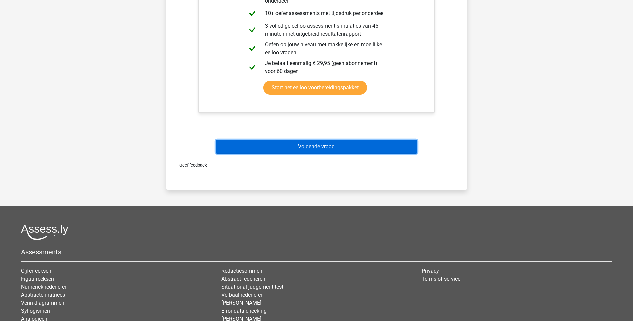
click at [327, 148] on button "Volgende vraag" at bounding box center [316, 147] width 202 height 14
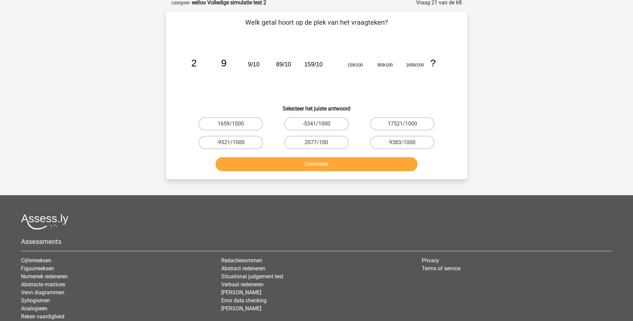
scroll to position [33, 0]
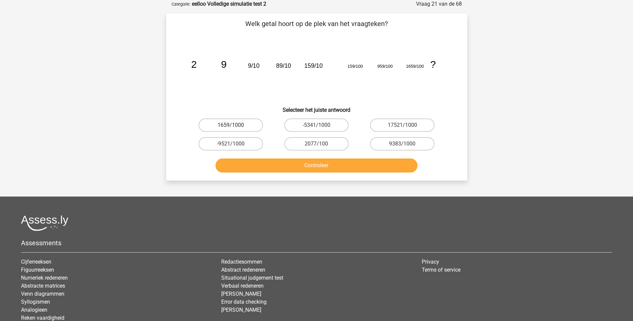
click at [236, 126] on label "1659/1000" at bounding box center [230, 124] width 64 height 13
click at [235, 126] on input "1659/1000" at bounding box center [232, 127] width 4 height 4
radio input "true"
click at [312, 165] on button "Controleer" at bounding box center [316, 165] width 202 height 14
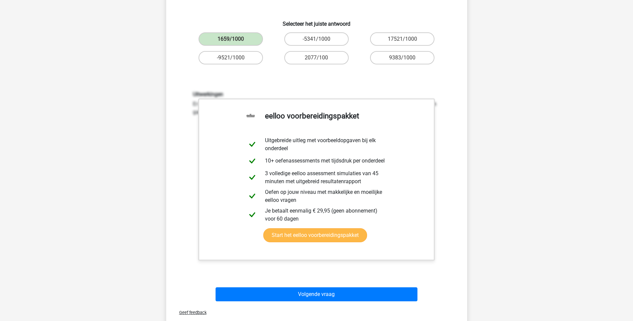
scroll to position [167, 0]
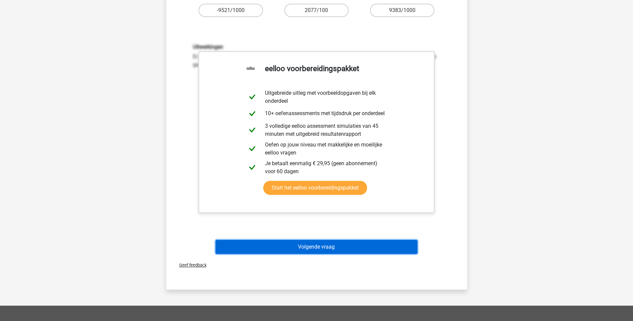
click at [327, 246] on button "Volgende vraag" at bounding box center [316, 247] width 202 height 14
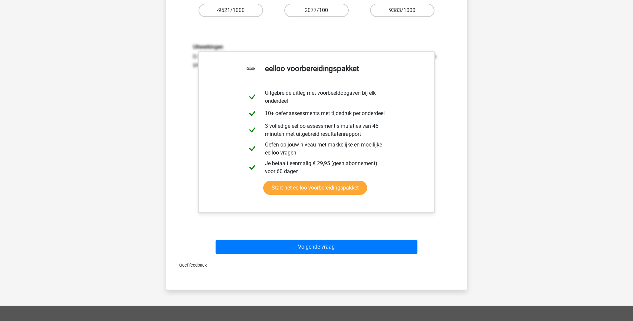
scroll to position [18, 0]
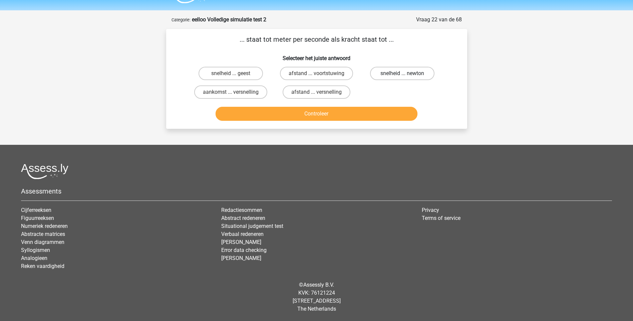
click at [419, 70] on label "snelheid ... newton" at bounding box center [402, 73] width 64 height 13
click at [407, 73] on input "snelheid ... newton" at bounding box center [404, 75] width 4 height 4
radio input "true"
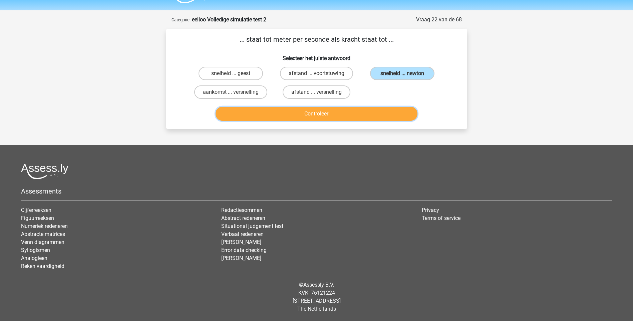
click at [346, 112] on button "Controleer" at bounding box center [316, 114] width 202 height 14
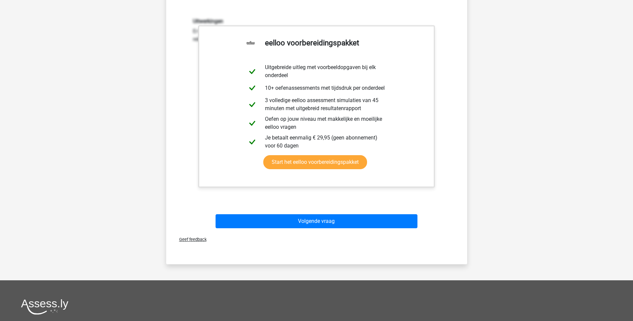
scroll to position [151, 0]
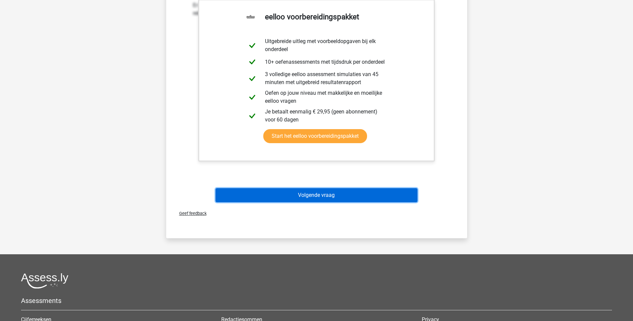
click at [324, 194] on button "Volgende vraag" at bounding box center [316, 195] width 202 height 14
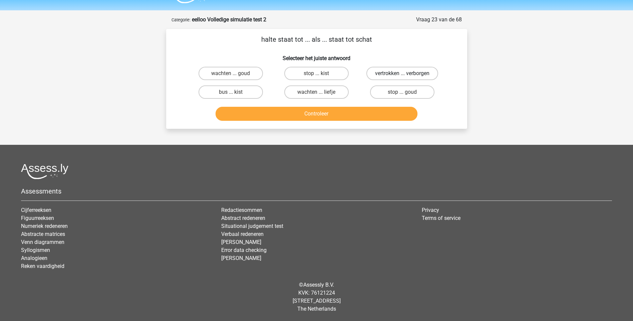
click at [415, 73] on label "vertrokken ... verborgen" at bounding box center [402, 73] width 72 height 13
click at [407, 73] on input "vertrokken ... verborgen" at bounding box center [404, 75] width 4 height 4
radio input "true"
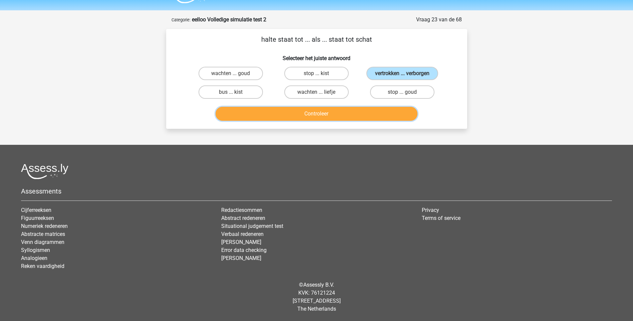
click at [320, 110] on button "Controleer" at bounding box center [316, 114] width 202 height 14
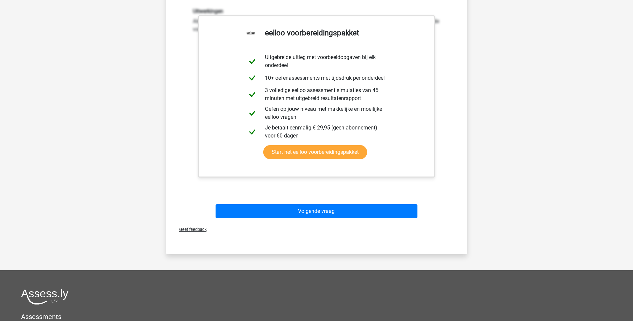
scroll to position [184, 0]
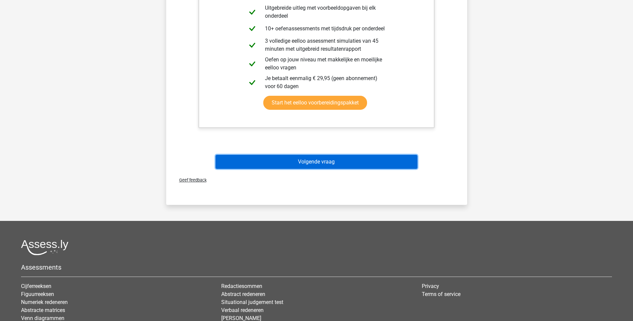
click at [320, 161] on button "Volgende vraag" at bounding box center [316, 162] width 202 height 14
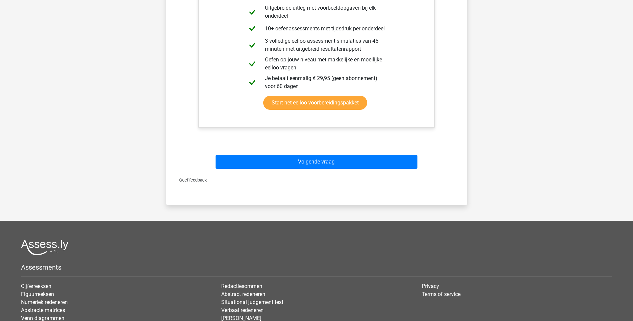
scroll to position [18, 0]
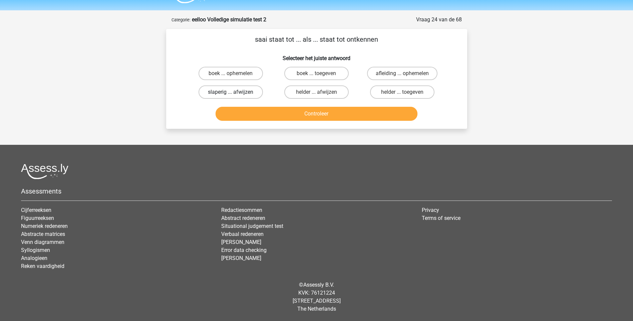
click at [237, 93] on label "slaperig ... afwijzen" at bounding box center [230, 91] width 64 height 13
click at [235, 93] on input "slaperig ... afwijzen" at bounding box center [232, 94] width 4 height 4
radio input "true"
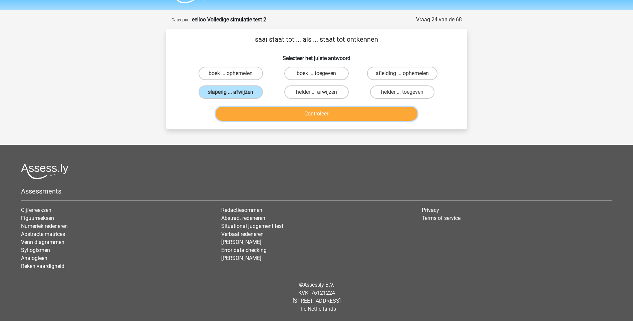
click at [311, 114] on button "Controleer" at bounding box center [316, 114] width 202 height 14
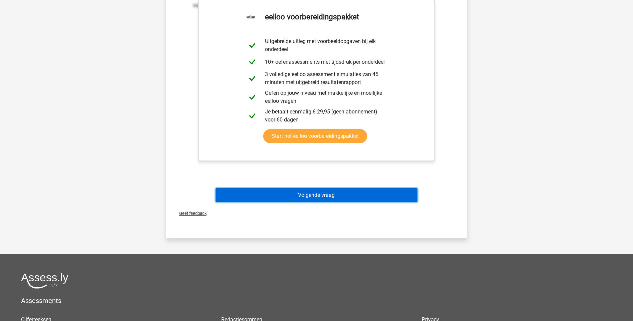
click at [320, 190] on button "Volgende vraag" at bounding box center [316, 195] width 202 height 14
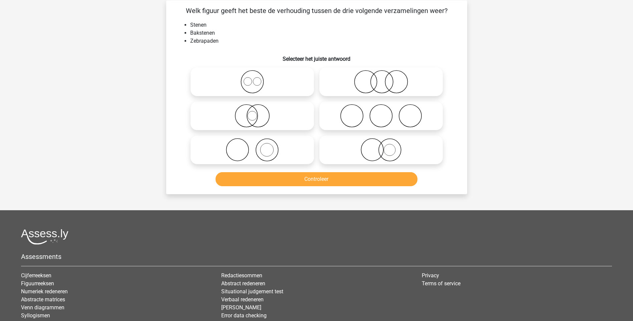
scroll to position [33, 0]
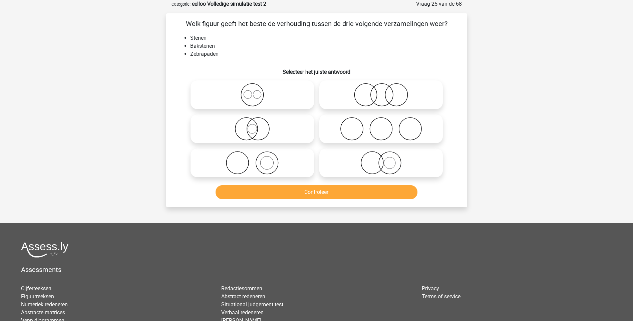
click at [249, 127] on icon at bounding box center [252, 128] width 118 height 23
click at [252, 125] on input "radio" at bounding box center [254, 123] width 4 height 4
radio input "true"
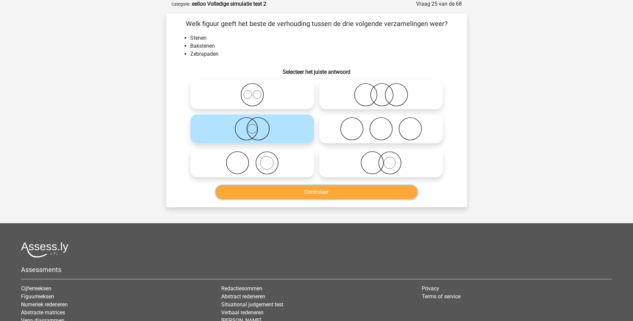
click at [298, 192] on button "Controleer" at bounding box center [316, 192] width 202 height 14
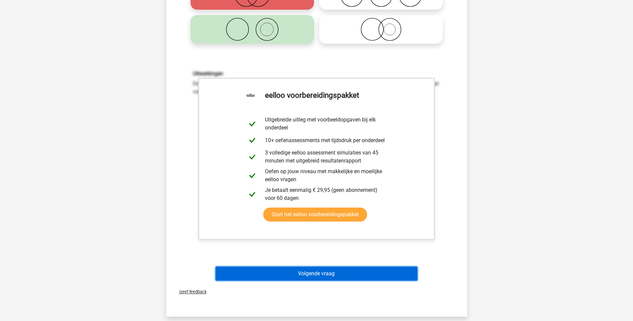
click at [317, 272] on button "Volgende vraag" at bounding box center [316, 274] width 202 height 14
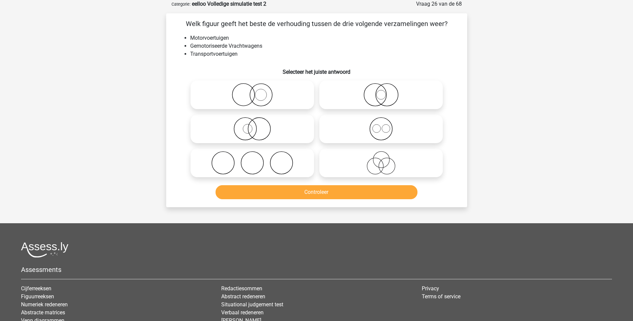
click at [260, 96] on icon at bounding box center [252, 94] width 118 height 23
click at [257, 91] on input "radio" at bounding box center [254, 89] width 4 height 4
radio input "true"
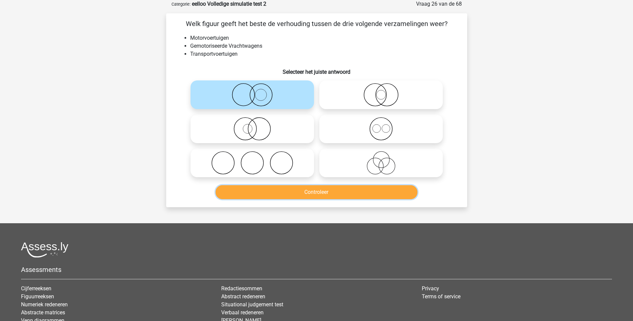
click at [319, 190] on button "Controleer" at bounding box center [316, 192] width 202 height 14
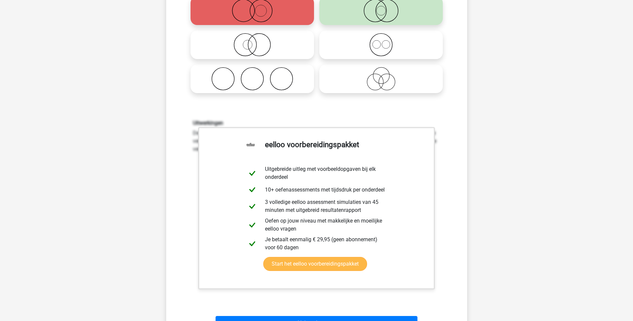
scroll to position [167, 0]
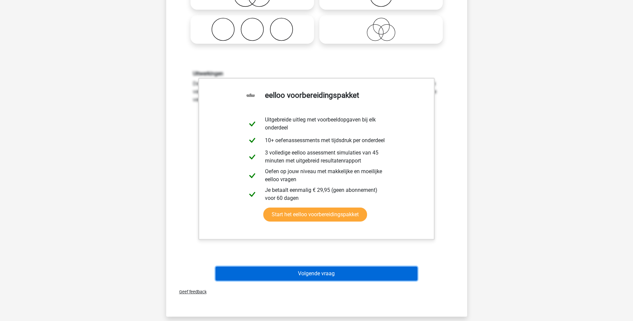
click at [312, 275] on button "Volgende vraag" at bounding box center [316, 274] width 202 height 14
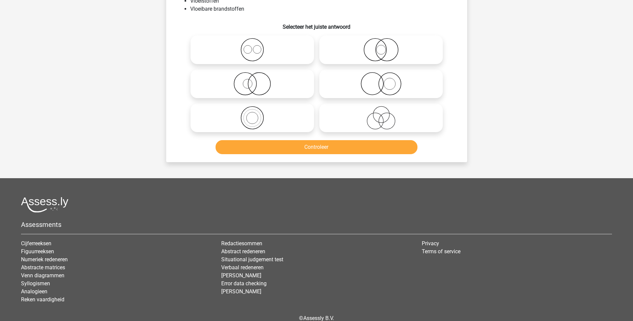
scroll to position [33, 0]
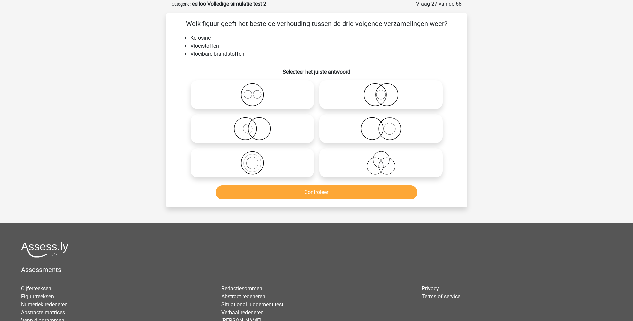
click at [250, 98] on icon at bounding box center [252, 94] width 118 height 23
click at [252, 91] on input "radio" at bounding box center [254, 89] width 4 height 4
radio input "true"
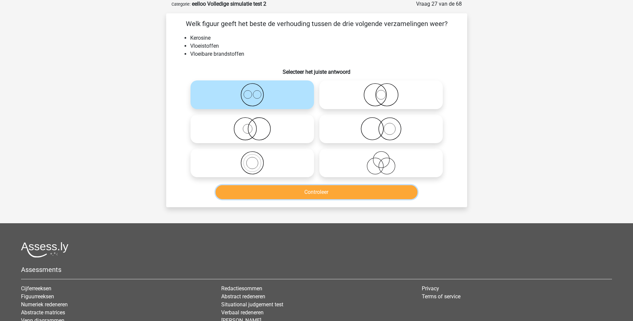
click at [317, 193] on button "Controleer" at bounding box center [316, 192] width 202 height 14
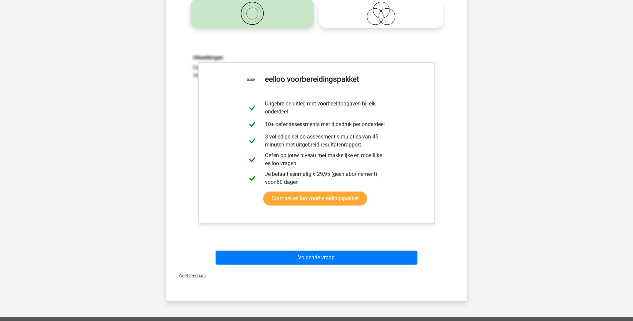
scroll to position [200, 0]
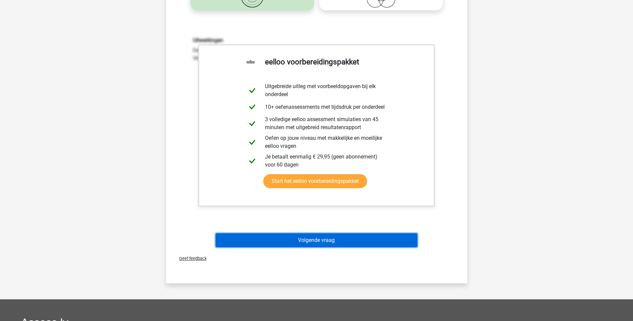
click at [304, 241] on button "Volgende vraag" at bounding box center [316, 240] width 202 height 14
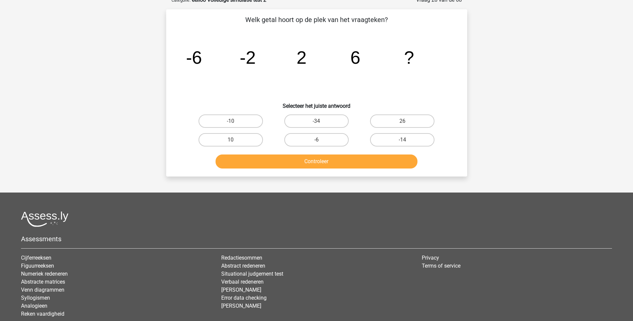
scroll to position [33, 0]
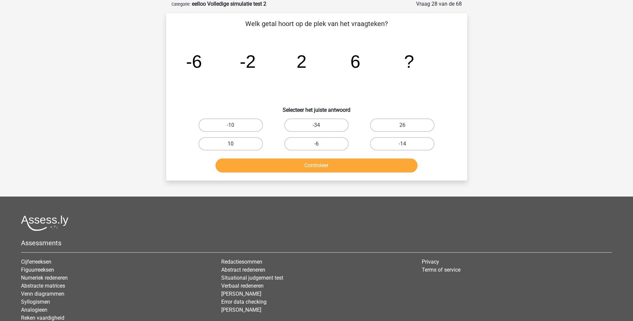
click at [227, 145] on label "10" at bounding box center [230, 143] width 64 height 13
click at [230, 145] on input "10" at bounding box center [232, 146] width 4 height 4
radio input "true"
click at [301, 165] on button "Controleer" at bounding box center [316, 165] width 202 height 14
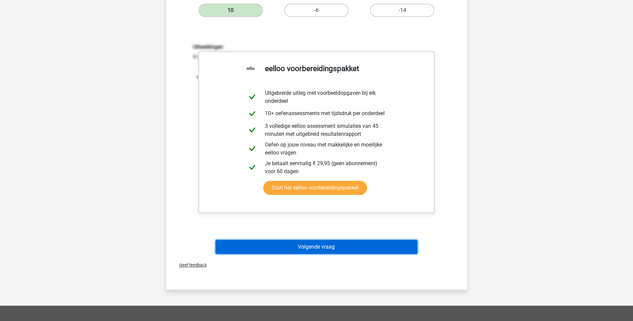
click at [324, 249] on button "Volgende vraag" at bounding box center [316, 247] width 202 height 14
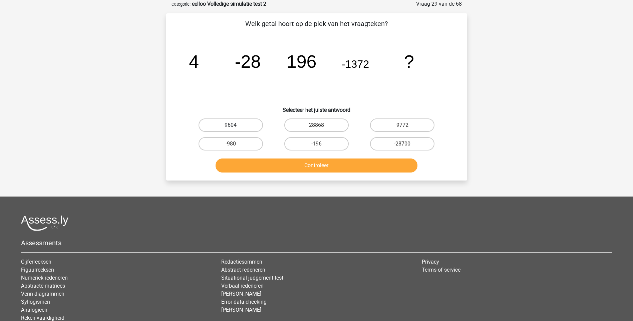
click at [239, 124] on label "9604" at bounding box center [230, 124] width 64 height 13
click at [235, 125] on input "9604" at bounding box center [232, 127] width 4 height 4
radio input "true"
click at [305, 165] on button "Controleer" at bounding box center [316, 165] width 202 height 14
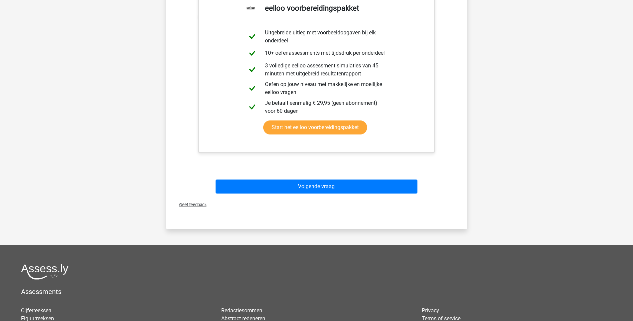
scroll to position [233, 0]
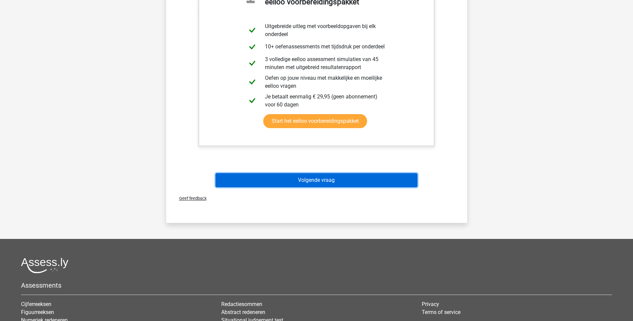
click at [331, 181] on button "Volgende vraag" at bounding box center [316, 180] width 202 height 14
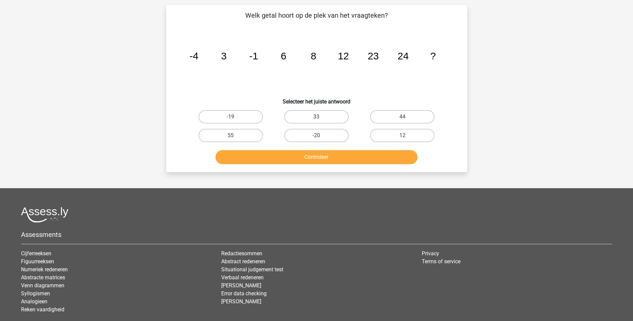
scroll to position [33, 0]
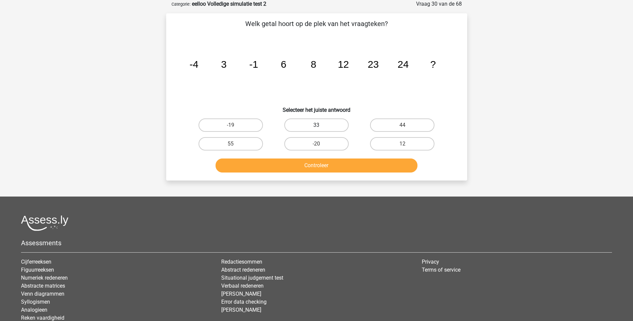
click at [322, 125] on label "33" at bounding box center [316, 124] width 64 height 13
click at [321, 125] on input "33" at bounding box center [318, 127] width 4 height 4
radio input "true"
click at [324, 166] on button "Controleer" at bounding box center [316, 165] width 202 height 14
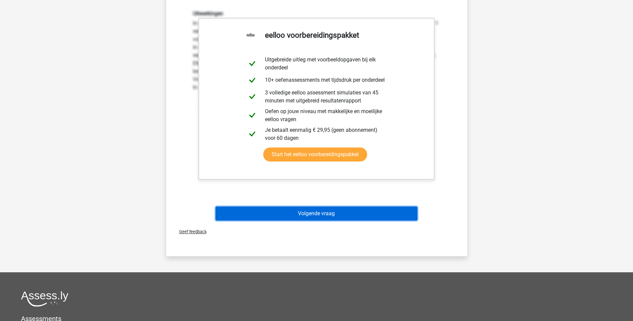
click at [315, 214] on button "Volgende vraag" at bounding box center [316, 213] width 202 height 14
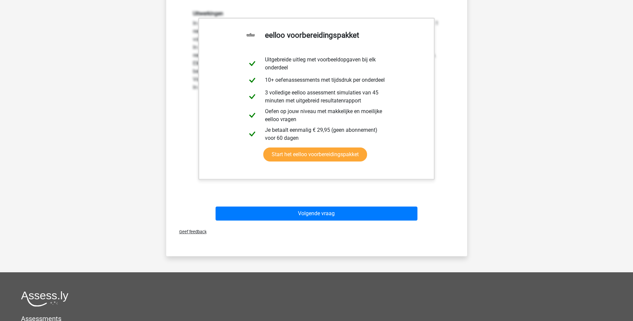
scroll to position [18, 0]
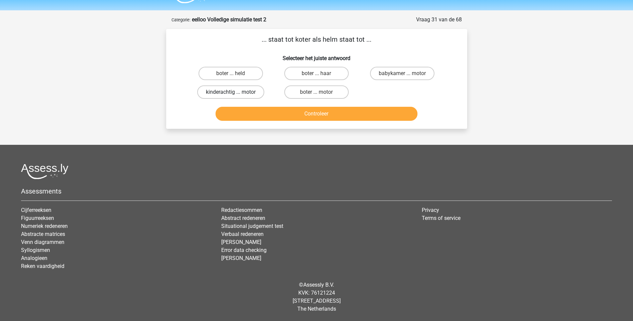
click at [229, 92] on label "kinderachtig ... motor" at bounding box center [230, 91] width 67 height 13
click at [230, 92] on input "kinderachtig ... motor" at bounding box center [232, 94] width 4 height 4
radio input "true"
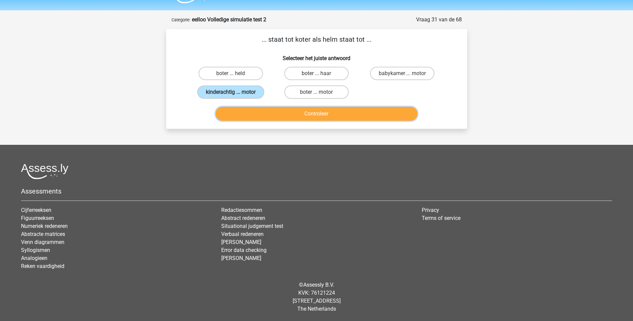
click at [324, 114] on button "Controleer" at bounding box center [316, 114] width 202 height 14
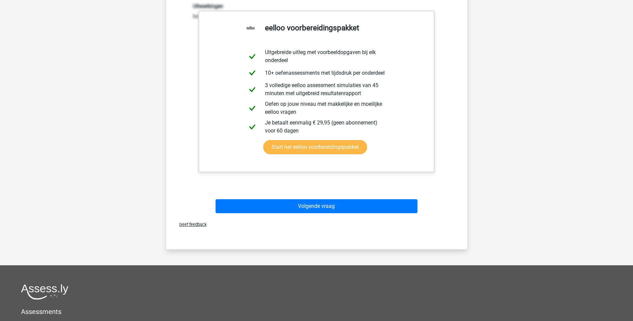
scroll to position [151, 0]
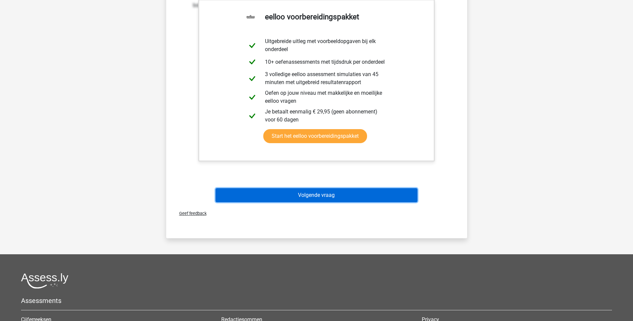
click at [322, 189] on button "Volgende vraag" at bounding box center [316, 195] width 202 height 14
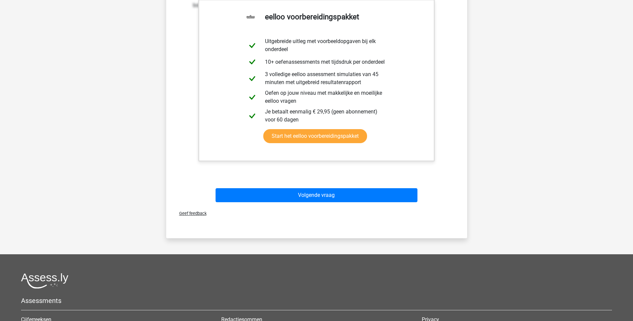
scroll to position [18, 0]
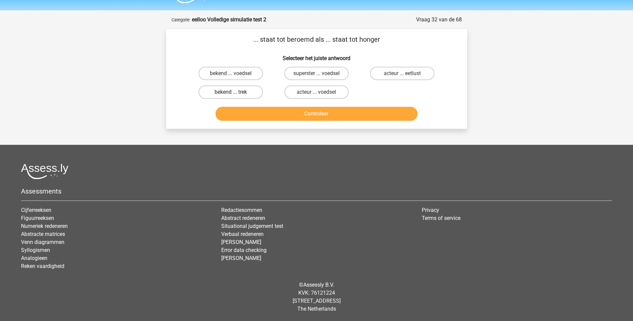
click at [241, 93] on label "bekend ... trek" at bounding box center [230, 91] width 64 height 13
click at [235, 93] on input "bekend ... trek" at bounding box center [232, 94] width 4 height 4
radio input "true"
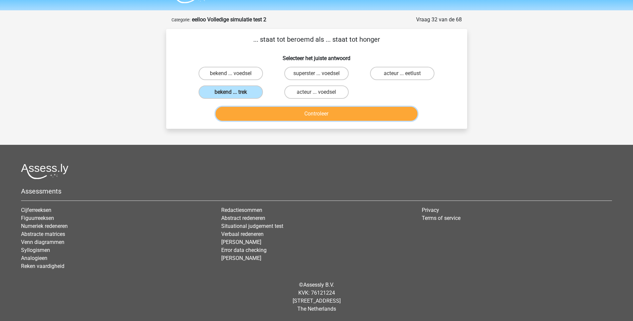
click at [326, 113] on button "Controleer" at bounding box center [316, 114] width 202 height 14
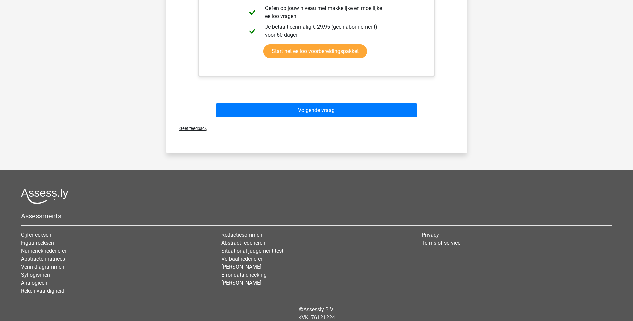
scroll to position [251, 0]
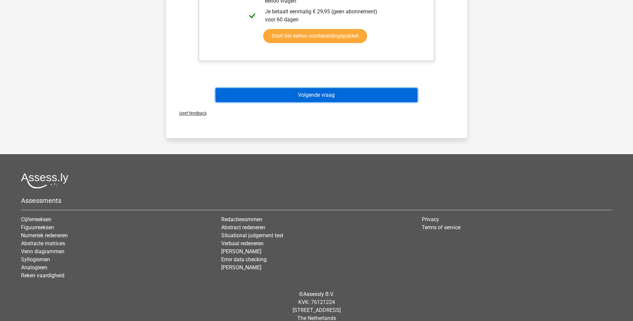
click at [315, 94] on button "Volgende vraag" at bounding box center [316, 95] width 202 height 14
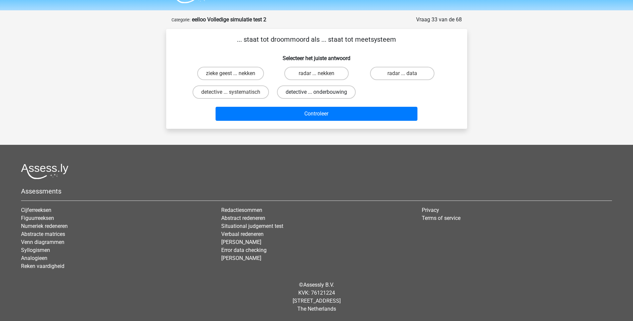
scroll to position [18, 0]
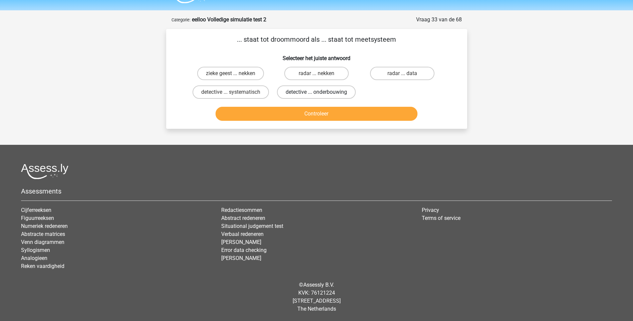
click at [321, 93] on label "detective ... onderbouwing" at bounding box center [316, 91] width 79 height 13
click at [321, 93] on input "detective ... onderbouwing" at bounding box center [318, 94] width 4 height 4
radio input "true"
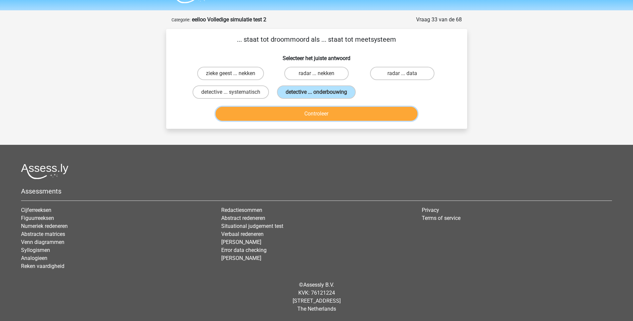
click at [316, 115] on button "Controleer" at bounding box center [316, 114] width 202 height 14
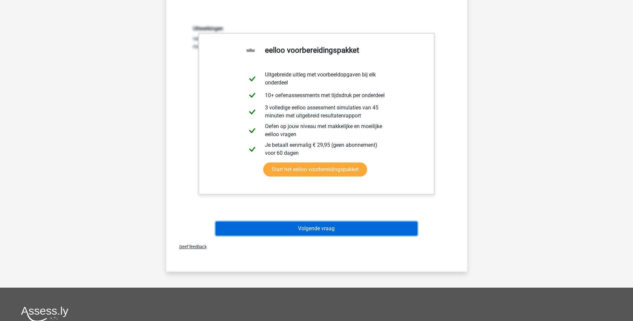
click at [316, 229] on button "Volgende vraag" at bounding box center [316, 228] width 202 height 14
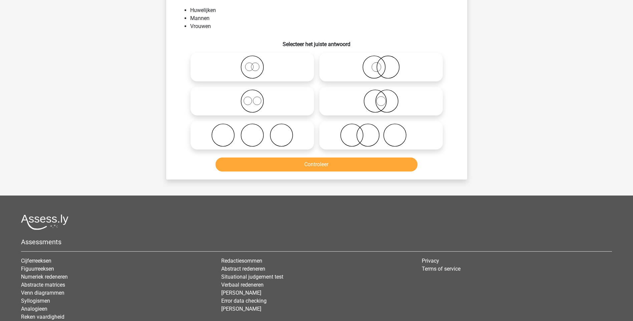
scroll to position [33, 0]
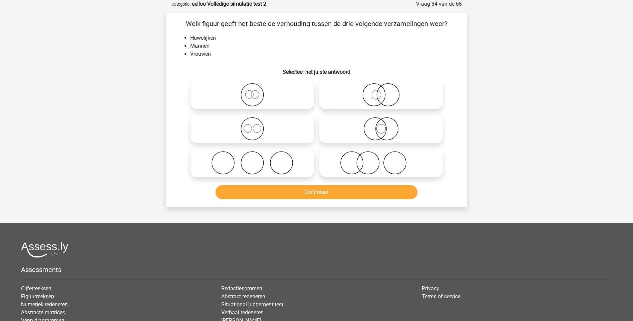
click at [251, 100] on icon at bounding box center [252, 94] width 118 height 23
click at [252, 91] on input "radio" at bounding box center [254, 89] width 4 height 4
radio input "true"
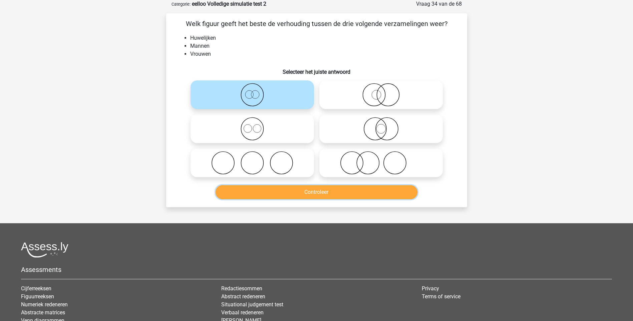
click at [305, 189] on button "Controleer" at bounding box center [316, 192] width 202 height 14
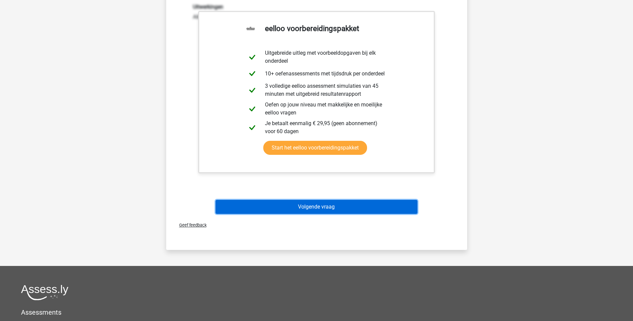
click at [324, 207] on button "Volgende vraag" at bounding box center [316, 207] width 202 height 14
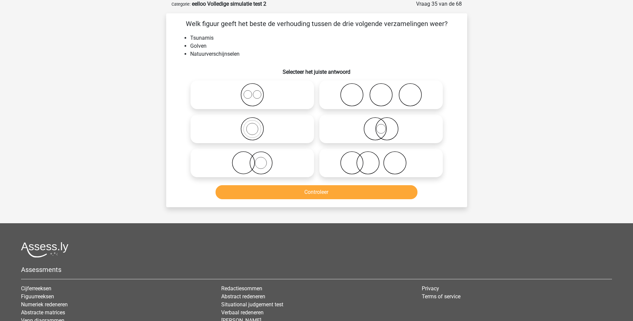
click at [359, 167] on icon at bounding box center [381, 162] width 118 height 23
click at [381, 159] on input "radio" at bounding box center [383, 157] width 4 height 4
radio input "true"
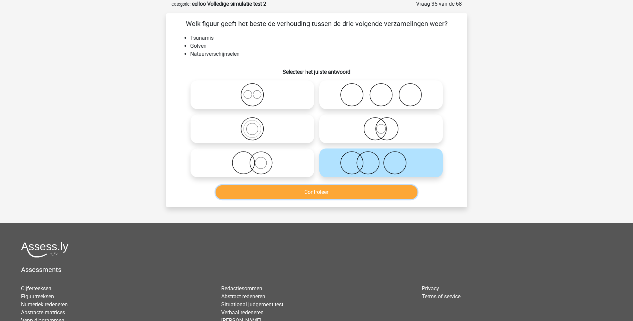
click at [345, 189] on button "Controleer" at bounding box center [316, 192] width 202 height 14
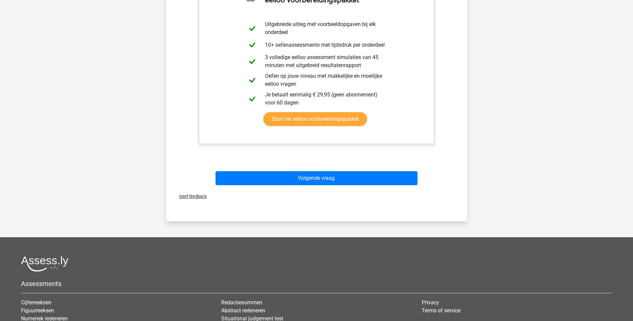
scroll to position [267, 0]
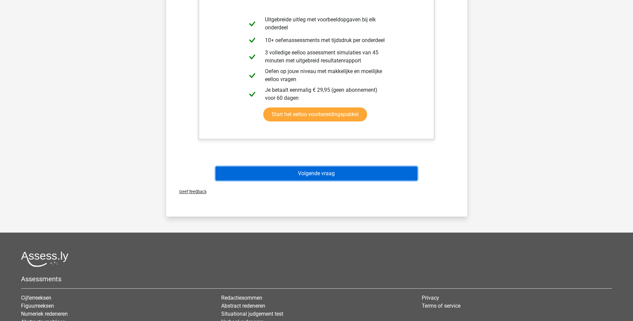
click at [300, 169] on button "Volgende vraag" at bounding box center [316, 173] width 202 height 14
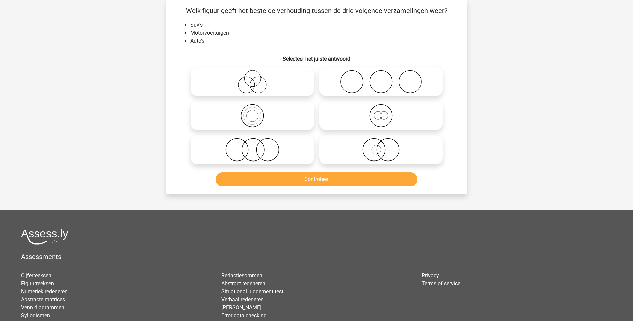
scroll to position [33, 0]
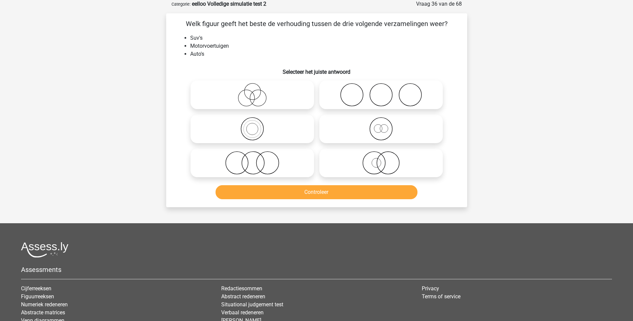
click at [250, 131] on icon at bounding box center [252, 128] width 118 height 23
click at [252, 125] on input "radio" at bounding box center [254, 123] width 4 height 4
radio input "true"
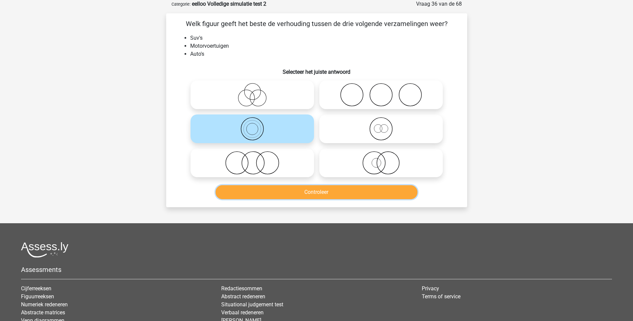
click at [325, 191] on button "Controleer" at bounding box center [316, 192] width 202 height 14
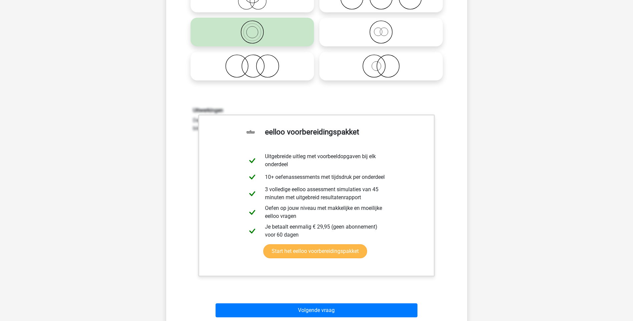
scroll to position [133, 0]
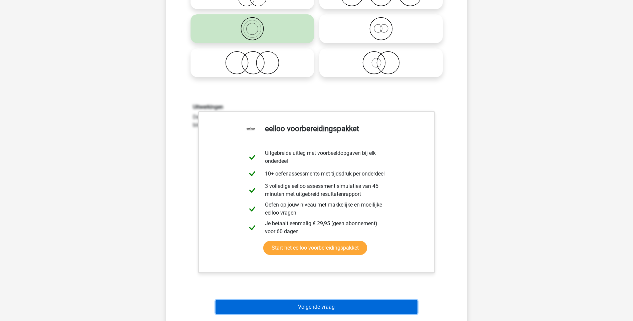
drag, startPoint x: 324, startPoint y: 306, endPoint x: 324, endPoint y: 302, distance: 3.7
click at [324, 305] on button "Volgende vraag" at bounding box center [316, 307] width 202 height 14
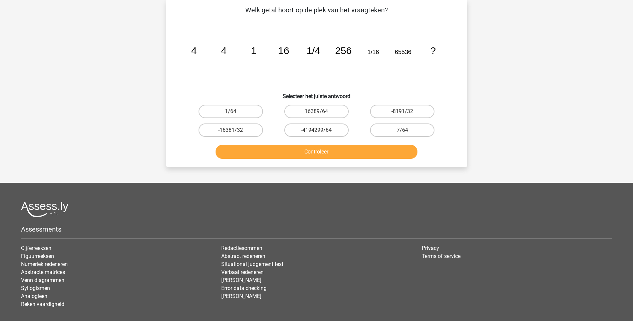
scroll to position [33, 0]
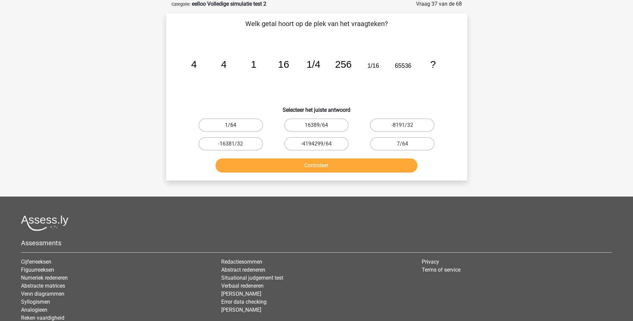
click at [246, 125] on label "1/64" at bounding box center [230, 124] width 64 height 13
click at [235, 125] on input "1/64" at bounding box center [232, 127] width 4 height 4
radio input "true"
click at [325, 166] on button "Controleer" at bounding box center [316, 165] width 202 height 14
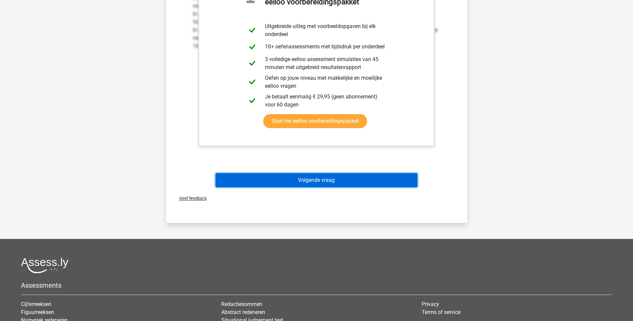
click at [319, 180] on button "Volgende vraag" at bounding box center [316, 180] width 202 height 14
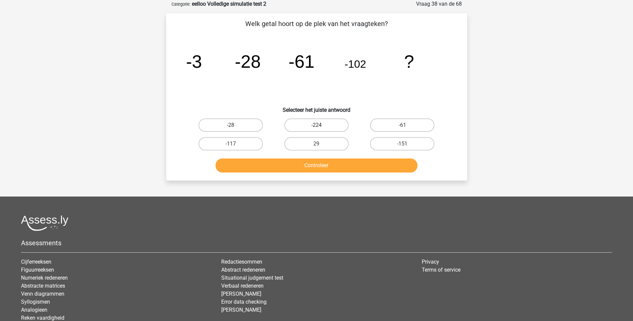
click at [316, 121] on label "-224" at bounding box center [316, 124] width 64 height 13
click at [316, 125] on input "-224" at bounding box center [318, 127] width 4 height 4
radio input "true"
click at [325, 166] on button "Controleer" at bounding box center [316, 165] width 202 height 14
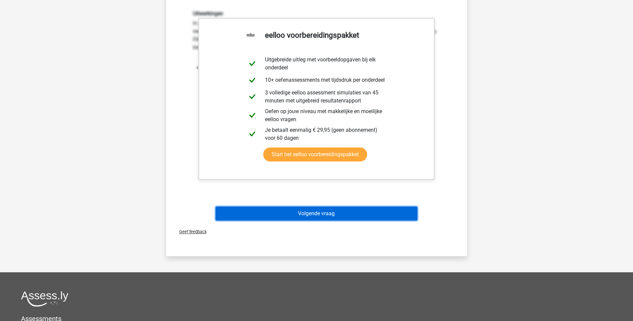
click at [328, 212] on button "Volgende vraag" at bounding box center [316, 213] width 202 height 14
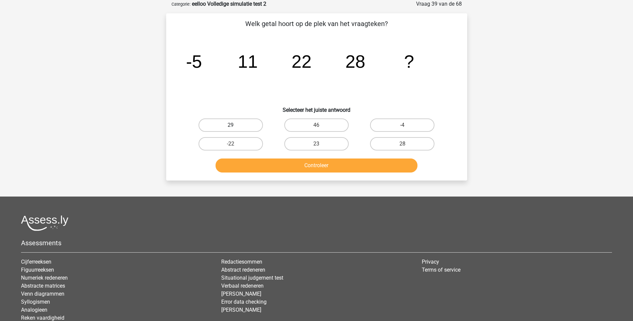
click at [243, 125] on label "29" at bounding box center [230, 124] width 64 height 13
click at [235, 125] on input "29" at bounding box center [232, 127] width 4 height 4
radio input "true"
click at [311, 166] on button "Controleer" at bounding box center [316, 165] width 202 height 14
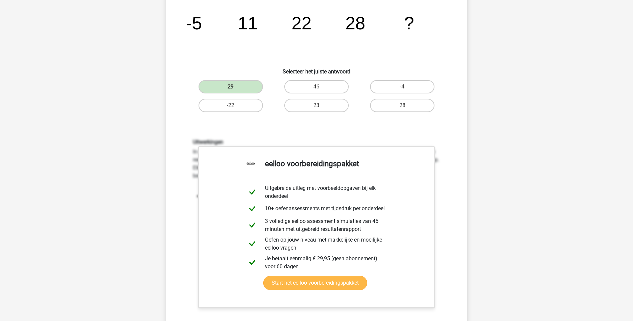
scroll to position [67, 0]
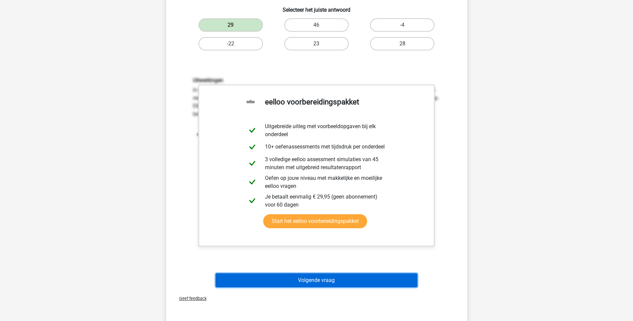
click at [313, 282] on button "Volgende vraag" at bounding box center [316, 280] width 202 height 14
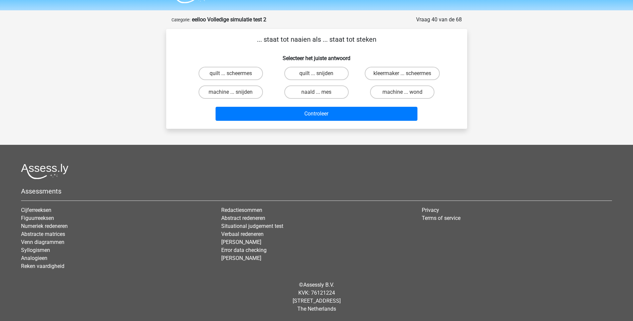
scroll to position [18, 0]
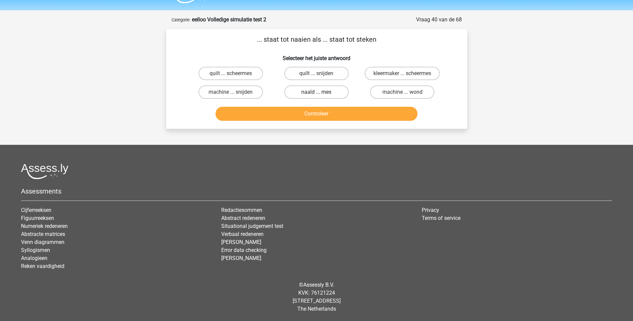
click at [322, 96] on label "naald ... mes" at bounding box center [316, 91] width 64 height 13
click at [321, 96] on input "naald ... mes" at bounding box center [318, 94] width 4 height 4
radio input "true"
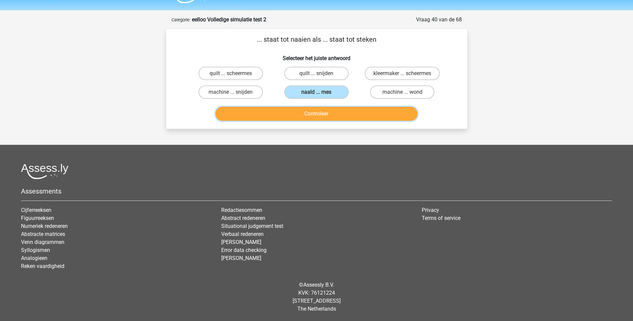
click at [313, 113] on button "Controleer" at bounding box center [316, 114] width 202 height 14
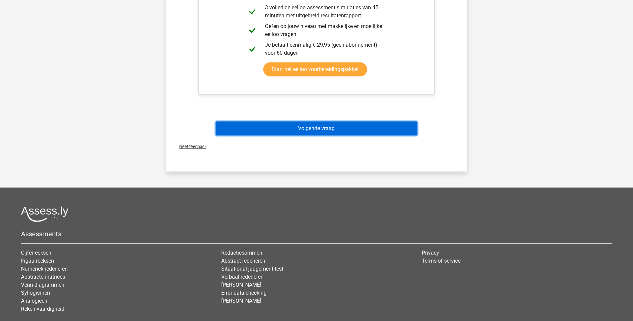
click at [296, 132] on button "Volgende vraag" at bounding box center [316, 128] width 202 height 14
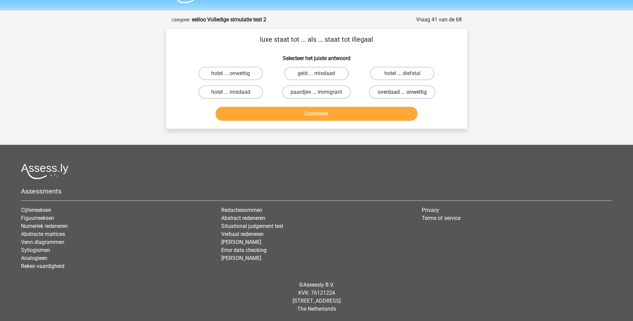
click at [389, 92] on label "overdaad ... onwettig" at bounding box center [402, 91] width 66 height 13
click at [402, 92] on input "overdaad ... onwettig" at bounding box center [404, 94] width 4 height 4
radio input "true"
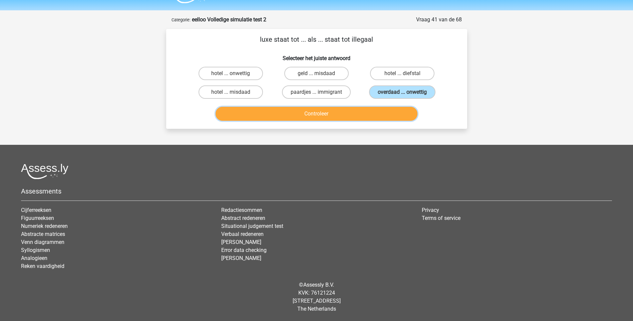
click at [314, 111] on button "Controleer" at bounding box center [316, 114] width 202 height 14
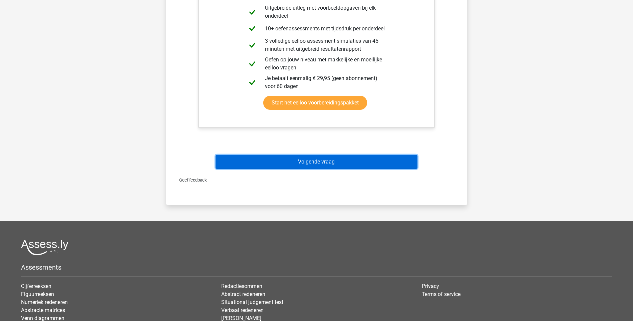
click at [312, 162] on button "Volgende vraag" at bounding box center [316, 162] width 202 height 14
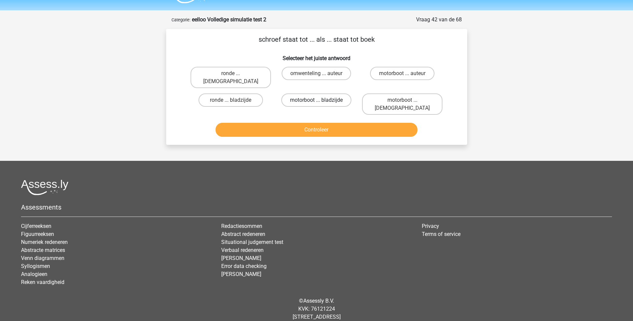
click at [331, 93] on label "motorboot ... bladzijde" at bounding box center [316, 99] width 70 height 13
click at [321, 100] on input "motorboot ... bladzijde" at bounding box center [318, 102] width 4 height 4
radio input "true"
click at [319, 123] on button "Controleer" at bounding box center [316, 130] width 202 height 14
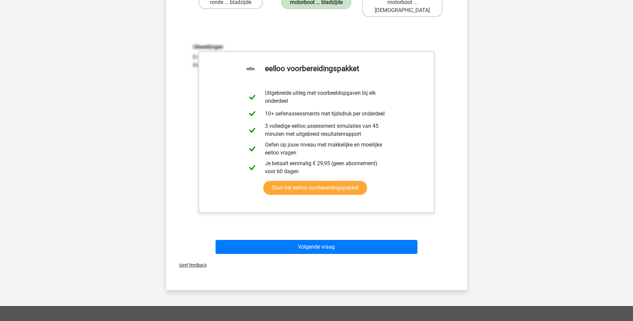
scroll to position [118, 0]
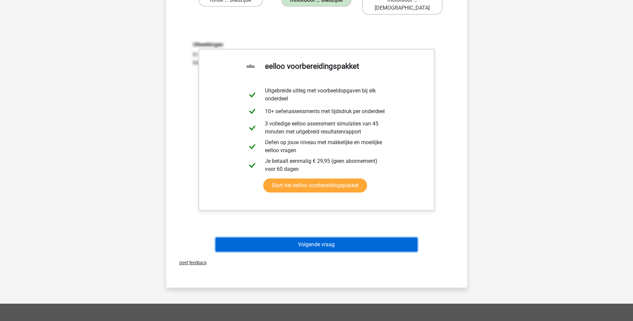
click at [309, 237] on button "Volgende vraag" at bounding box center [316, 244] width 202 height 14
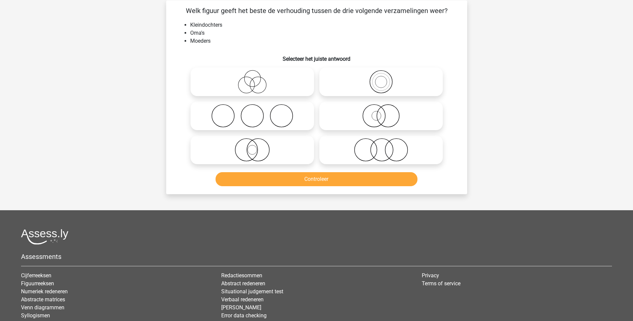
scroll to position [33, 0]
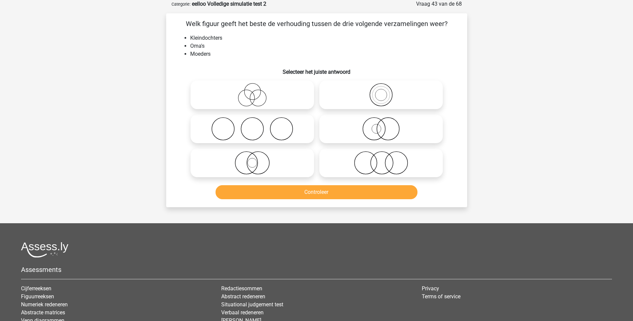
click at [384, 92] on icon at bounding box center [381, 94] width 118 height 23
click at [384, 91] on input "radio" at bounding box center [383, 89] width 4 height 4
radio input "true"
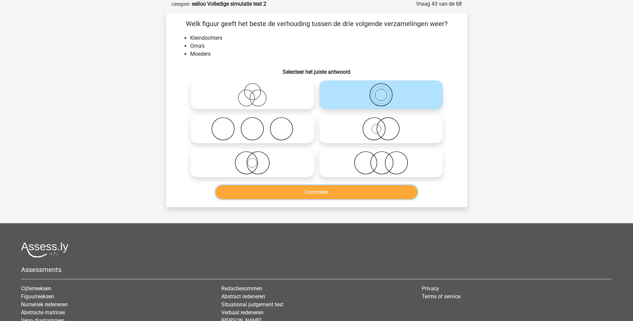
click at [318, 194] on button "Controleer" at bounding box center [316, 192] width 202 height 14
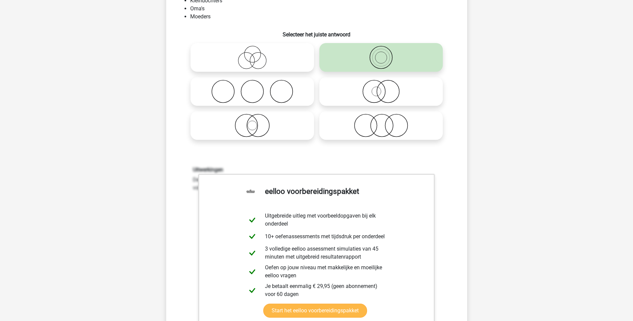
scroll to position [200, 0]
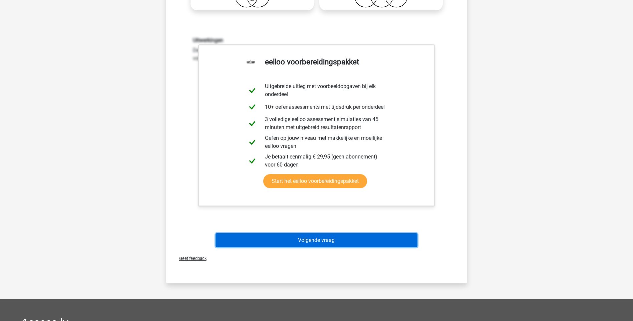
click at [307, 240] on button "Volgende vraag" at bounding box center [316, 240] width 202 height 14
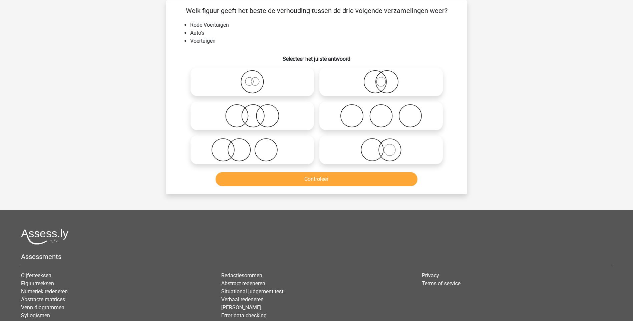
scroll to position [33, 0]
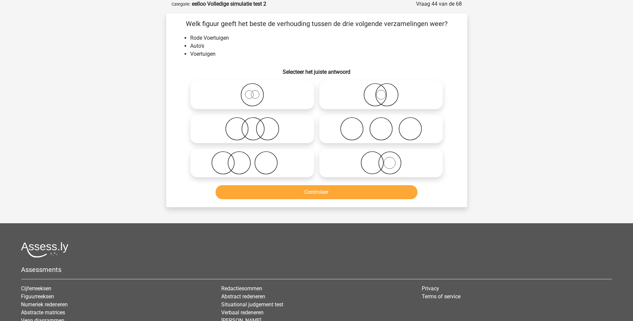
click at [257, 93] on icon at bounding box center [252, 94] width 118 height 23
click at [257, 91] on input "radio" at bounding box center [254, 89] width 4 height 4
radio input "true"
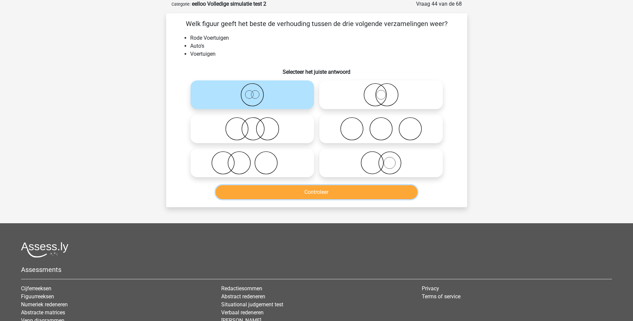
click at [319, 191] on button "Controleer" at bounding box center [316, 192] width 202 height 14
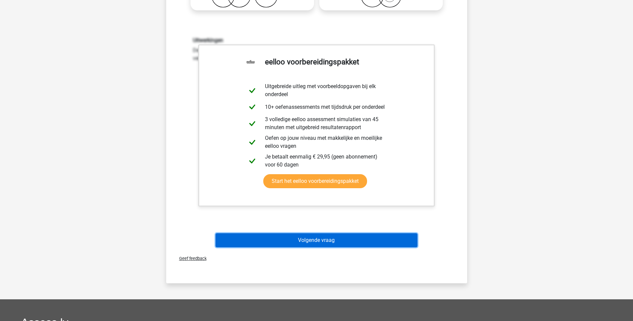
click at [338, 238] on button "Volgende vraag" at bounding box center [316, 240] width 202 height 14
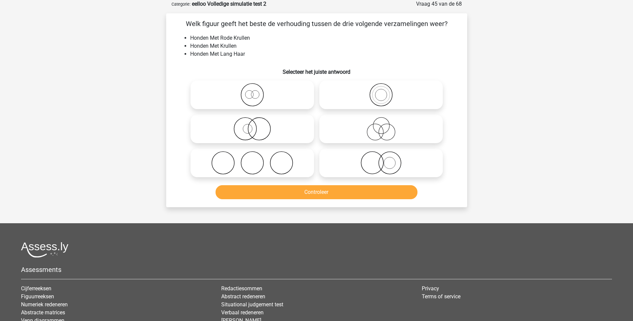
click at [253, 95] on icon at bounding box center [252, 94] width 118 height 23
click at [253, 91] on input "radio" at bounding box center [254, 89] width 4 height 4
radio input "true"
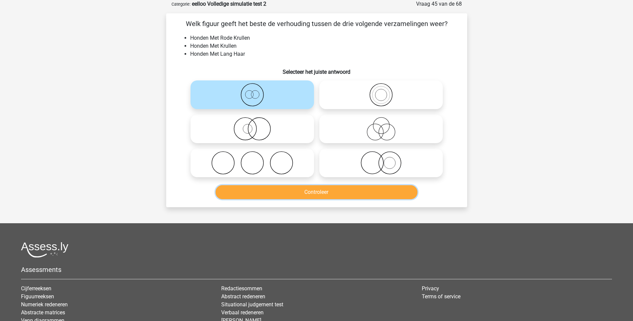
click at [303, 193] on button "Controleer" at bounding box center [316, 192] width 202 height 14
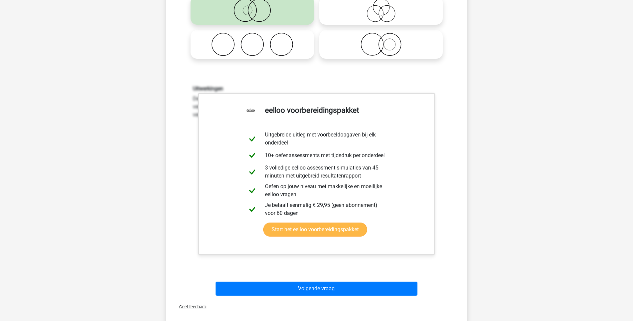
scroll to position [167, 0]
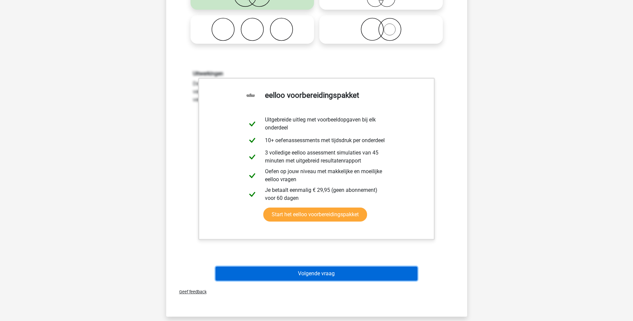
click at [315, 273] on button "Volgende vraag" at bounding box center [316, 274] width 202 height 14
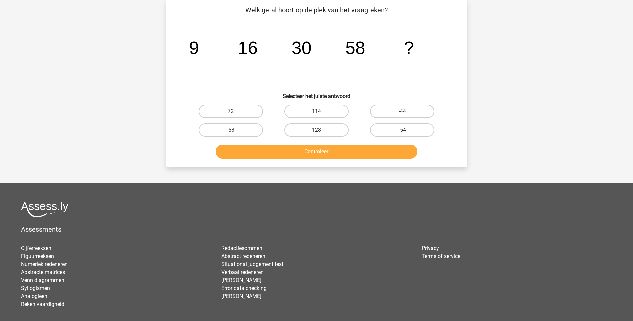
scroll to position [33, 0]
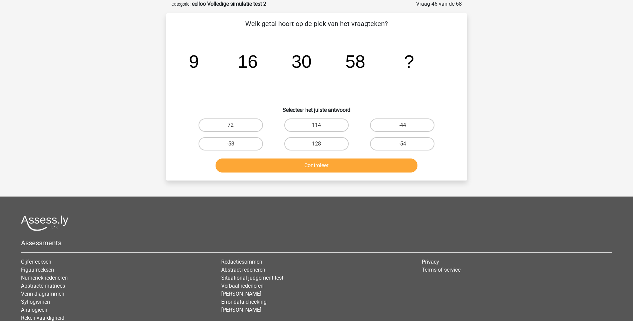
click at [231, 126] on input "72" at bounding box center [232, 127] width 4 height 4
radio input "true"
click at [327, 165] on button "Controleer" at bounding box center [316, 165] width 202 height 14
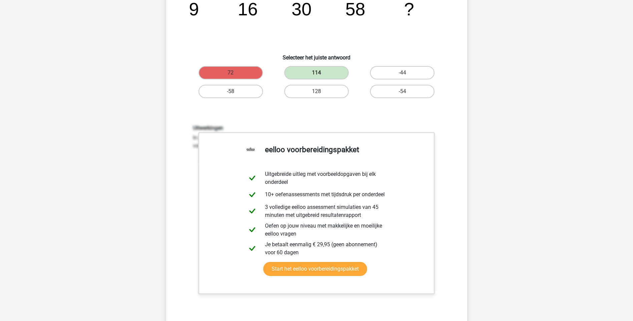
scroll to position [233, 0]
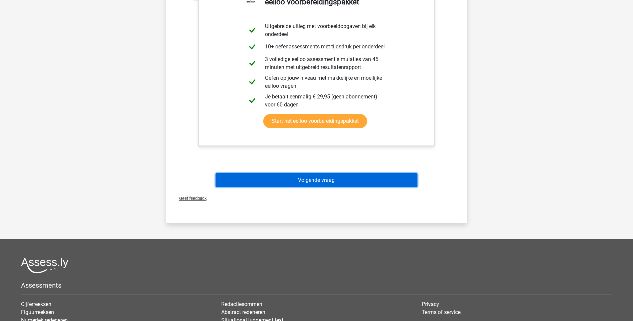
click at [321, 178] on button "Volgende vraag" at bounding box center [316, 180] width 202 height 14
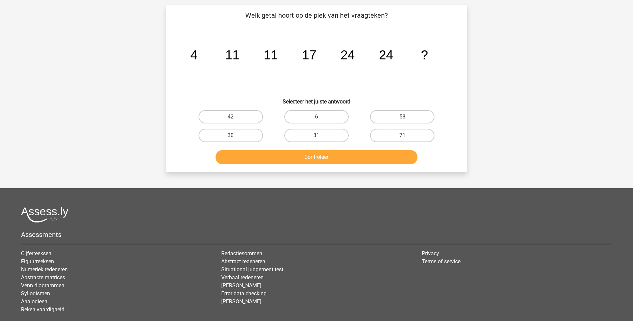
scroll to position [33, 0]
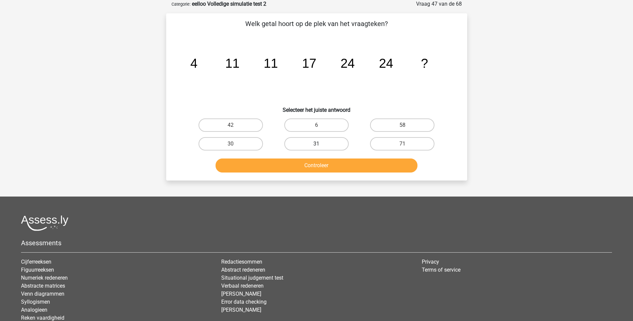
click at [311, 146] on label "31" at bounding box center [316, 143] width 64 height 13
click at [316, 146] on input "31" at bounding box center [318, 146] width 4 height 4
radio input "true"
drag, startPoint x: 237, startPoint y: 142, endPoint x: 243, endPoint y: 149, distance: 10.2
click at [237, 142] on label "30" at bounding box center [230, 143] width 64 height 13
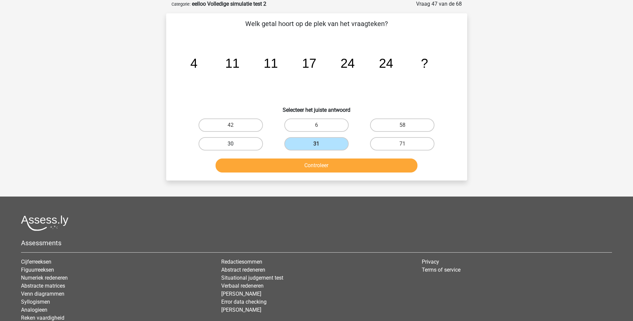
click at [235, 144] on input "30" at bounding box center [232, 146] width 4 height 4
radio input "true"
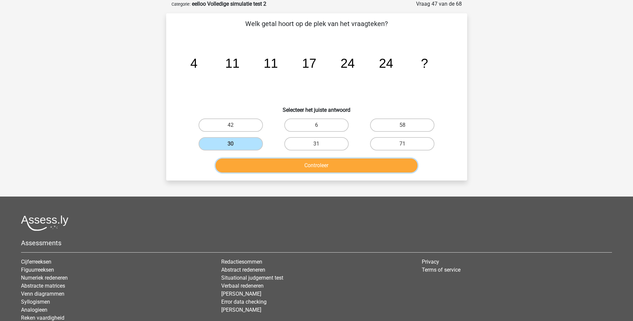
click at [325, 170] on button "Controleer" at bounding box center [316, 165] width 202 height 14
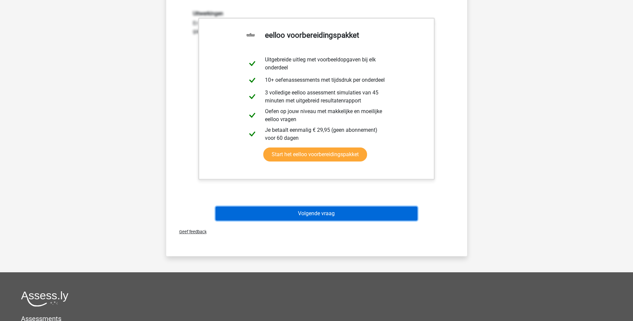
click at [332, 208] on button "Volgende vraag" at bounding box center [316, 213] width 202 height 14
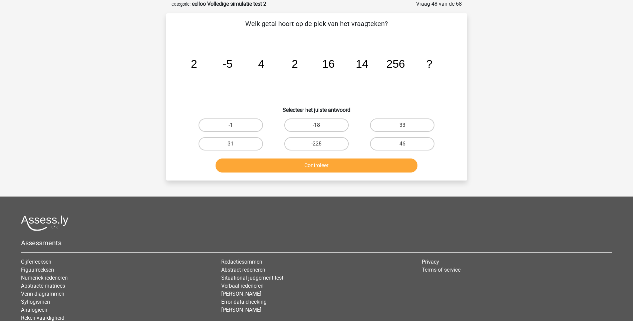
click at [320, 166] on button "Controleer" at bounding box center [316, 165] width 202 height 14
click at [271, 130] on div "-18" at bounding box center [230, 124] width 80 height 13
click at [405, 123] on label "33" at bounding box center [402, 124] width 64 height 13
click at [405, 125] on input "33" at bounding box center [404, 127] width 4 height 4
radio input "true"
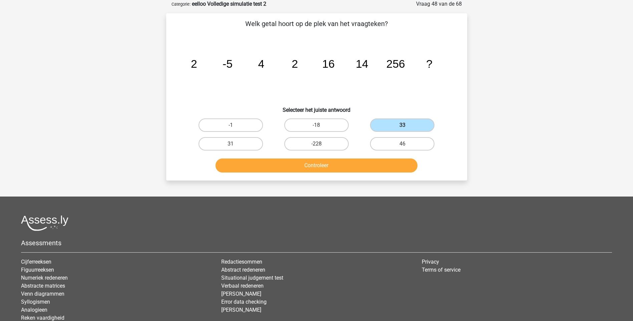
drag, startPoint x: 358, startPoint y: 156, endPoint x: 351, endPoint y: 161, distance: 8.3
click at [354, 159] on div "Controleer" at bounding box center [317, 164] width 280 height 22
click at [350, 164] on button "Controleer" at bounding box center [316, 165] width 202 height 14
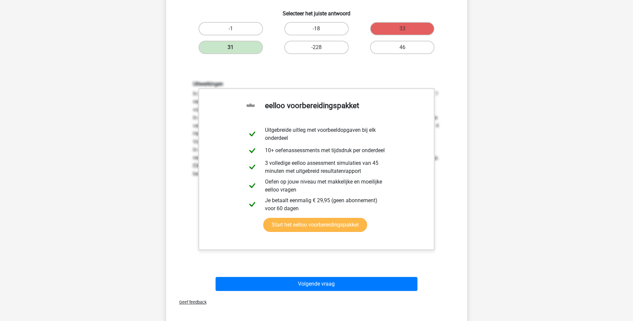
scroll to position [67, 0]
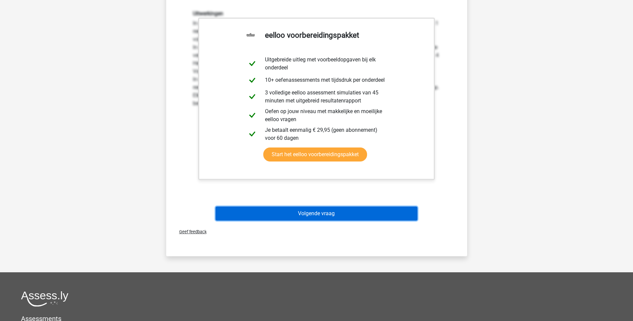
click at [310, 213] on button "Volgende vraag" at bounding box center [316, 213] width 202 height 14
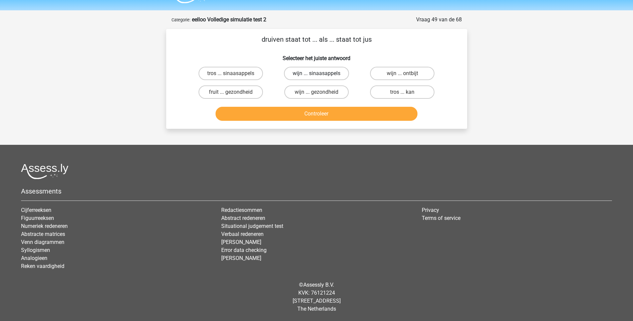
click at [300, 74] on label "wijn ... sinaasappels" at bounding box center [316, 73] width 65 height 13
click at [316, 74] on input "wijn ... sinaasappels" at bounding box center [318, 75] width 4 height 4
radio input "true"
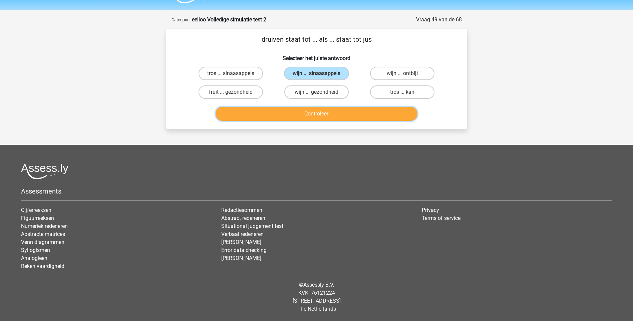
click at [321, 113] on button "Controleer" at bounding box center [316, 114] width 202 height 14
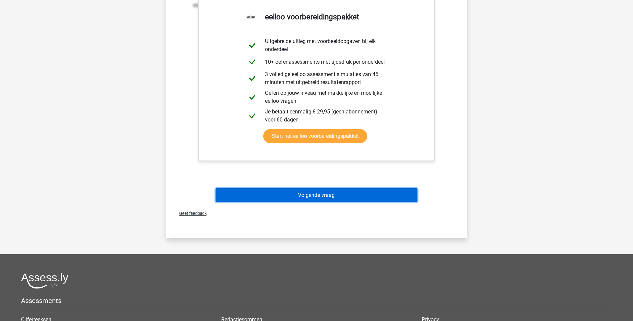
click at [307, 196] on button "Volgende vraag" at bounding box center [316, 195] width 202 height 14
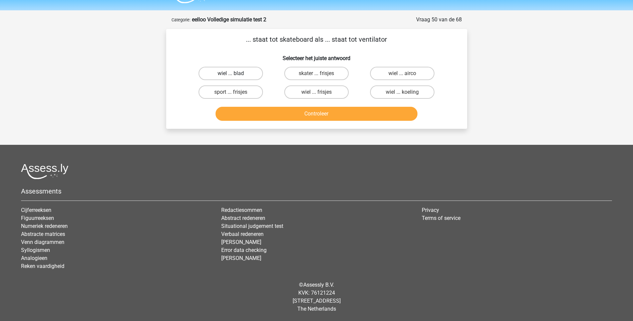
click at [238, 76] on label "wiel ... blad" at bounding box center [230, 73] width 64 height 13
click at [235, 76] on input "wiel ... blad" at bounding box center [232, 75] width 4 height 4
radio input "true"
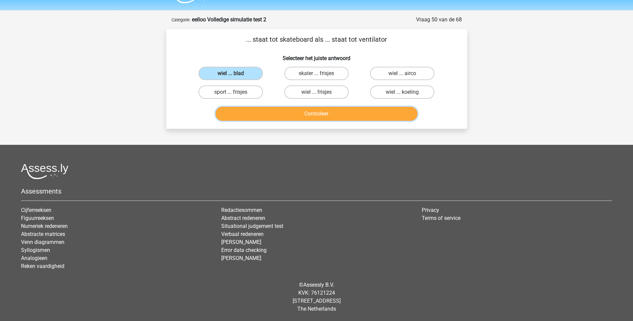
click at [314, 113] on button "Controleer" at bounding box center [316, 114] width 202 height 14
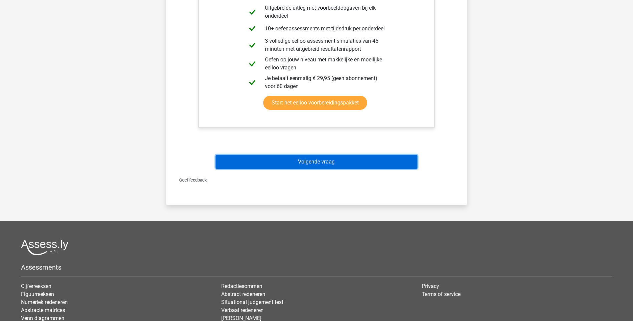
click at [310, 165] on button "Volgende vraag" at bounding box center [316, 162] width 202 height 14
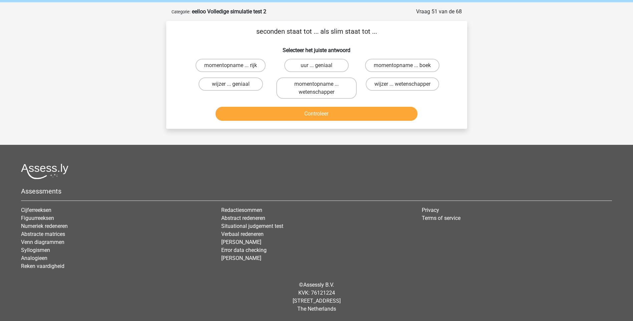
scroll to position [26, 0]
click at [323, 65] on label "uur ... geniaal" at bounding box center [316, 65] width 64 height 13
click at [321, 65] on input "uur ... geniaal" at bounding box center [318, 67] width 4 height 4
radio input "true"
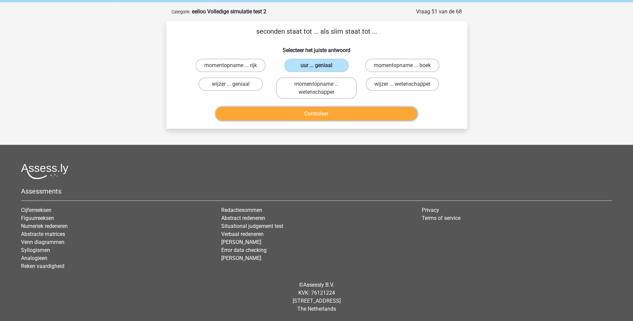
click at [324, 117] on button "Controleer" at bounding box center [316, 114] width 202 height 14
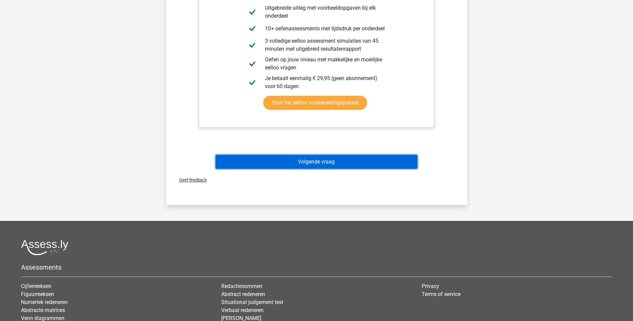
click at [302, 160] on button "Volgende vraag" at bounding box center [316, 162] width 202 height 14
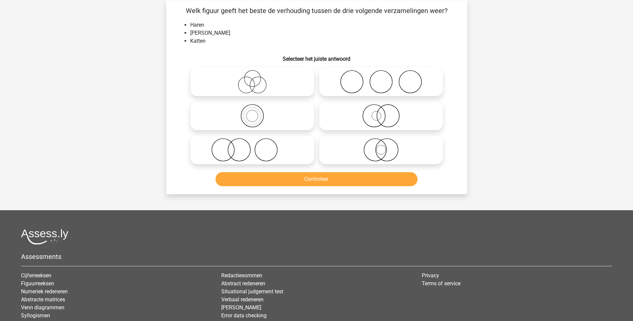
scroll to position [33, 0]
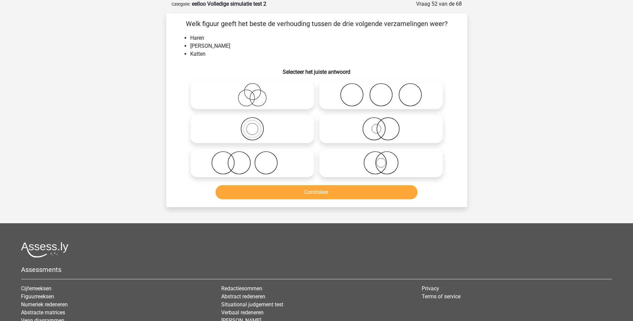
click at [233, 167] on icon at bounding box center [252, 162] width 118 height 23
click at [252, 159] on input "radio" at bounding box center [254, 157] width 4 height 4
radio input "true"
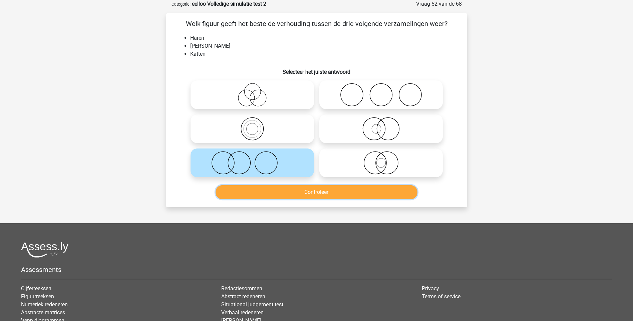
click at [308, 192] on button "Controleer" at bounding box center [316, 192] width 202 height 14
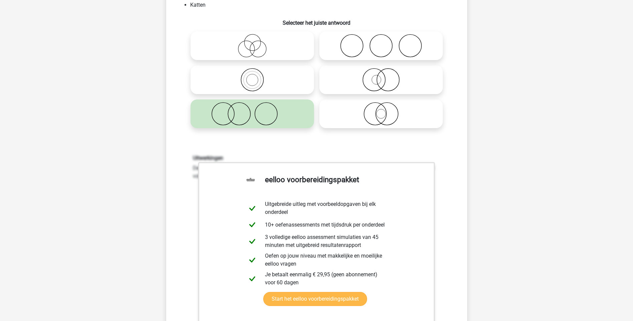
scroll to position [133, 0]
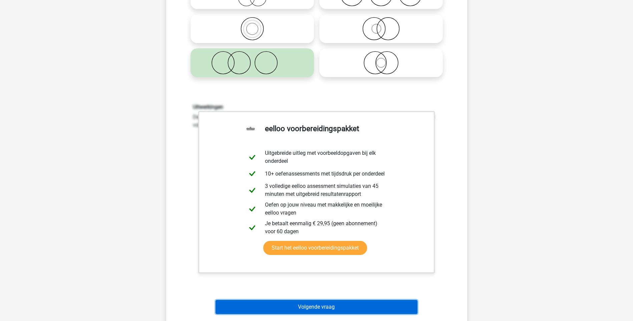
click at [314, 307] on button "Volgende vraag" at bounding box center [316, 307] width 202 height 14
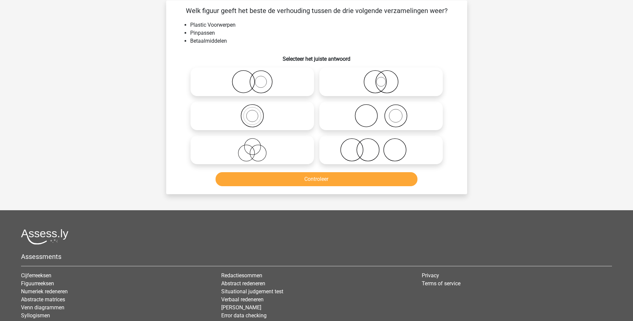
scroll to position [33, 0]
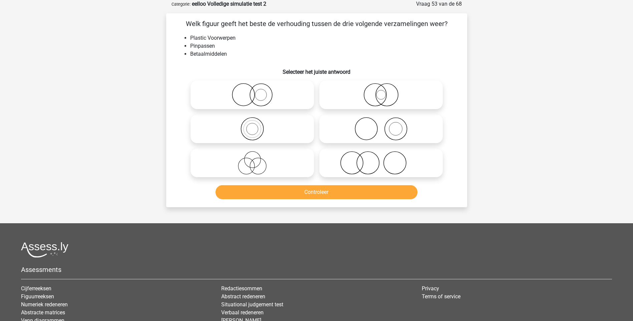
click at [372, 167] on icon at bounding box center [381, 162] width 118 height 23
click at [381, 159] on input "radio" at bounding box center [383, 157] width 4 height 4
radio input "true"
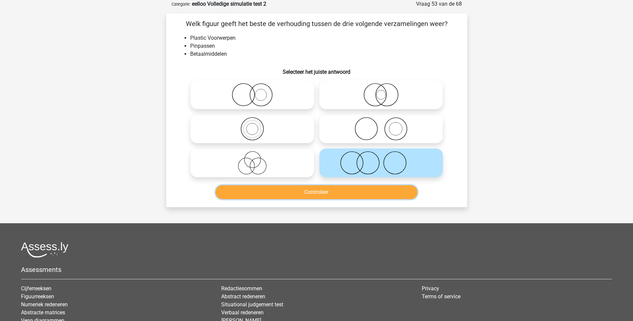
click at [340, 193] on button "Controleer" at bounding box center [316, 192] width 202 height 14
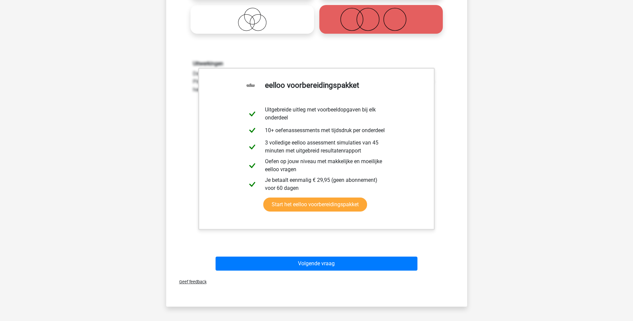
scroll to position [267, 0]
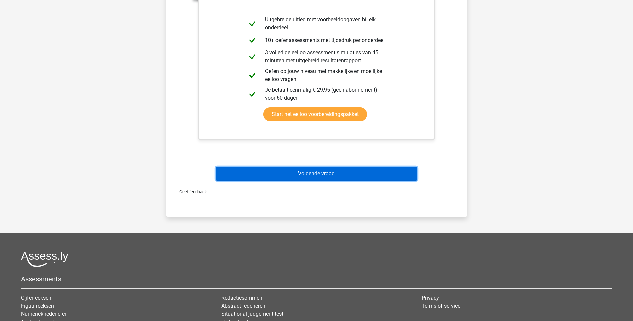
click at [327, 171] on button "Volgende vraag" at bounding box center [316, 173] width 202 height 14
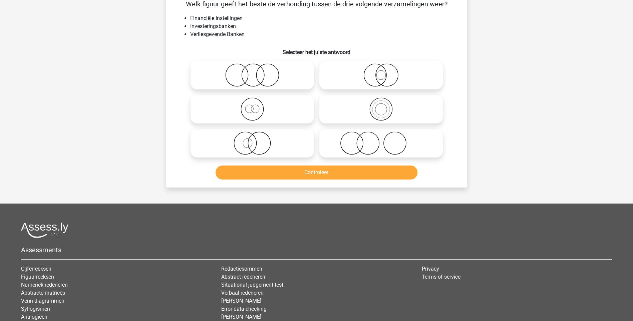
scroll to position [33, 0]
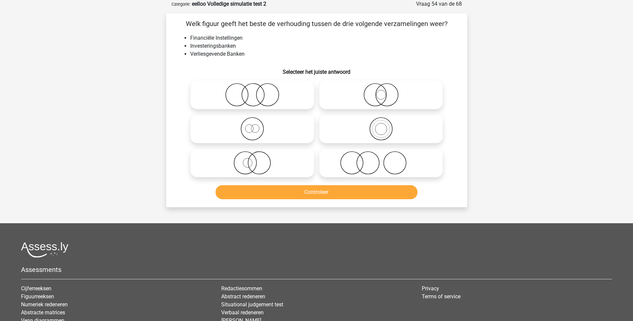
click at [381, 135] on circle at bounding box center [381, 129] width 12 height 12
click at [381, 125] on input "radio" at bounding box center [383, 123] width 4 height 4
radio input "true"
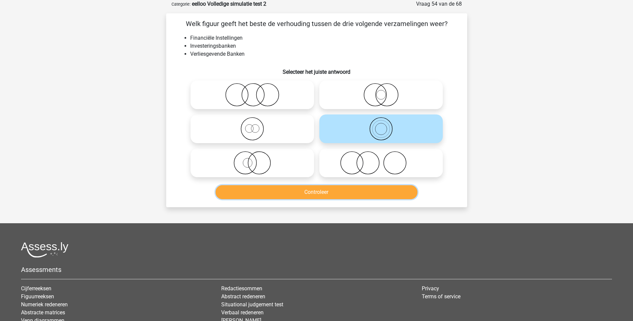
click at [308, 196] on button "Controleer" at bounding box center [316, 192] width 202 height 14
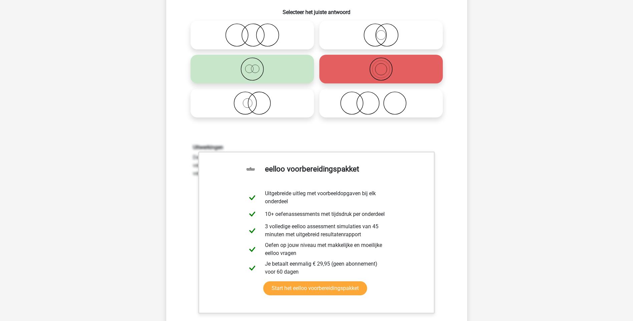
scroll to position [133, 0]
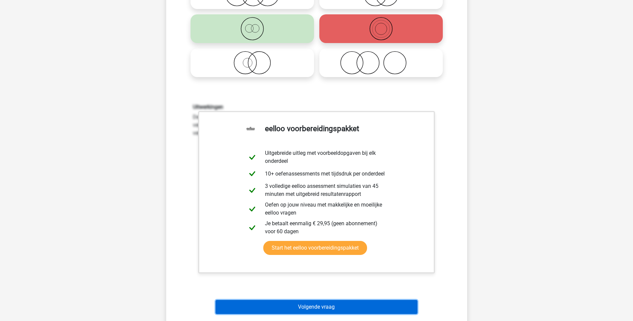
click at [331, 307] on button "Volgende vraag" at bounding box center [316, 307] width 202 height 14
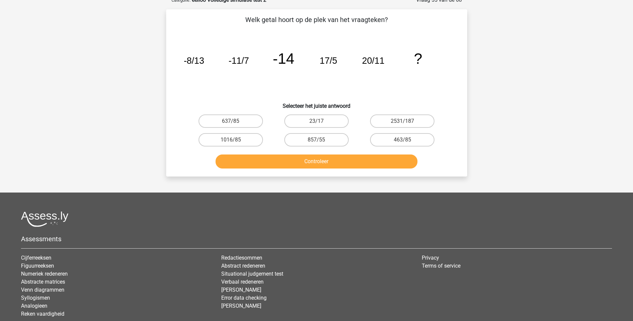
scroll to position [33, 0]
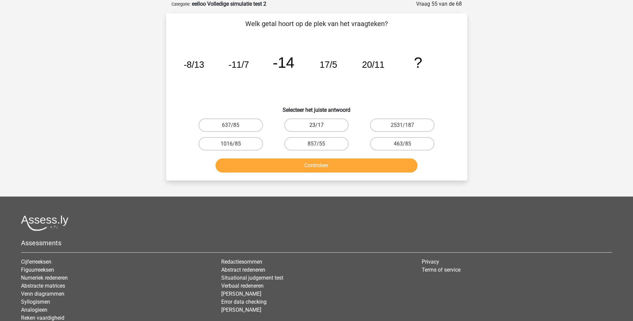
click at [314, 124] on label "23/17" at bounding box center [316, 124] width 64 height 13
click at [316, 125] on input "23/17" at bounding box center [318, 127] width 4 height 4
radio input "true"
click at [321, 167] on button "Controleer" at bounding box center [316, 165] width 202 height 14
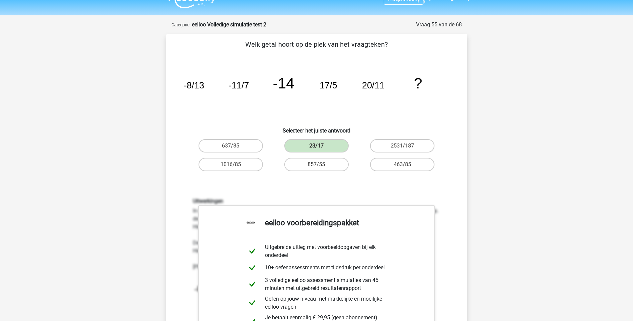
scroll to position [0, 0]
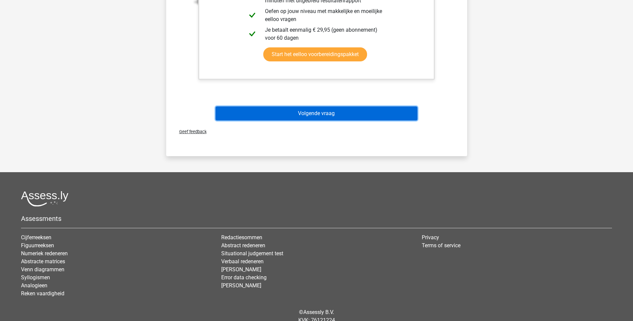
click at [316, 114] on button "Volgende vraag" at bounding box center [316, 113] width 202 height 14
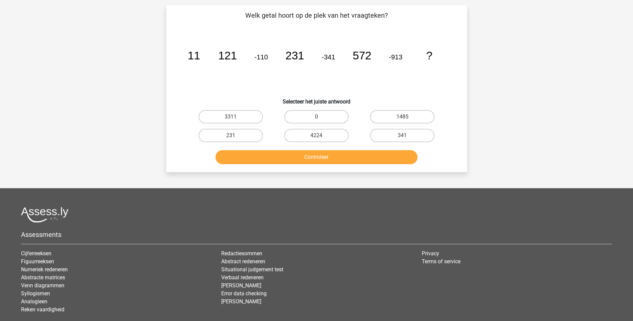
scroll to position [33, 0]
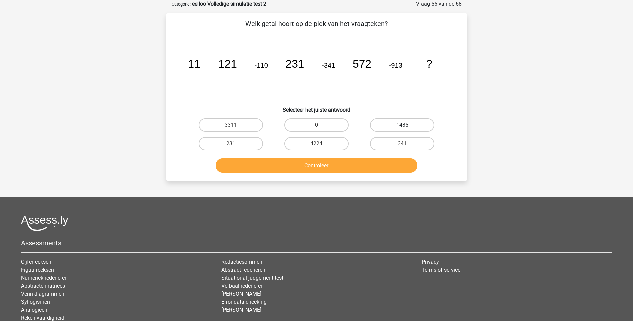
click at [399, 125] on label "1485" at bounding box center [402, 124] width 64 height 13
click at [402, 125] on input "1485" at bounding box center [404, 127] width 4 height 4
radio input "true"
click at [309, 162] on button "Controleer" at bounding box center [316, 165] width 202 height 14
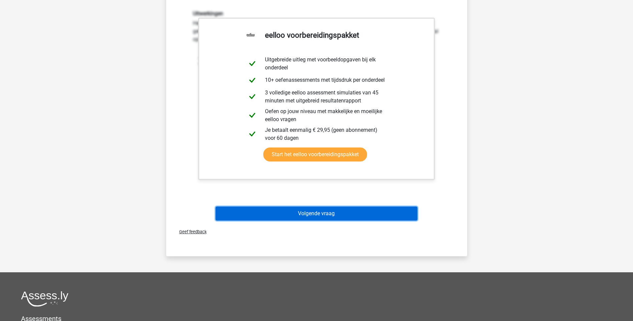
click at [302, 212] on button "Volgende vraag" at bounding box center [316, 213] width 202 height 14
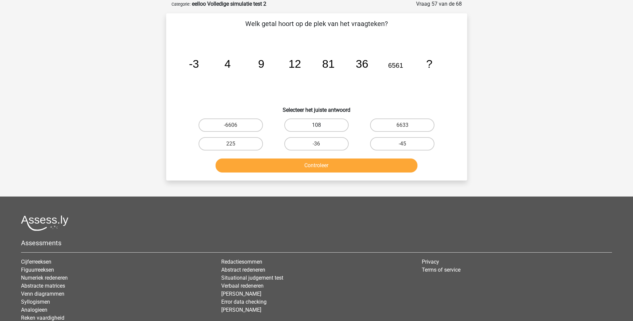
click at [318, 122] on label "108" at bounding box center [316, 124] width 64 height 13
click at [318, 125] on input "108" at bounding box center [318, 127] width 4 height 4
radio input "true"
click at [319, 166] on button "Controleer" at bounding box center [316, 165] width 202 height 14
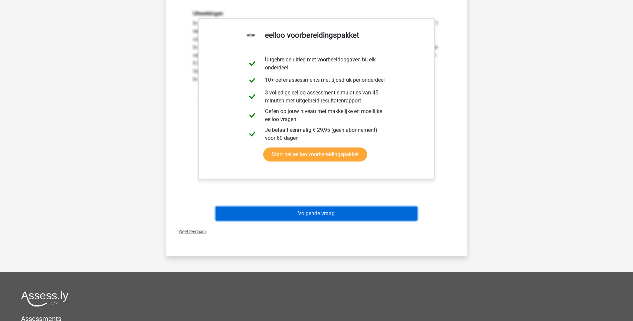
click at [322, 214] on button "Volgende vraag" at bounding box center [316, 213] width 202 height 14
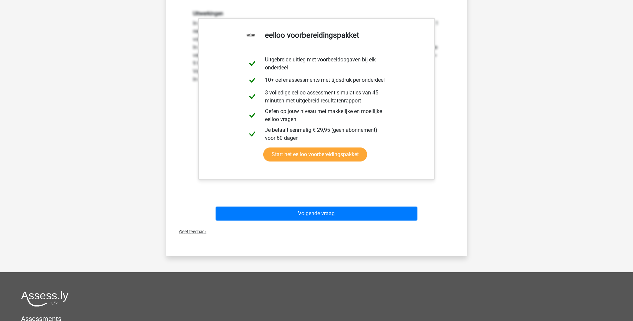
scroll to position [18, 0]
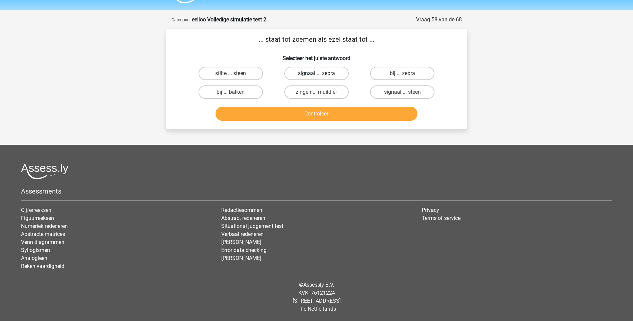
click at [325, 73] on label "signaal ... zebra" at bounding box center [316, 73] width 64 height 13
click at [321, 73] on input "signaal ... zebra" at bounding box center [318, 75] width 4 height 4
radio input "true"
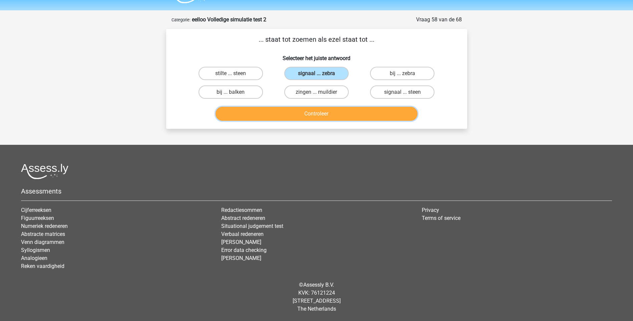
click at [319, 112] on button "Controleer" at bounding box center [316, 114] width 202 height 14
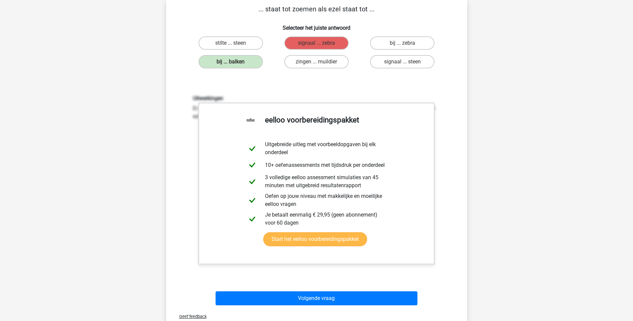
scroll to position [100, 0]
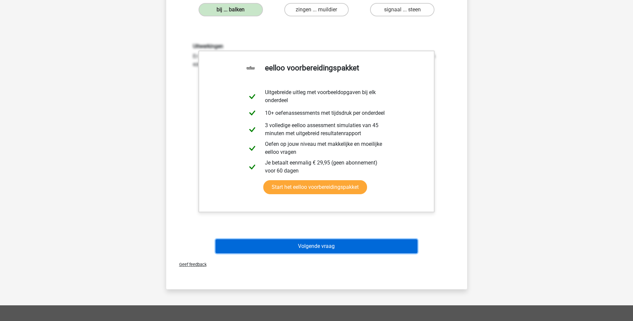
click at [311, 246] on button "Volgende vraag" at bounding box center [316, 246] width 202 height 14
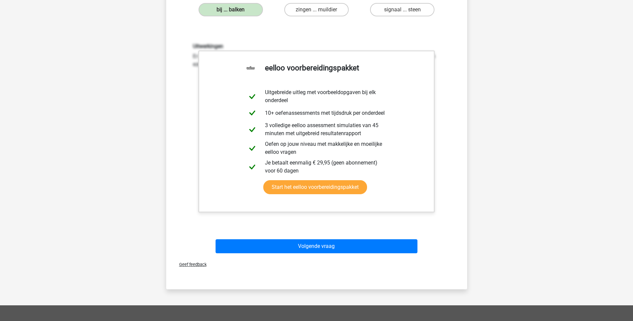
scroll to position [18, 0]
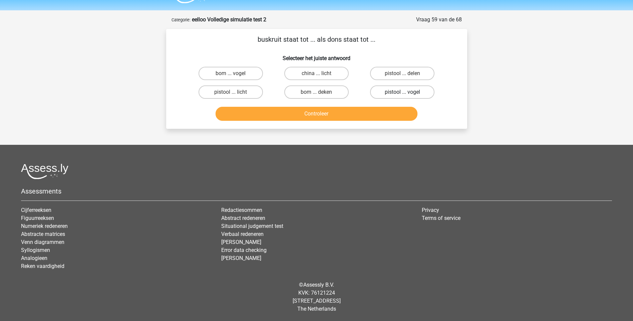
click at [394, 93] on label "pistool ... vogel" at bounding box center [402, 91] width 64 height 13
click at [402, 93] on input "pistool ... vogel" at bounding box center [404, 94] width 4 height 4
radio input "true"
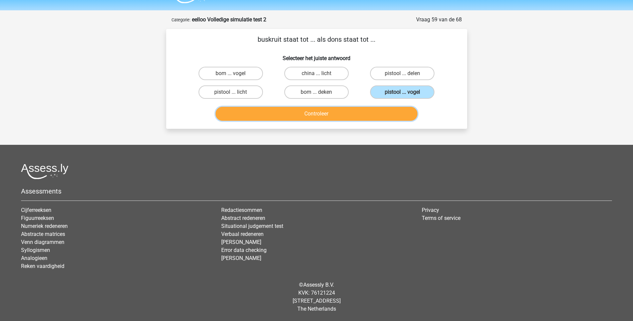
click at [306, 115] on button "Controleer" at bounding box center [316, 114] width 202 height 14
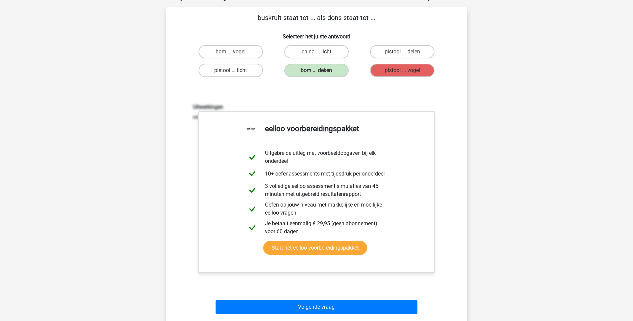
scroll to position [51, 0]
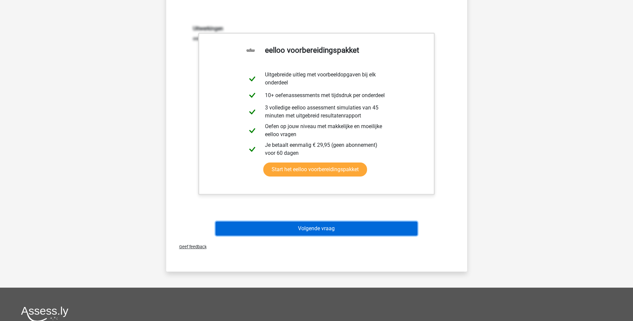
click at [322, 225] on button "Volgende vraag" at bounding box center [316, 228] width 202 height 14
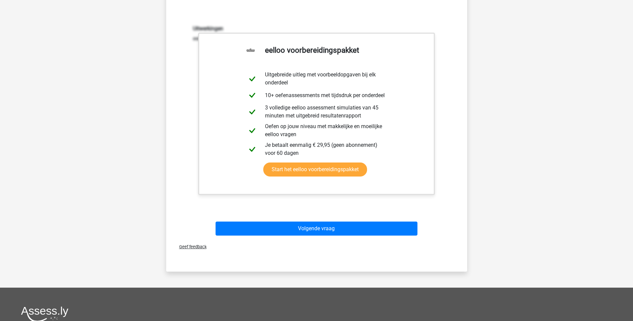
scroll to position [18, 0]
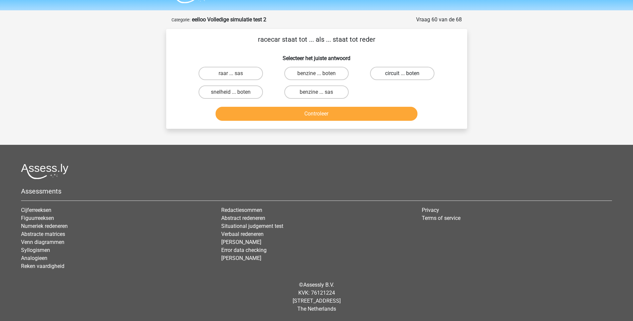
click at [390, 75] on label "circuit ... boten" at bounding box center [402, 73] width 64 height 13
click at [402, 75] on input "circuit ... boten" at bounding box center [404, 75] width 4 height 4
radio input "true"
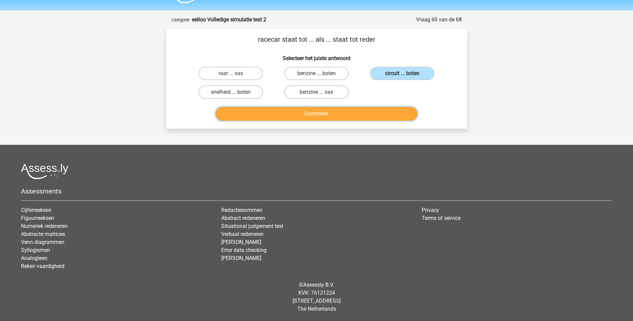
click at [316, 115] on button "Controleer" at bounding box center [316, 114] width 202 height 14
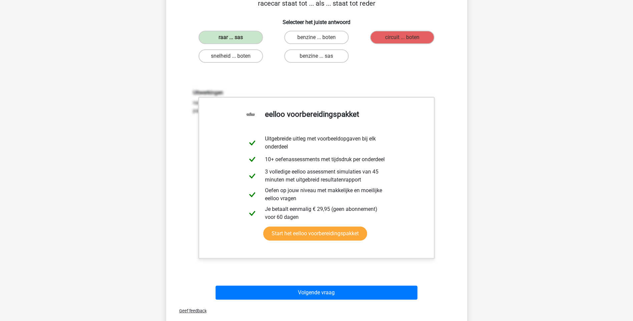
scroll to position [118, 0]
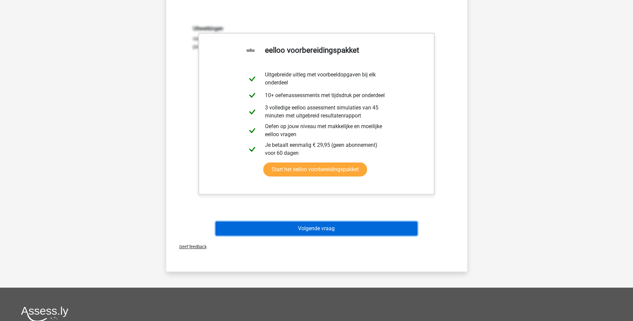
click at [315, 227] on button "Volgende vraag" at bounding box center [316, 228] width 202 height 14
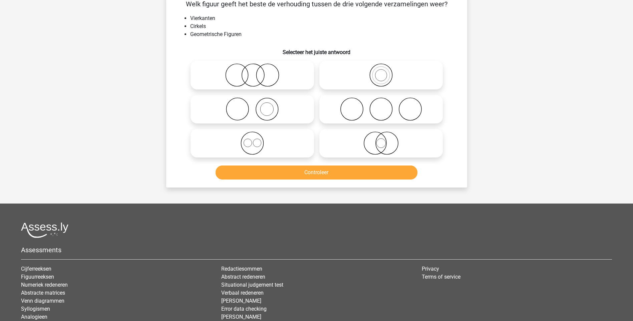
scroll to position [33, 0]
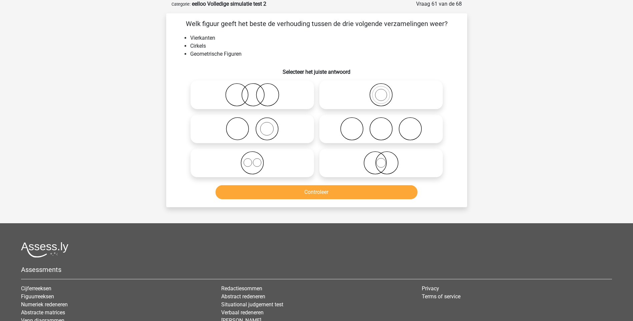
click at [415, 129] on icon at bounding box center [381, 128] width 118 height 23
click at [385, 125] on input "radio" at bounding box center [383, 123] width 4 height 4
radio input "true"
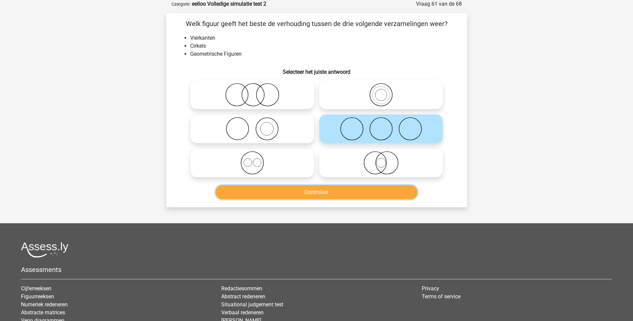
click at [327, 192] on button "Controleer" at bounding box center [316, 192] width 202 height 14
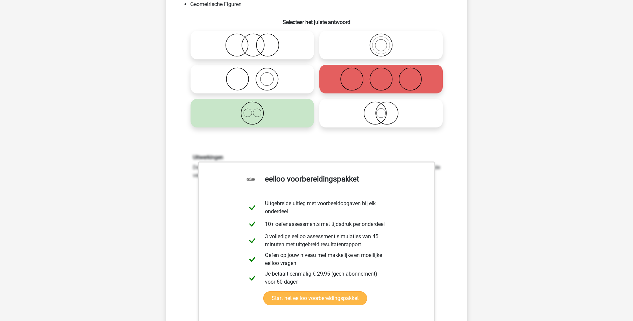
scroll to position [167, 0]
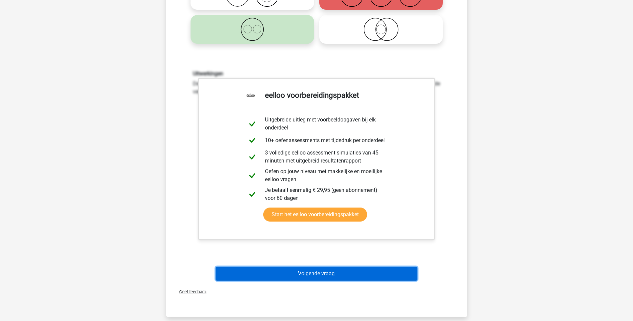
drag, startPoint x: 328, startPoint y: 273, endPoint x: 330, endPoint y: 270, distance: 4.3
click at [328, 273] on button "Volgende vraag" at bounding box center [316, 274] width 202 height 14
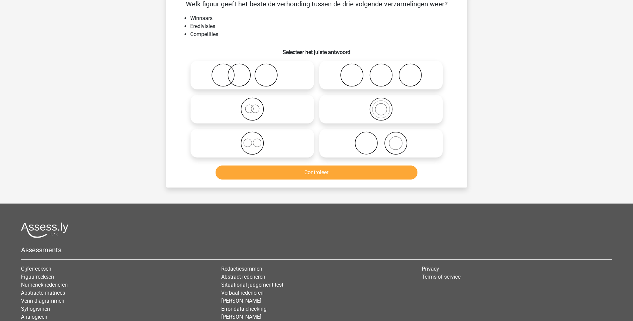
scroll to position [33, 0]
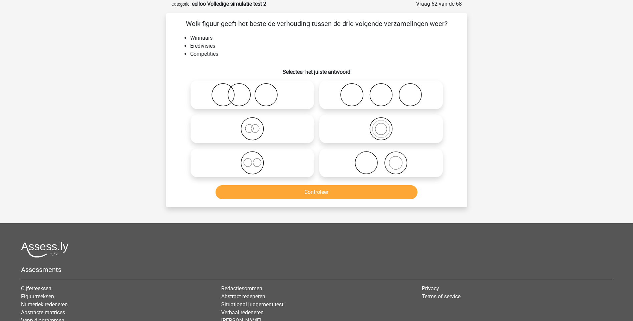
click at [387, 93] on icon at bounding box center [381, 94] width 118 height 23
click at [385, 91] on input "radio" at bounding box center [383, 89] width 4 height 4
radio input "true"
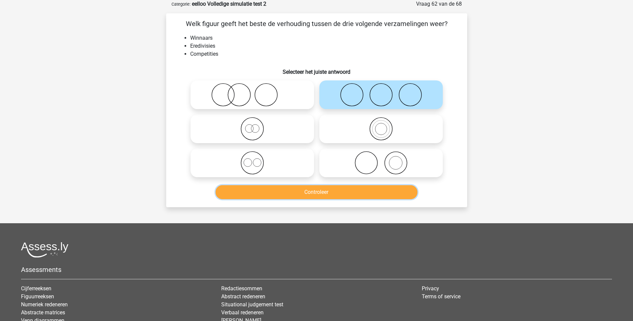
click at [310, 190] on button "Controleer" at bounding box center [316, 192] width 202 height 14
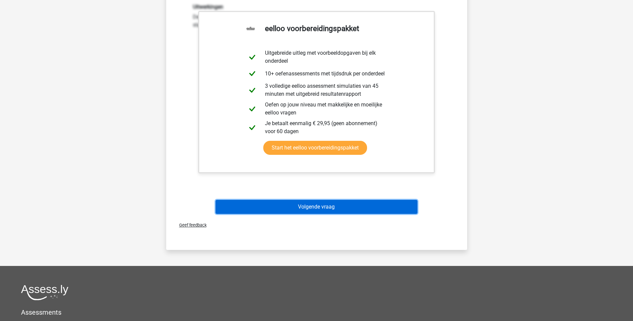
click at [307, 206] on button "Volgende vraag" at bounding box center [316, 207] width 202 height 14
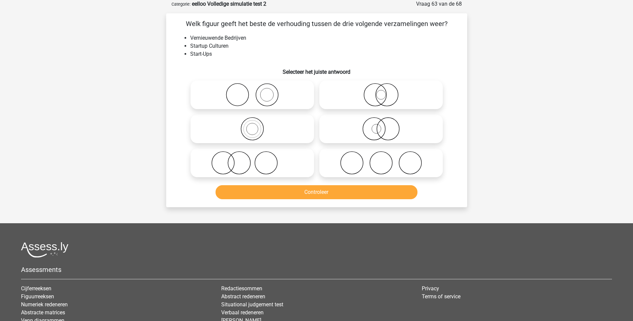
click at [254, 138] on icon at bounding box center [252, 128] width 118 height 23
click at [254, 125] on input "radio" at bounding box center [254, 123] width 4 height 4
radio input "true"
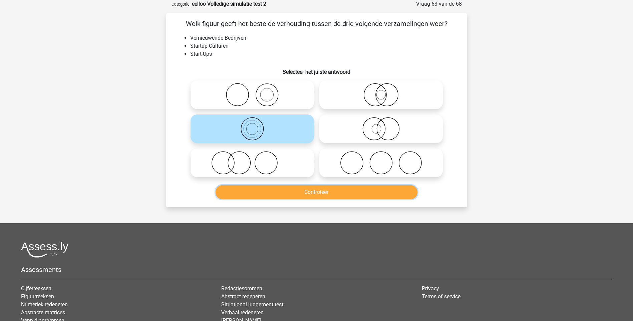
click at [317, 190] on button "Controleer" at bounding box center [316, 192] width 202 height 14
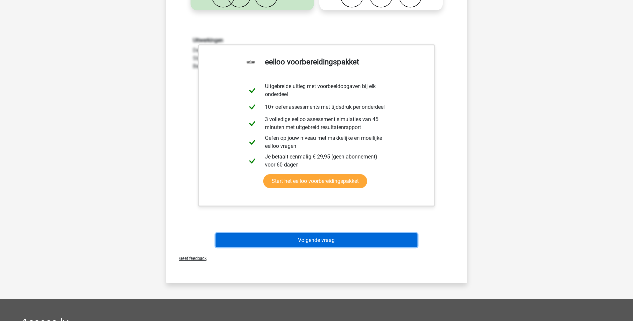
click at [312, 241] on button "Volgende vraag" at bounding box center [316, 240] width 202 height 14
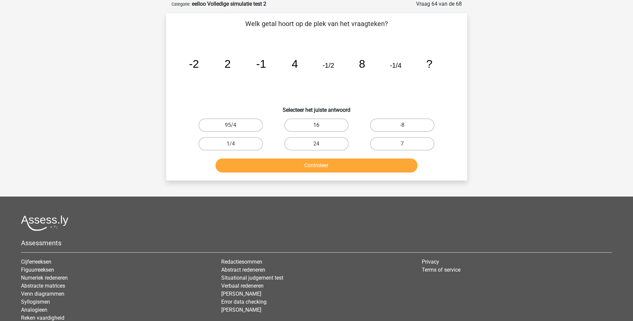
click at [339, 122] on label "16" at bounding box center [316, 124] width 64 height 13
click at [321, 125] on input "16" at bounding box center [318, 127] width 4 height 4
radio input "true"
click at [328, 165] on button "Controleer" at bounding box center [316, 165] width 202 height 14
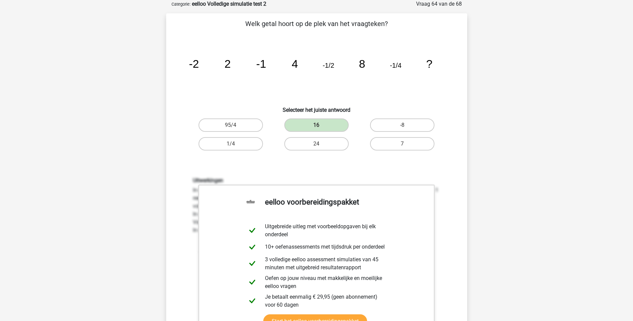
scroll to position [167, 0]
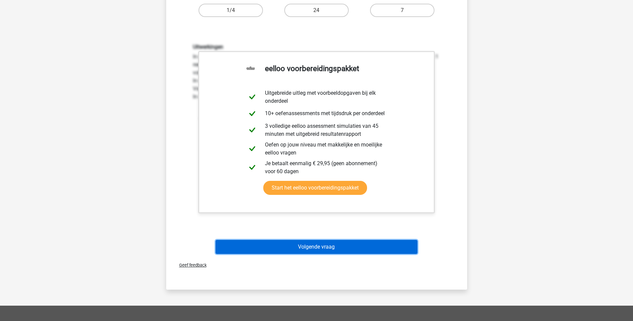
click at [314, 250] on button "Volgende vraag" at bounding box center [316, 247] width 202 height 14
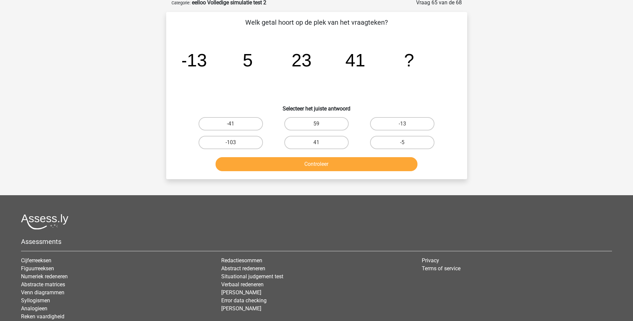
scroll to position [33, 0]
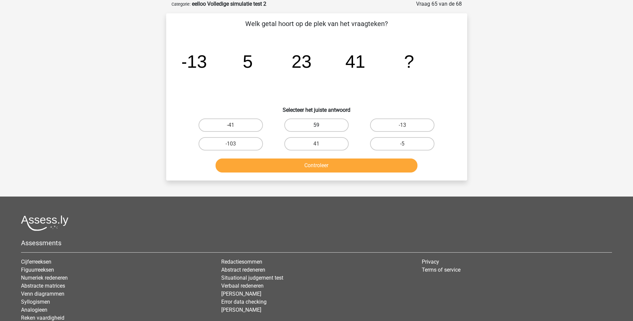
click at [317, 124] on label "59" at bounding box center [316, 124] width 64 height 13
click at [317, 125] on input "59" at bounding box center [318, 127] width 4 height 4
radio input "true"
click at [323, 167] on button "Controleer" at bounding box center [316, 165] width 202 height 14
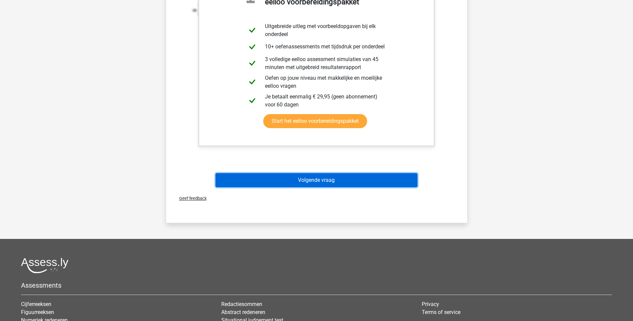
click at [319, 178] on button "Volgende vraag" at bounding box center [316, 180] width 202 height 14
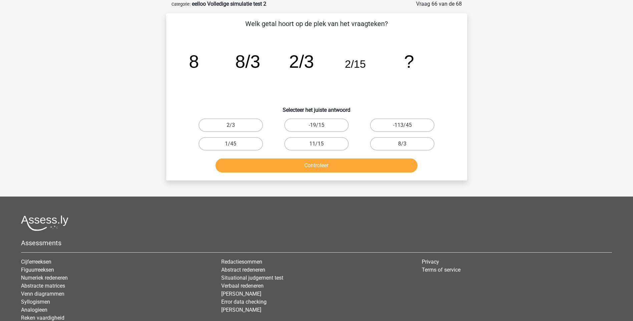
click at [402, 145] on input "8/3" at bounding box center [404, 146] width 4 height 4
radio input "true"
click at [324, 167] on button "Controleer" at bounding box center [316, 165] width 202 height 14
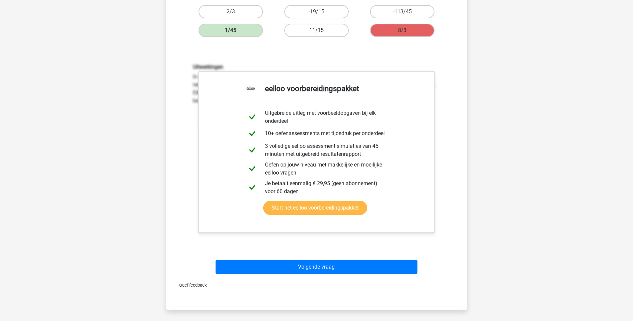
scroll to position [167, 0]
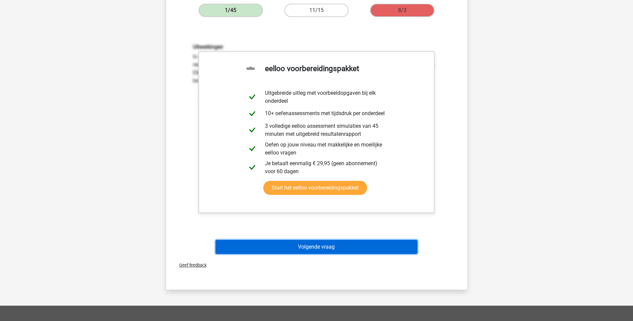
click at [333, 244] on button "Volgende vraag" at bounding box center [316, 247] width 202 height 14
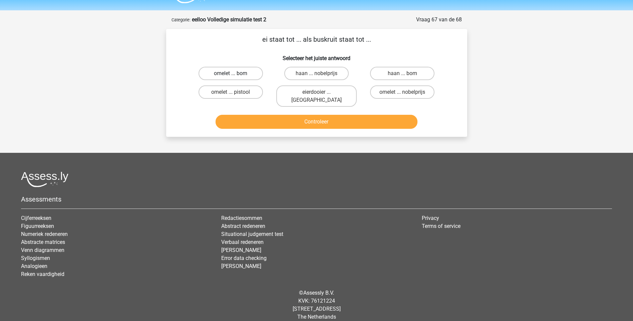
click at [227, 74] on label "omelet ... bom" at bounding box center [230, 73] width 64 height 13
click at [230, 74] on input "omelet ... bom" at bounding box center [232, 75] width 4 height 4
radio input "true"
click at [324, 115] on button "Controleer" at bounding box center [316, 122] width 202 height 14
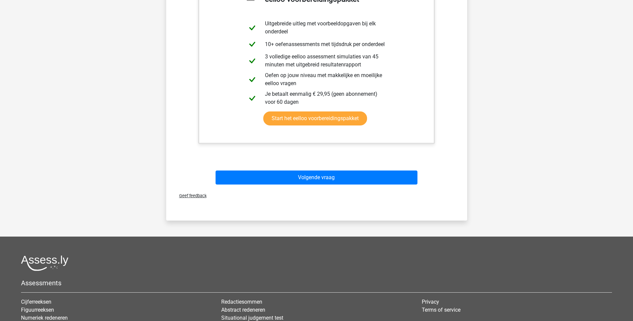
scroll to position [184, 0]
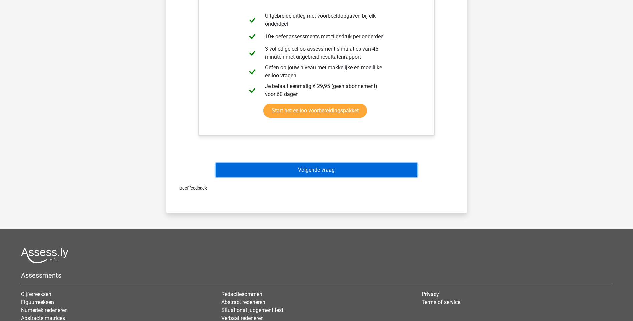
click at [317, 163] on button "Volgende vraag" at bounding box center [316, 170] width 202 height 14
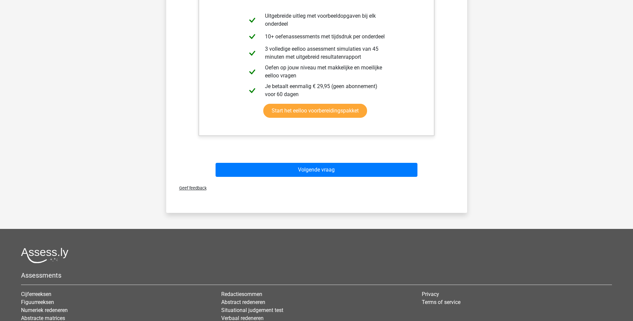
scroll to position [18, 0]
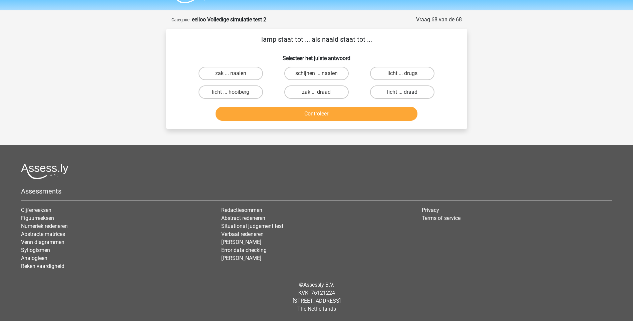
click at [397, 94] on label "licht ... draad" at bounding box center [402, 91] width 64 height 13
click at [402, 94] on input "licht ... draad" at bounding box center [404, 94] width 4 height 4
radio input "true"
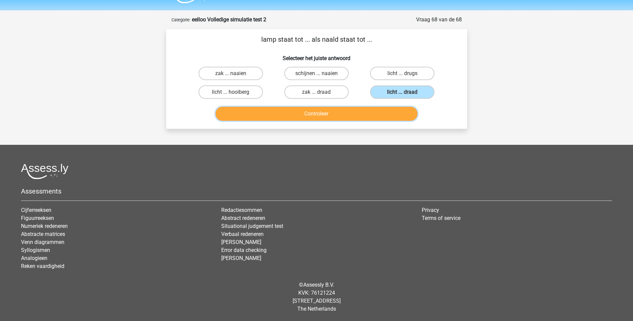
click at [334, 113] on button "Controleer" at bounding box center [316, 114] width 202 height 14
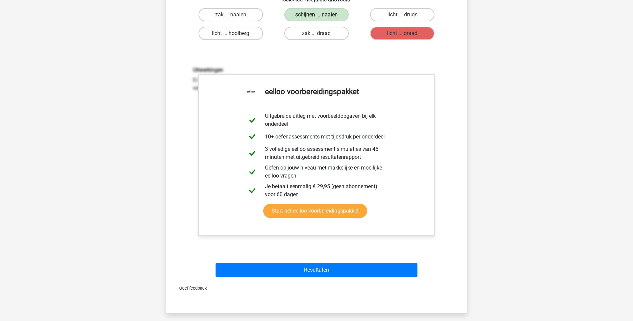
scroll to position [218, 0]
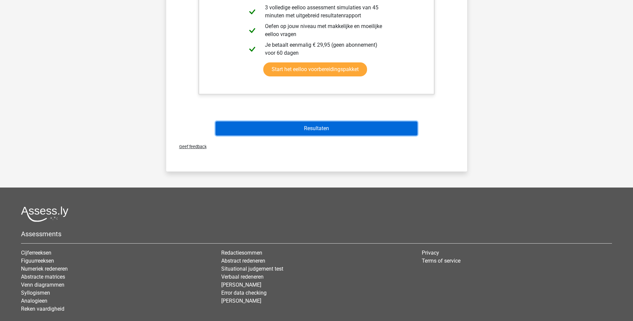
click at [315, 126] on button "Resultaten" at bounding box center [316, 128] width 202 height 14
click at [313, 129] on button "Resultaten" at bounding box center [316, 128] width 202 height 14
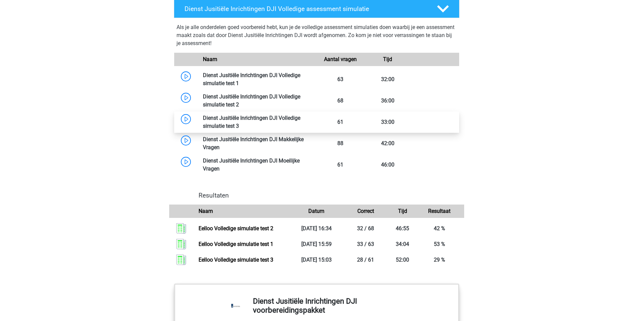
scroll to position [951, 0]
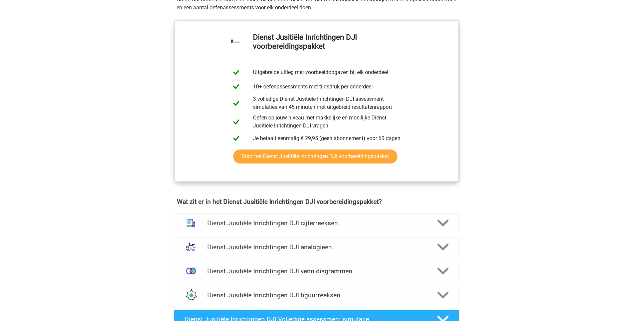
scroll to position [434, 0]
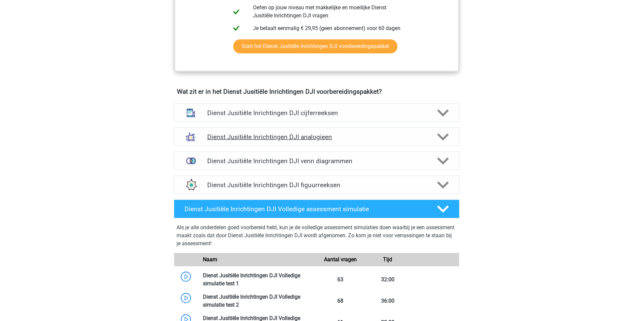
click at [314, 137] on h4 "Dienst Jusitiële Inrichtingen DJI analogieen" at bounding box center [316, 137] width 218 height 8
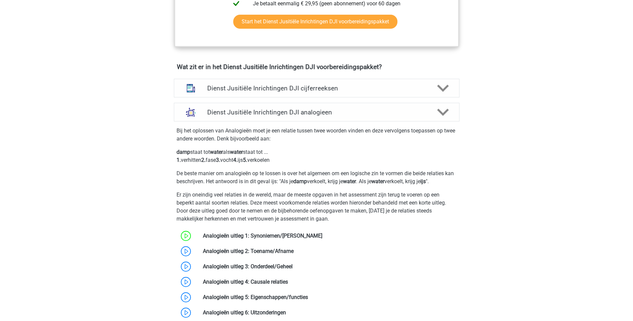
scroll to position [400, 0]
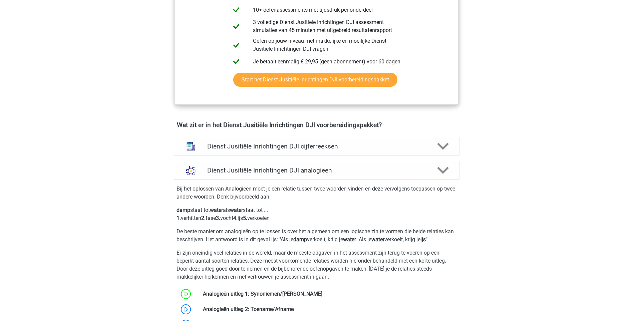
click at [323, 148] on h4 "Dienst Jusitiële Inrichtingen DJI cijferreeksen" at bounding box center [316, 146] width 218 height 8
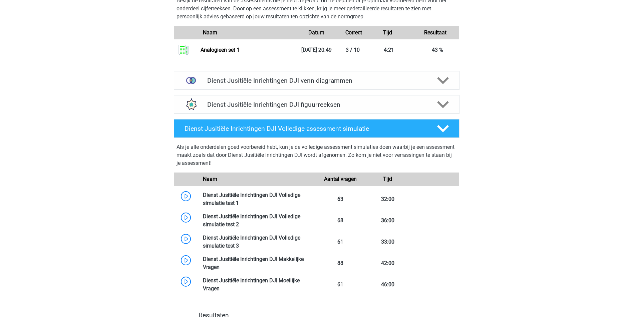
scroll to position [1368, 0]
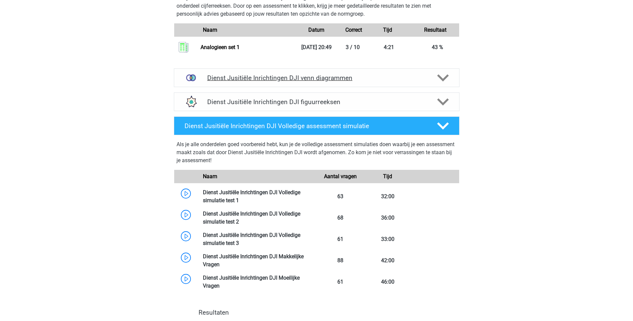
click at [323, 77] on h4 "Dienst Jusitiële Inrichtingen DJI venn diagrammen" at bounding box center [316, 78] width 218 height 8
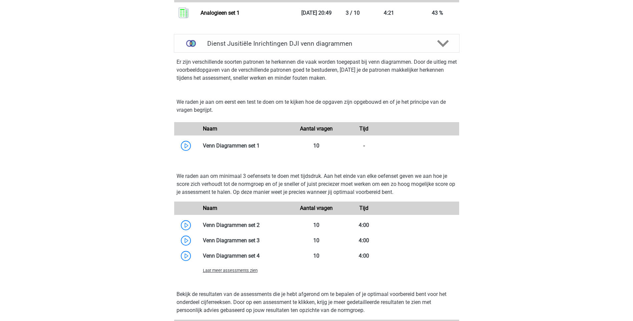
scroll to position [1401, 0]
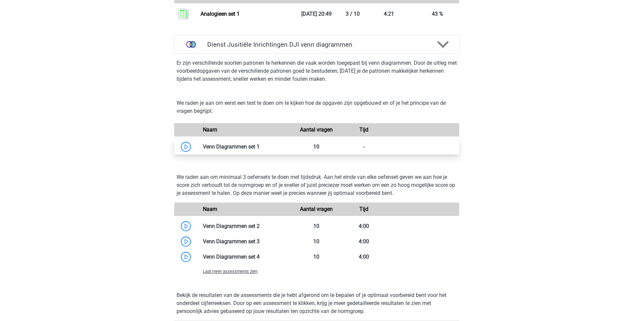
click at [260, 147] on link at bounding box center [260, 146] width 0 height 6
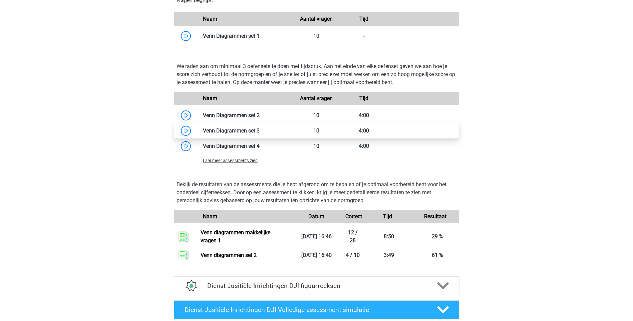
scroll to position [1501, 0]
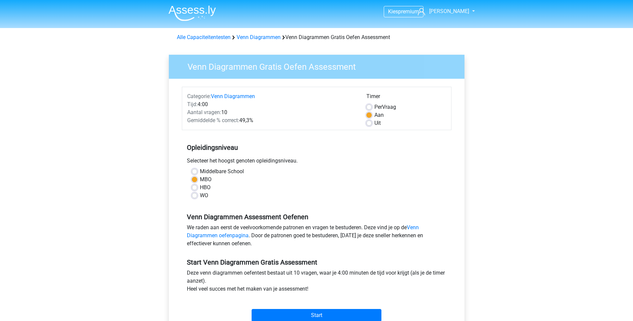
scroll to position [133, 0]
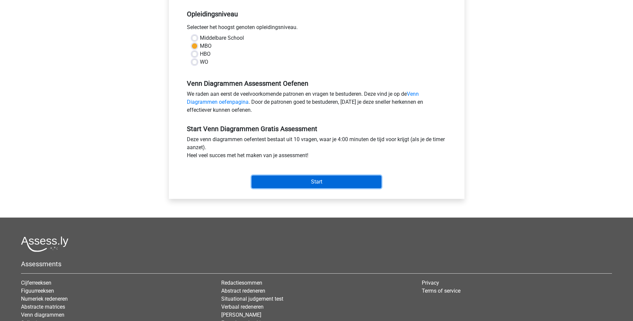
drag, startPoint x: 324, startPoint y: 179, endPoint x: 329, endPoint y: 178, distance: 4.7
click at [325, 179] on input "Start" at bounding box center [317, 181] width 130 height 13
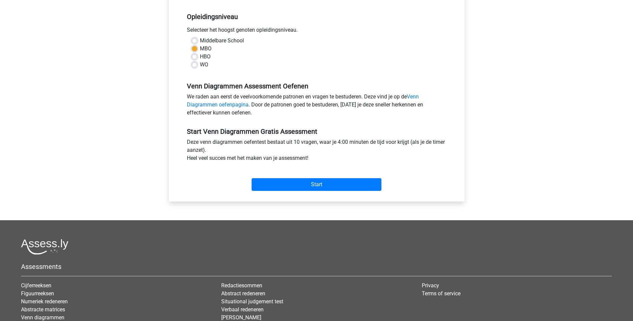
scroll to position [167, 0]
